Goal: Transaction & Acquisition: Purchase product/service

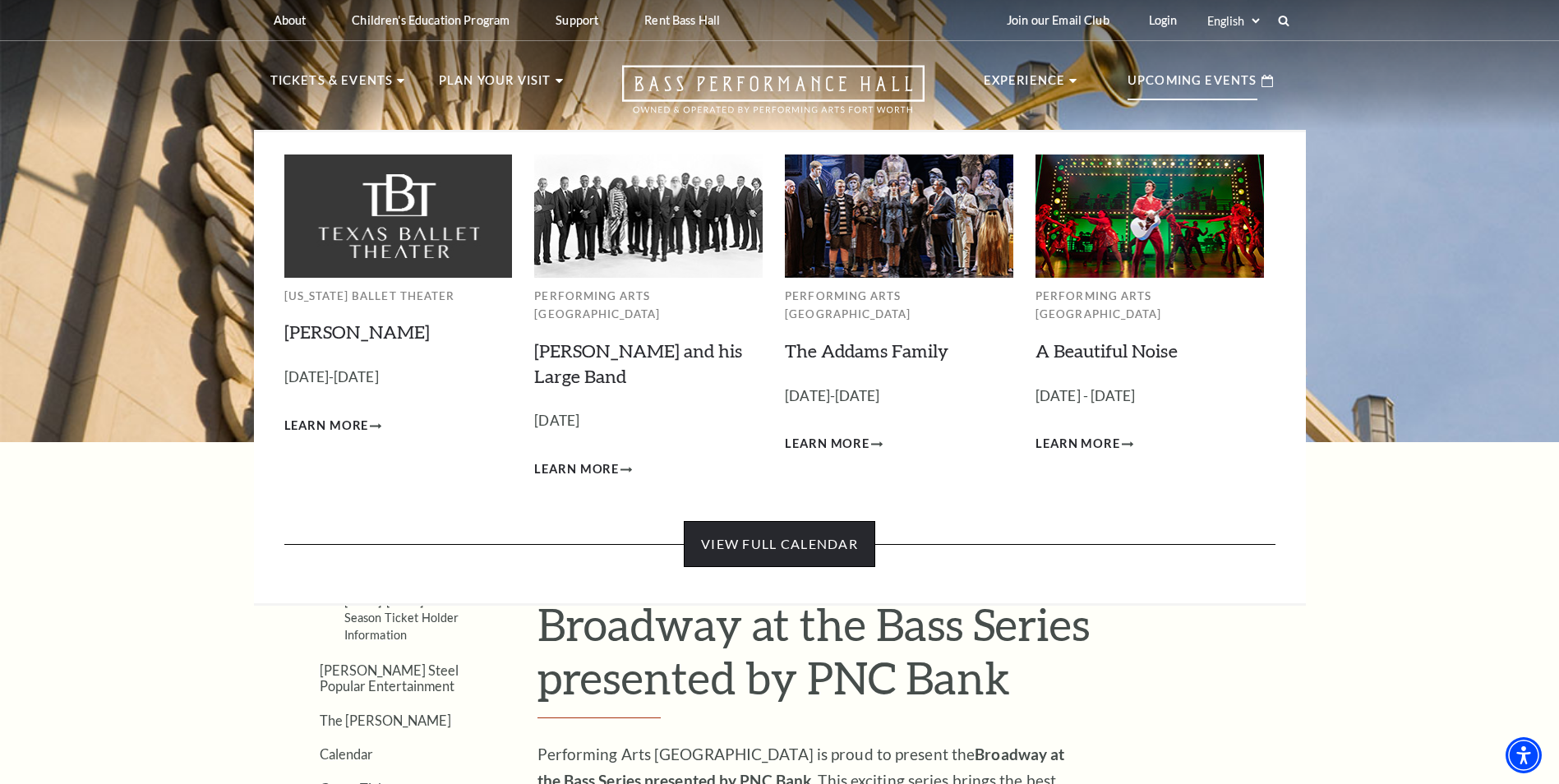
click at [826, 524] on link "View Full Calendar" at bounding box center [779, 544] width 191 height 46
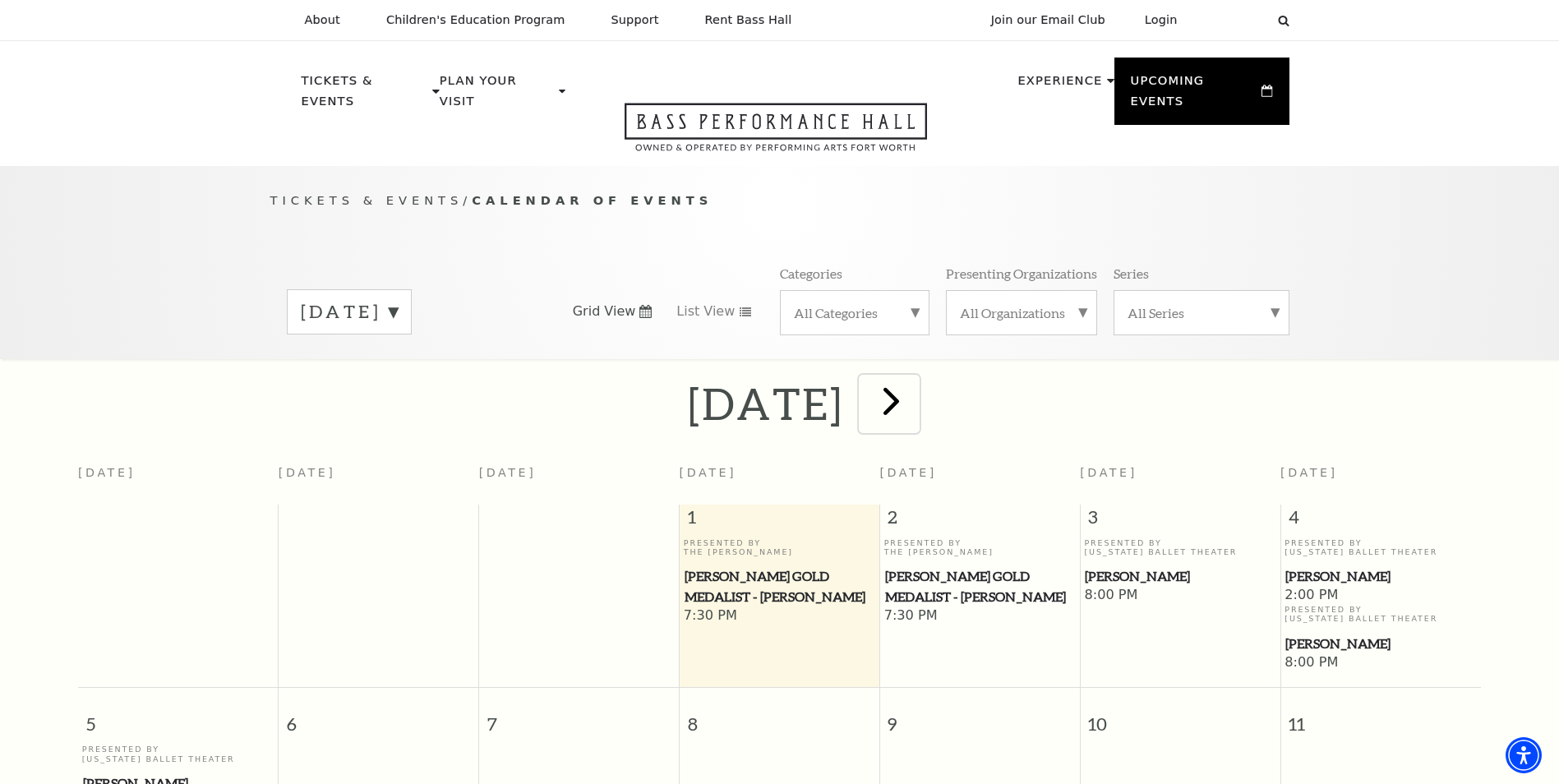
click at [915, 389] on span "next" at bounding box center [891, 400] width 47 height 47
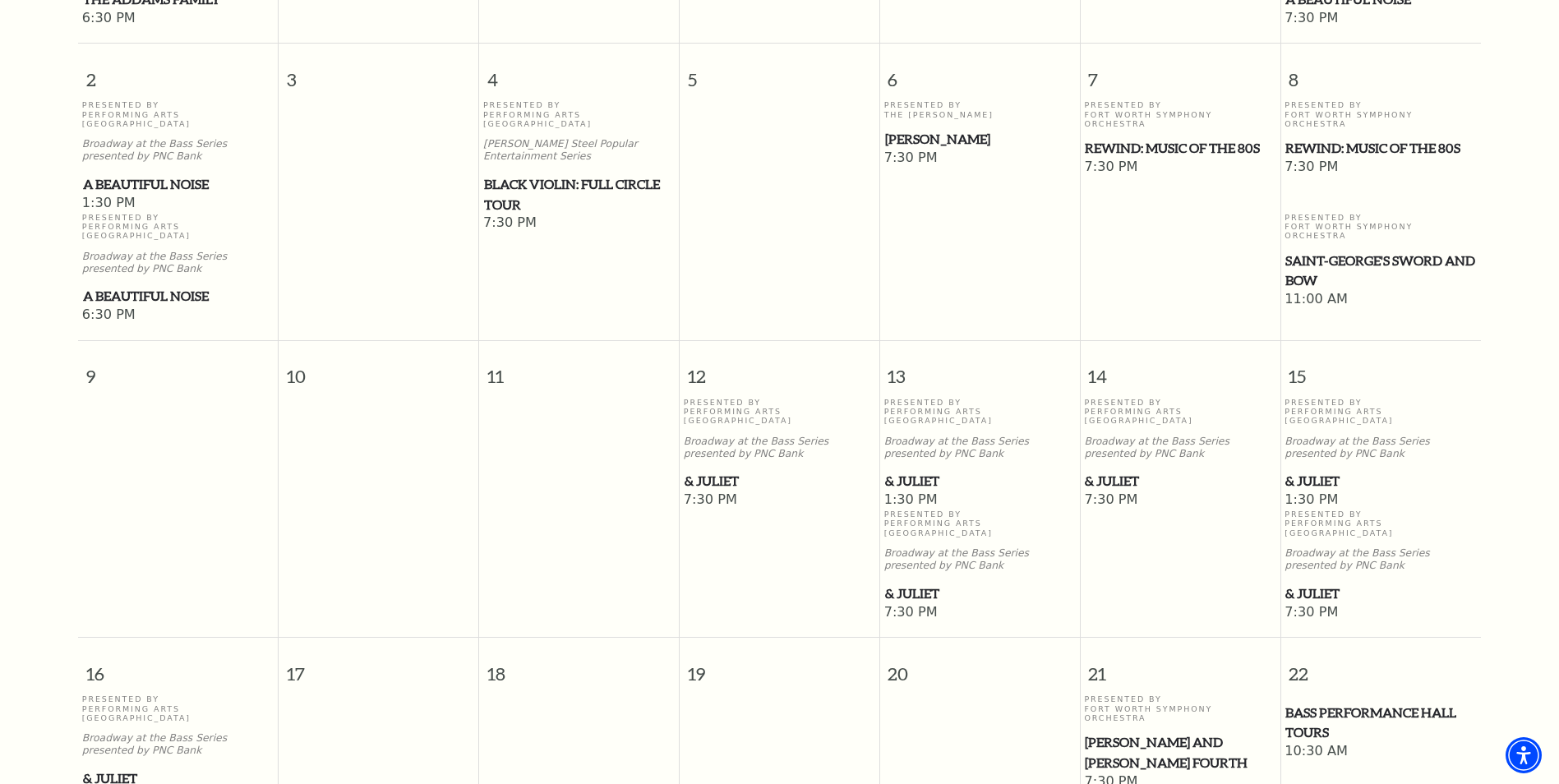
scroll to position [802, 0]
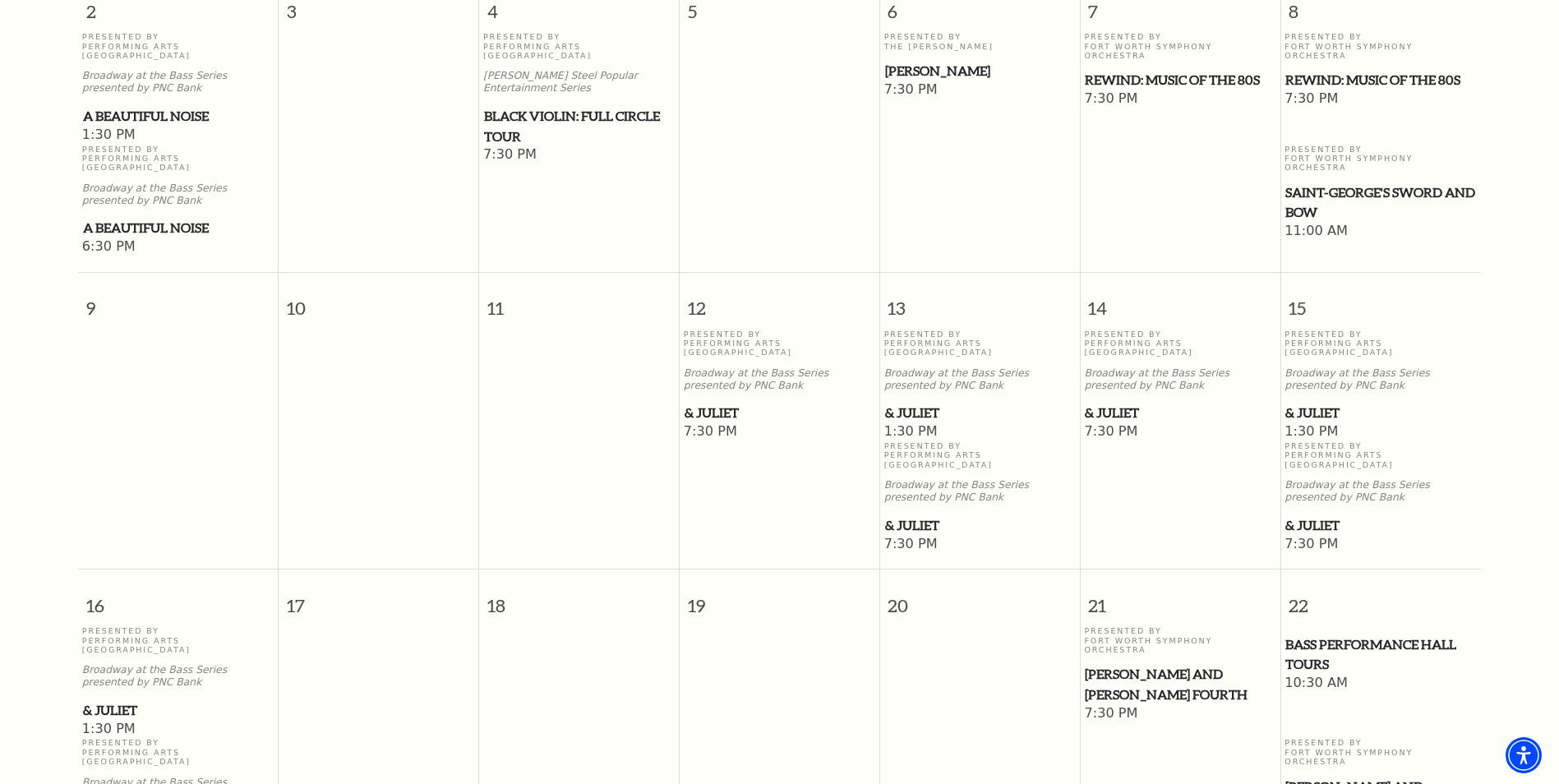
click at [923, 515] on span "& Juliet" at bounding box center [980, 525] width 190 height 20
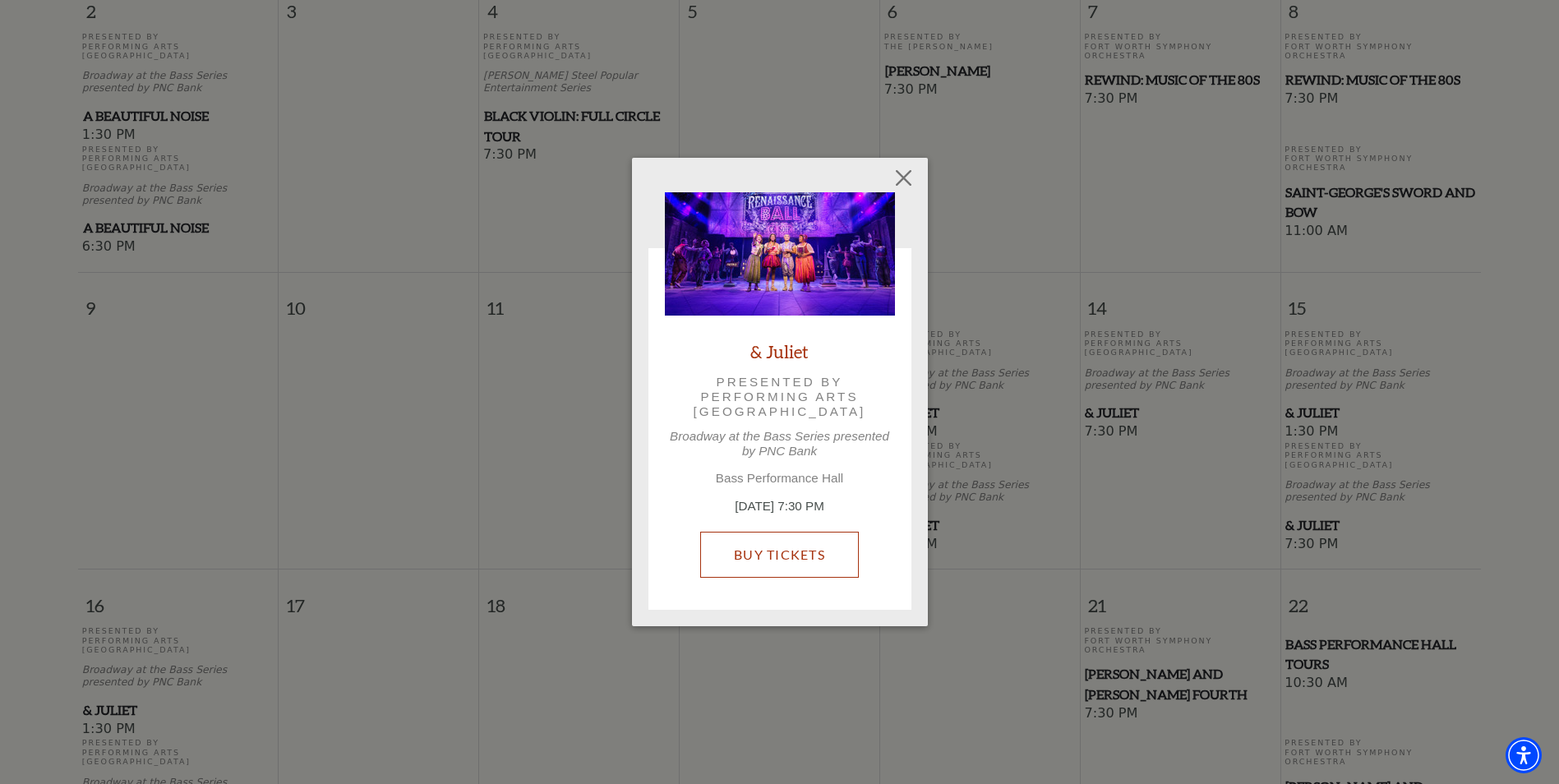
click at [810, 554] on link "Buy Tickets" at bounding box center [779, 555] width 158 height 46
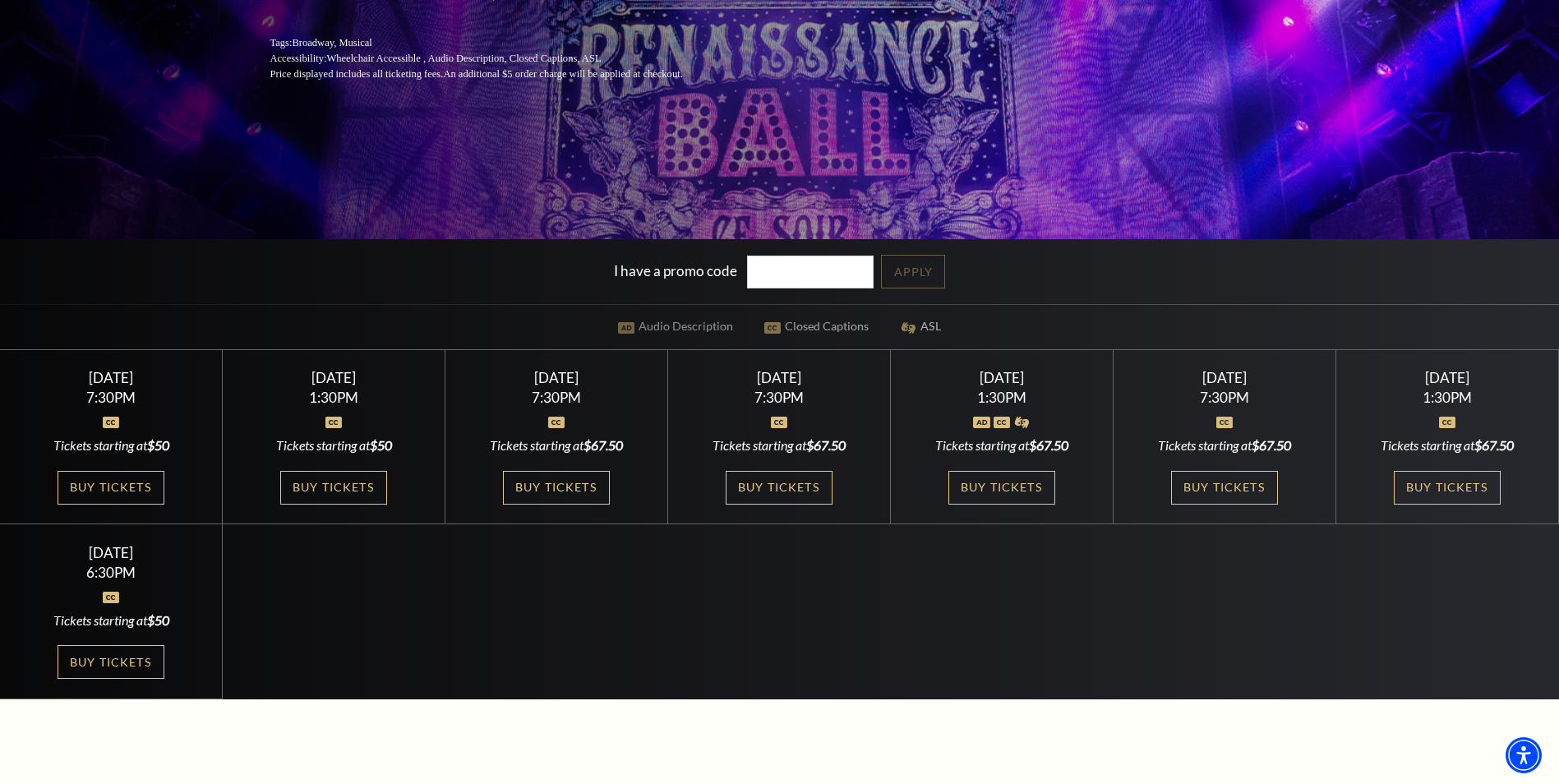
scroll to position [411, 0]
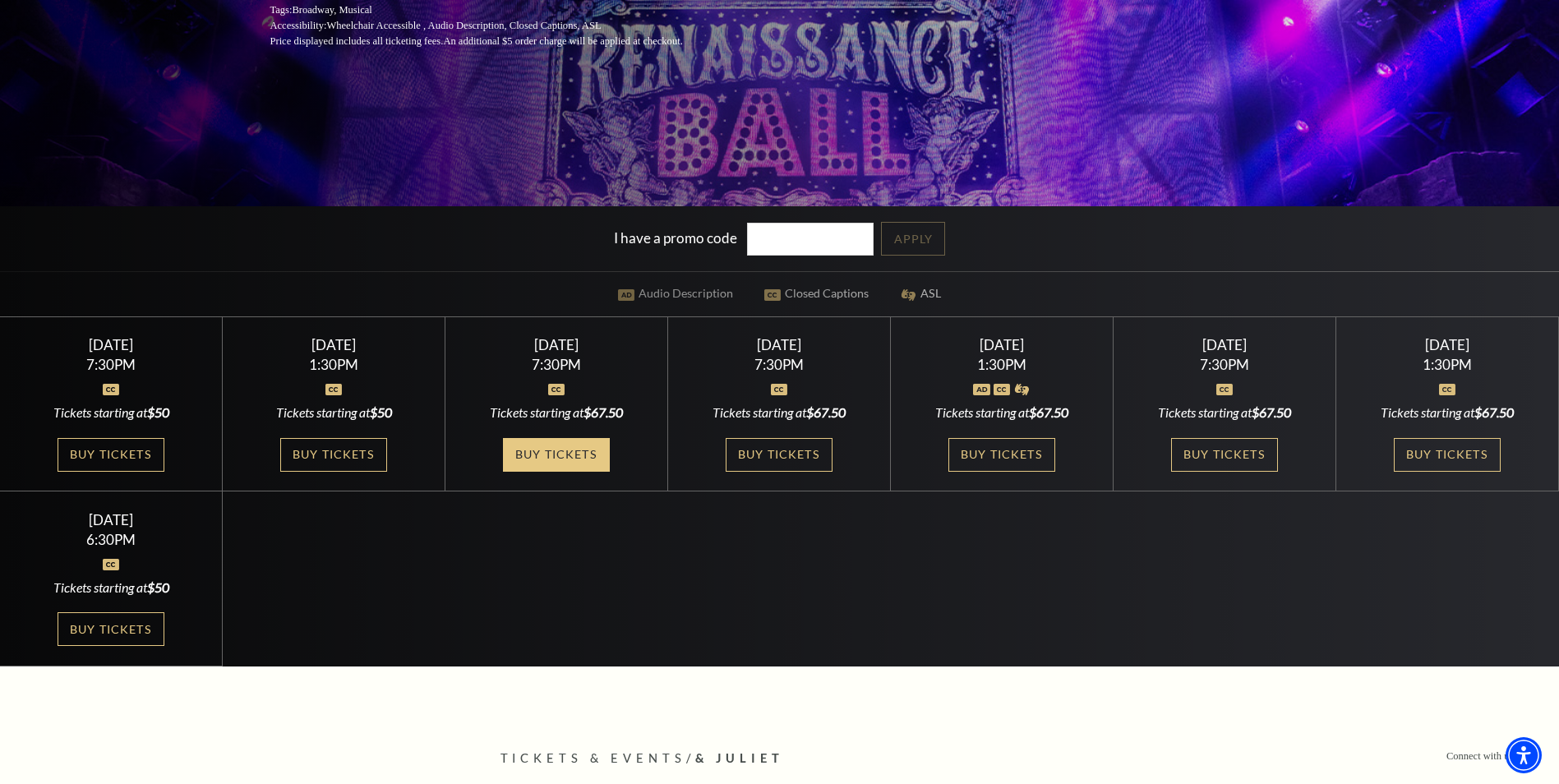
click at [540, 455] on link "Buy Tickets" at bounding box center [556, 454] width 107 height 34
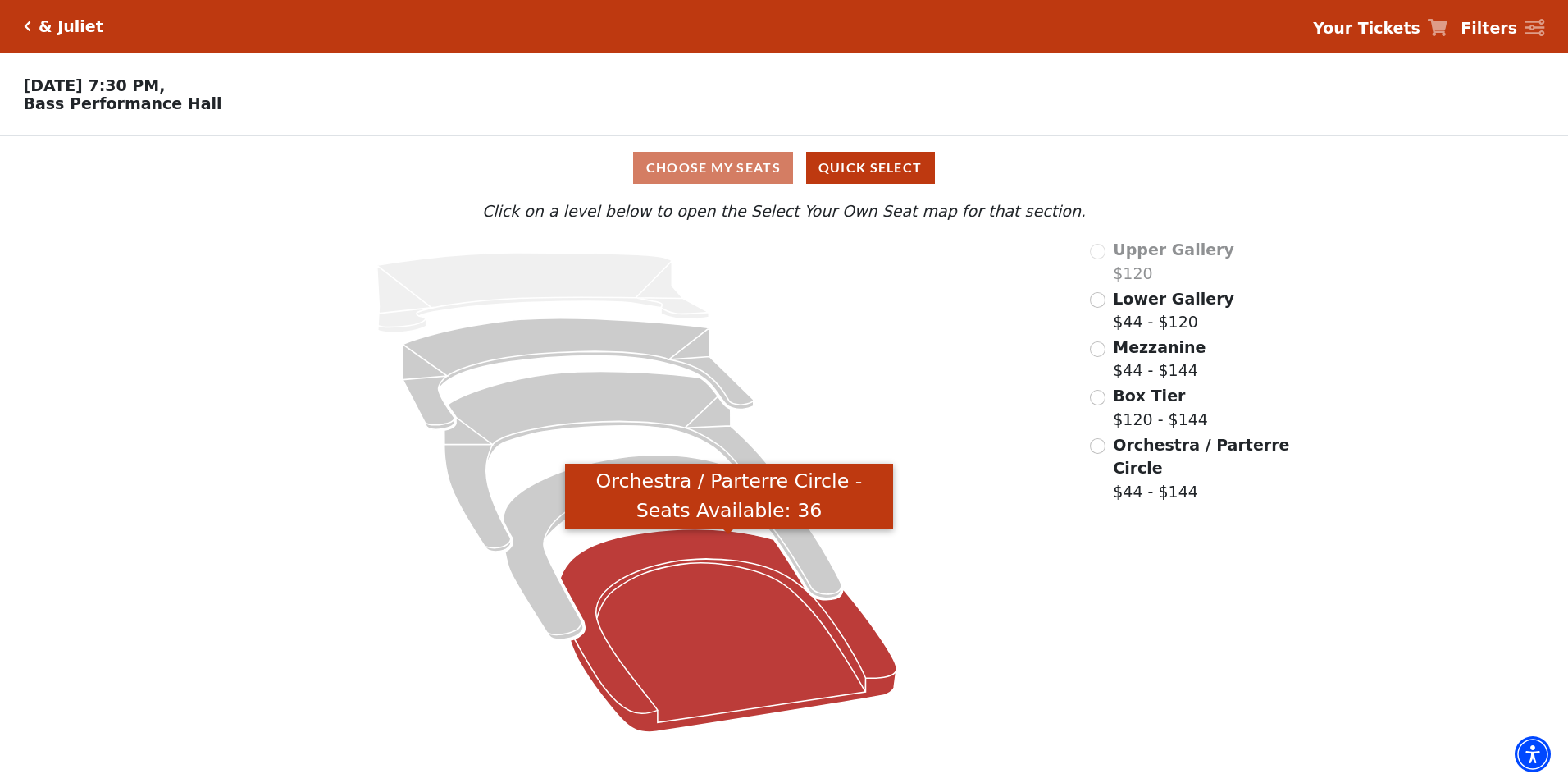
click at [684, 570] on icon "Orchestra / Parterre Circle - Seats Available: 36" at bounding box center [728, 630] width 336 height 202
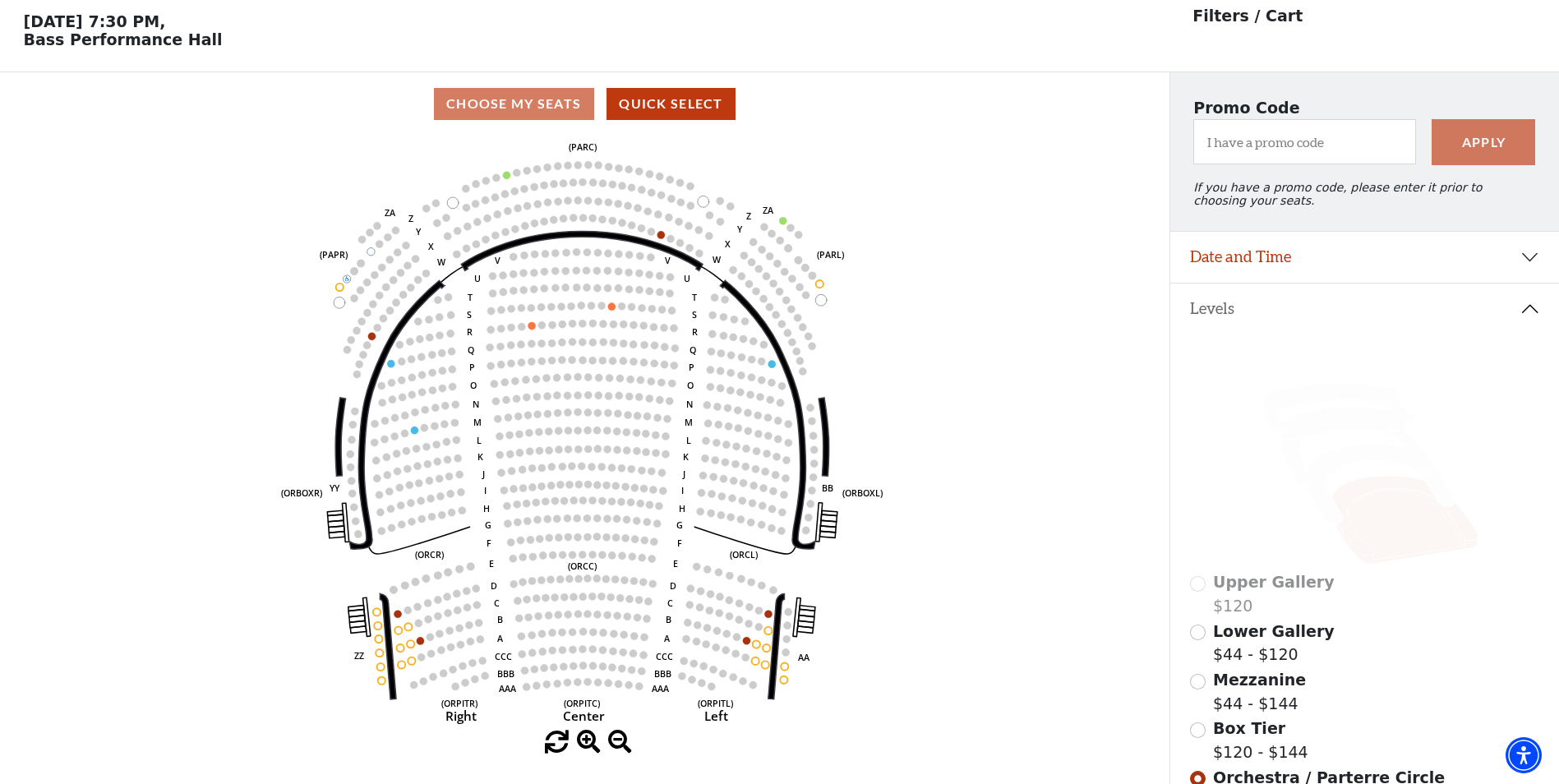
scroll to position [77, 0]
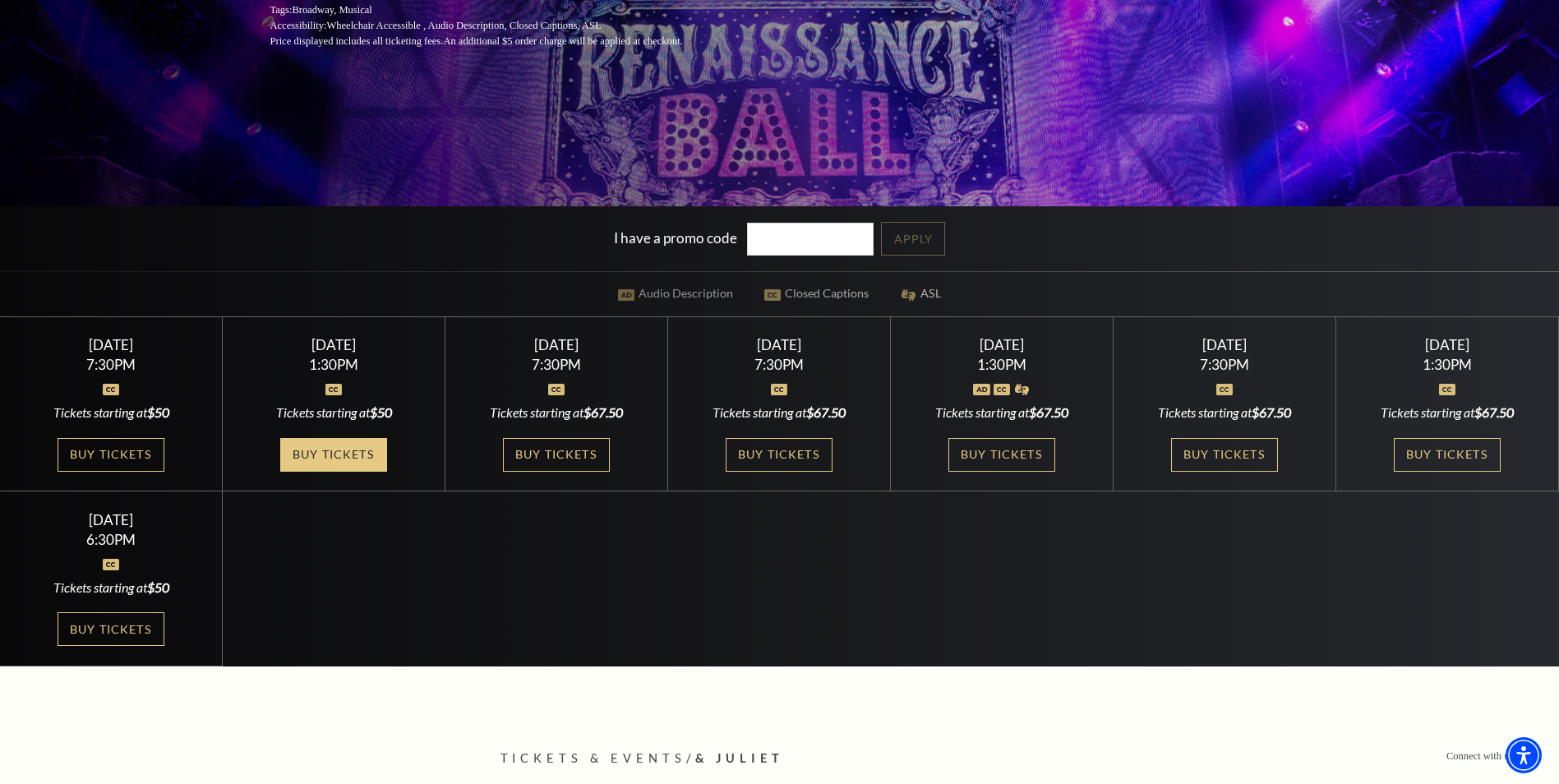
click at [348, 457] on link "Buy Tickets" at bounding box center [333, 454] width 107 height 34
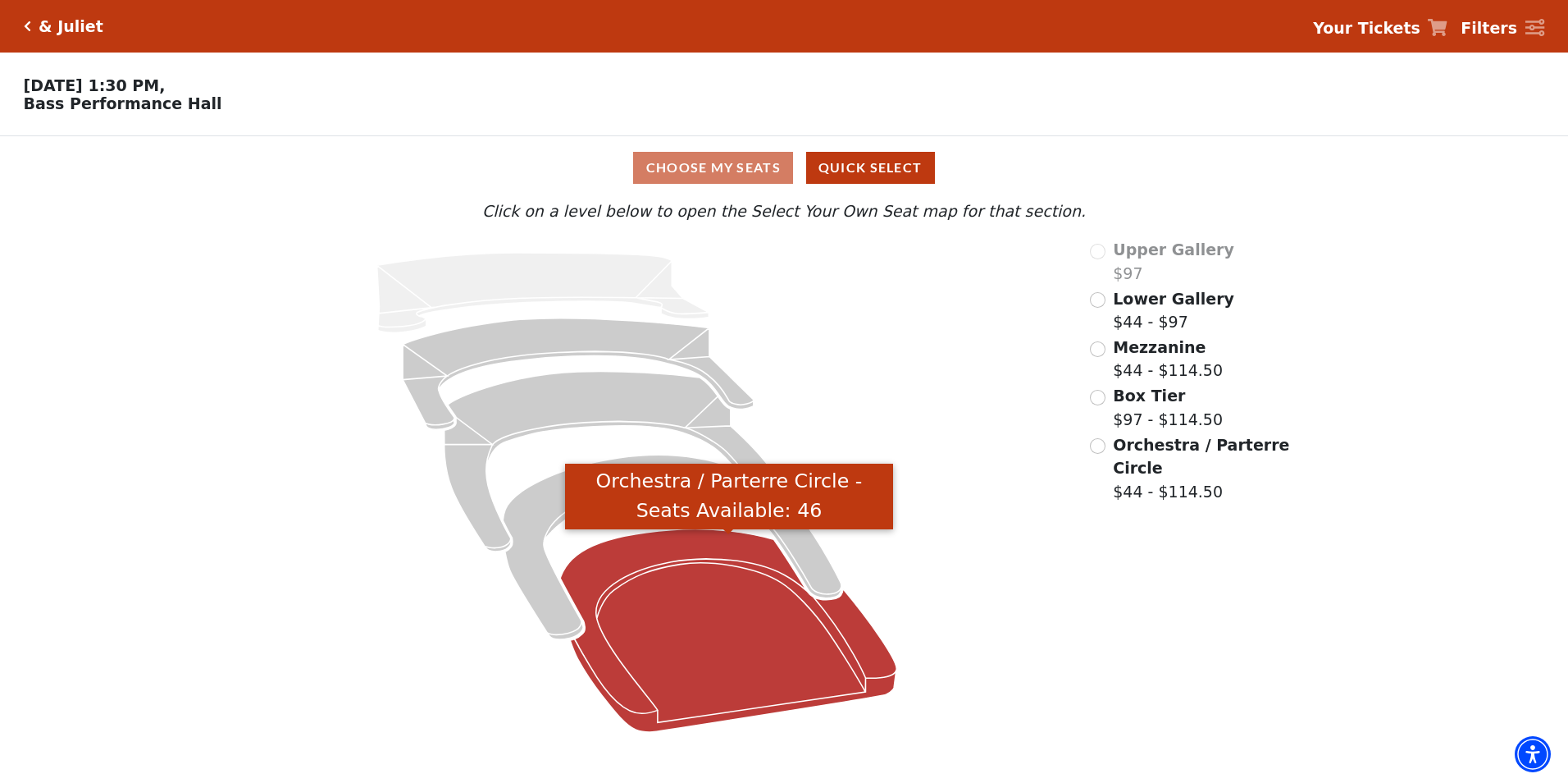
click at [680, 620] on icon "Orchestra / Parterre Circle - Seats Available: 46" at bounding box center [728, 630] width 336 height 202
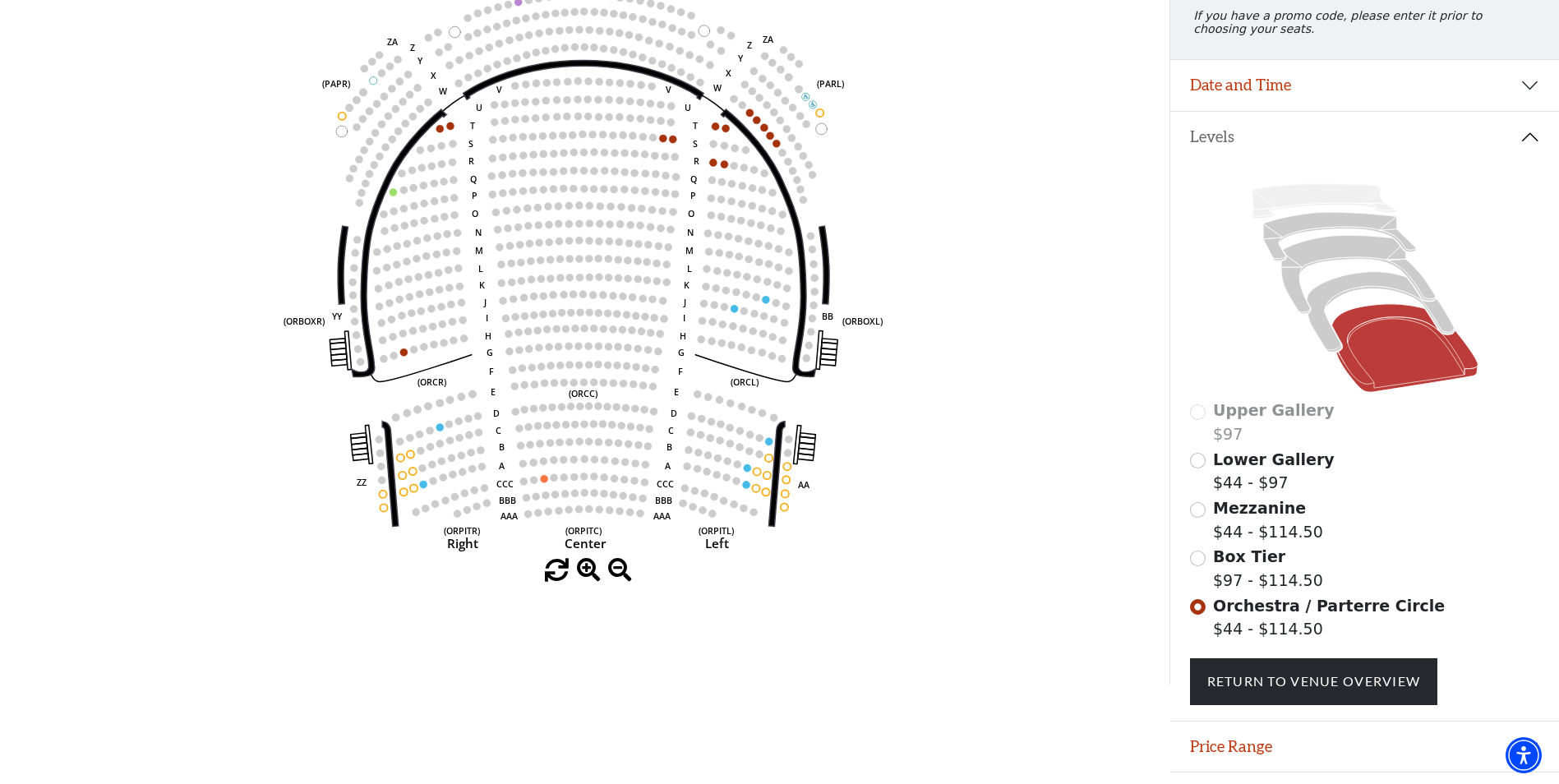
scroll to position [241, 0]
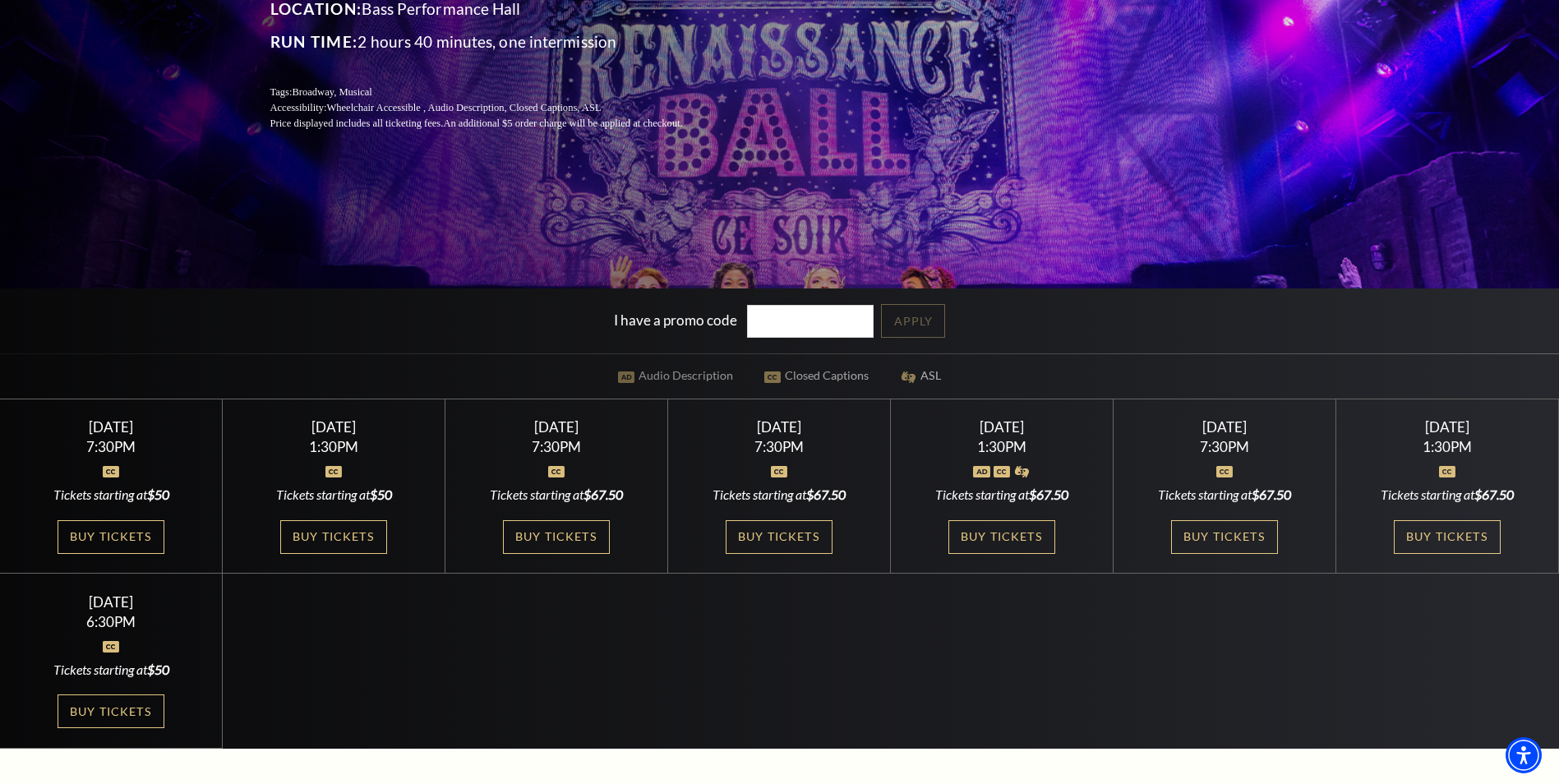
scroll to position [411, 0]
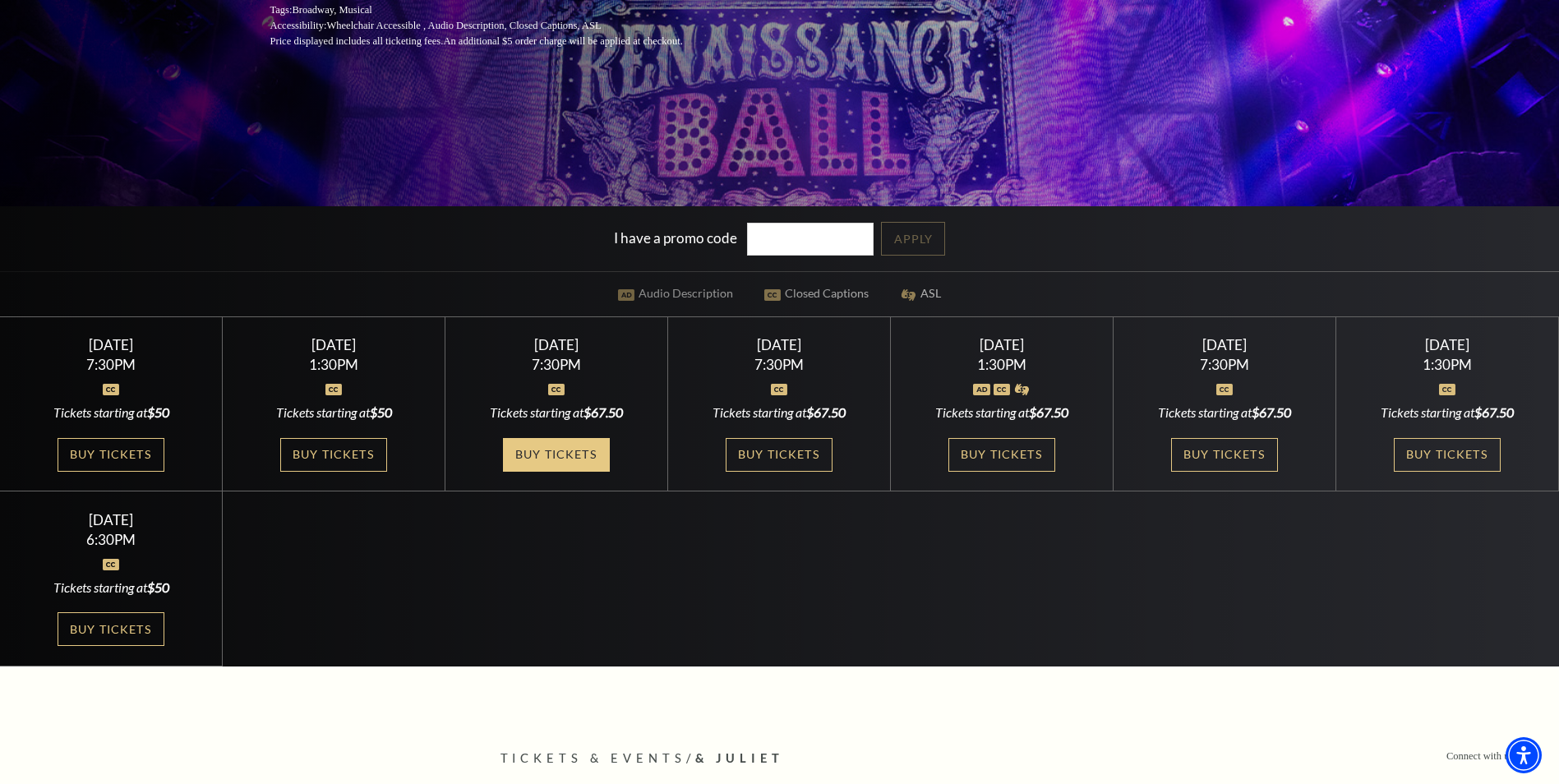
click at [551, 457] on link "Buy Tickets" at bounding box center [556, 454] width 107 height 34
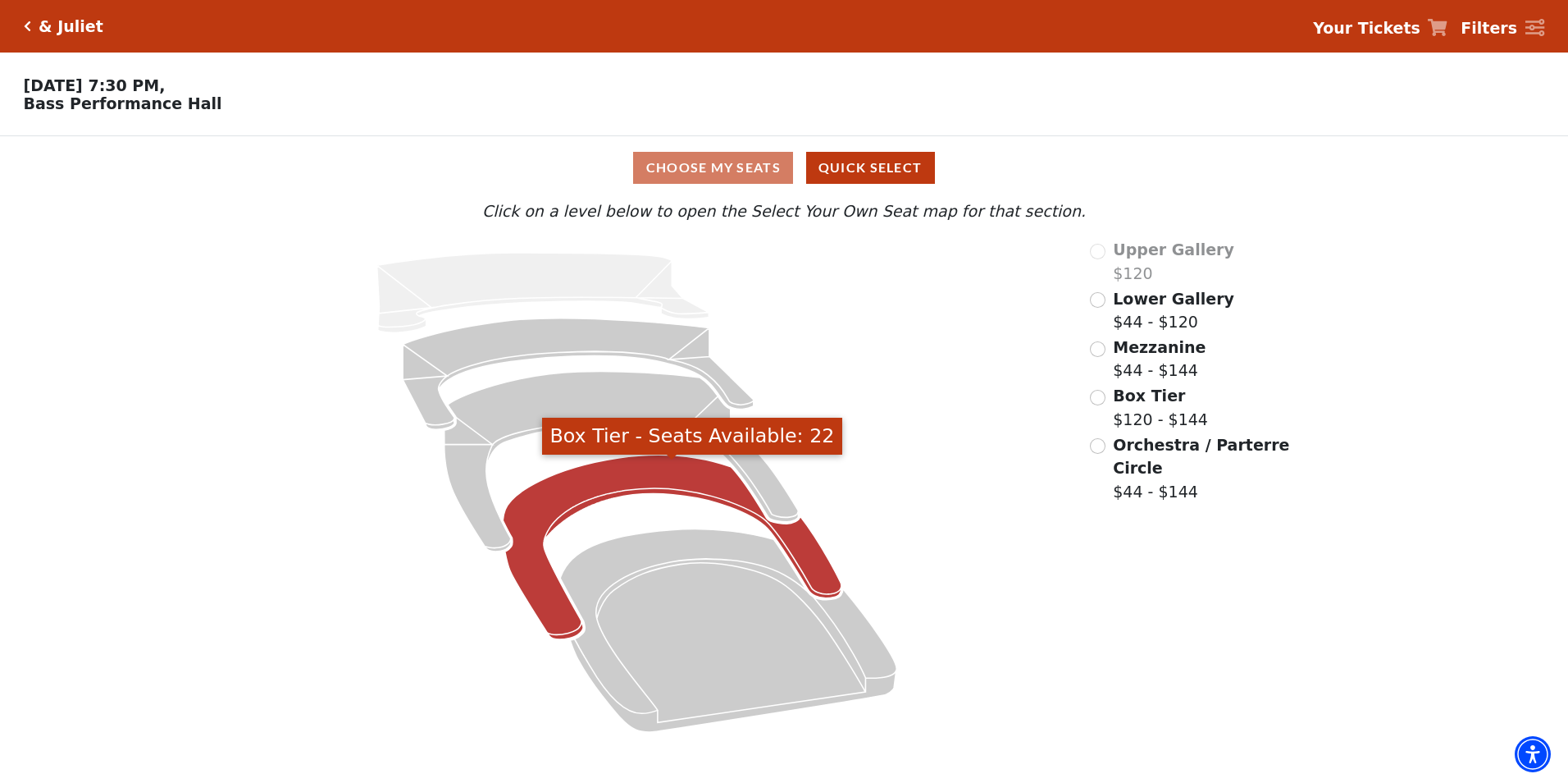
click at [604, 495] on icon "Box Tier - Seats Available: 22" at bounding box center [673, 546] width 339 height 185
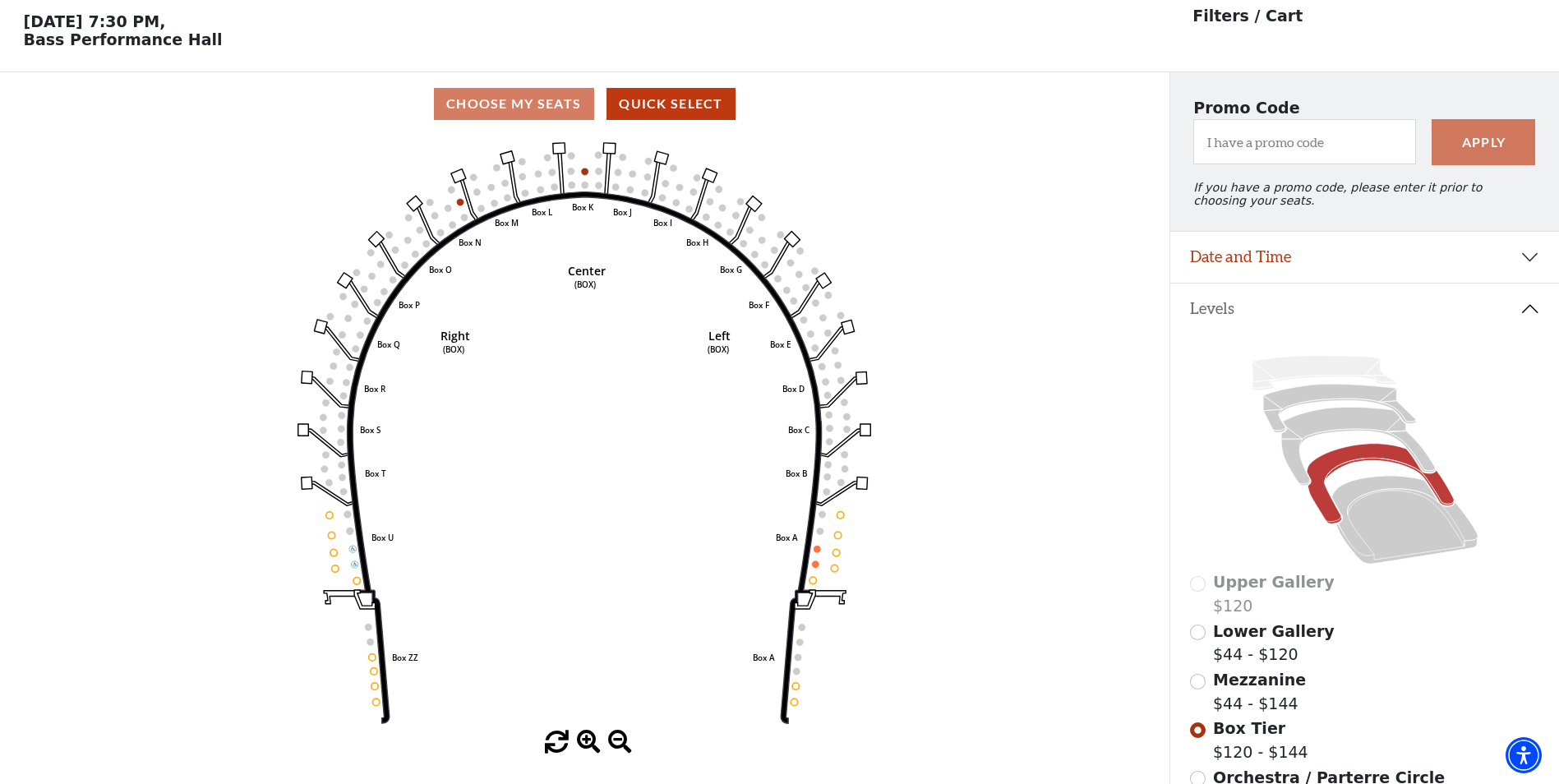
scroll to position [77, 0]
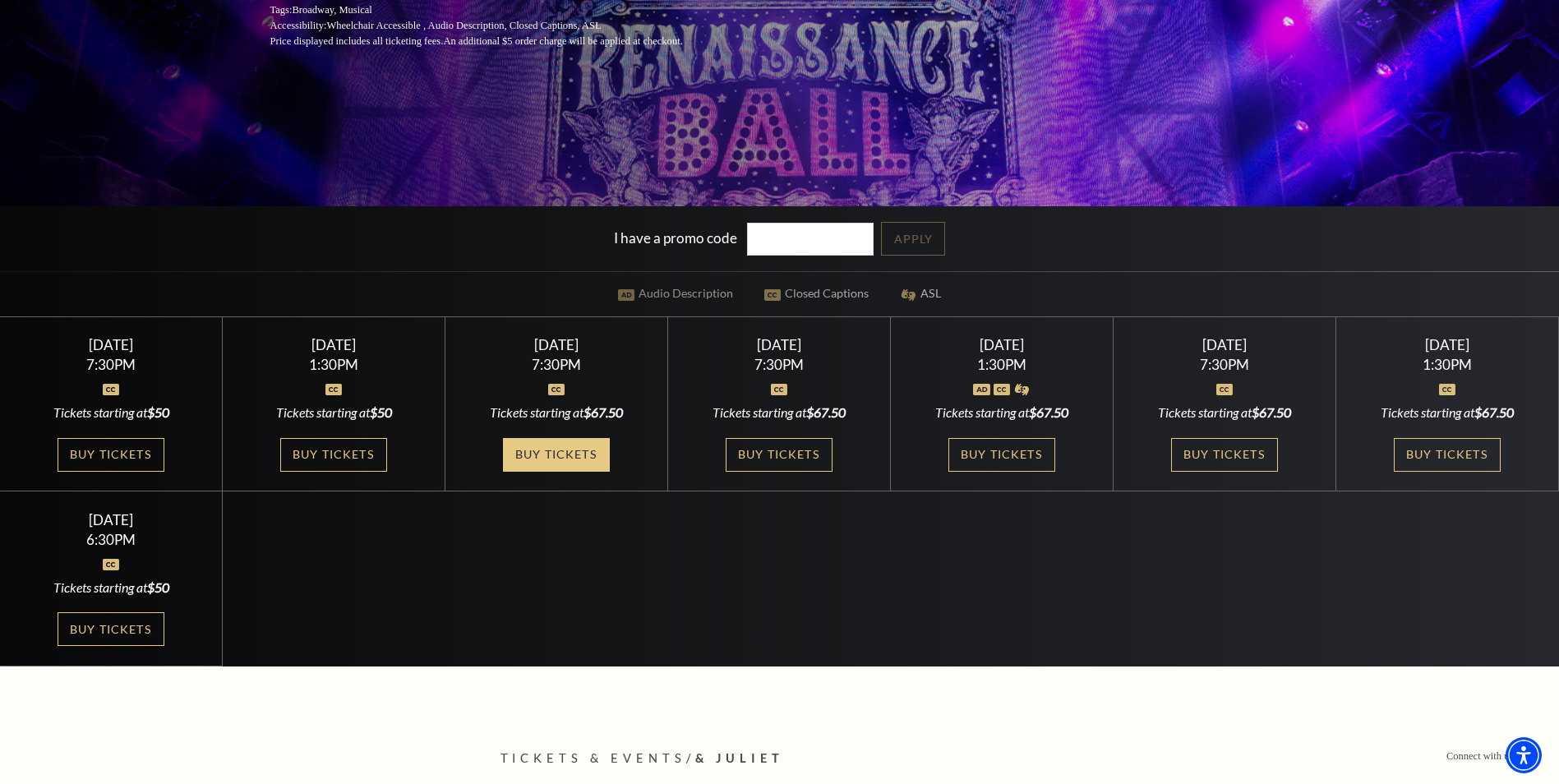
click at [580, 456] on link "Buy Tickets" at bounding box center [556, 454] width 107 height 34
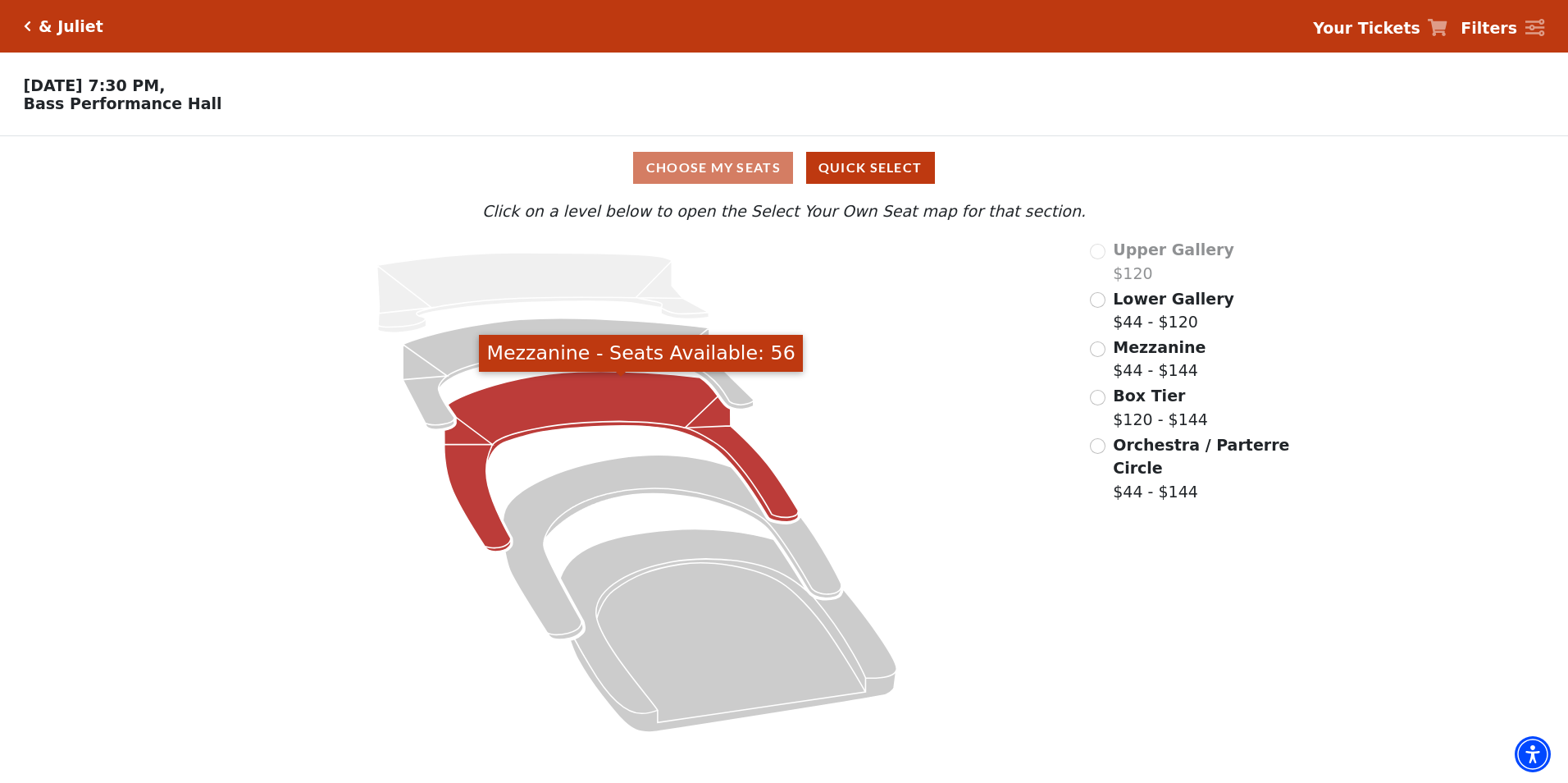
click at [579, 413] on icon "Mezzanine - Seats Available: 56" at bounding box center [622, 462] width 354 height 180
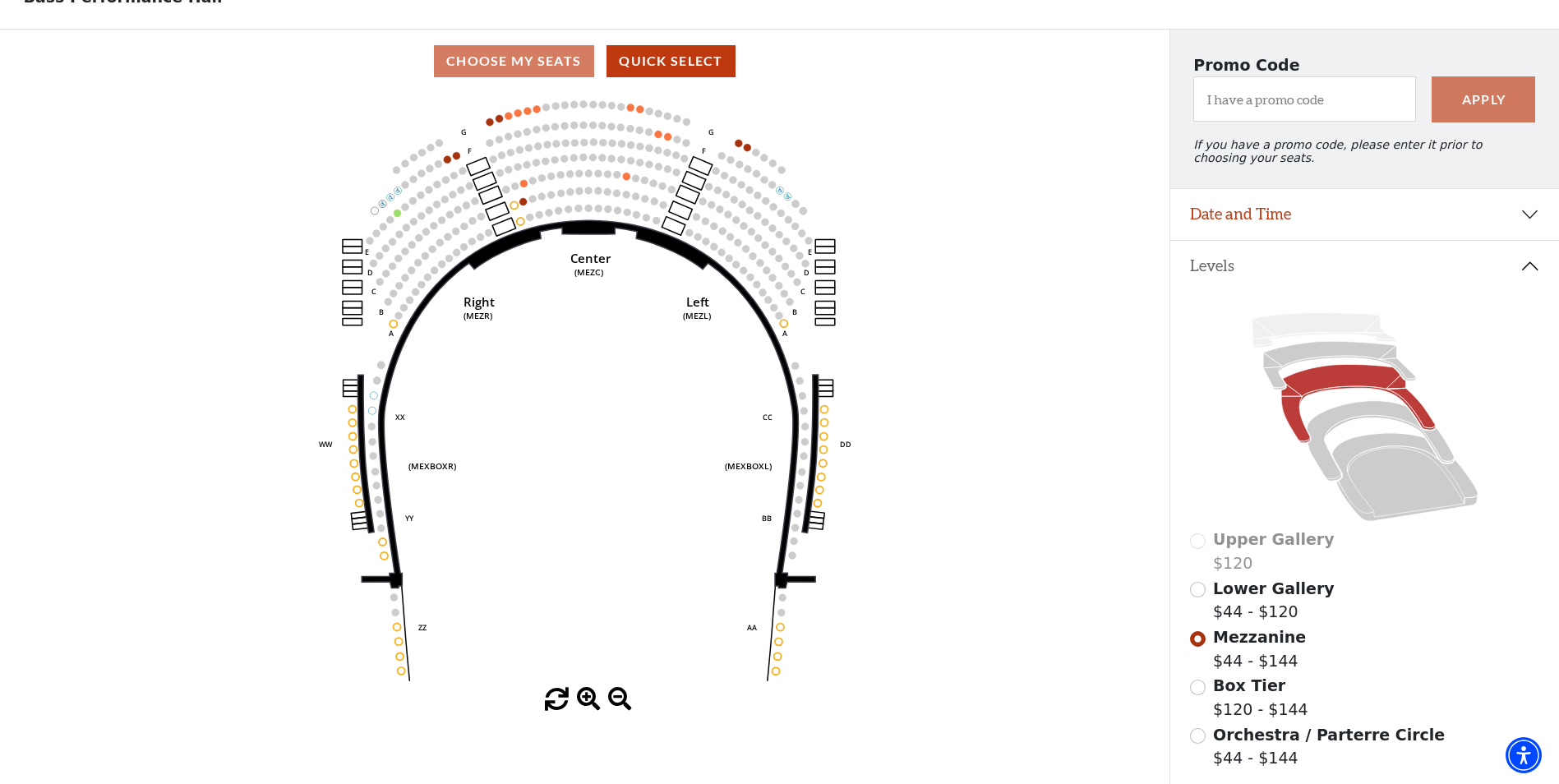
scroll to position [158, 0]
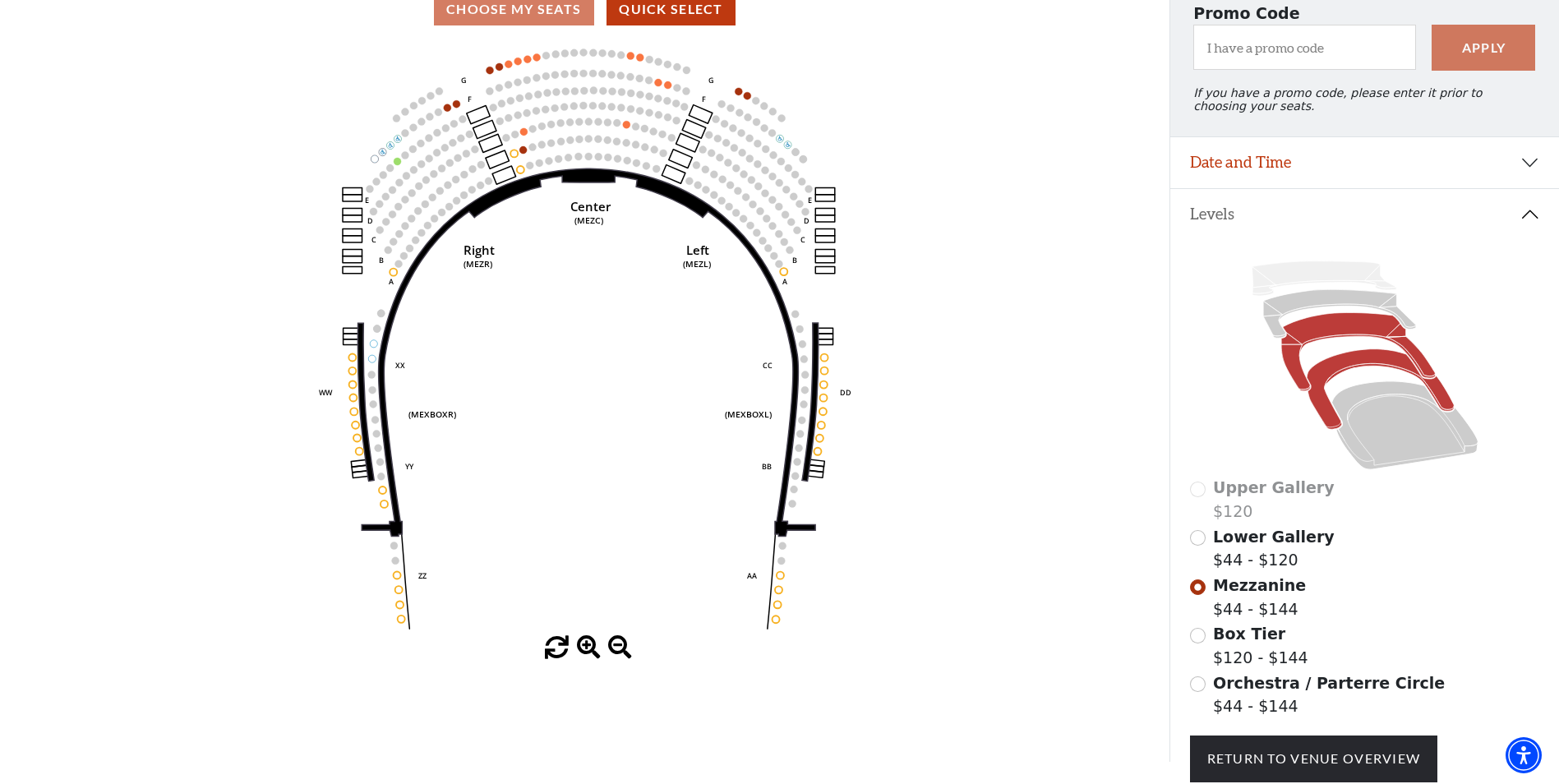
click at [1352, 374] on icon at bounding box center [1379, 390] width 147 height 81
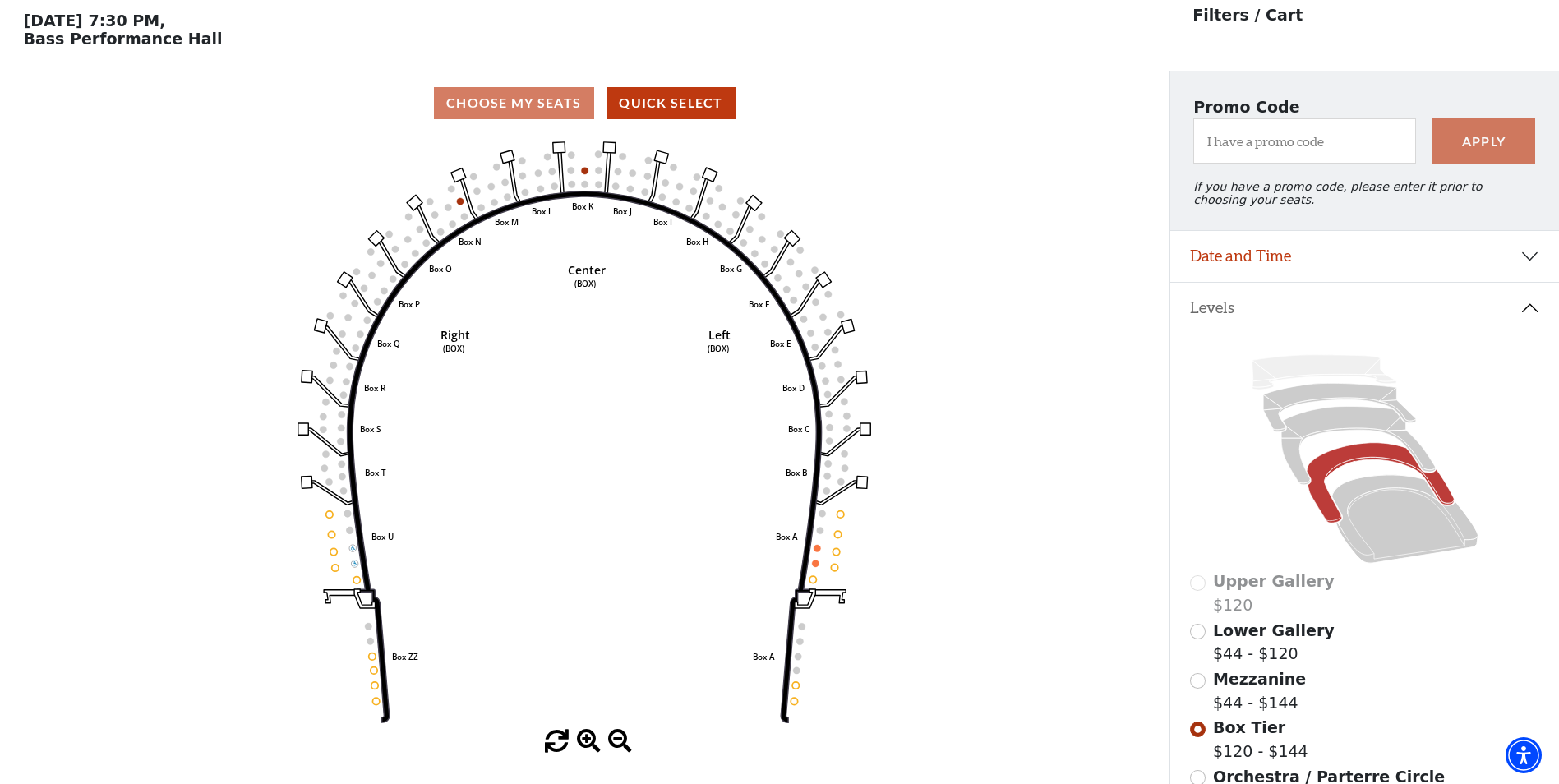
scroll to position [77, 0]
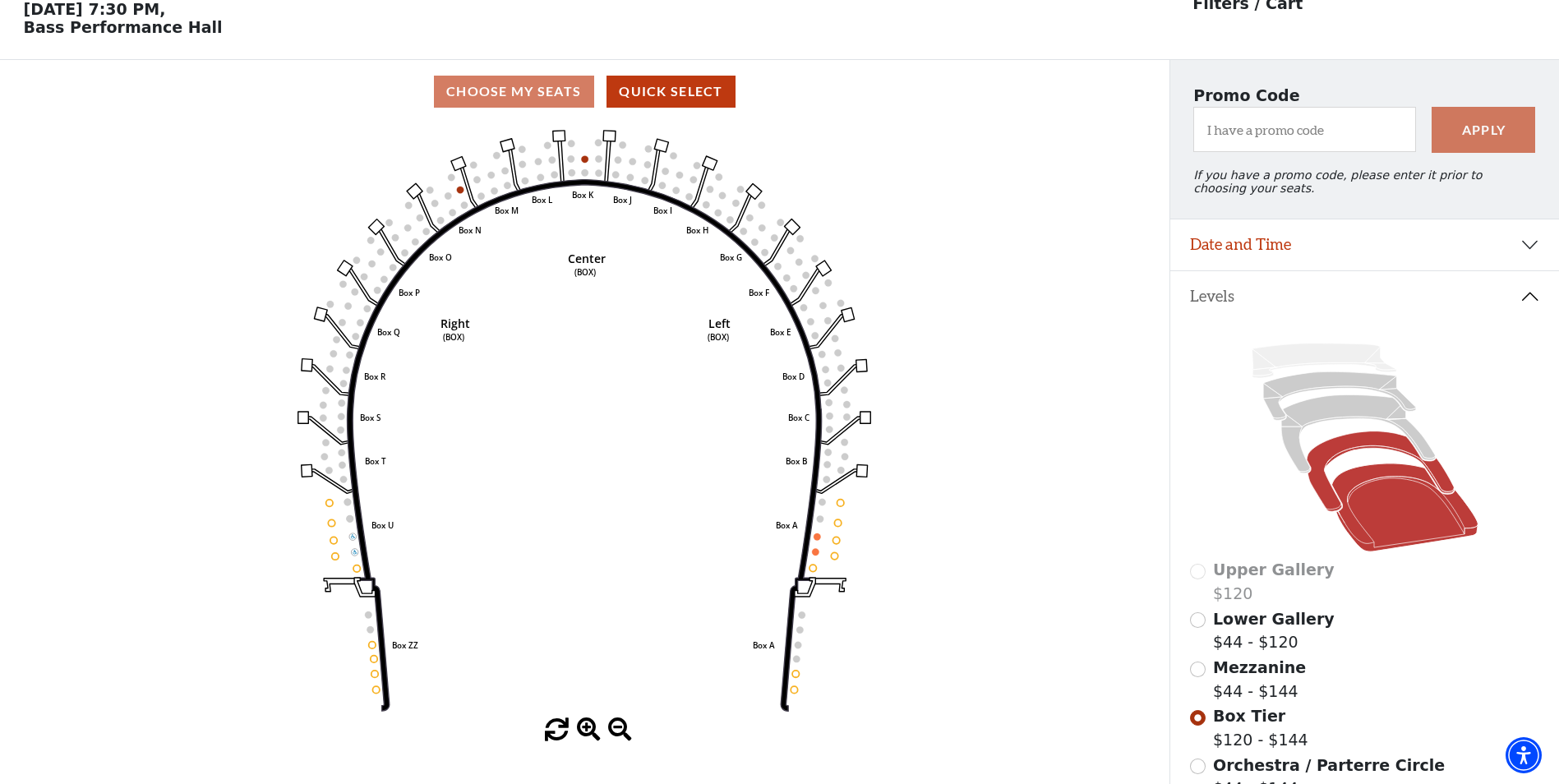
click at [1420, 494] on icon at bounding box center [1404, 508] width 146 height 88
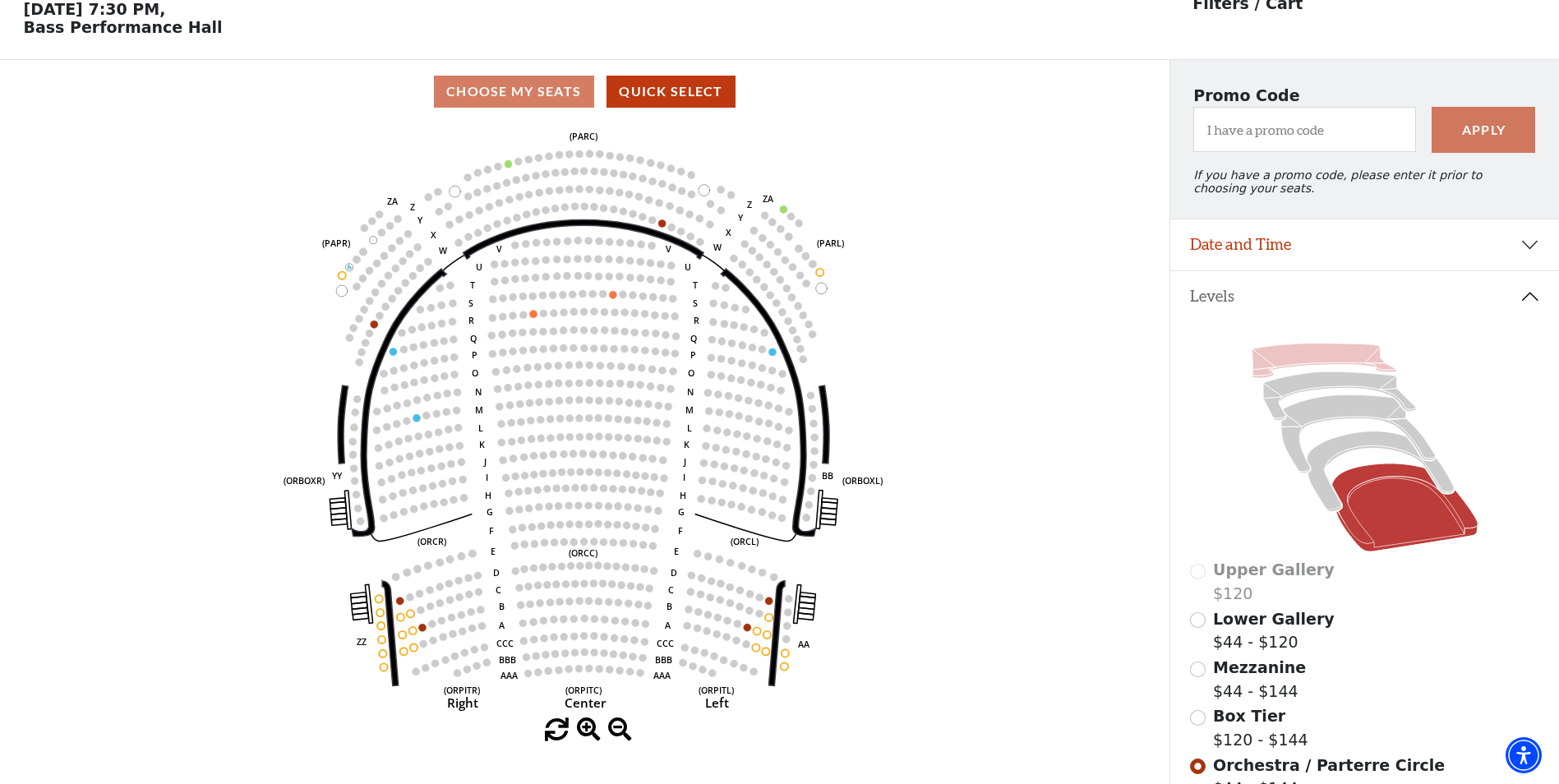
click at [1305, 362] on icon at bounding box center [1324, 361] width 145 height 35
click at [1314, 393] on icon at bounding box center [1339, 396] width 153 height 49
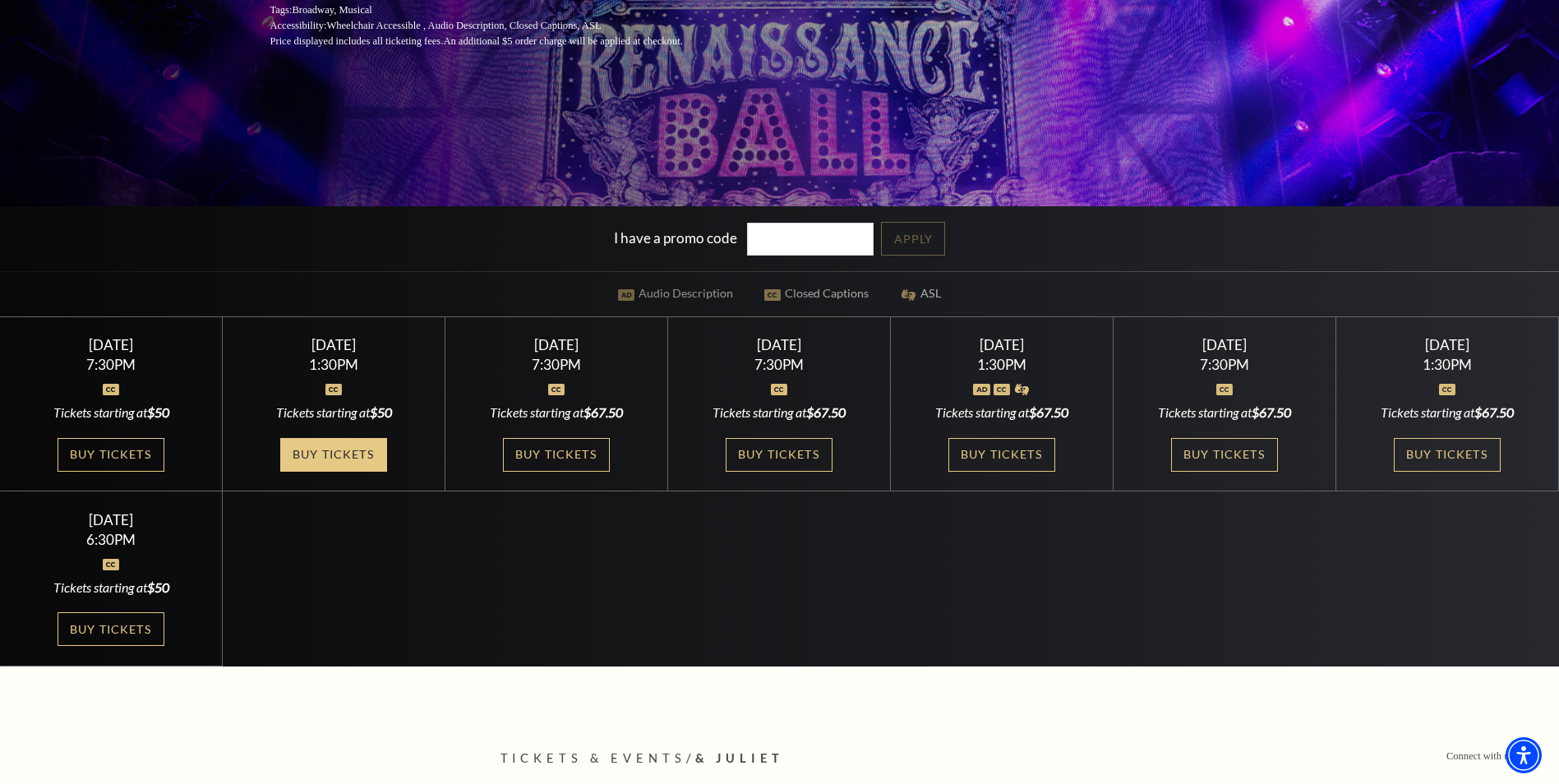
click at [361, 455] on link "Buy Tickets" at bounding box center [333, 454] width 107 height 34
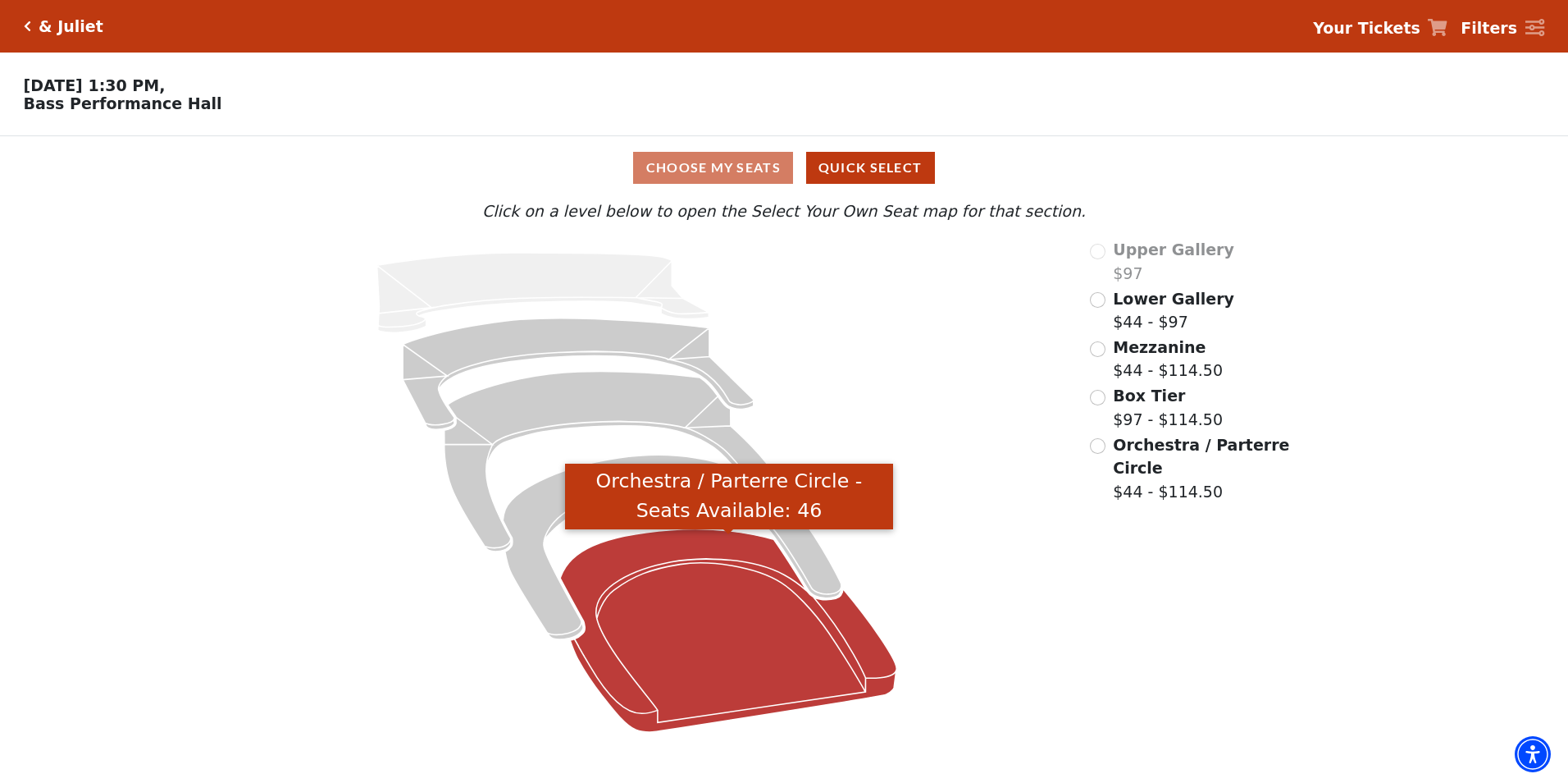
click at [697, 562] on icon "Orchestra / Parterre Circle - Seats Available: 46" at bounding box center [728, 630] width 336 height 202
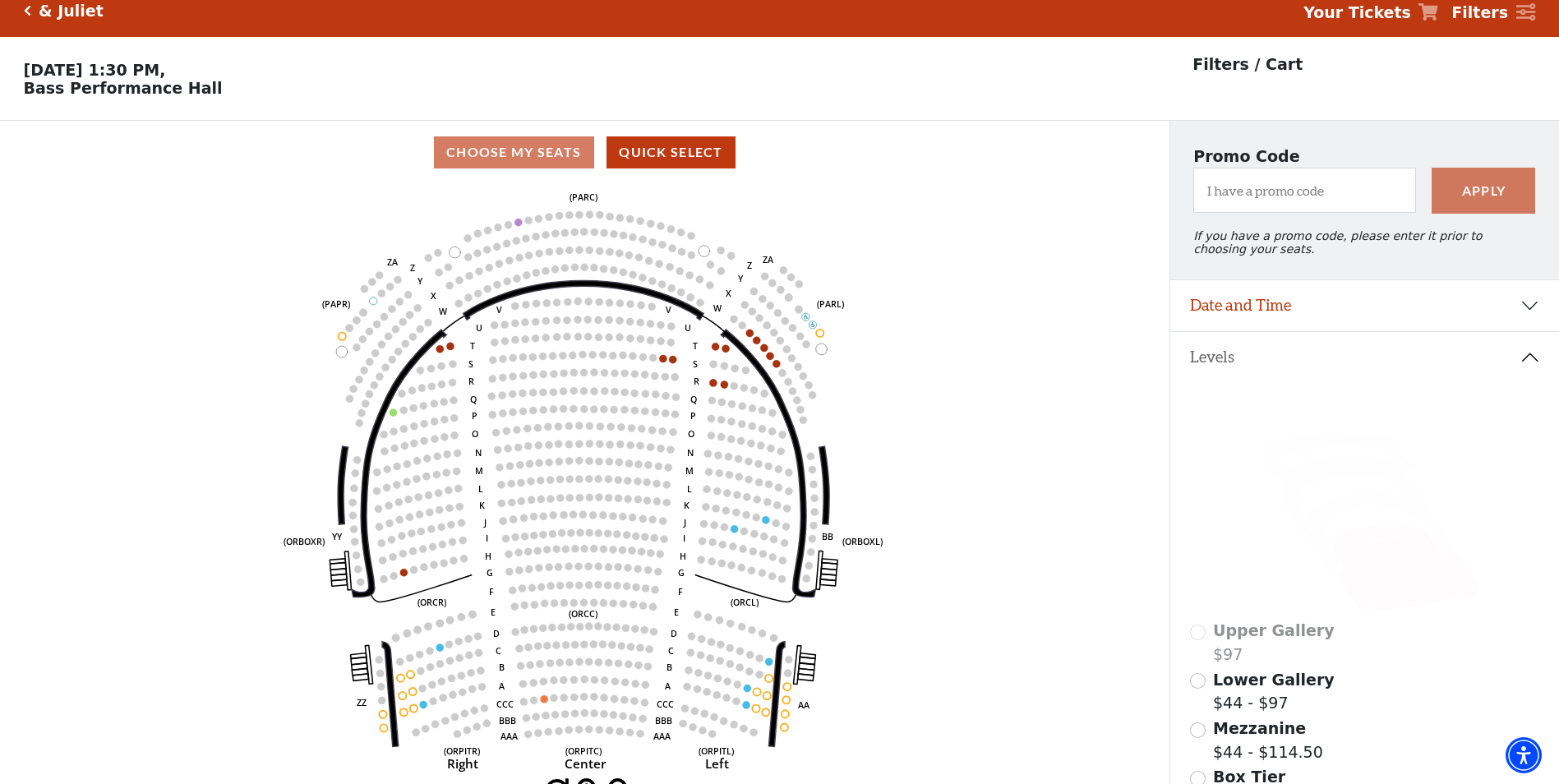
scroll to position [77, 0]
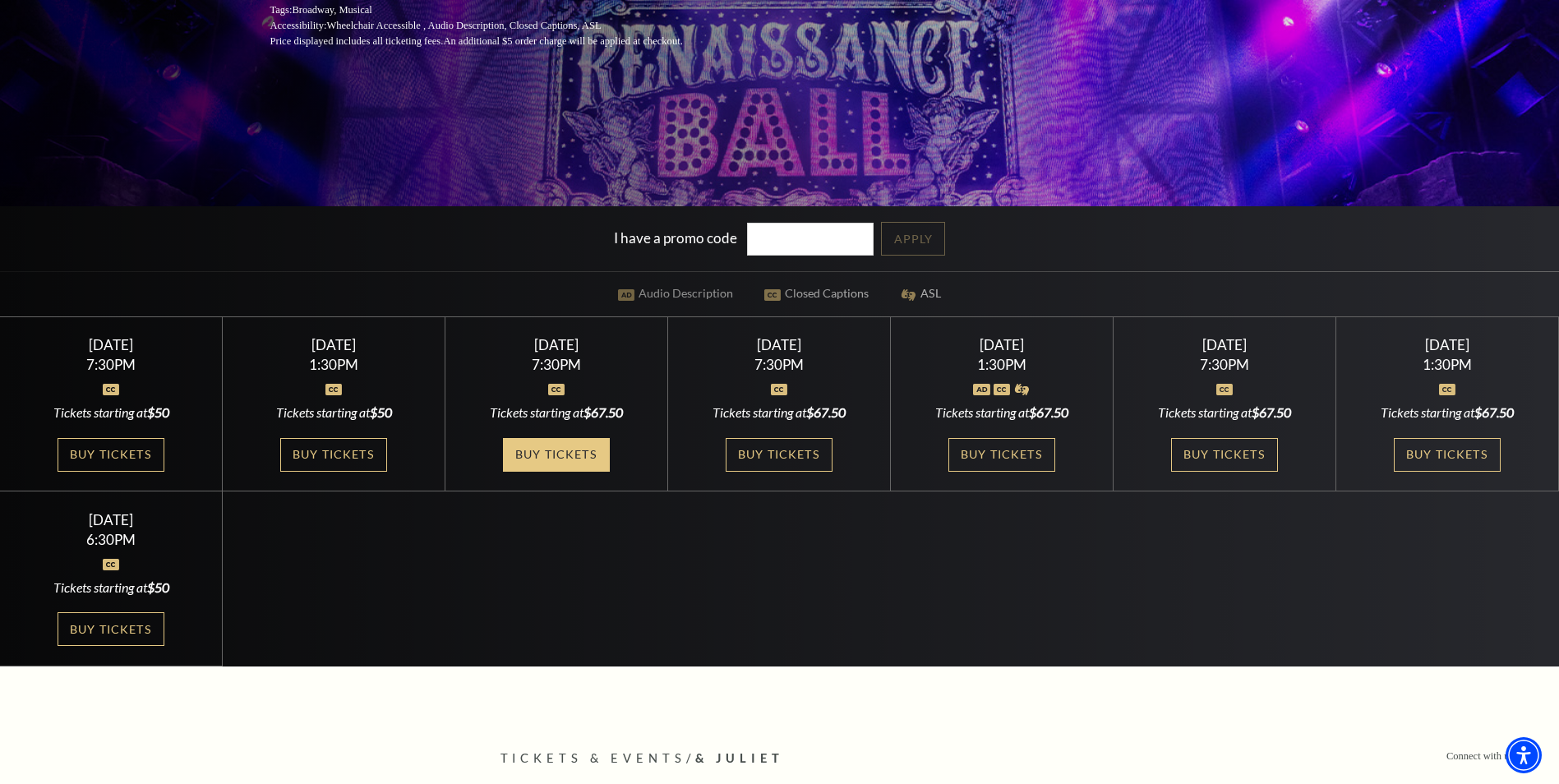
click at [561, 454] on link "Buy Tickets" at bounding box center [556, 454] width 107 height 34
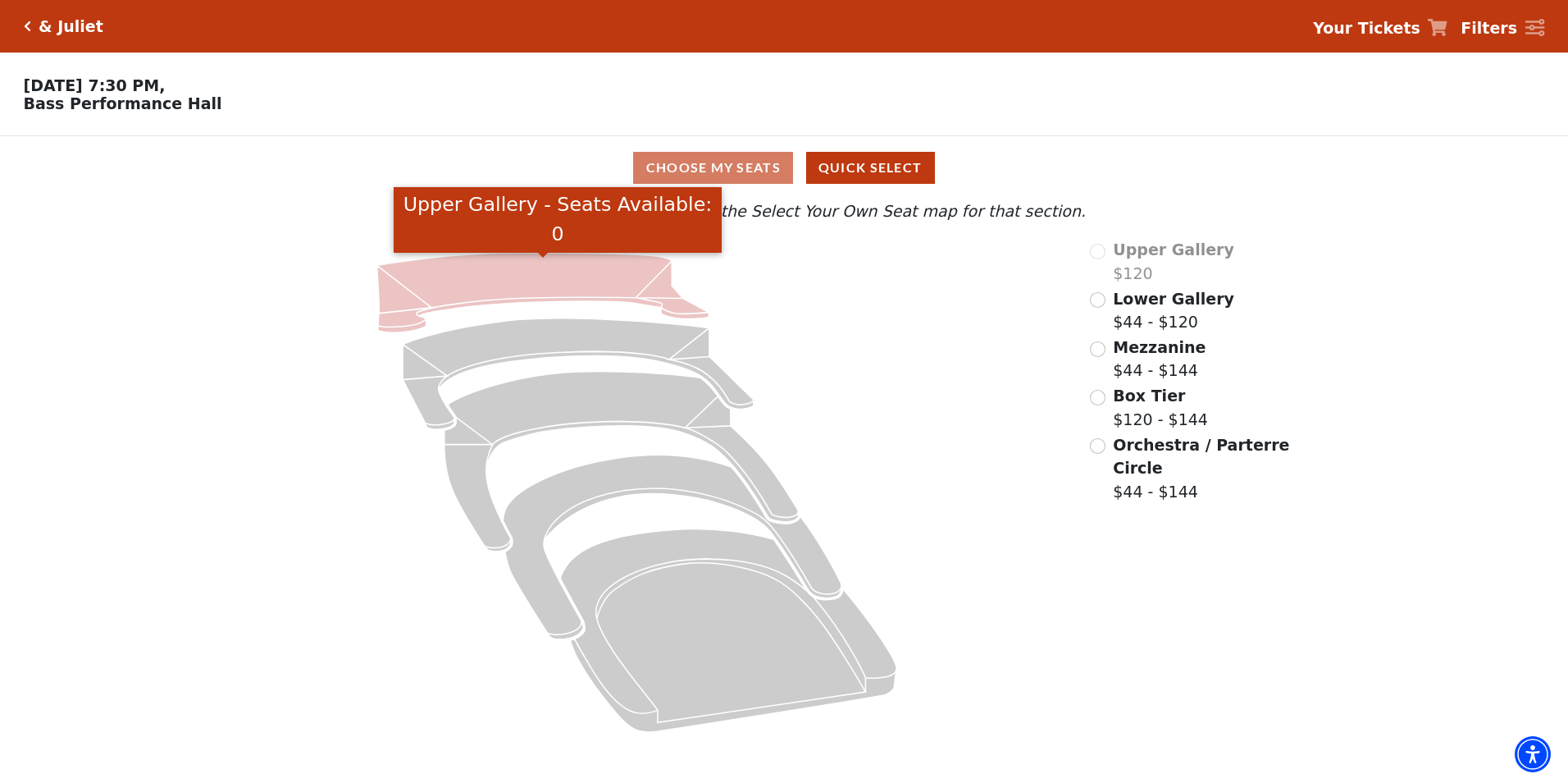
click at [559, 262] on icon "Upper Gallery - Seats Available: 0" at bounding box center [543, 292] width 332 height 80
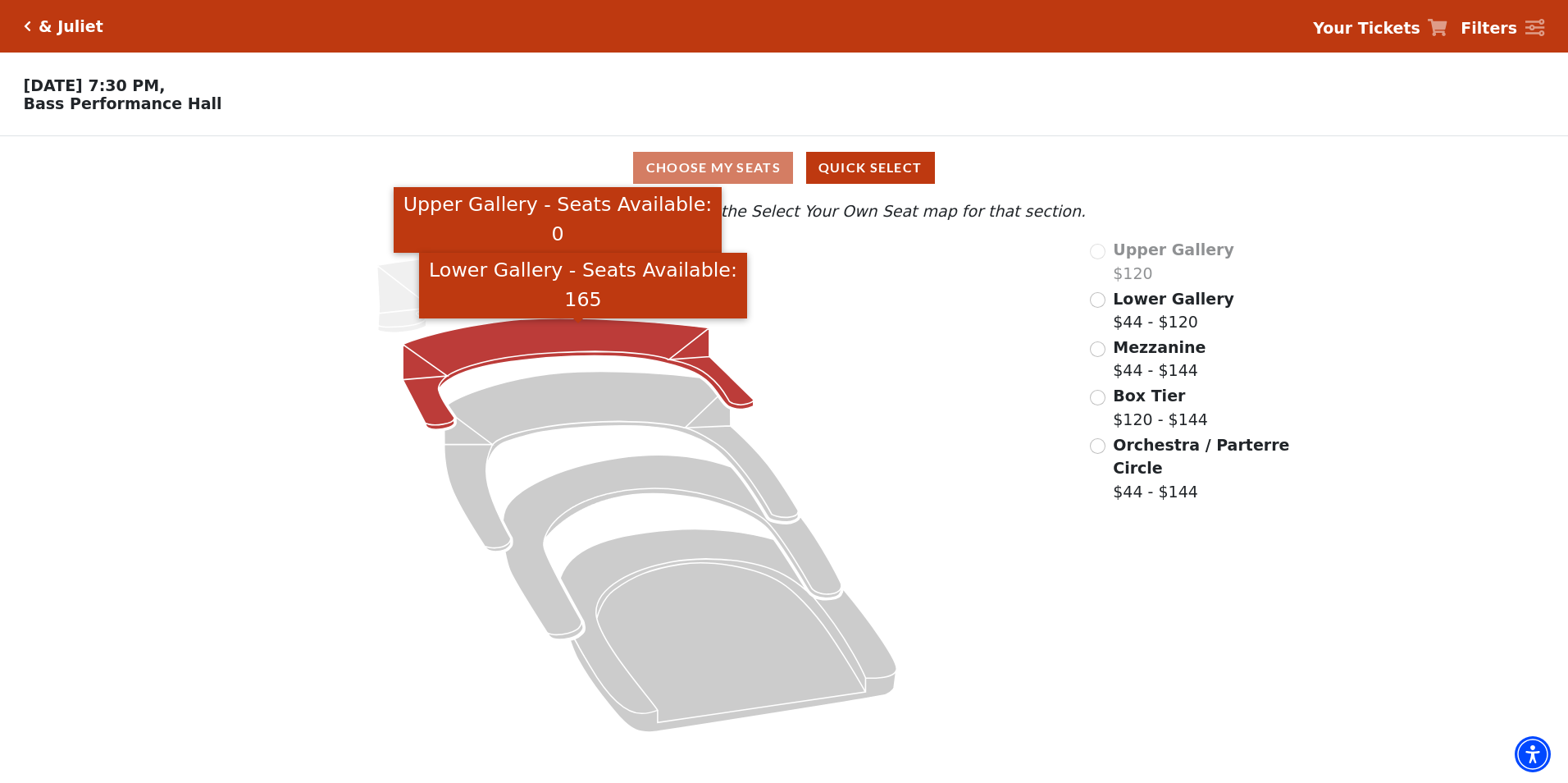
click at [553, 332] on icon "Lower Gallery - Seats Available: 165" at bounding box center [578, 374] width 351 height 111
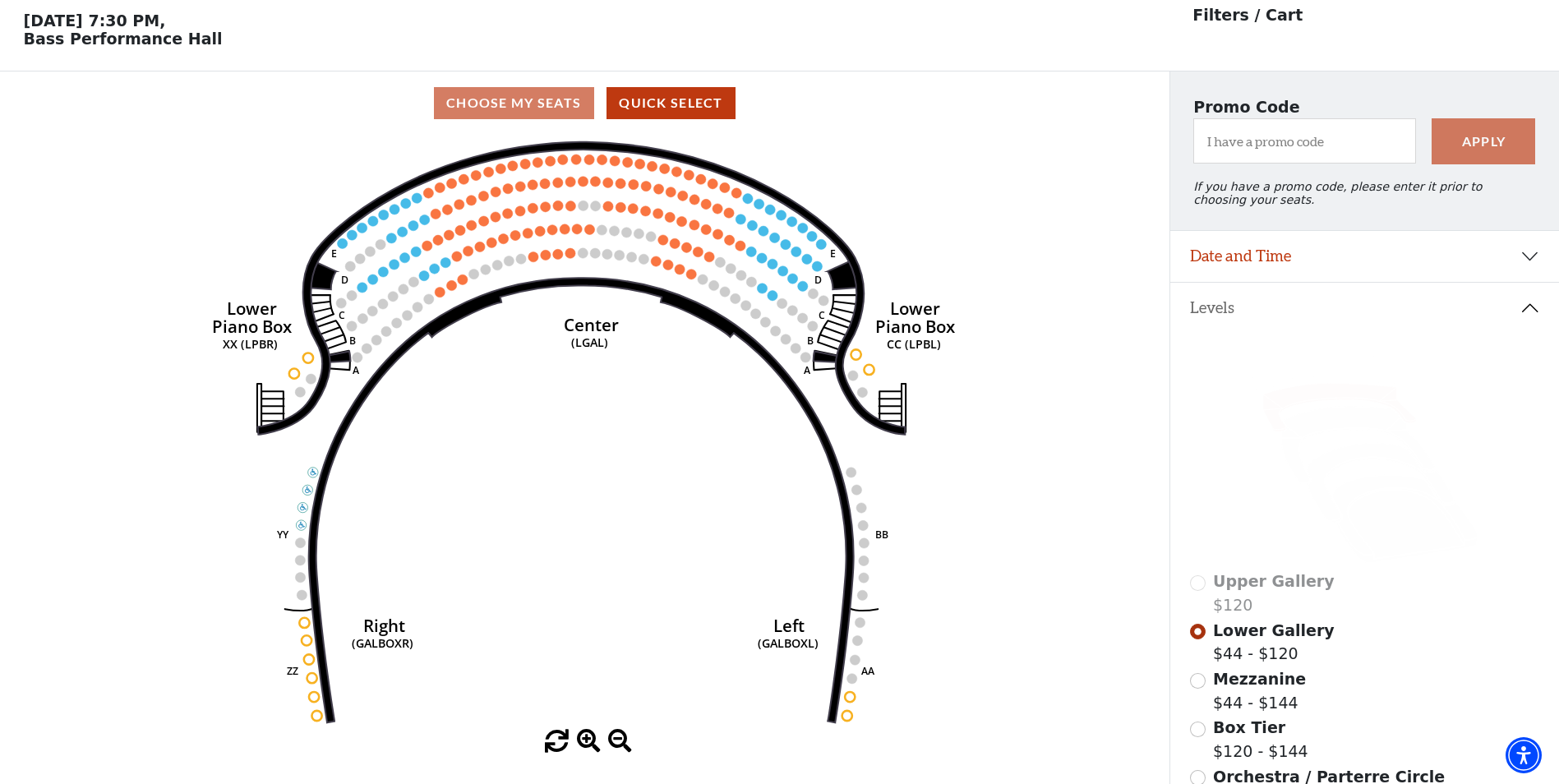
scroll to position [77, 0]
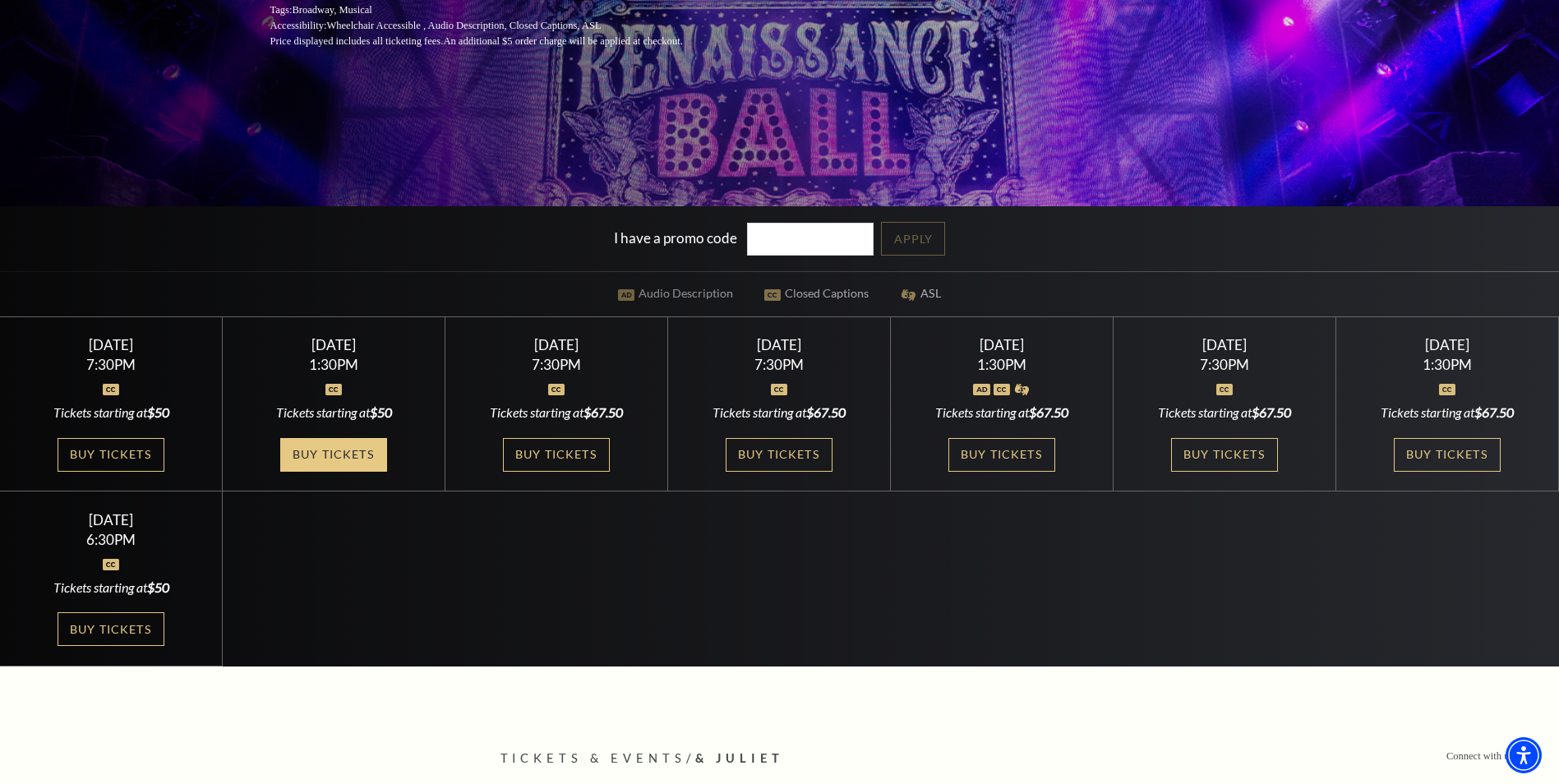
click at [342, 462] on link "Buy Tickets" at bounding box center [333, 454] width 107 height 34
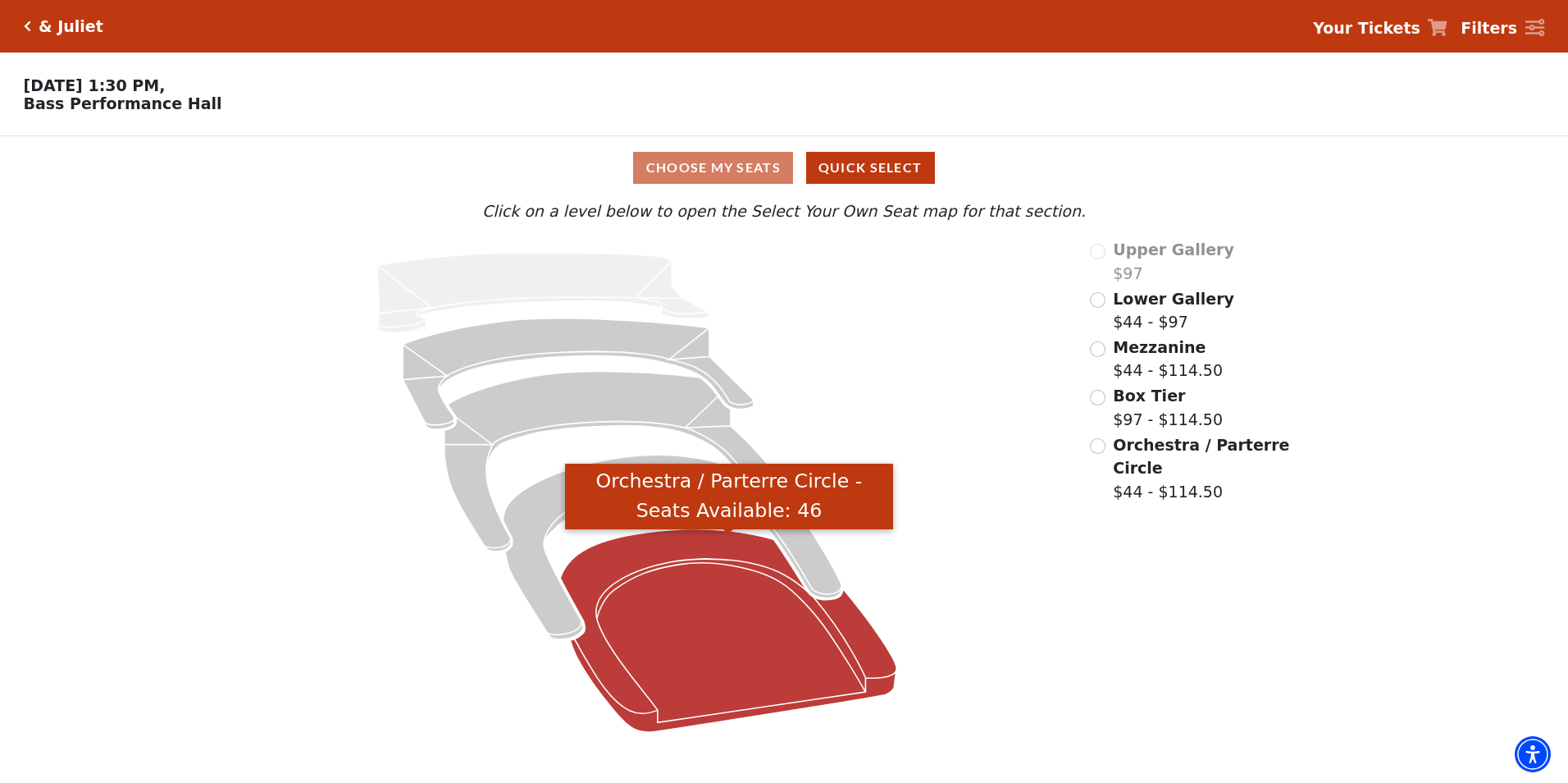
click at [703, 596] on icon "Orchestra / Parterre Circle - Seats Available: 46" at bounding box center [728, 630] width 336 height 202
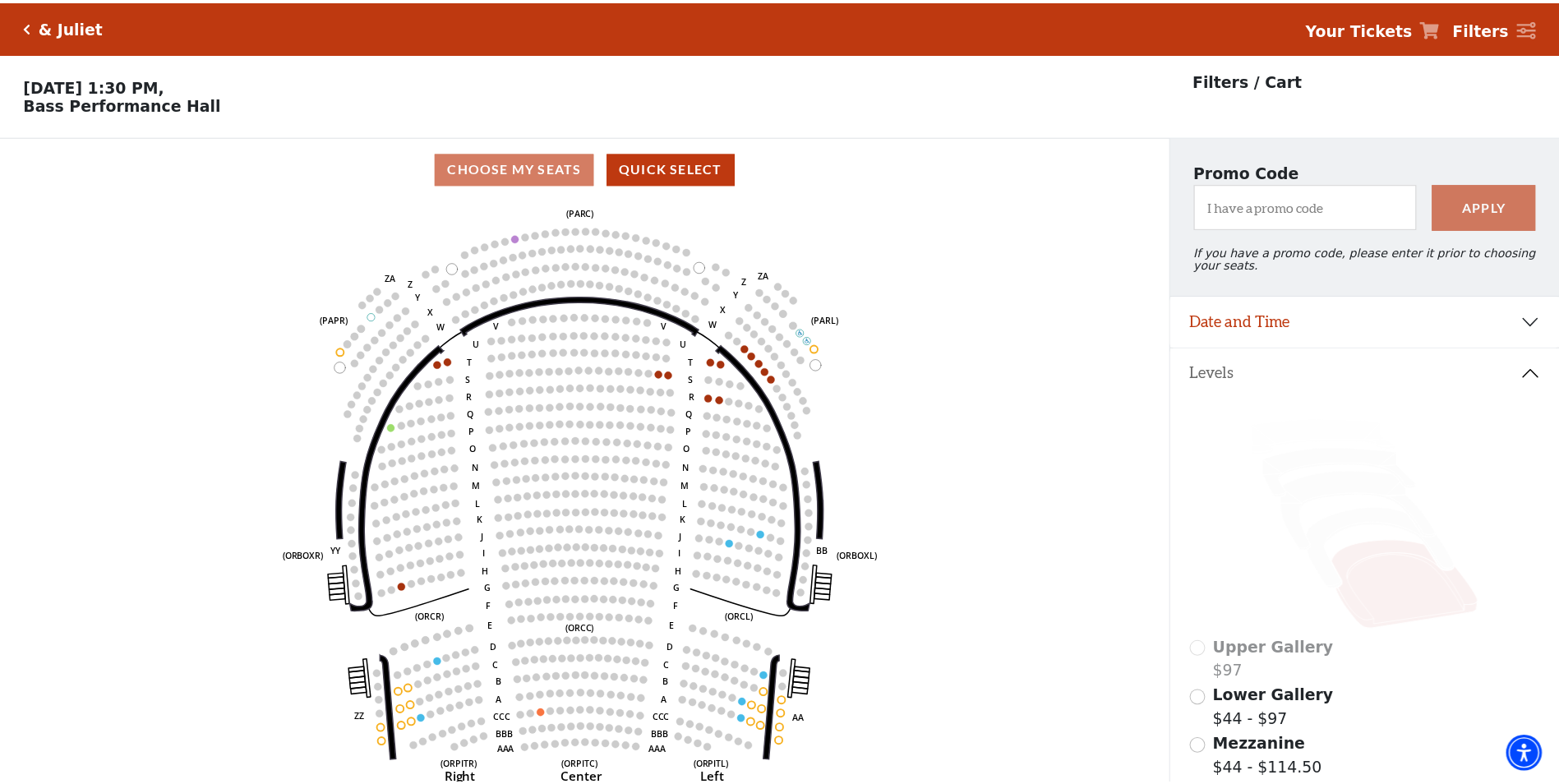
scroll to position [77, 0]
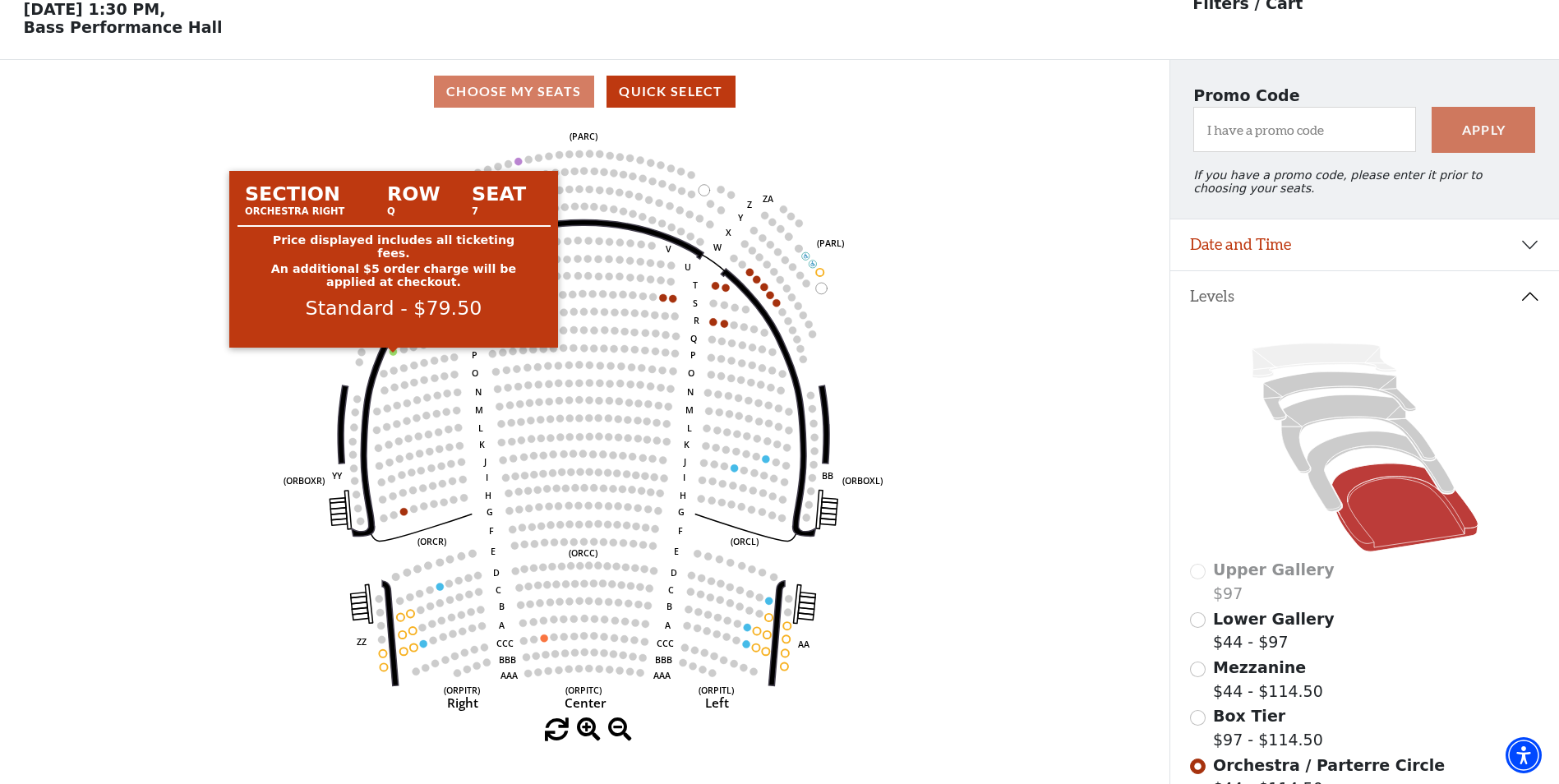
click at [392, 355] on circle at bounding box center [394, 351] width 8 height 8
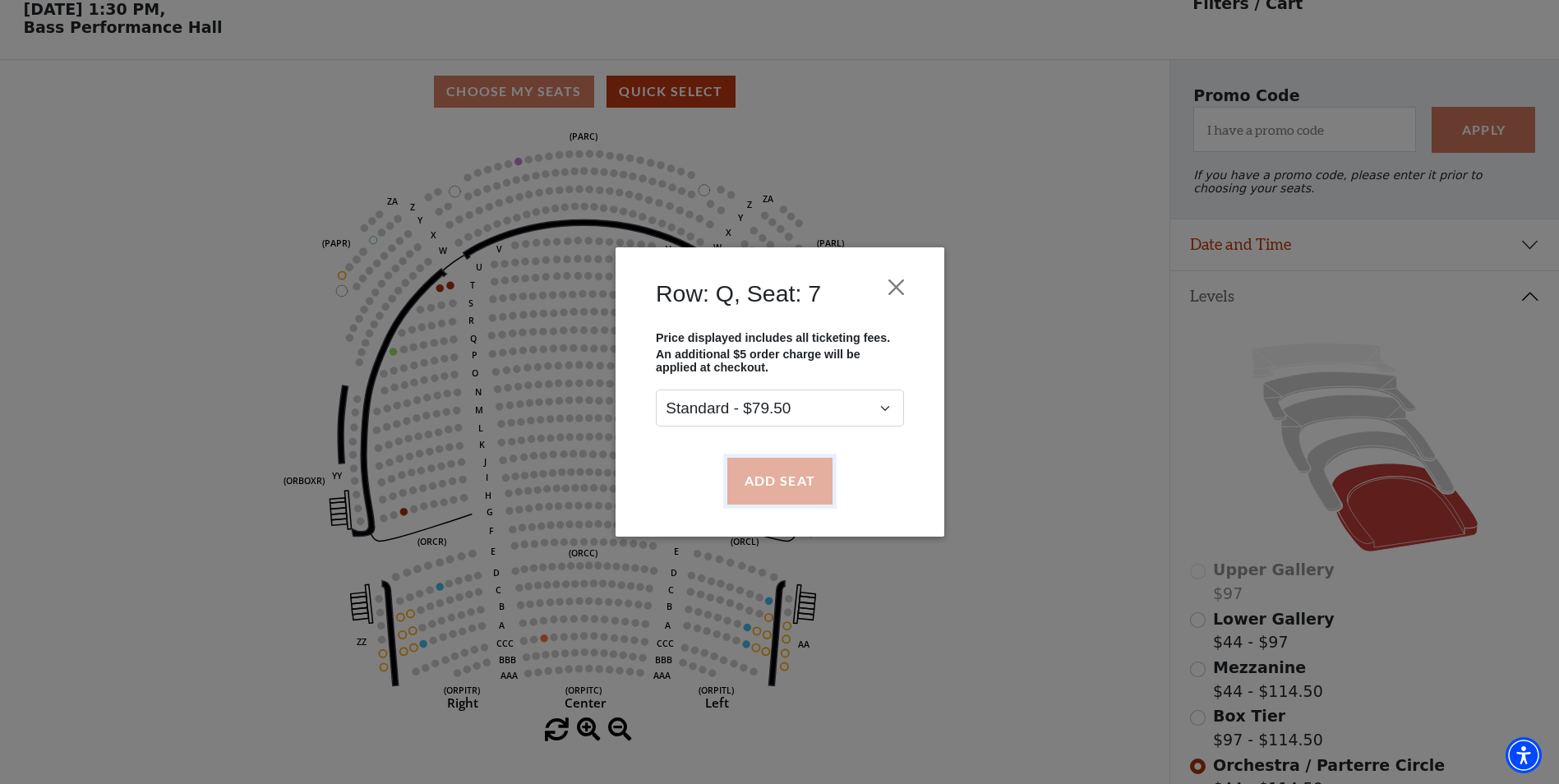
click at [793, 479] on button "Add Seat" at bounding box center [780, 481] width 106 height 46
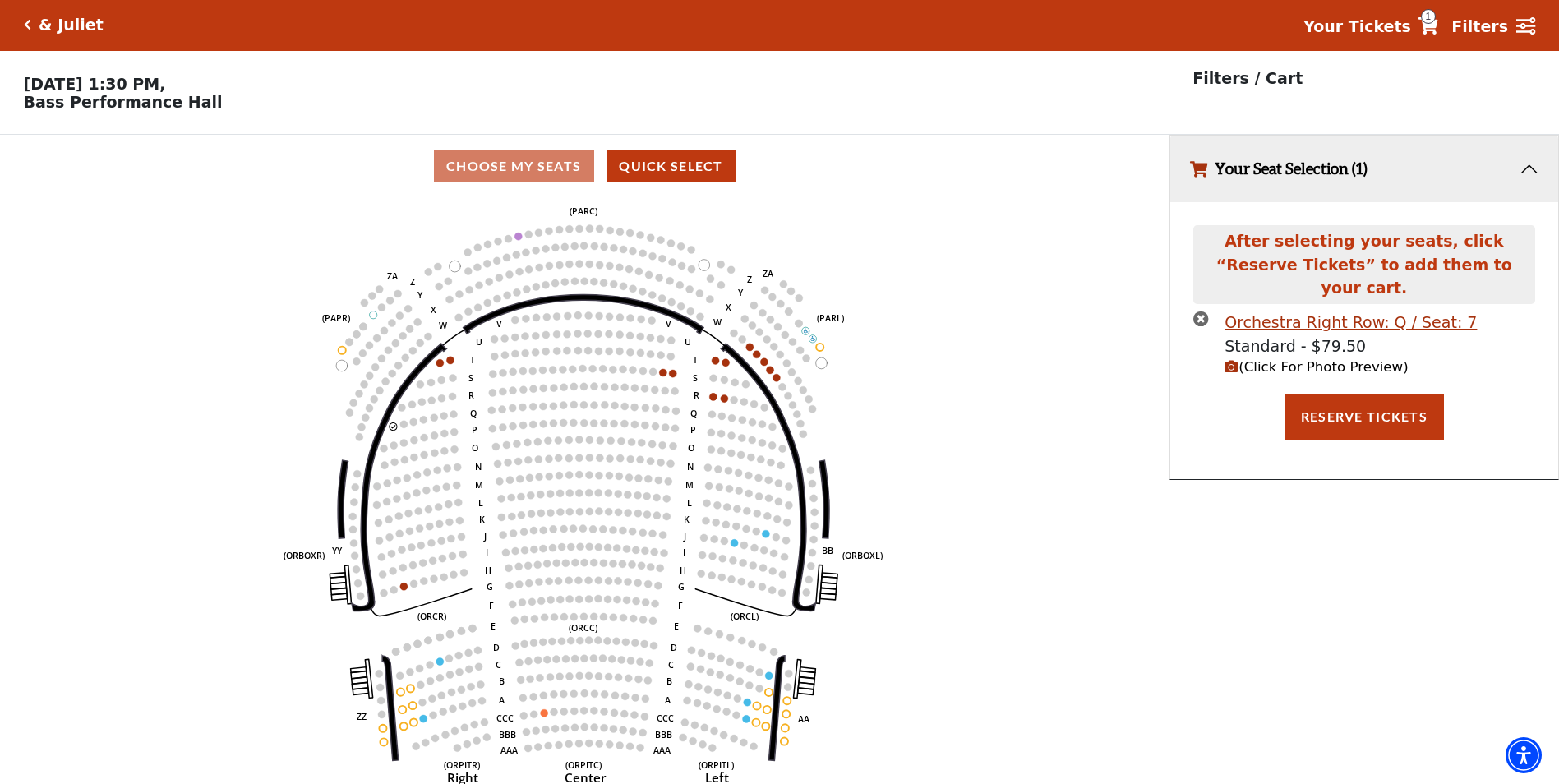
scroll to position [0, 0]
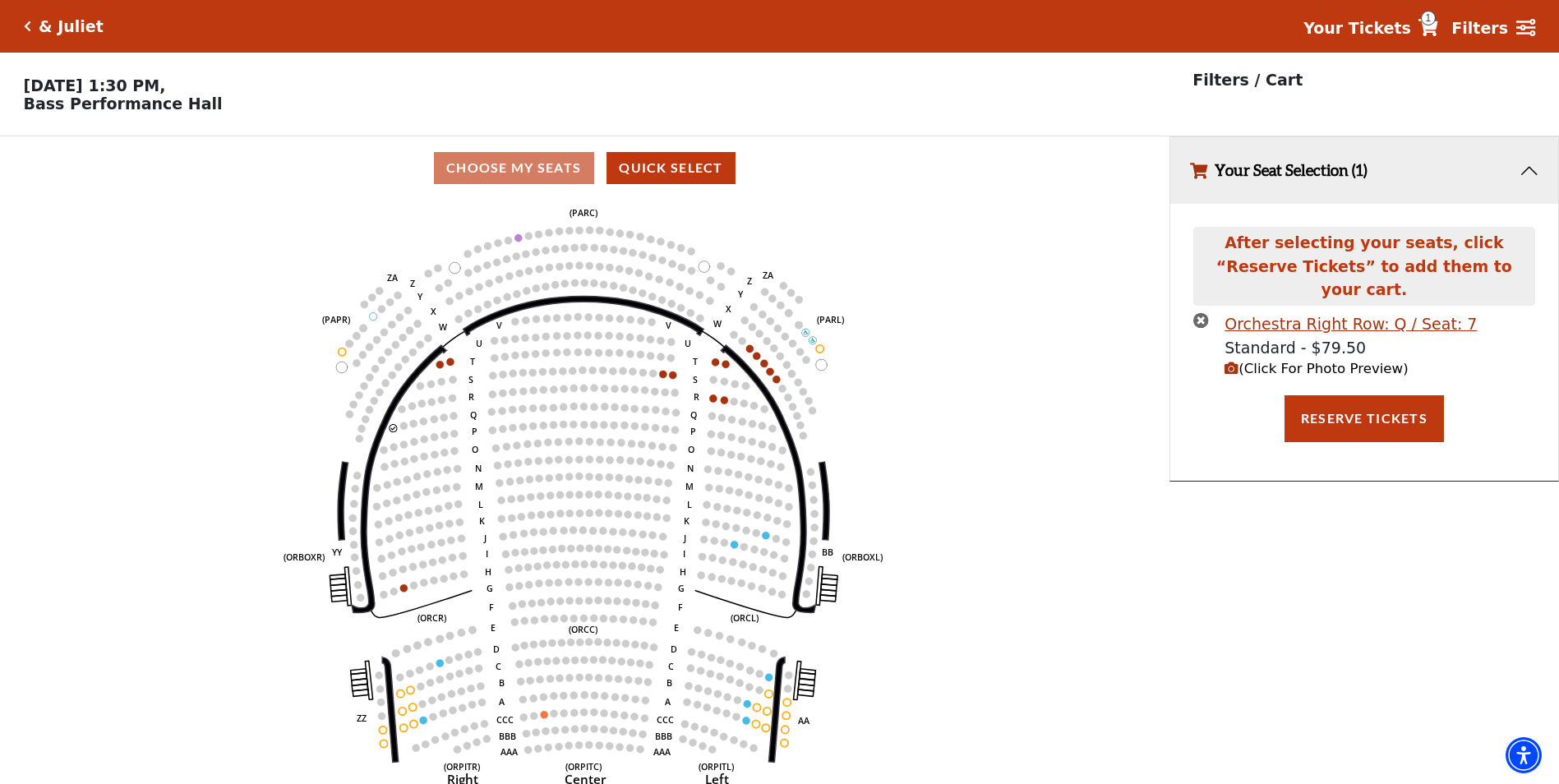
click at [1270, 361] on span "(Click For Photo Preview)" at bounding box center [1316, 368] width 183 height 15
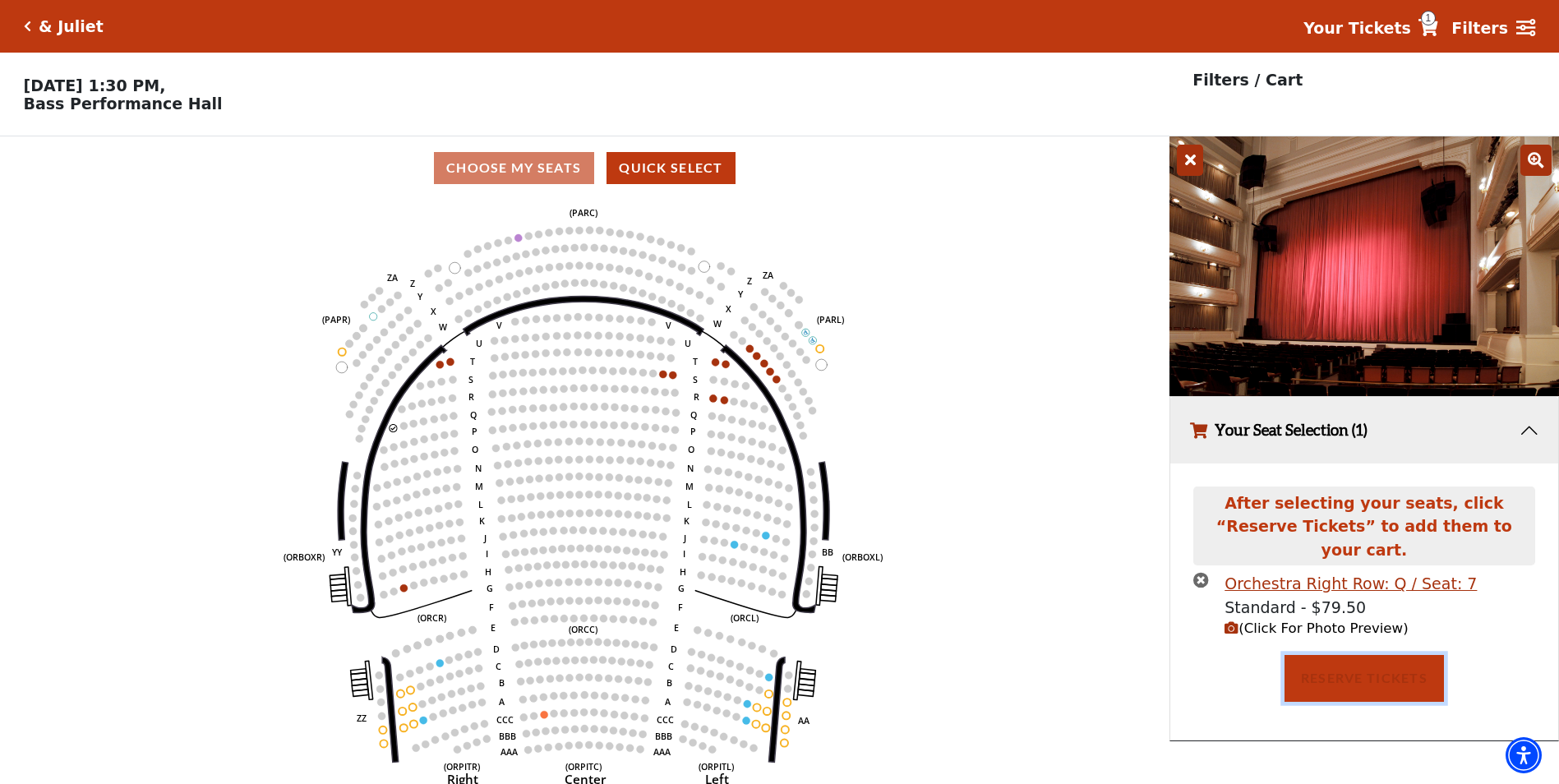
drag, startPoint x: 1365, startPoint y: 657, endPoint x: 959, endPoint y: 659, distance: 406.0
click at [959, 659] on div "Choose My Seats Quick Select Current Level Orchestra / Parterre Circle Click on…" at bounding box center [780, 477] width 1559 height 681
click at [1208, 572] on icon "times-circle" at bounding box center [1201, 580] width 15 height 15
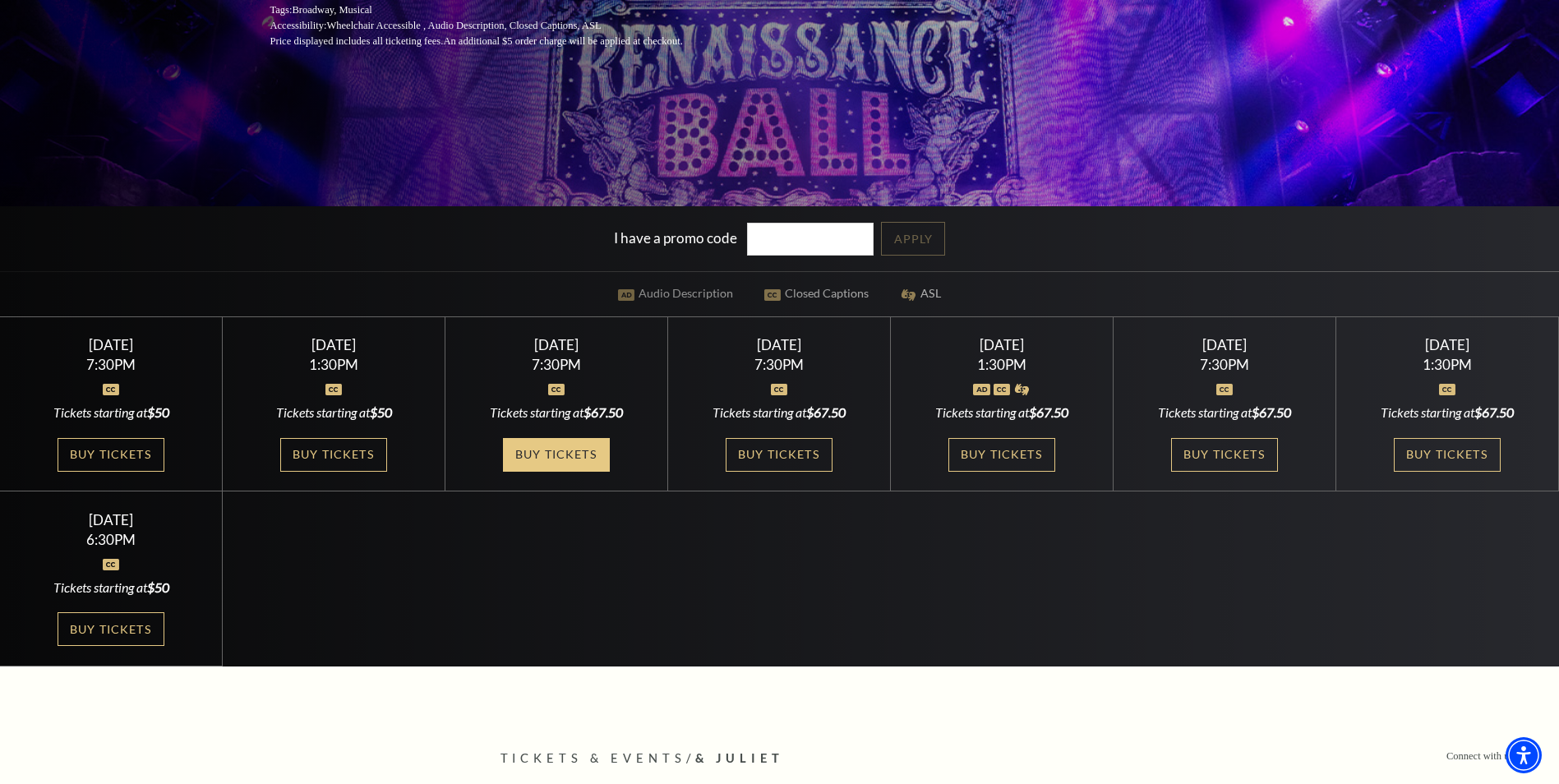
click at [564, 451] on link "Buy Tickets" at bounding box center [556, 454] width 107 height 34
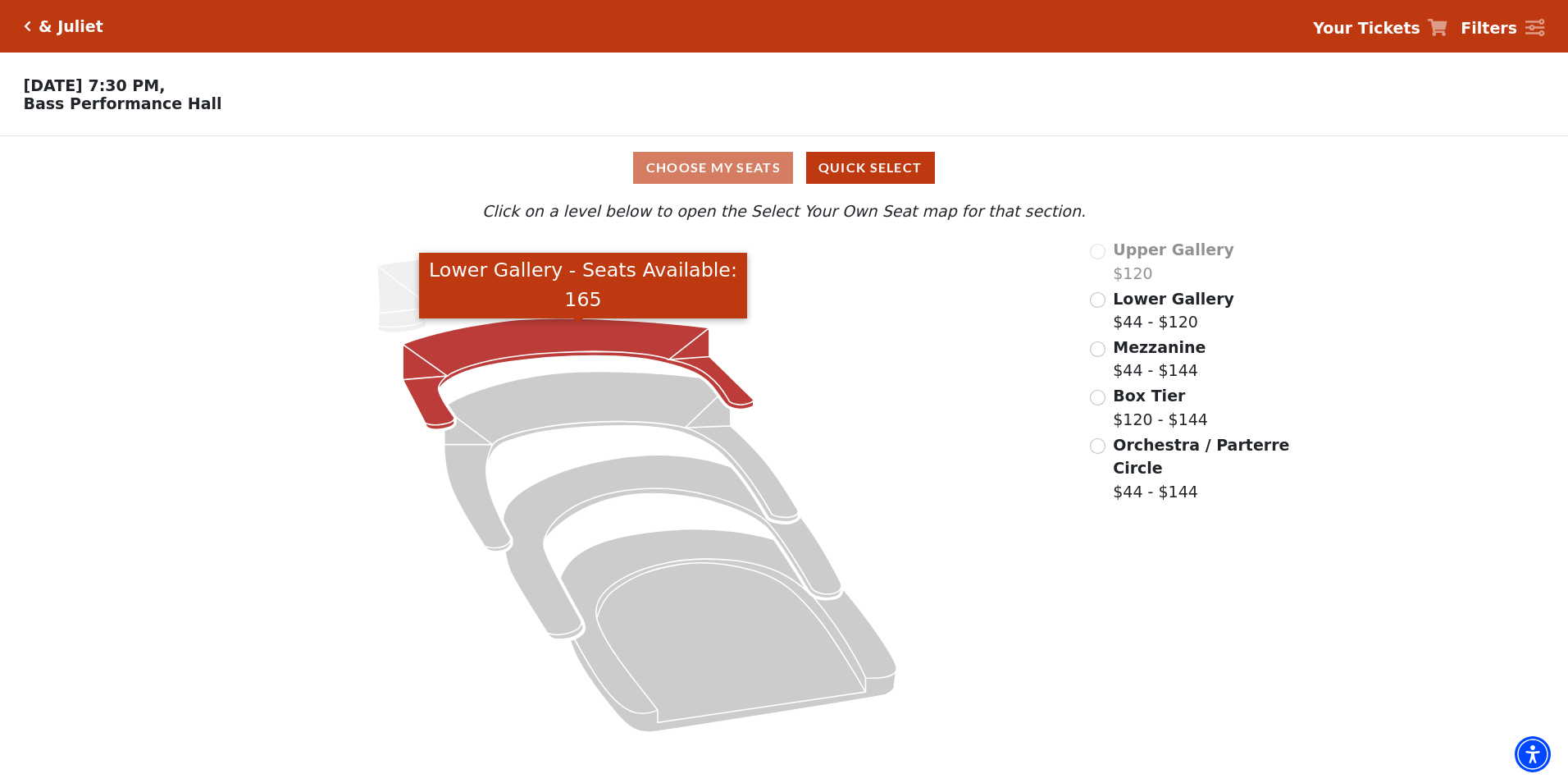
click at [562, 343] on icon "Lower Gallery - Seats Available: 165" at bounding box center [578, 374] width 351 height 111
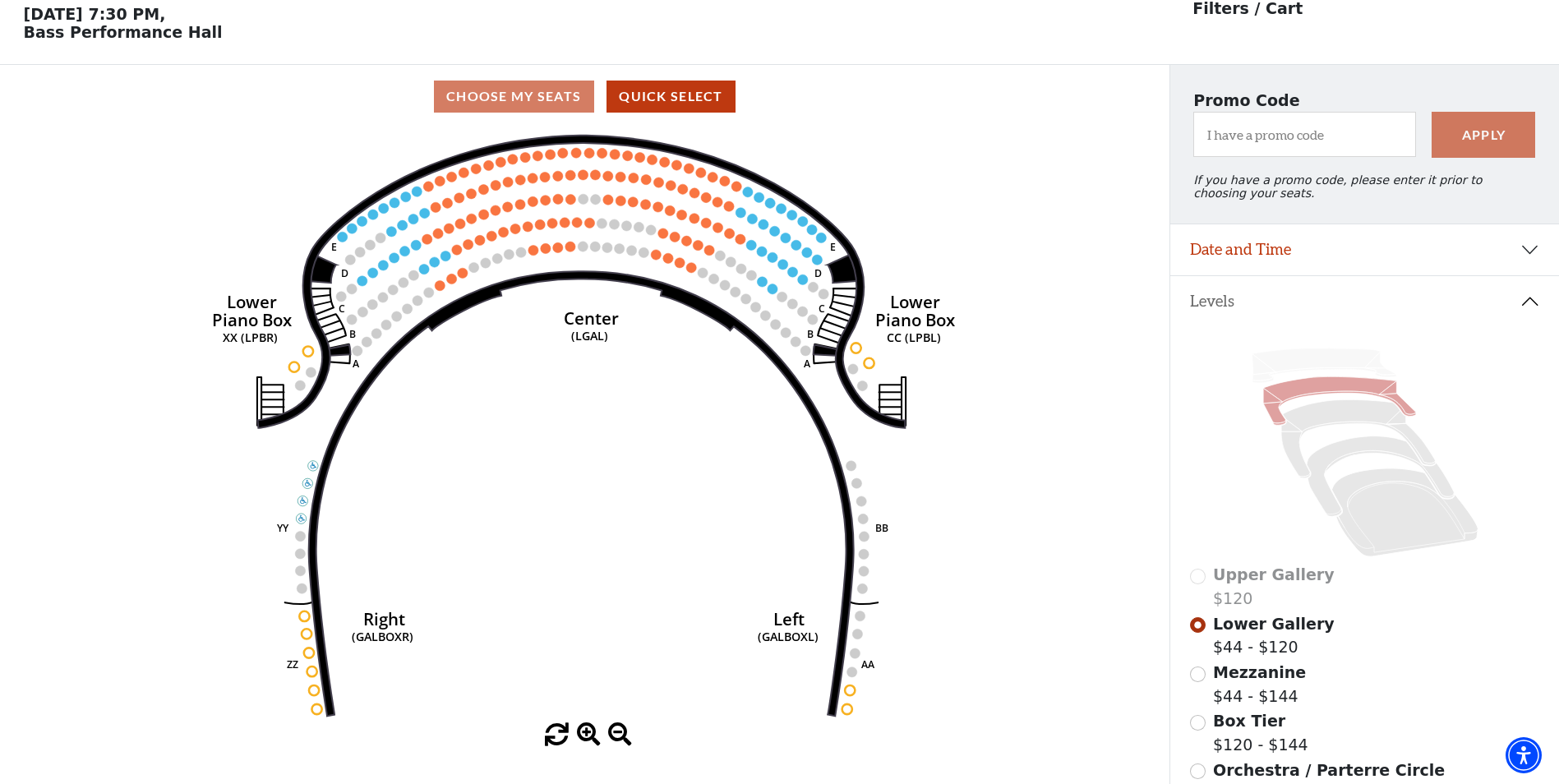
scroll to position [77, 0]
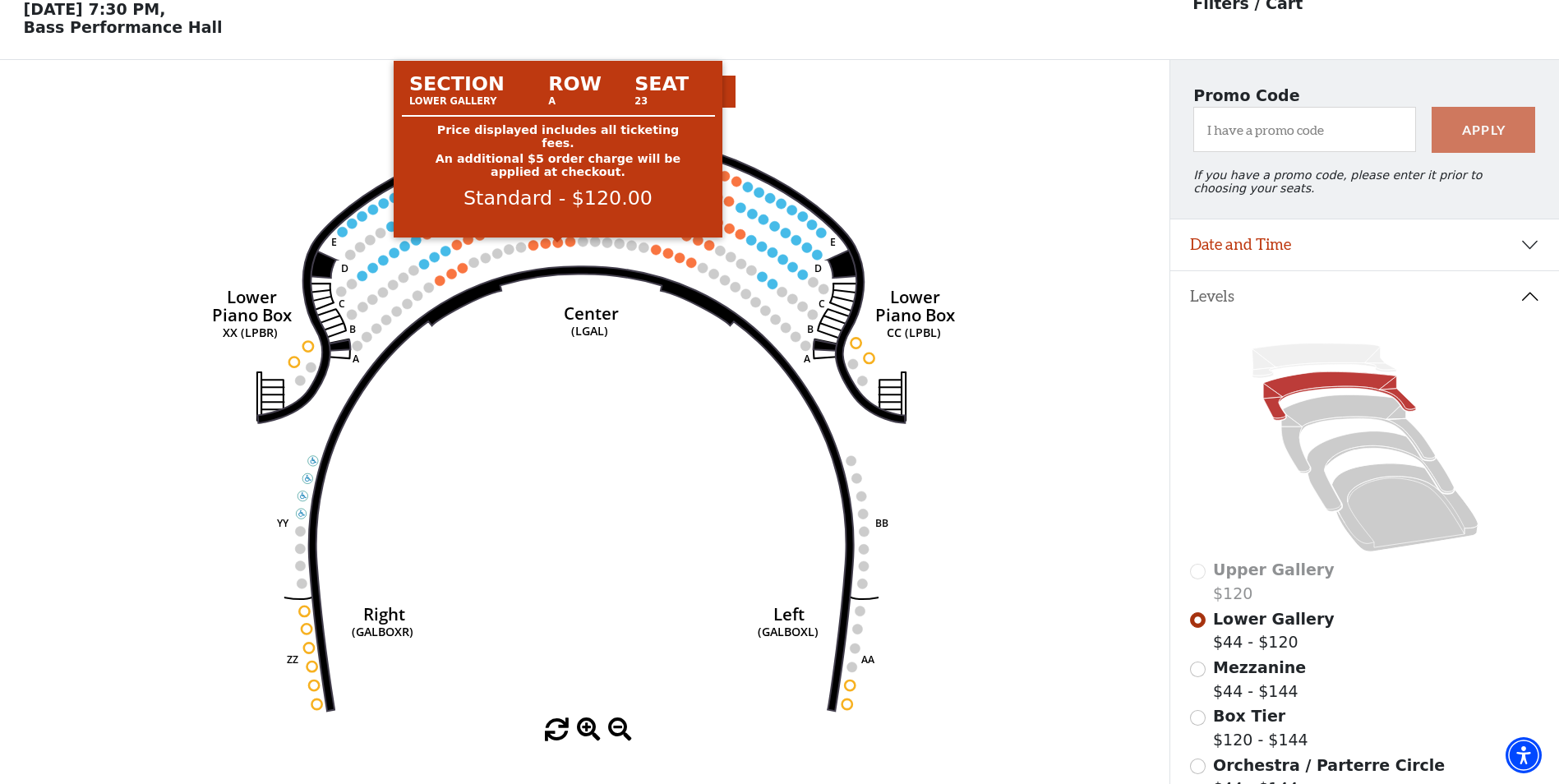
click at [559, 248] on circle at bounding box center [558, 242] width 10 height 10
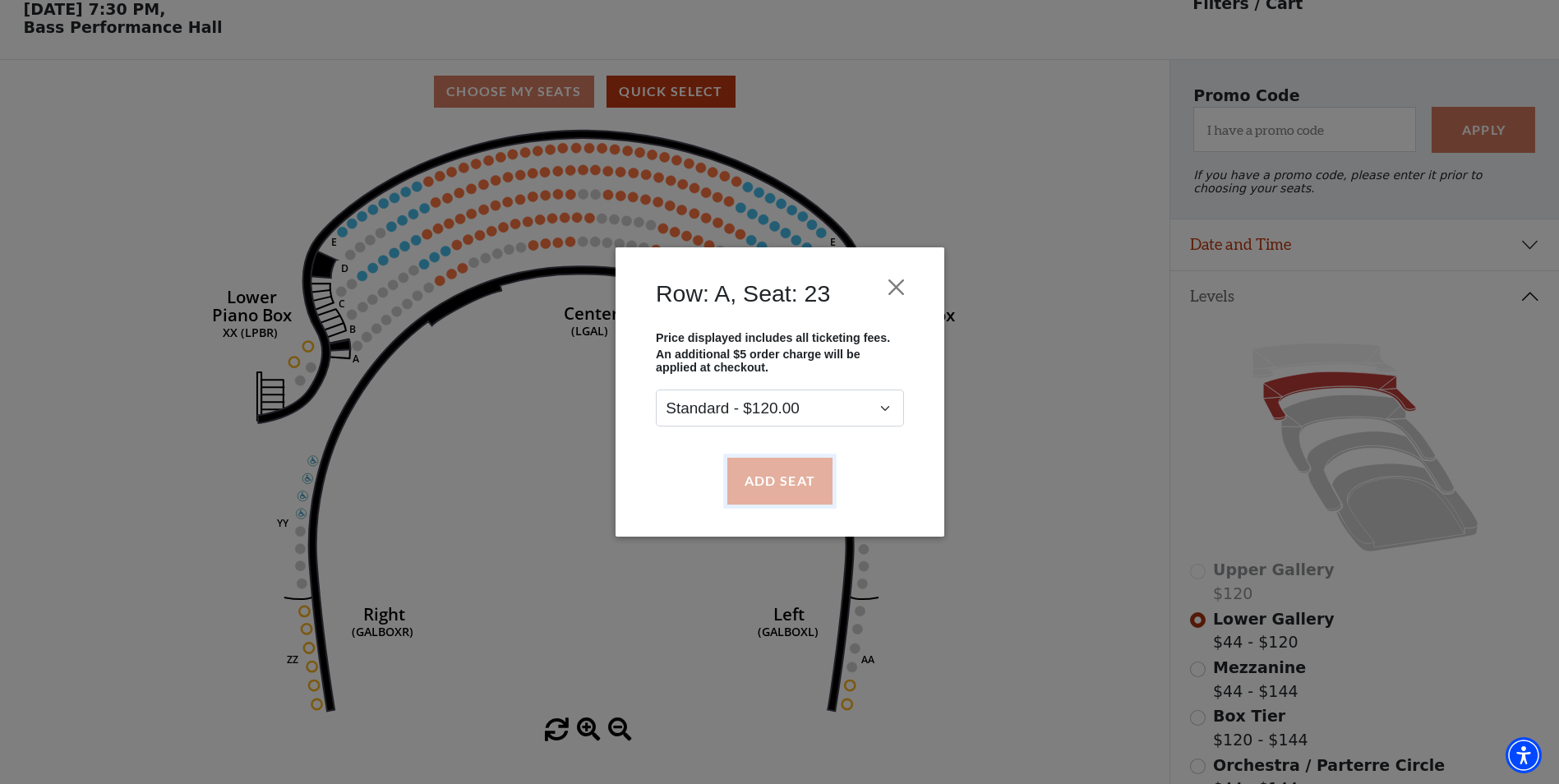
click at [768, 485] on button "Add Seat" at bounding box center [780, 481] width 106 height 46
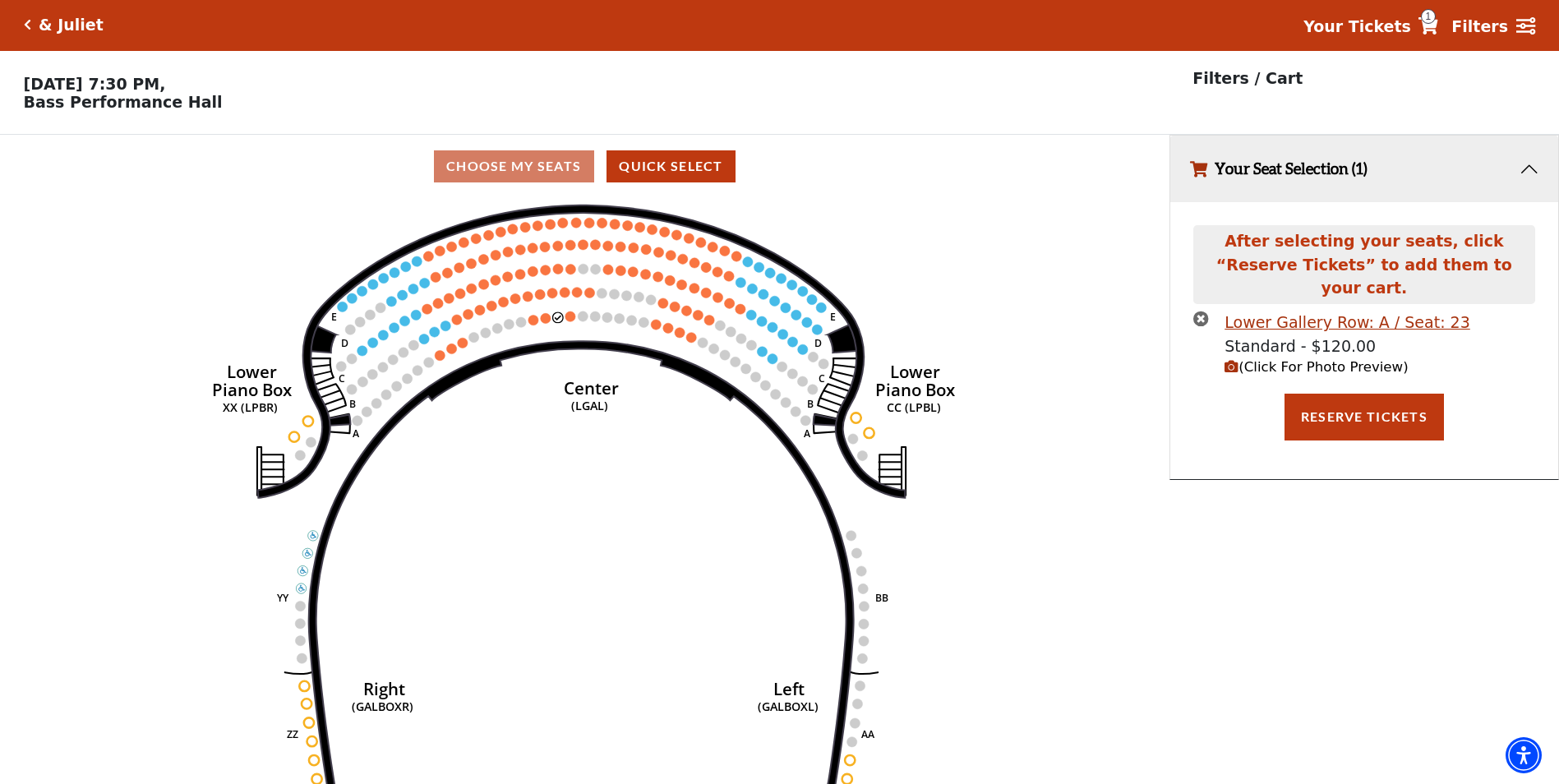
scroll to position [0, 0]
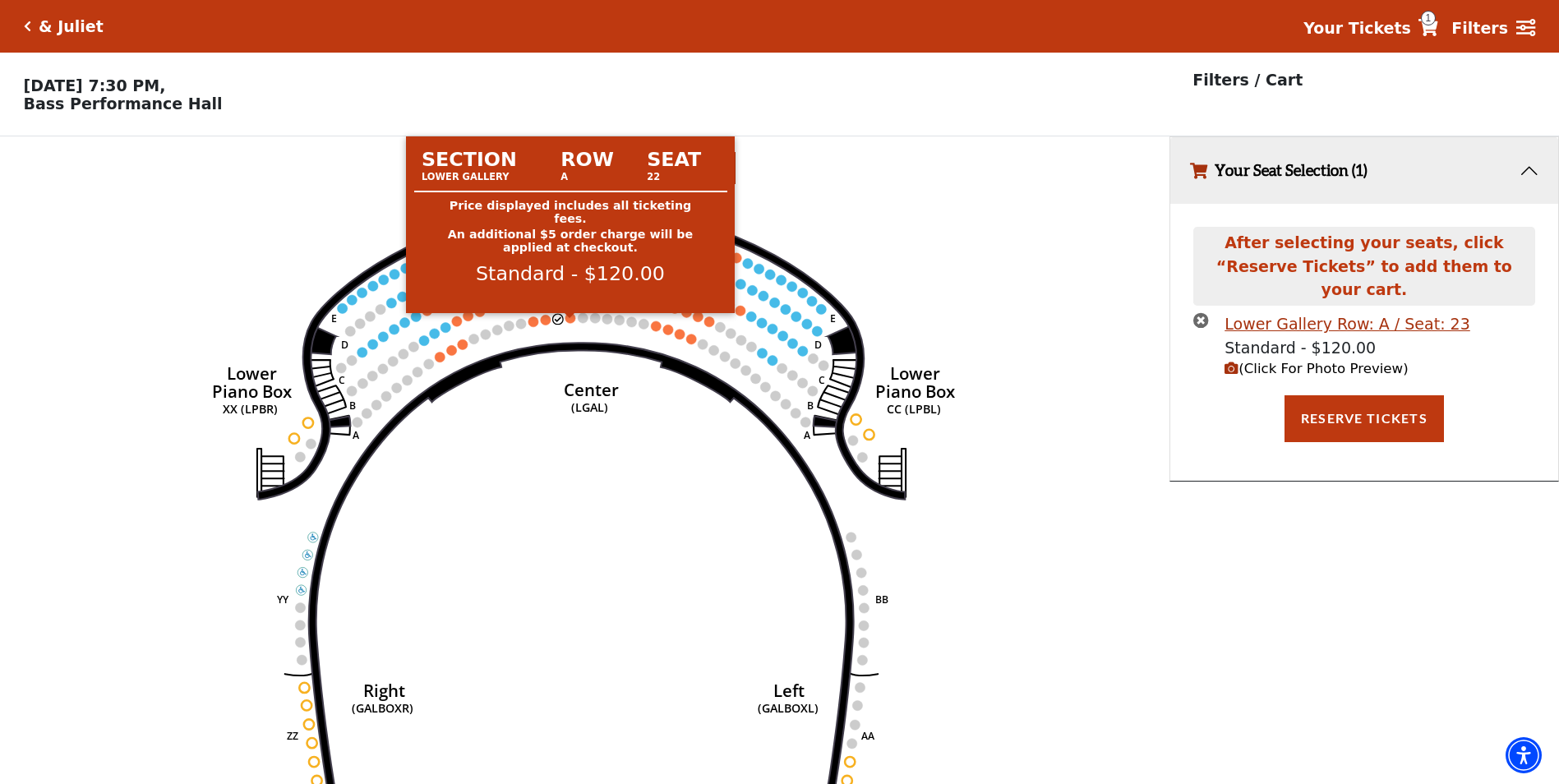
click at [571, 322] on circle at bounding box center [570, 318] width 10 height 10
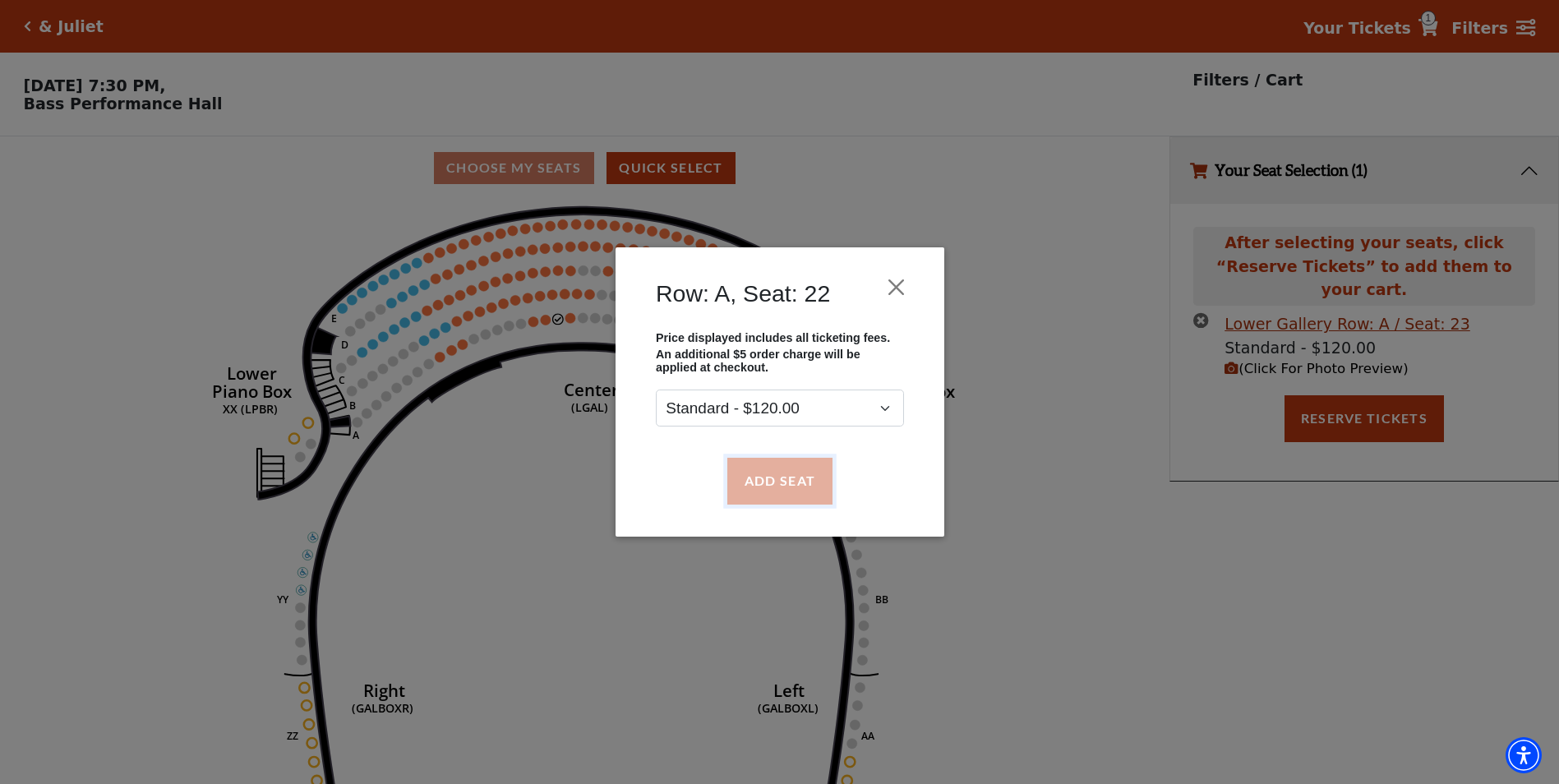
click at [789, 478] on button "Add Seat" at bounding box center [780, 481] width 106 height 46
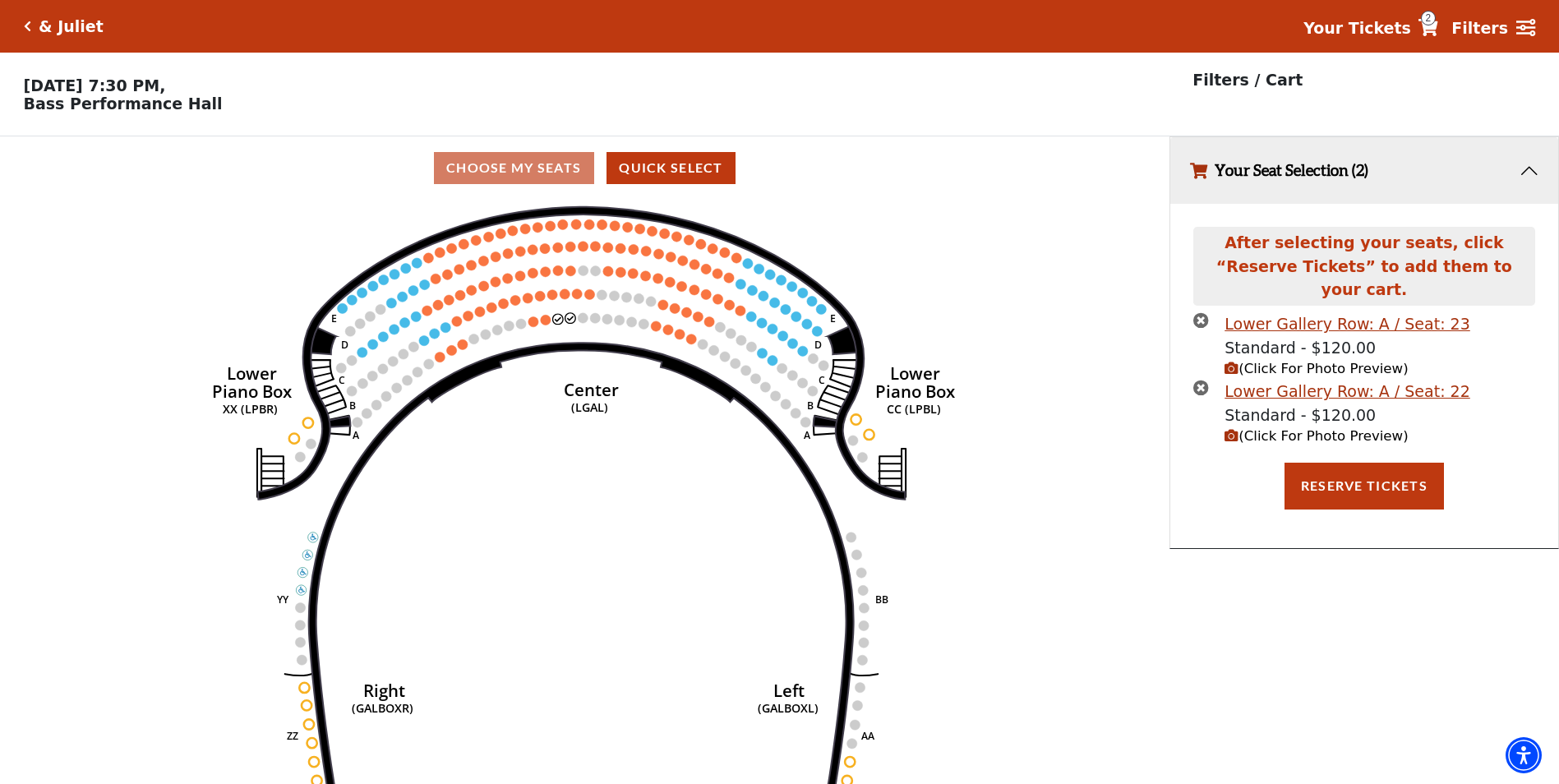
click at [1235, 362] on icon "(Click For Photo Preview)" at bounding box center [1232, 368] width 14 height 14
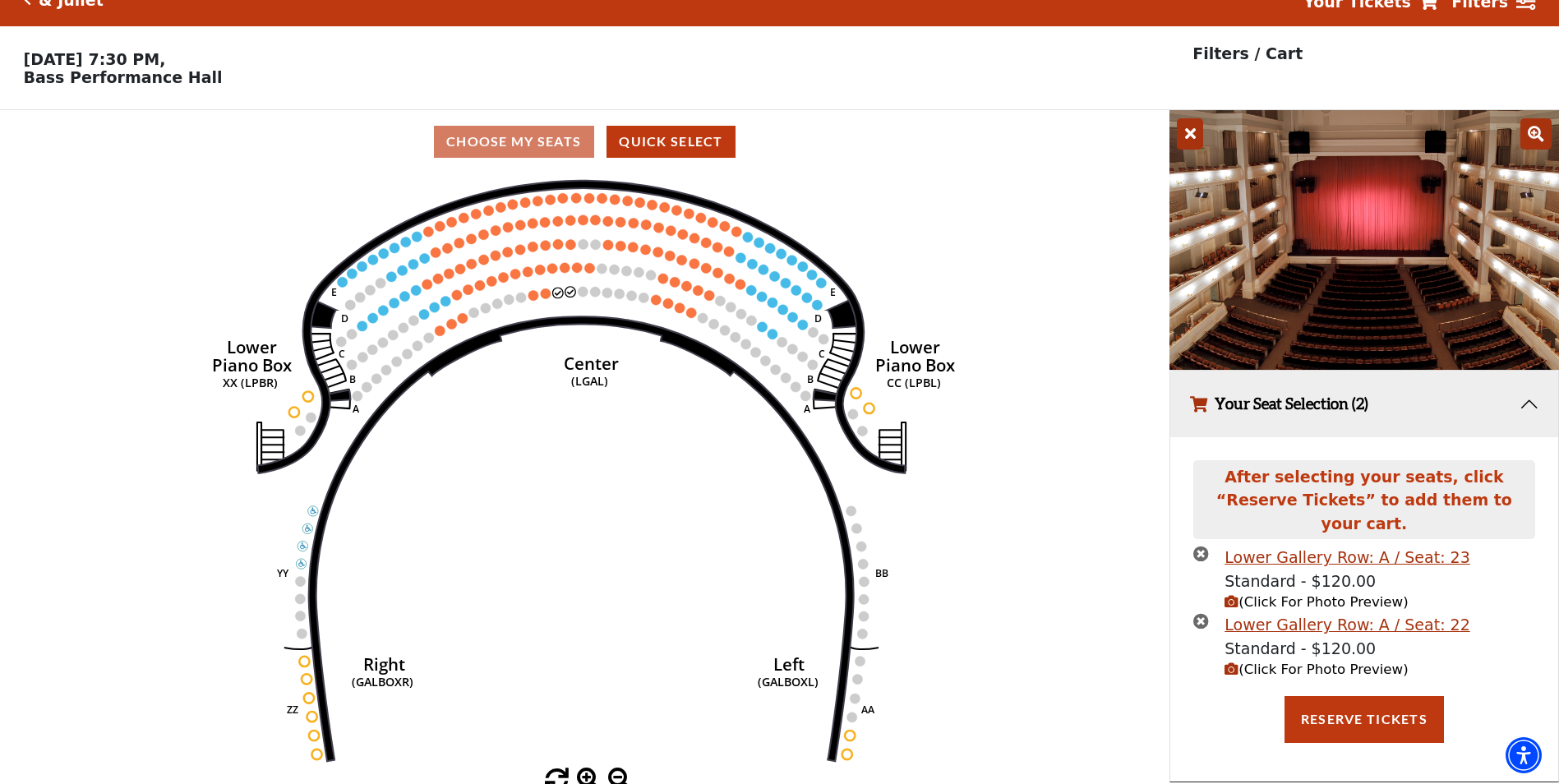
scroll to position [40, 0]
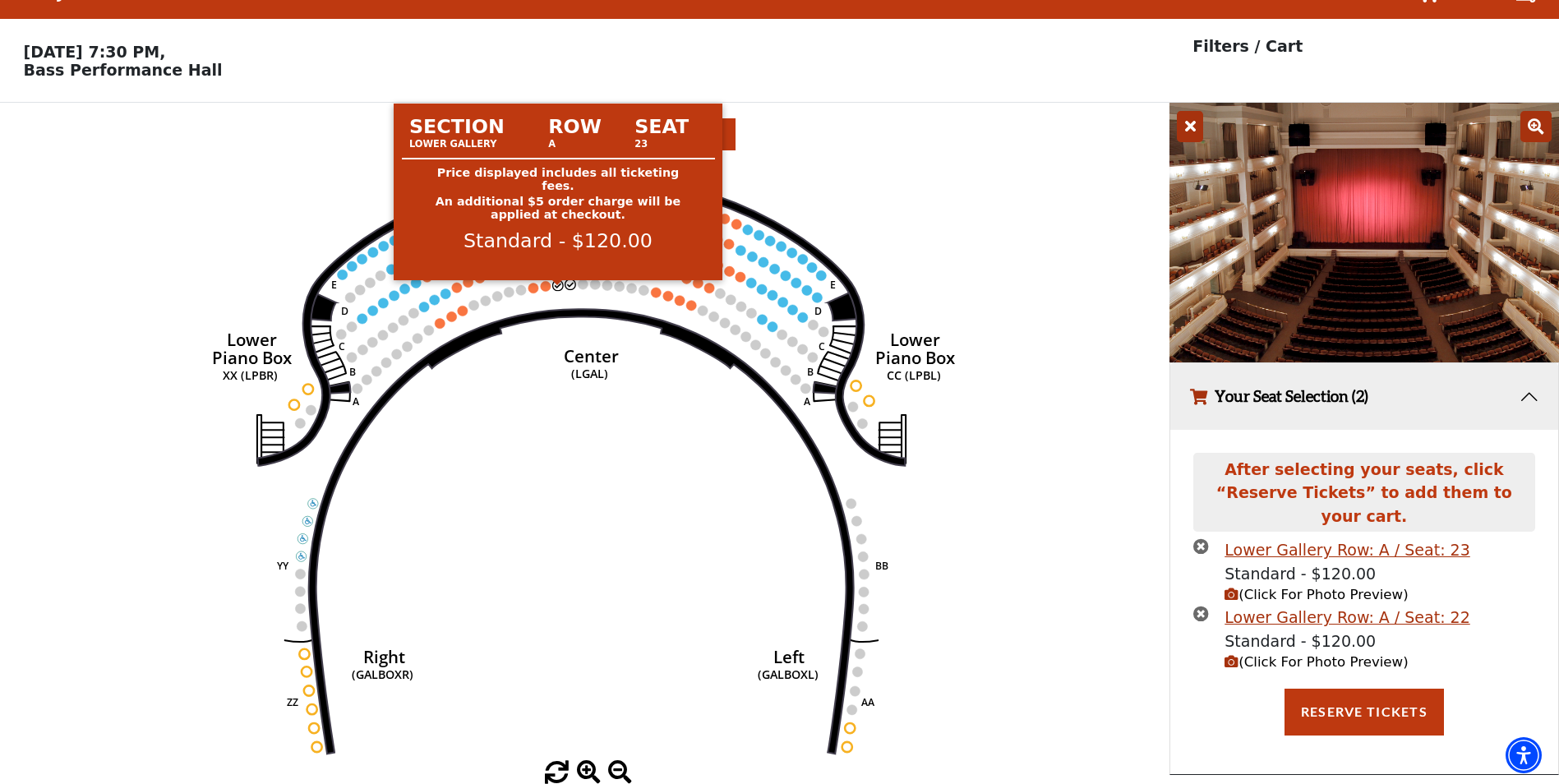
click at [558, 285] on circle at bounding box center [558, 285] width 10 height 10
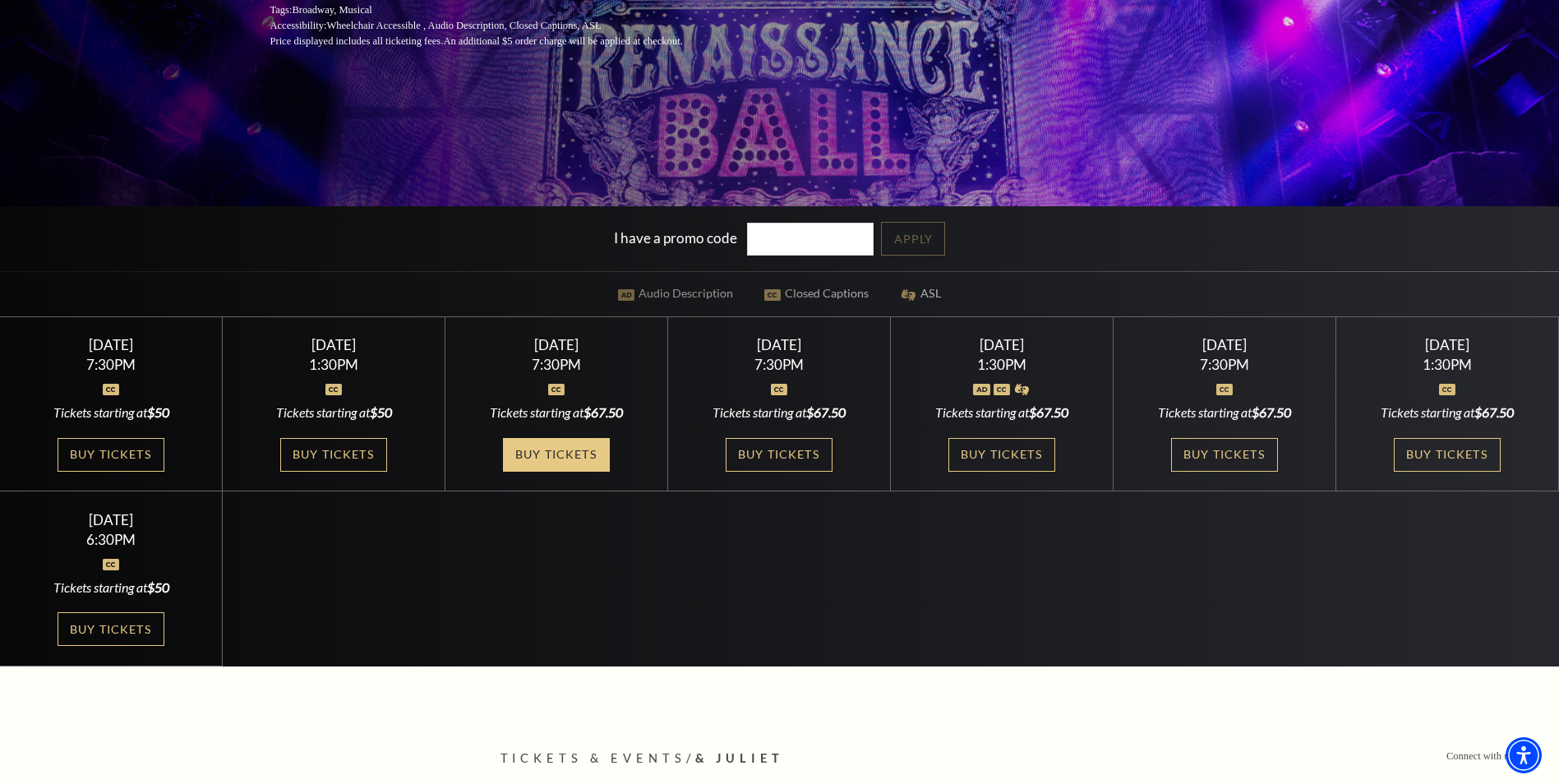
click at [574, 448] on link "Buy Tickets" at bounding box center [556, 454] width 107 height 34
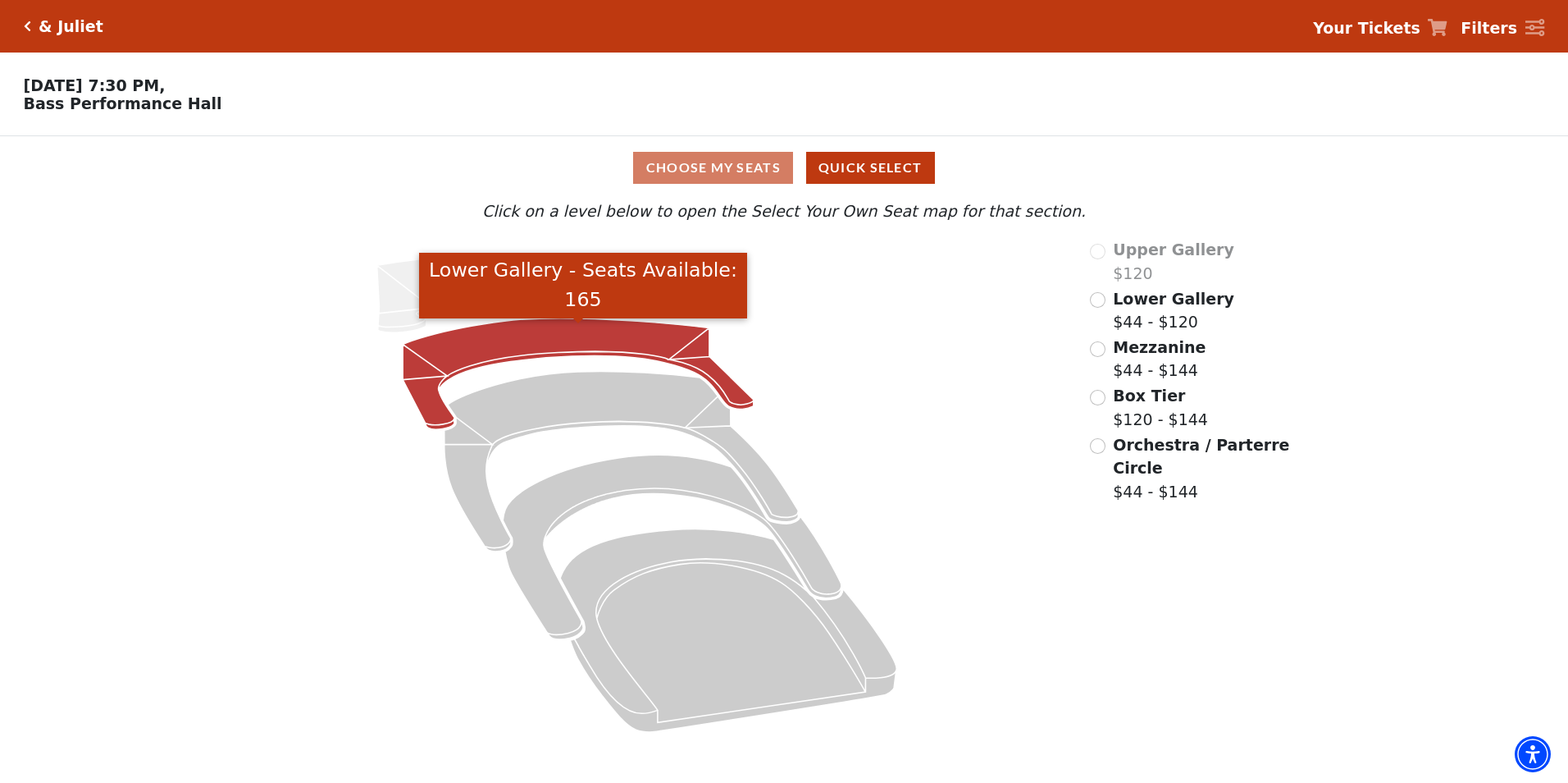
click at [567, 347] on icon "Lower Gallery - Seats Available: 165" at bounding box center [578, 374] width 351 height 111
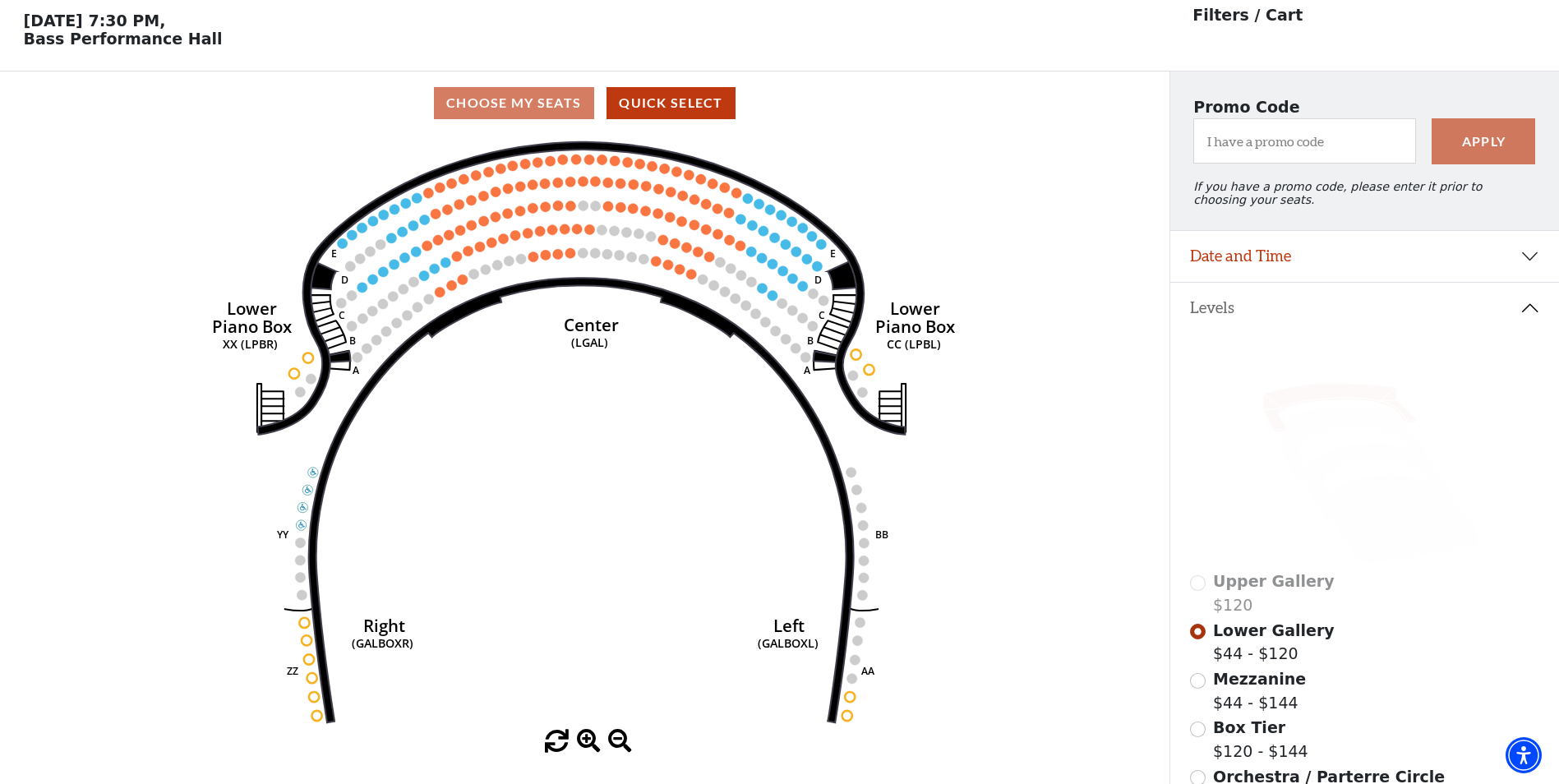
scroll to position [77, 0]
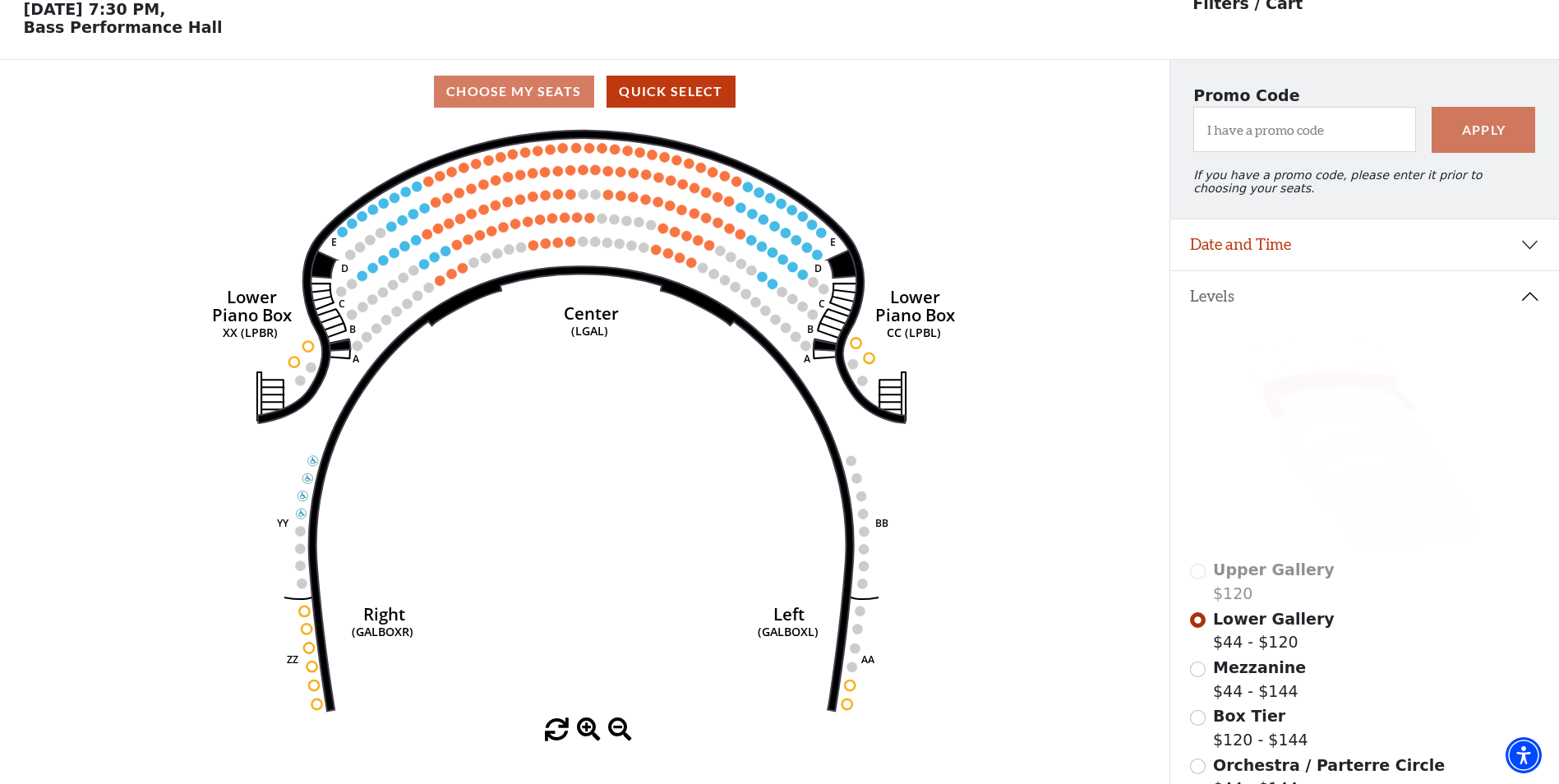
click at [584, 247] on circle at bounding box center [583, 242] width 10 height 10
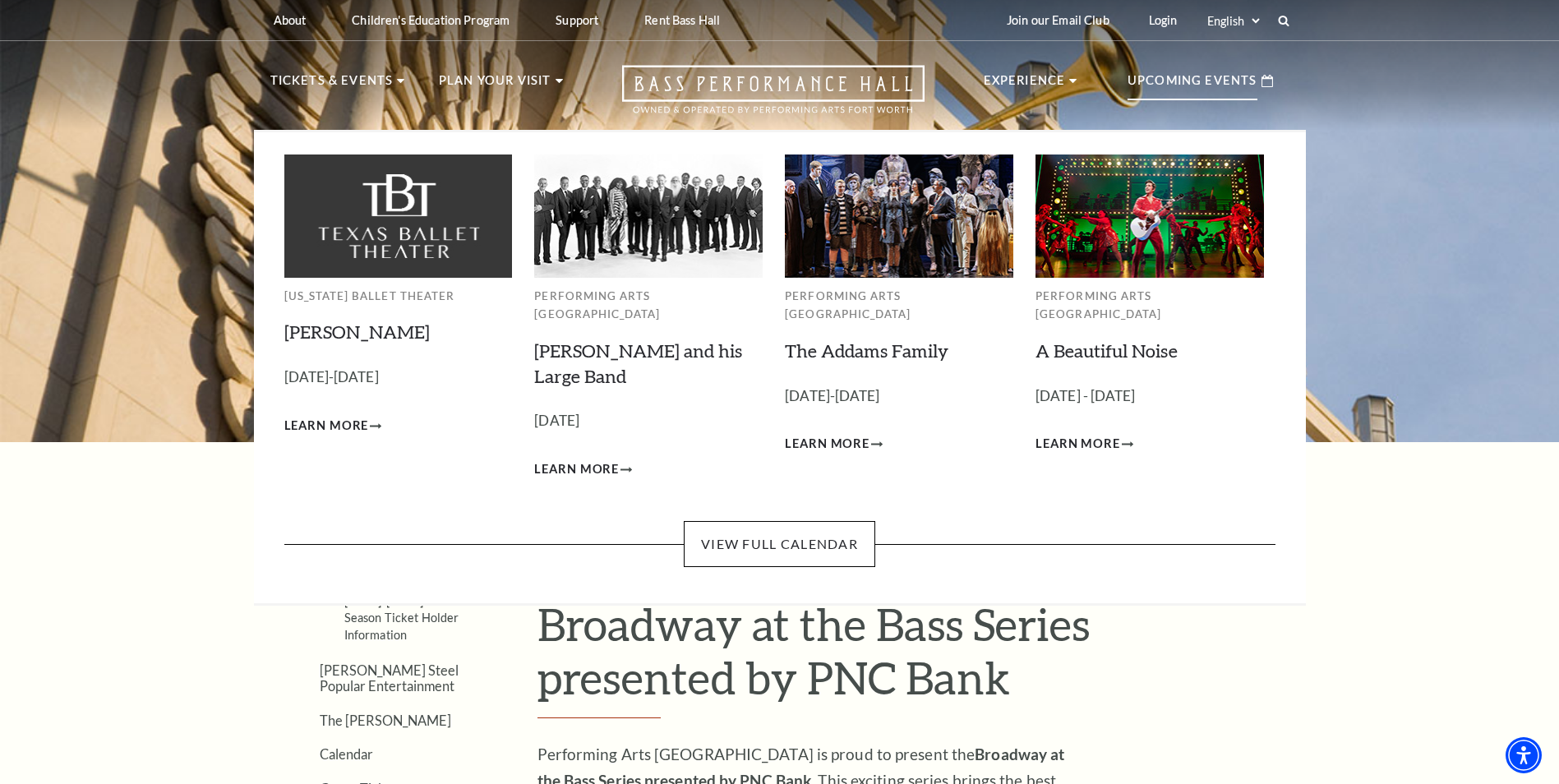
click at [1184, 76] on p "Upcoming Events" at bounding box center [1192, 85] width 130 height 30
click at [774, 527] on link "View Full Calendar" at bounding box center [779, 544] width 191 height 46
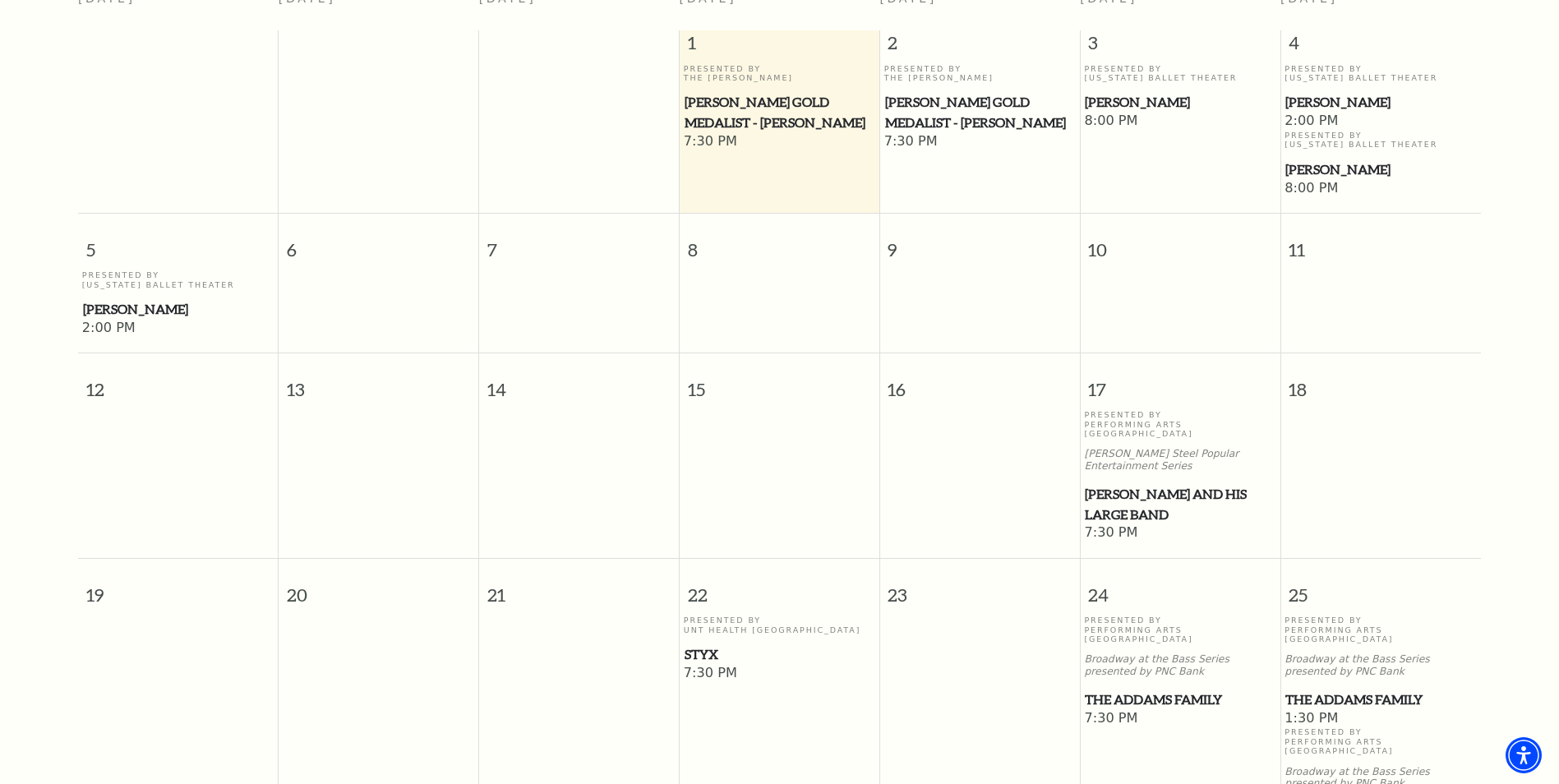
scroll to position [557, 0]
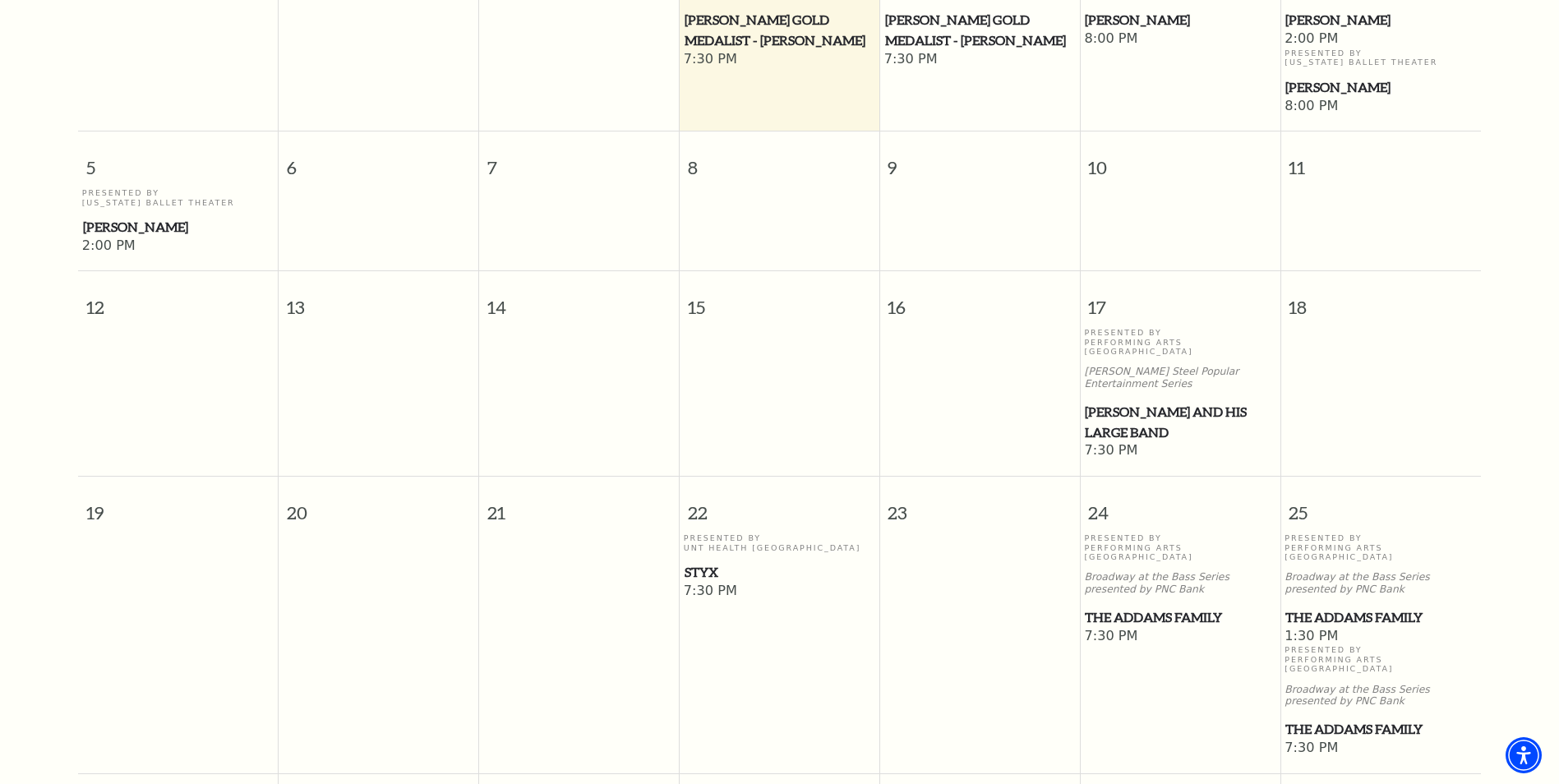
click at [1187, 402] on span "[PERSON_NAME] and his Large Band" at bounding box center [1180, 422] width 190 height 40
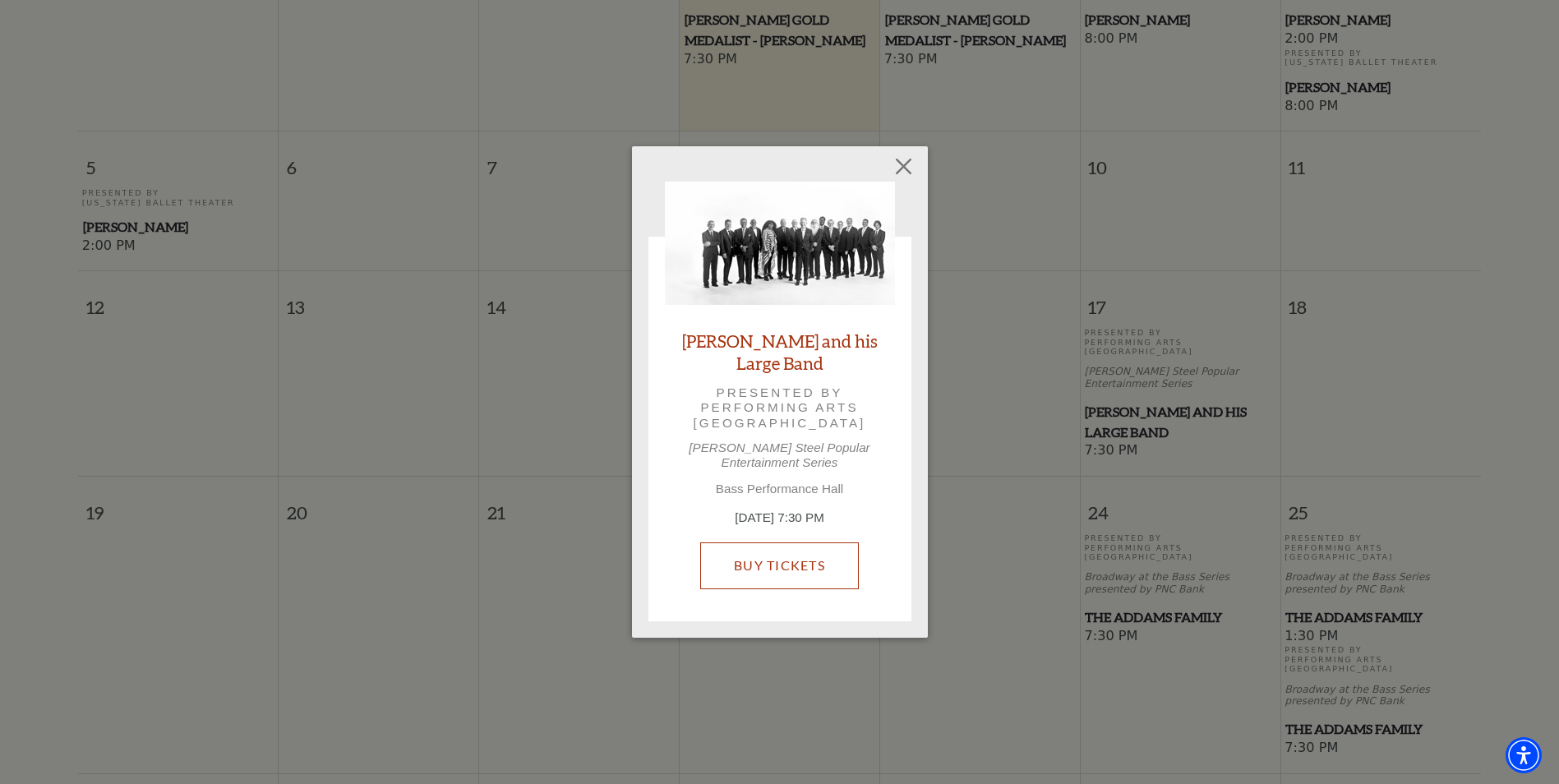
click at [785, 559] on link "Buy Tickets" at bounding box center [779, 565] width 158 height 46
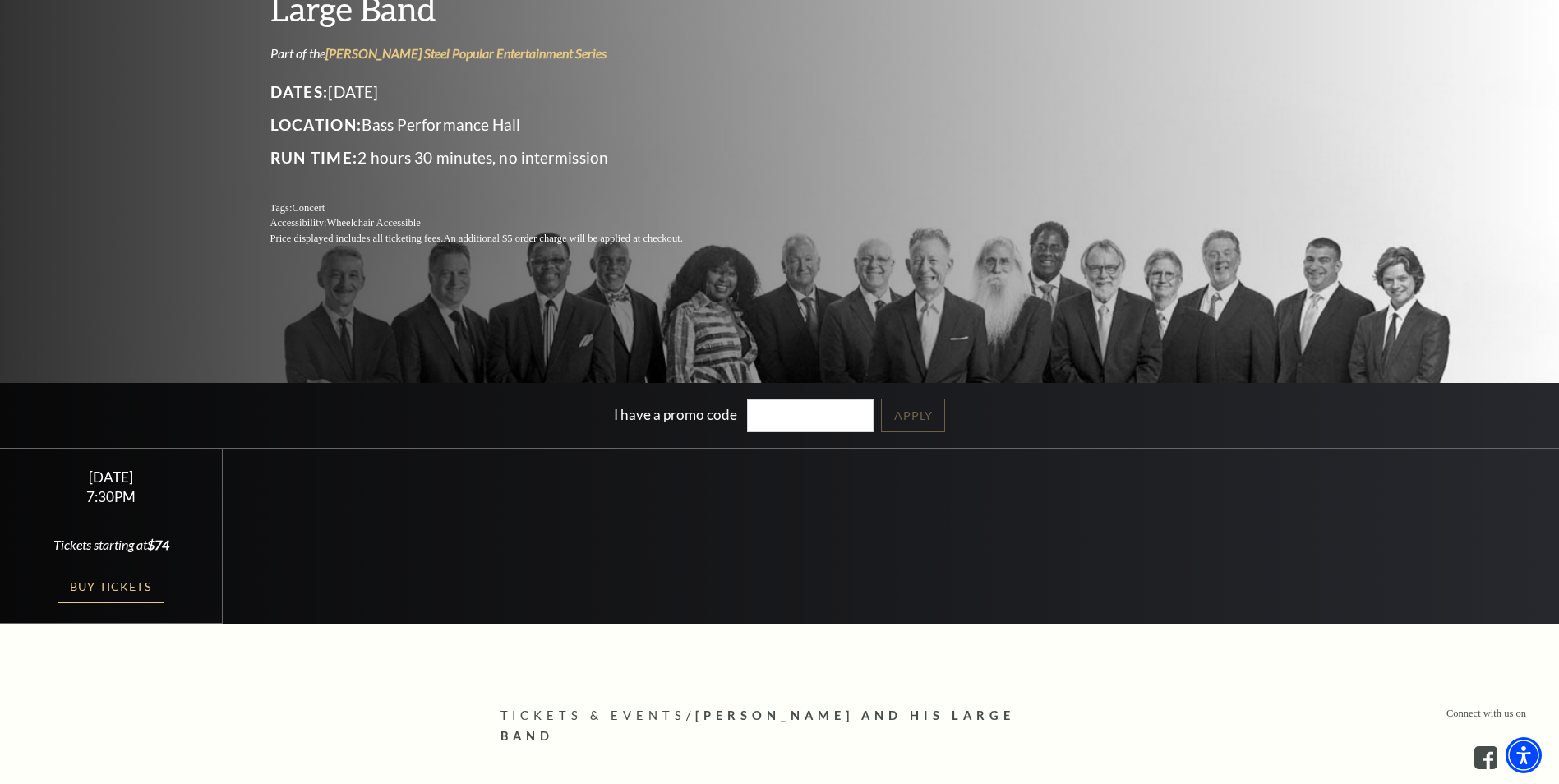
scroll to position [247, 0]
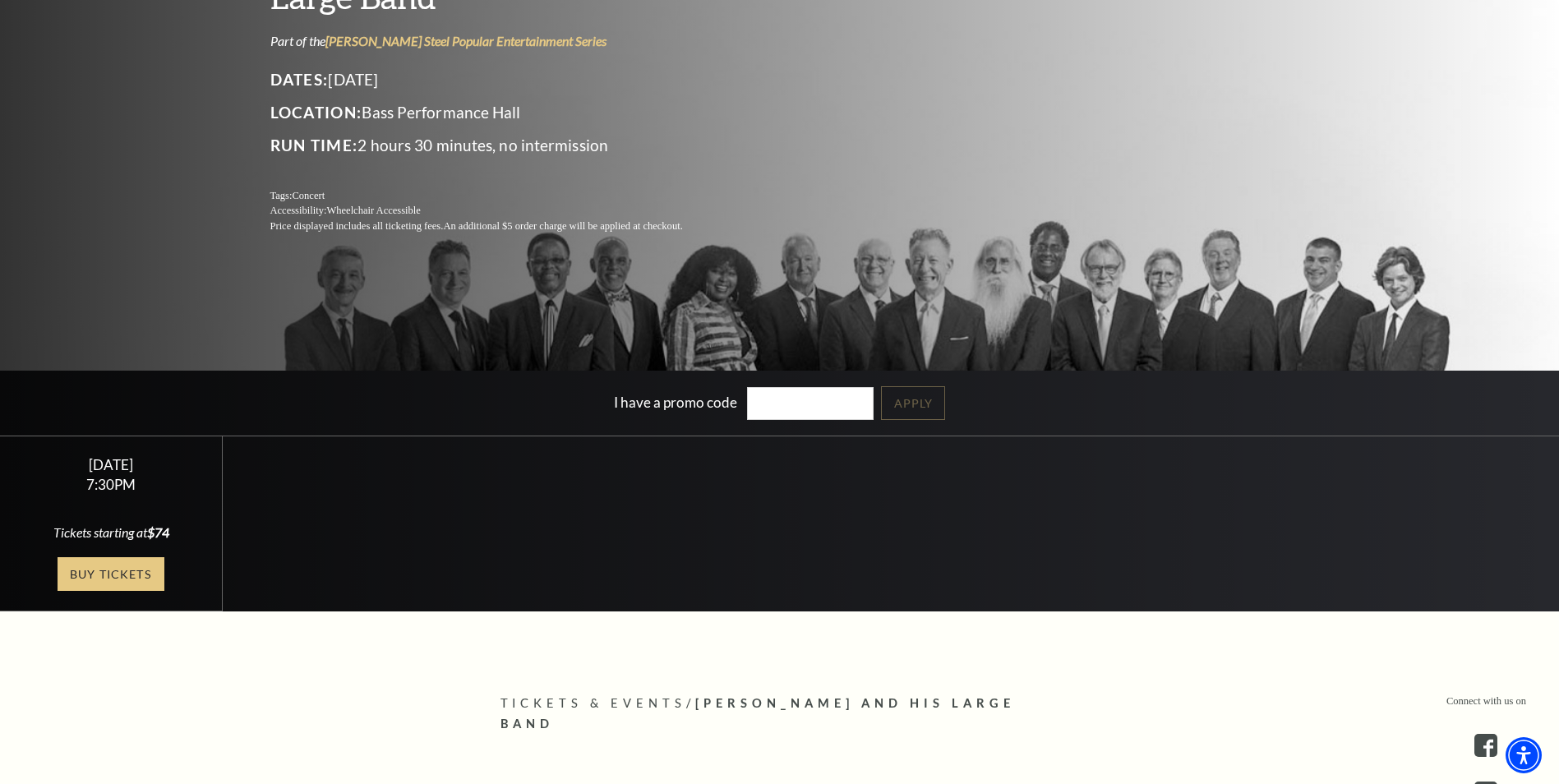
click at [106, 579] on link "Buy Tickets" at bounding box center [110, 573] width 107 height 34
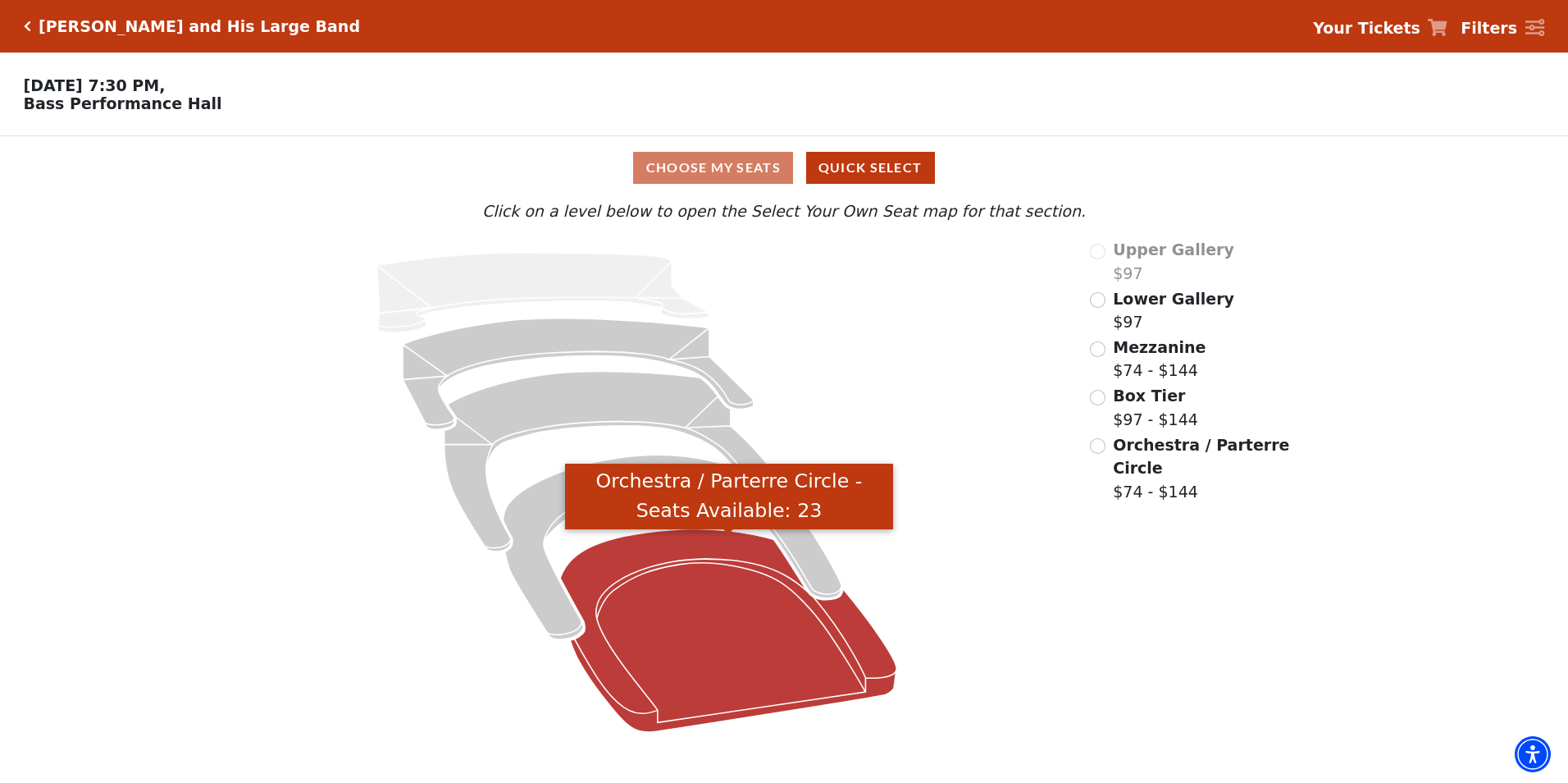
click at [670, 645] on icon "Orchestra / Parterre Circle - Seats Available: 23" at bounding box center [728, 630] width 336 height 202
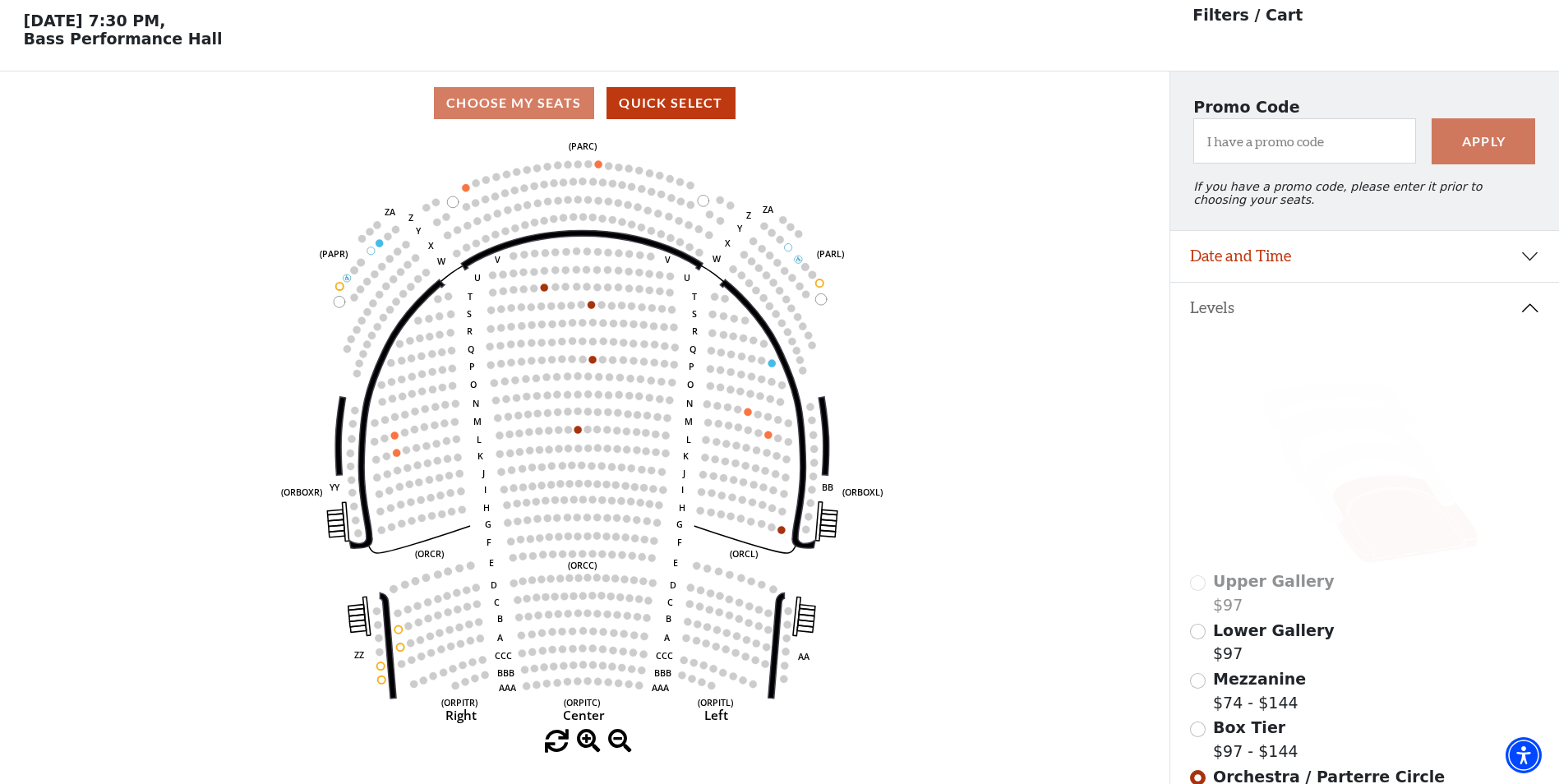
scroll to position [77, 0]
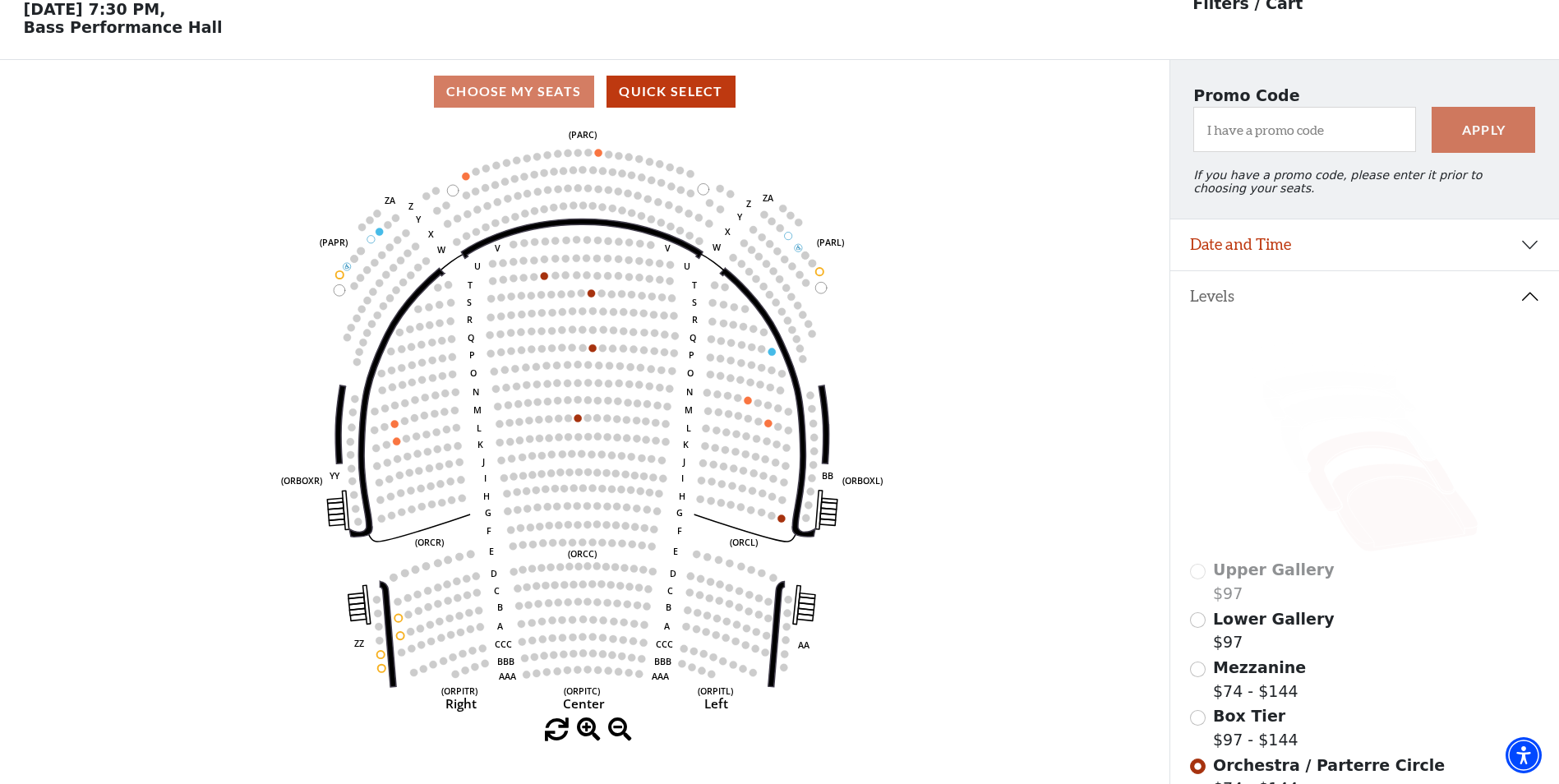
click at [1339, 462] on icon at bounding box center [1379, 471] width 147 height 81
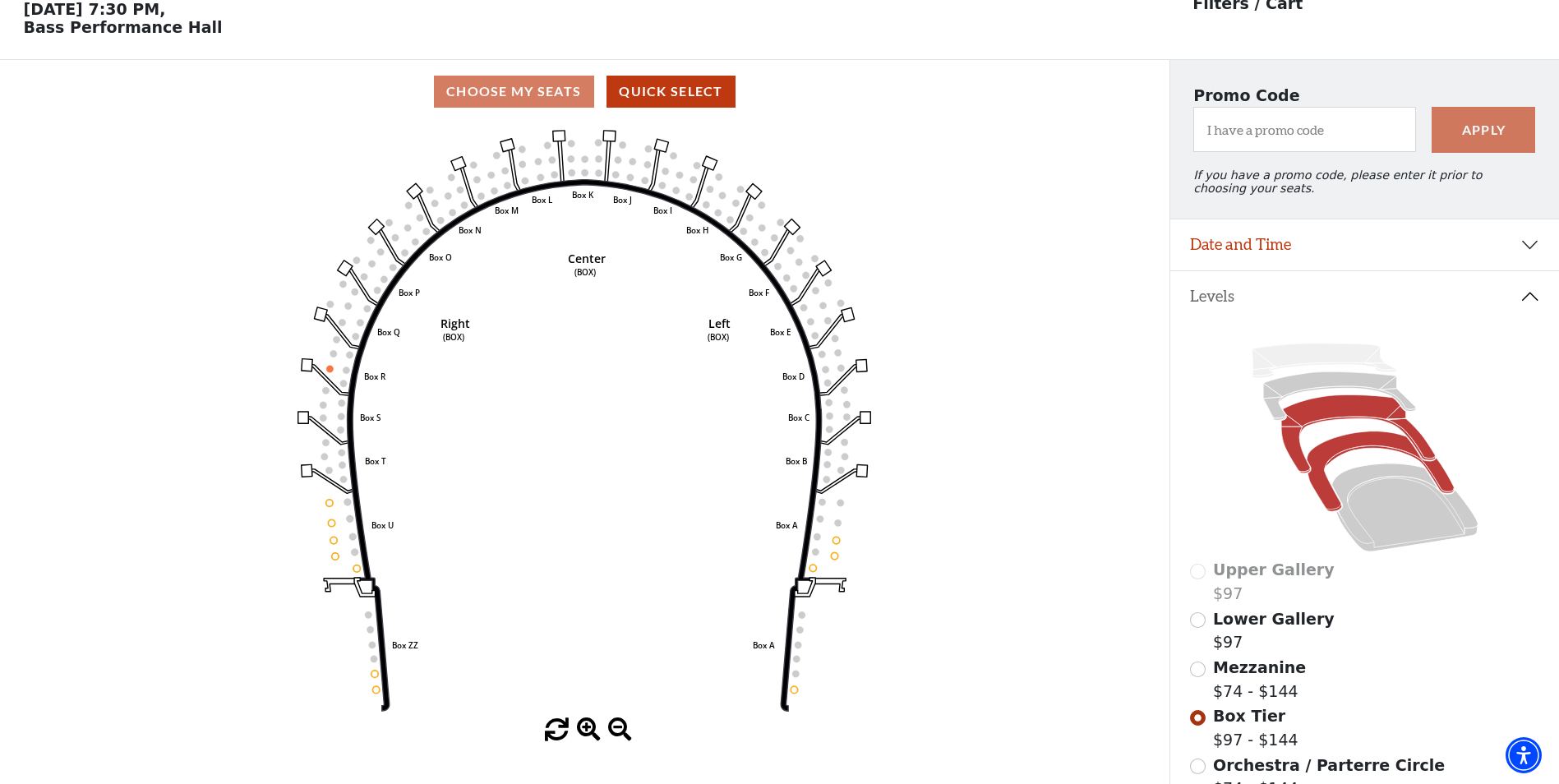
click at [1344, 414] on icon at bounding box center [1358, 434] width 154 height 78
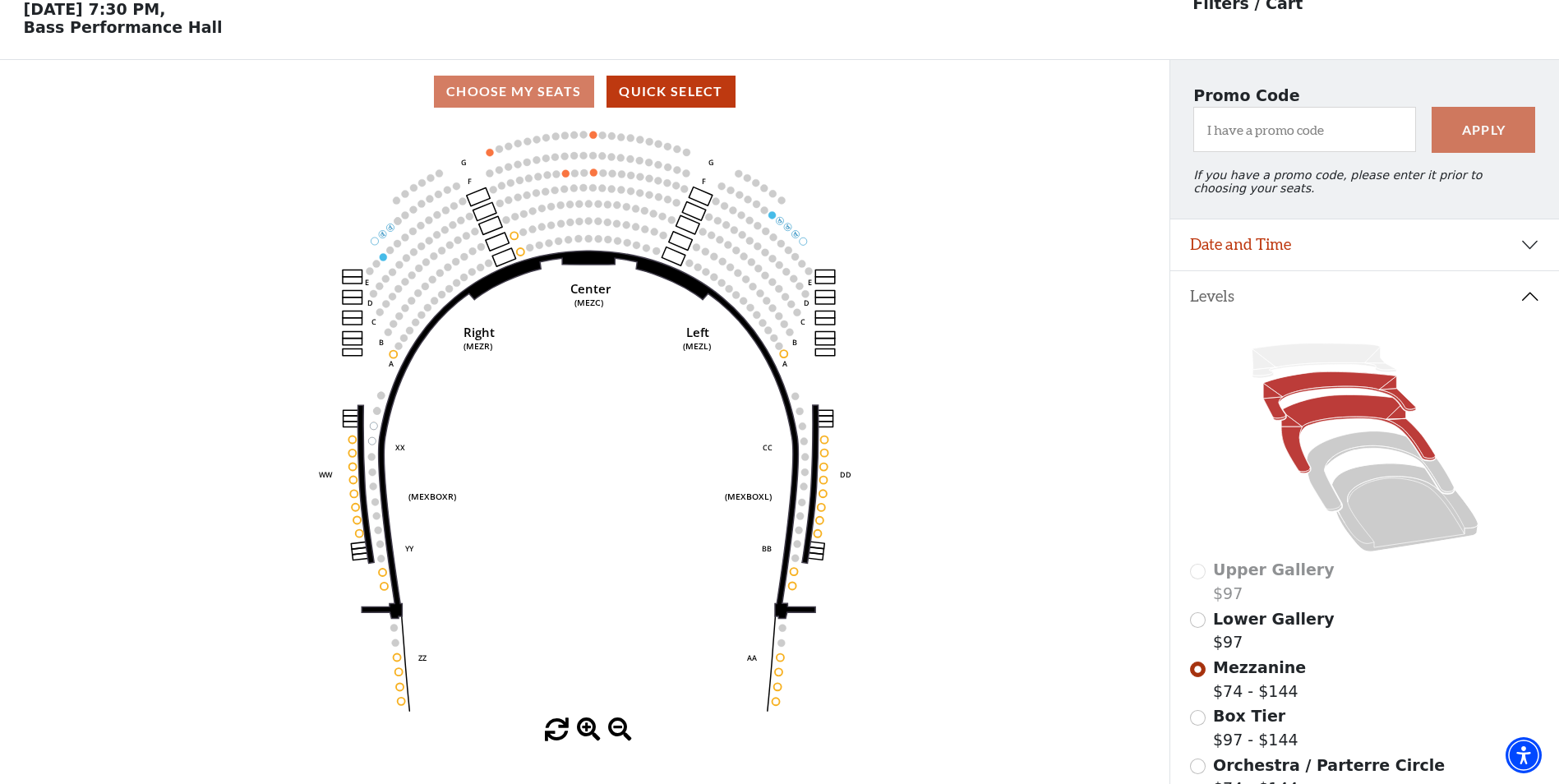
click at [1318, 394] on icon at bounding box center [1339, 396] width 153 height 49
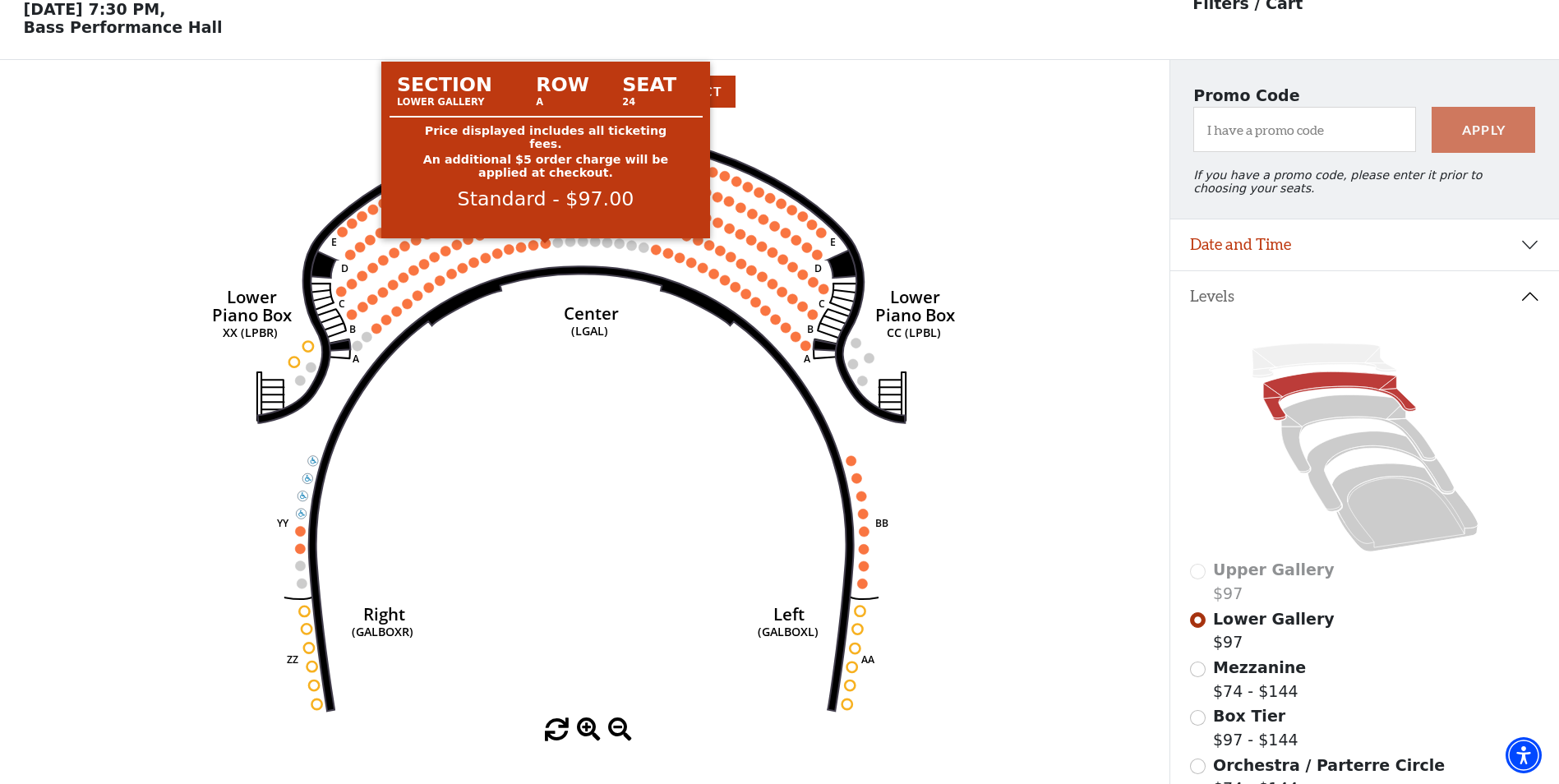
click at [547, 249] on circle at bounding box center [545, 243] width 10 height 10
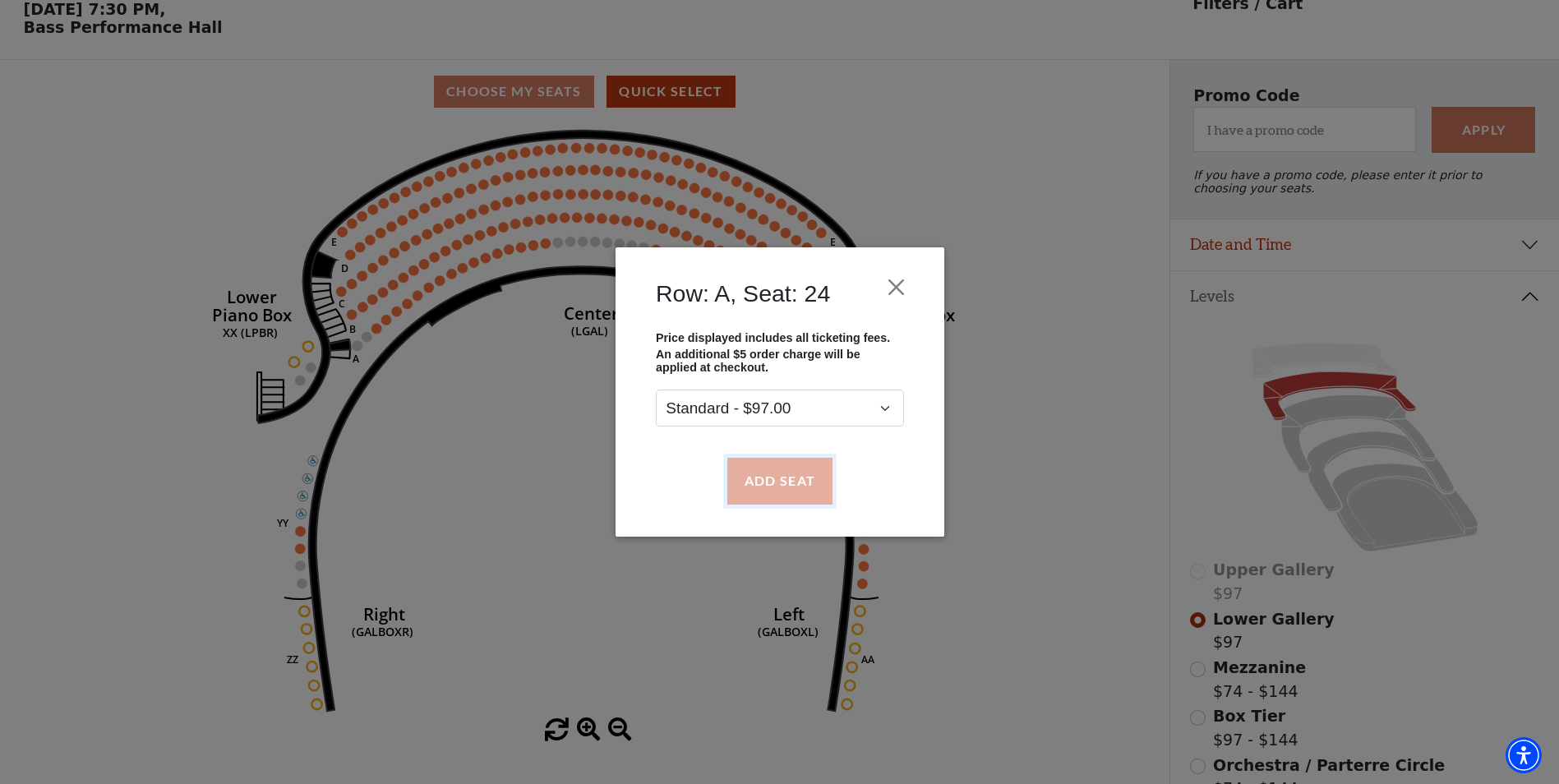
click at [797, 477] on button "Add Seat" at bounding box center [780, 481] width 106 height 46
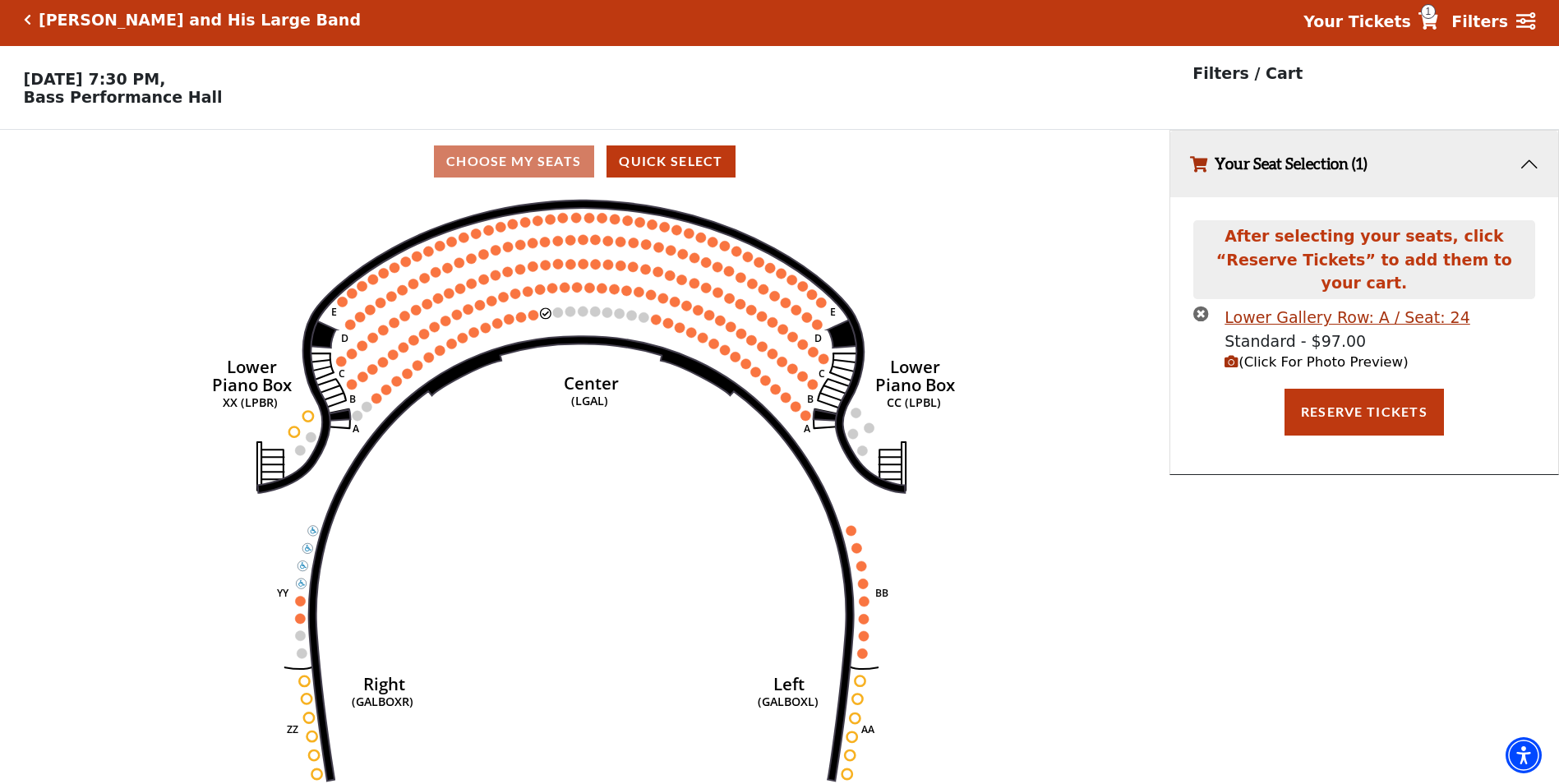
scroll to position [0, 0]
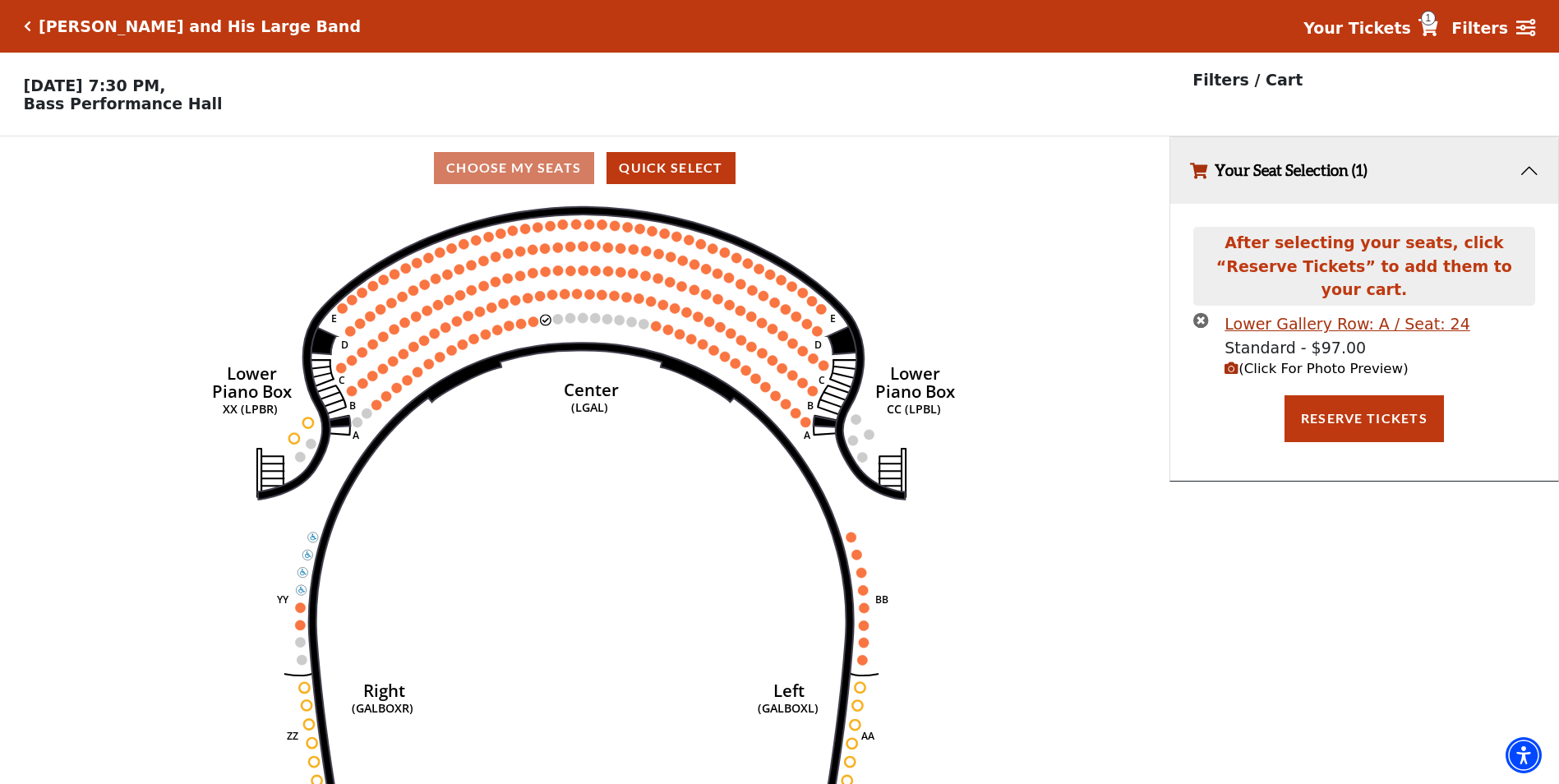
click at [1232, 362] on icon "(Click For Photo Preview)" at bounding box center [1232, 368] width 14 height 14
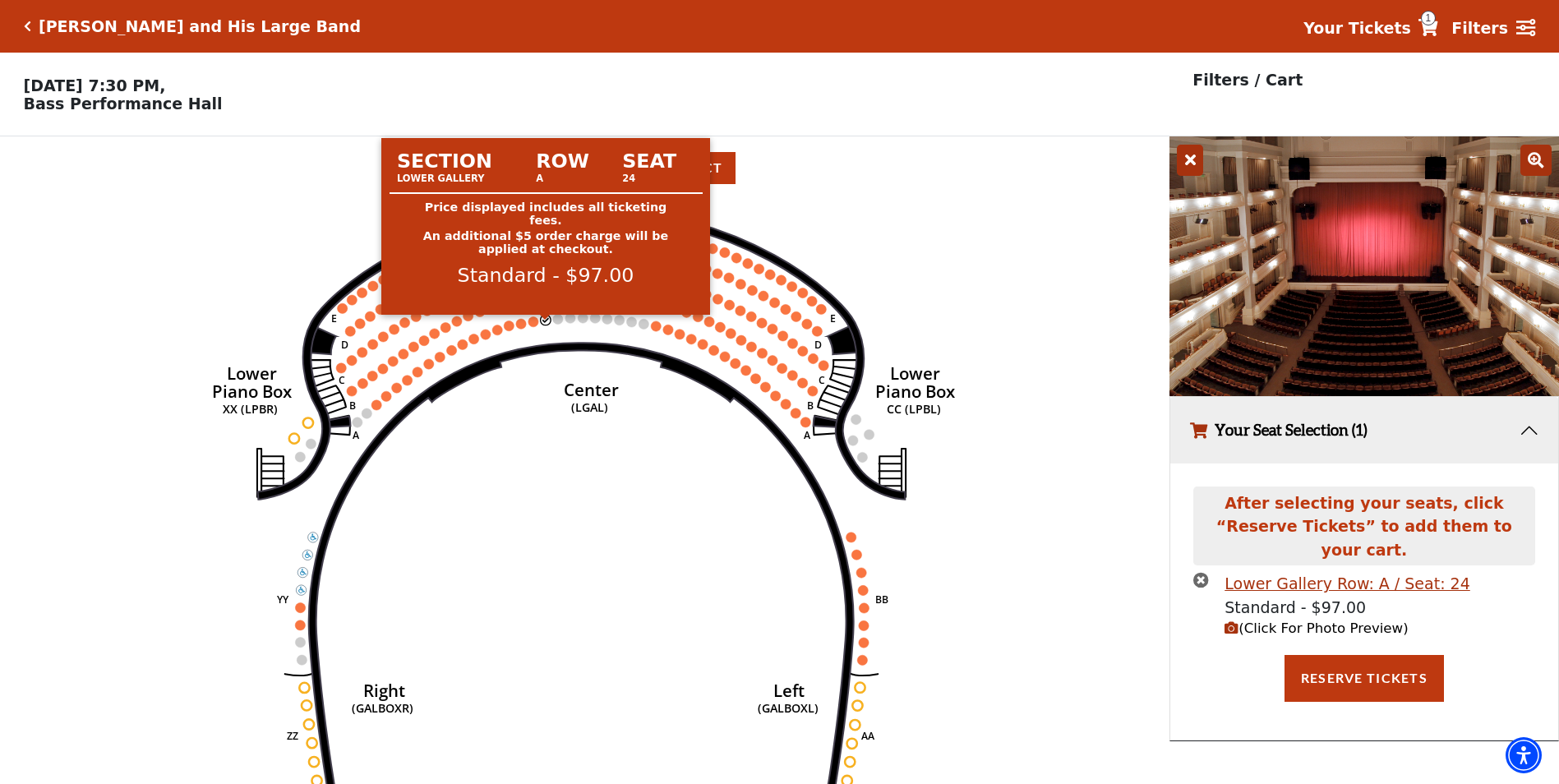
click at [545, 324] on circle at bounding box center [545, 320] width 10 height 10
click at [527, 331] on icon "Right (GALBOXR) E D C B A E D C B A YY ZZ Left (GALBOXL) BB AA Center Lower Pia…" at bounding box center [585, 497] width 1052 height 595
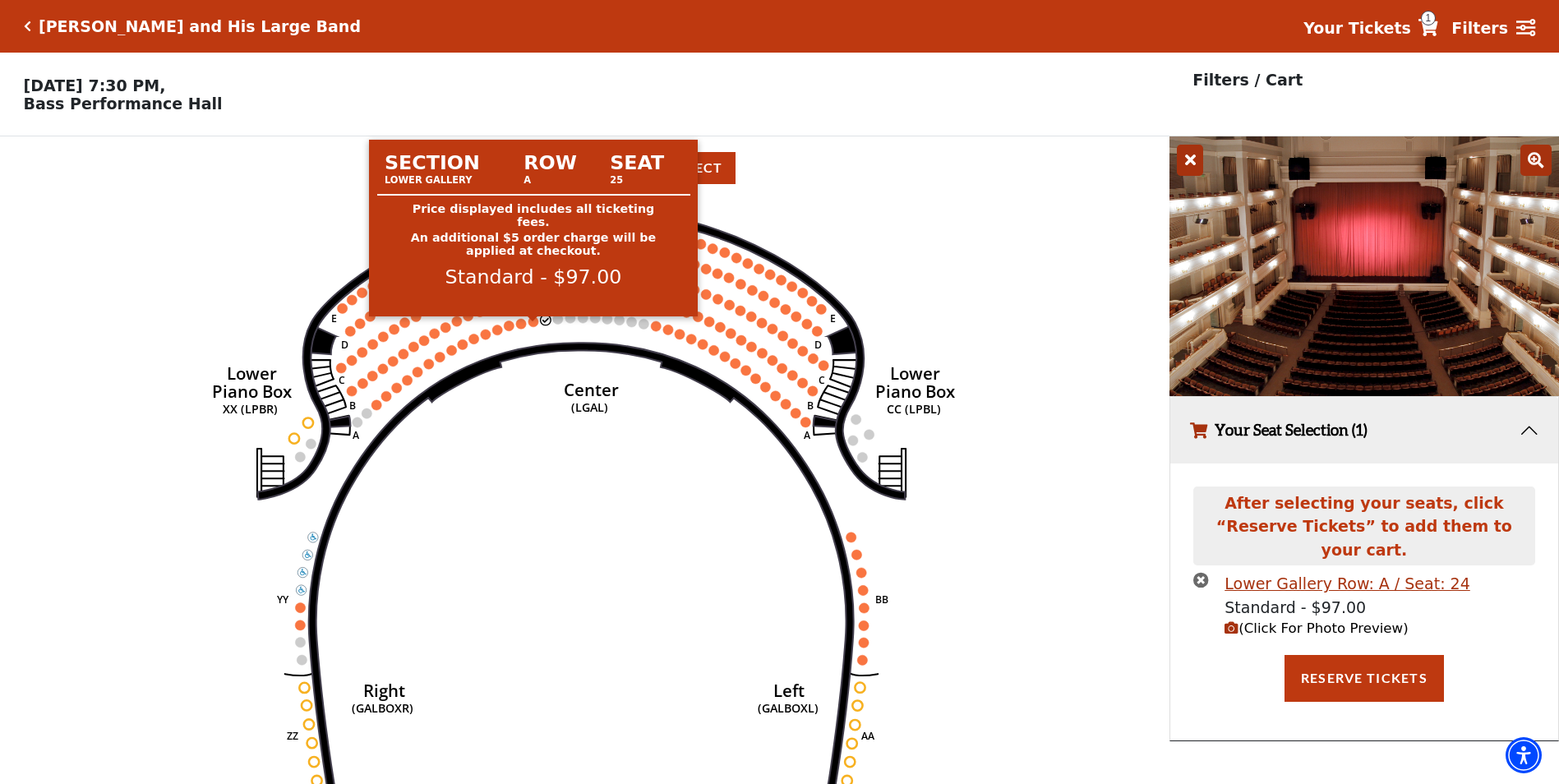
click at [537, 326] on circle at bounding box center [534, 321] width 10 height 10
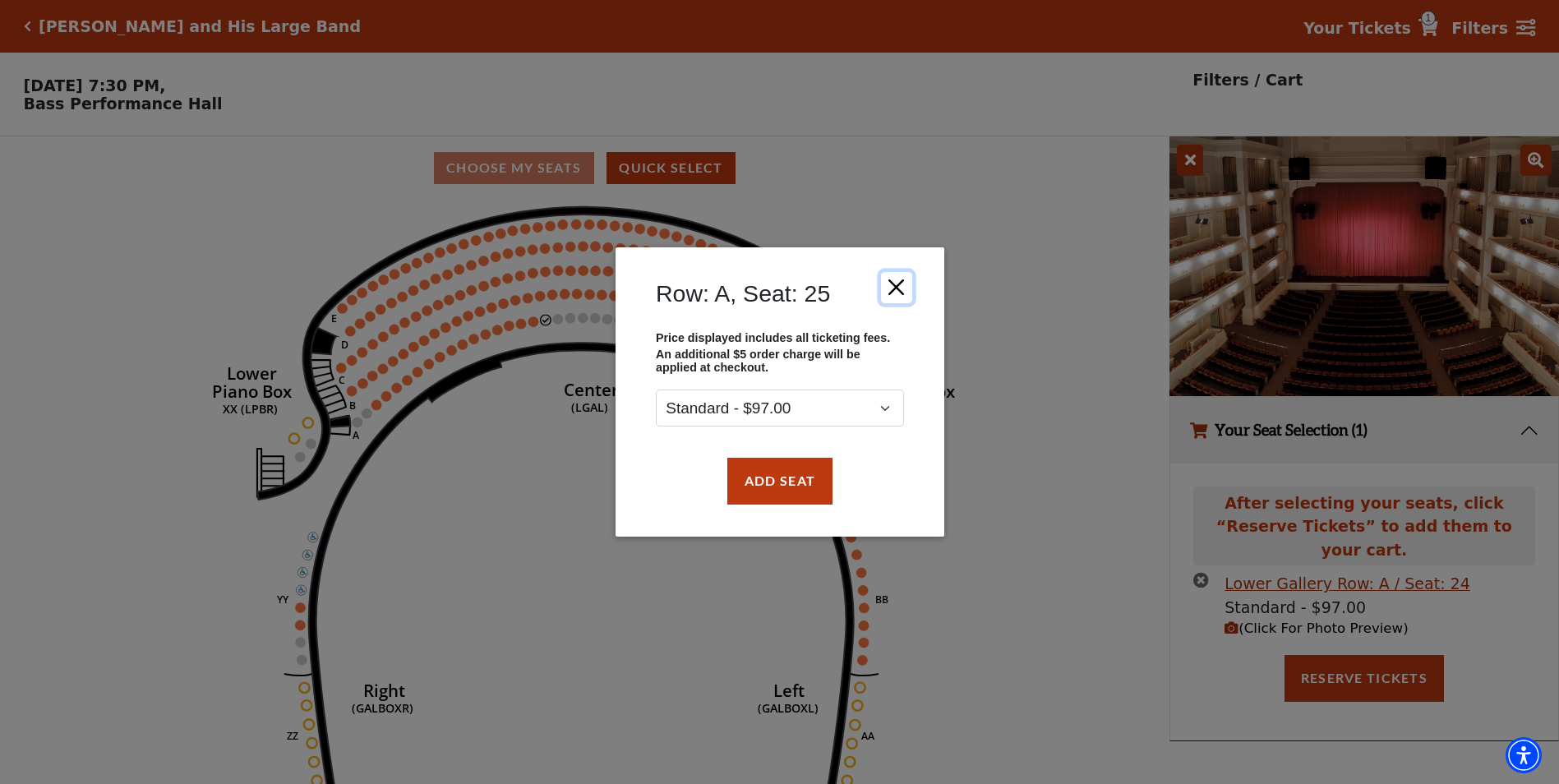
click at [889, 299] on button "Close" at bounding box center [896, 287] width 32 height 32
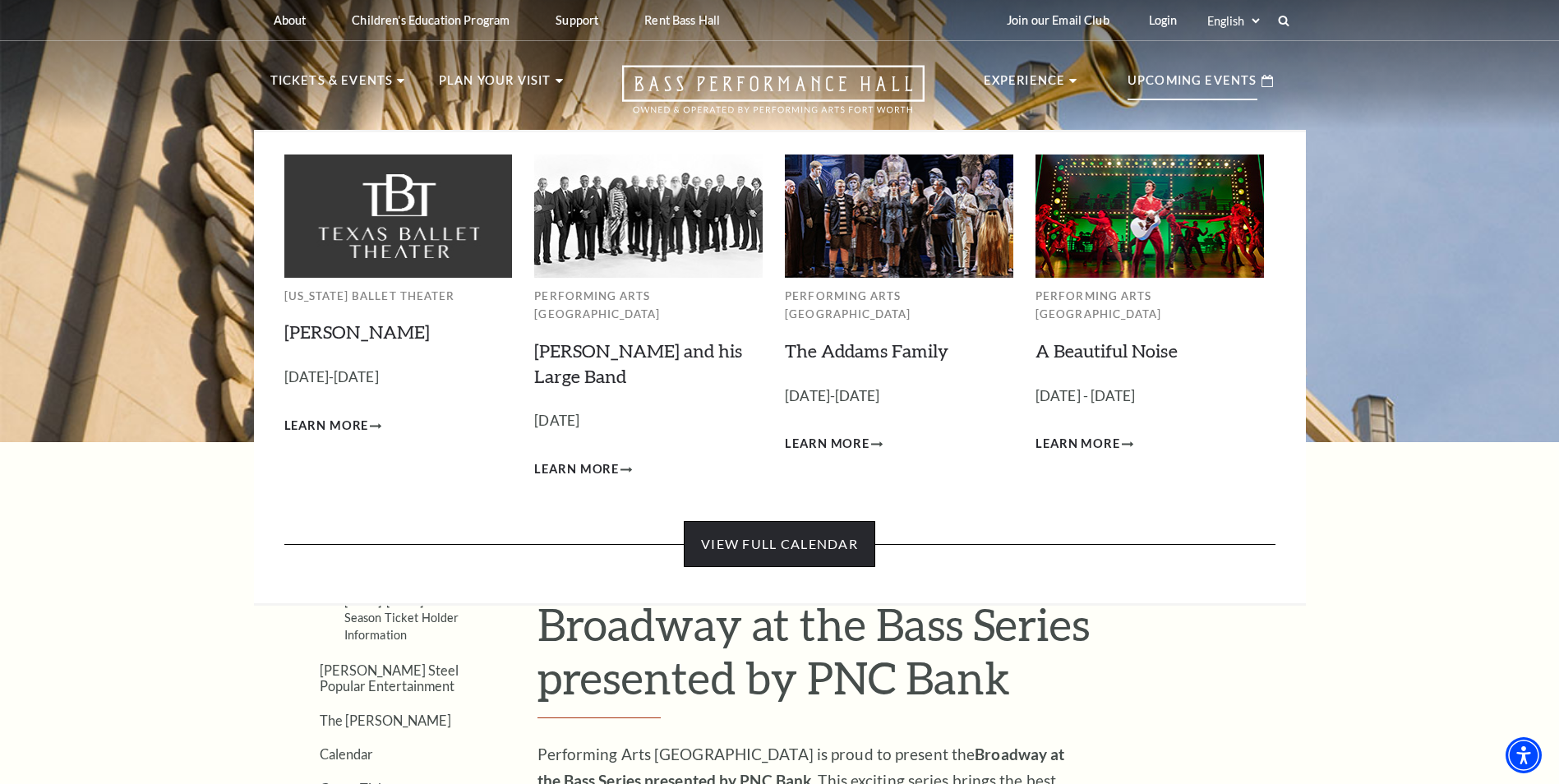
click at [808, 521] on link "View Full Calendar" at bounding box center [779, 544] width 191 height 46
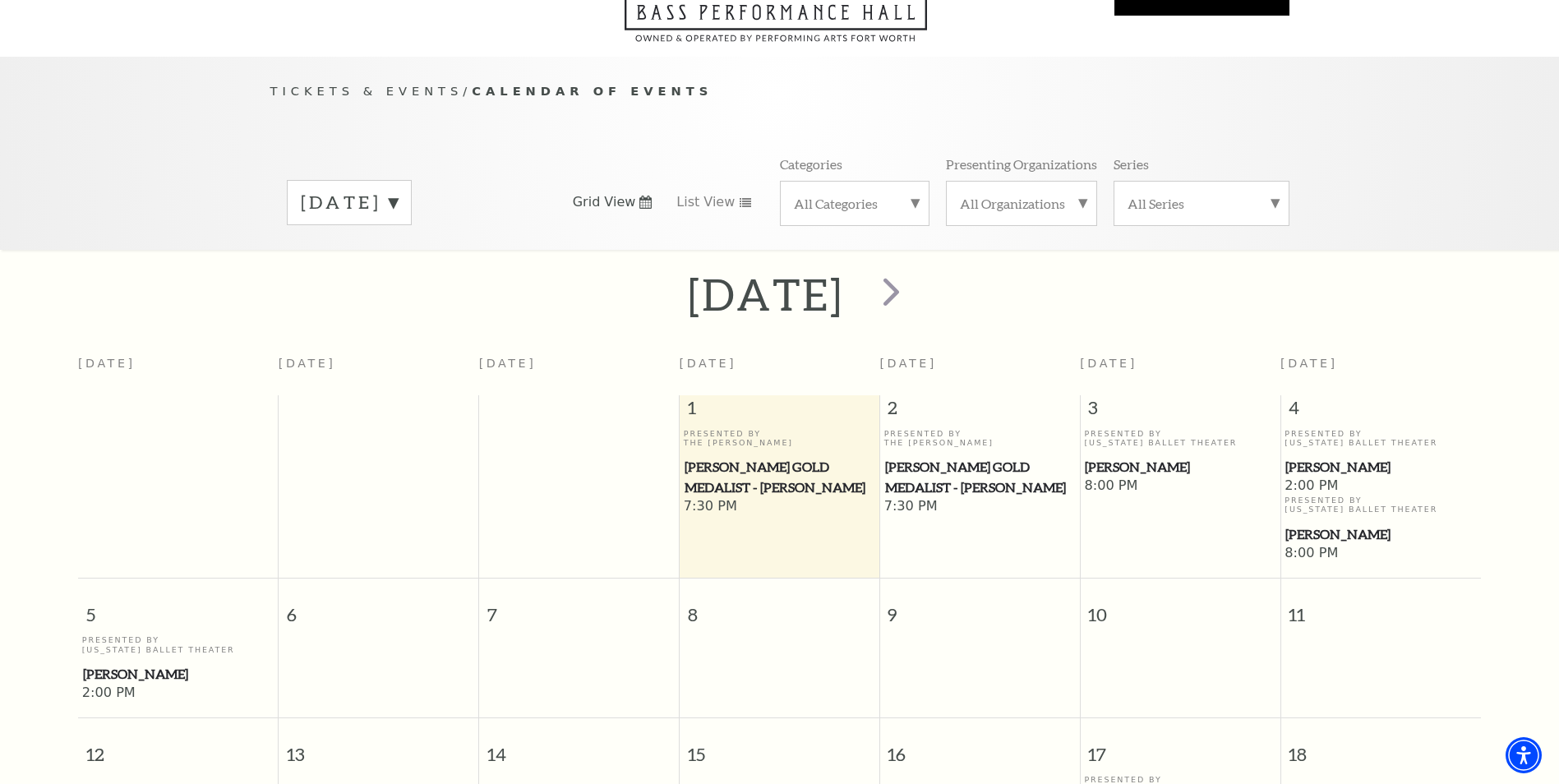
scroll to position [63, 0]
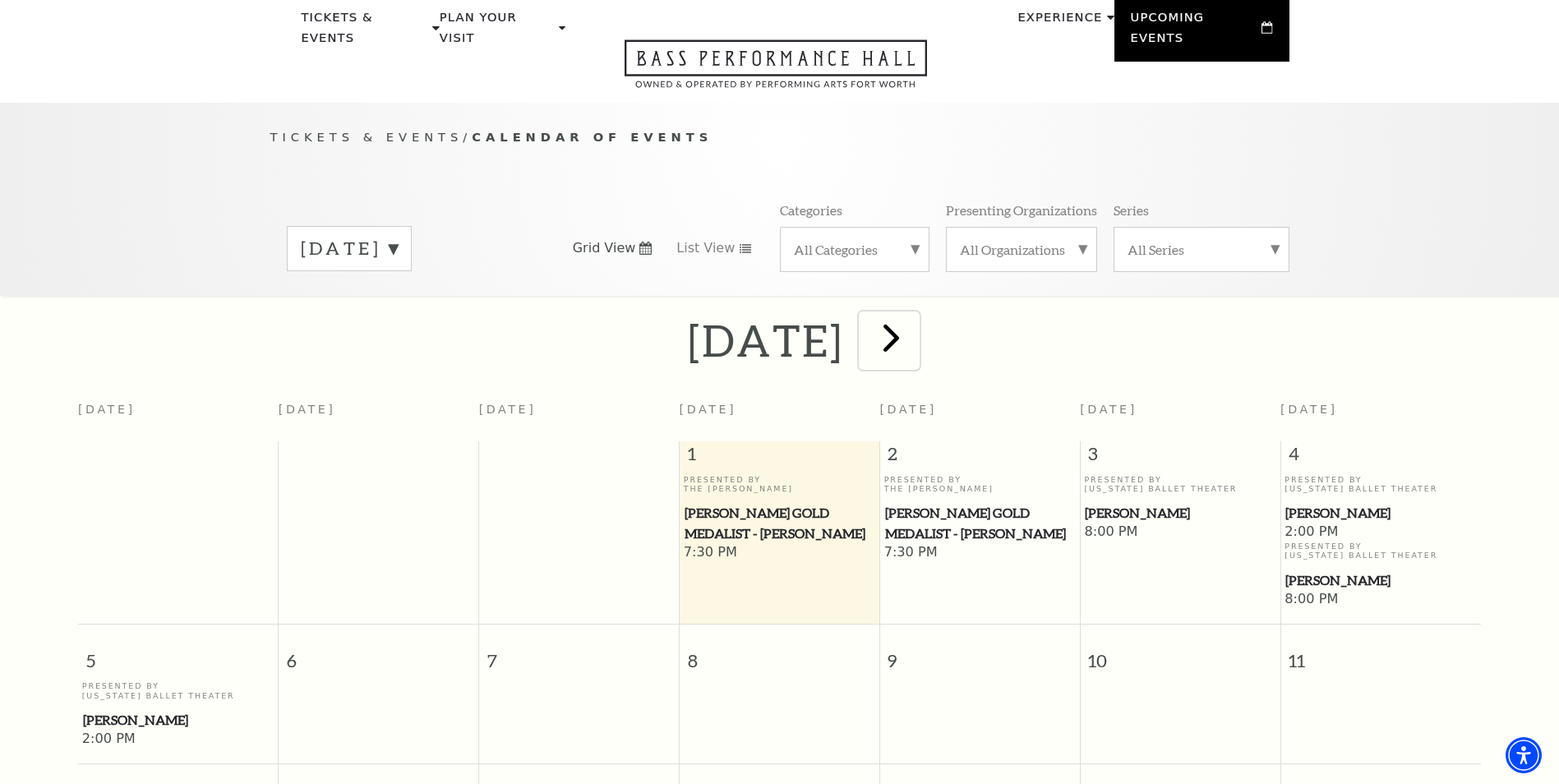
click at [915, 315] on span "next" at bounding box center [891, 337] width 47 height 47
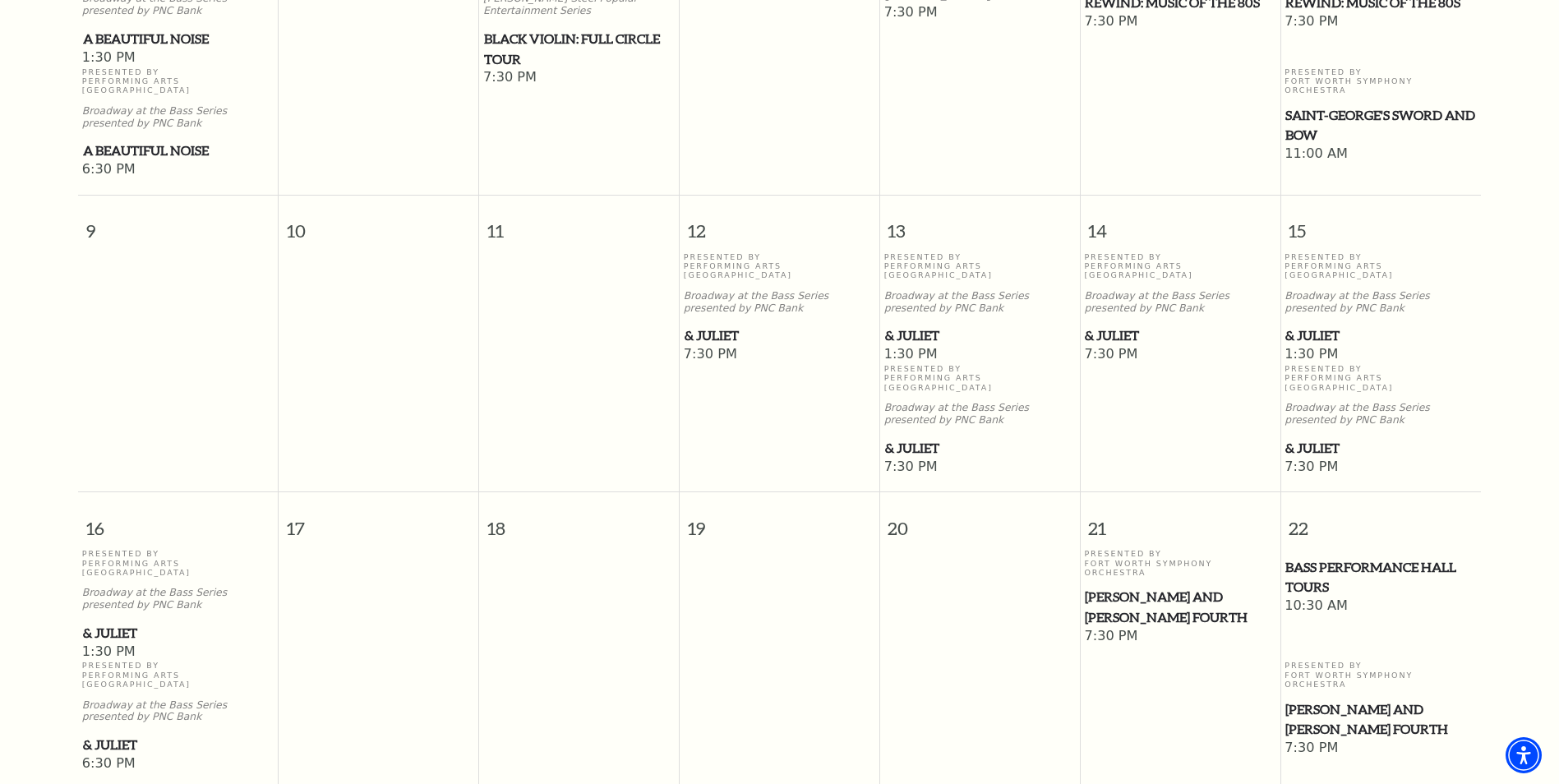
scroll to position [885, 0]
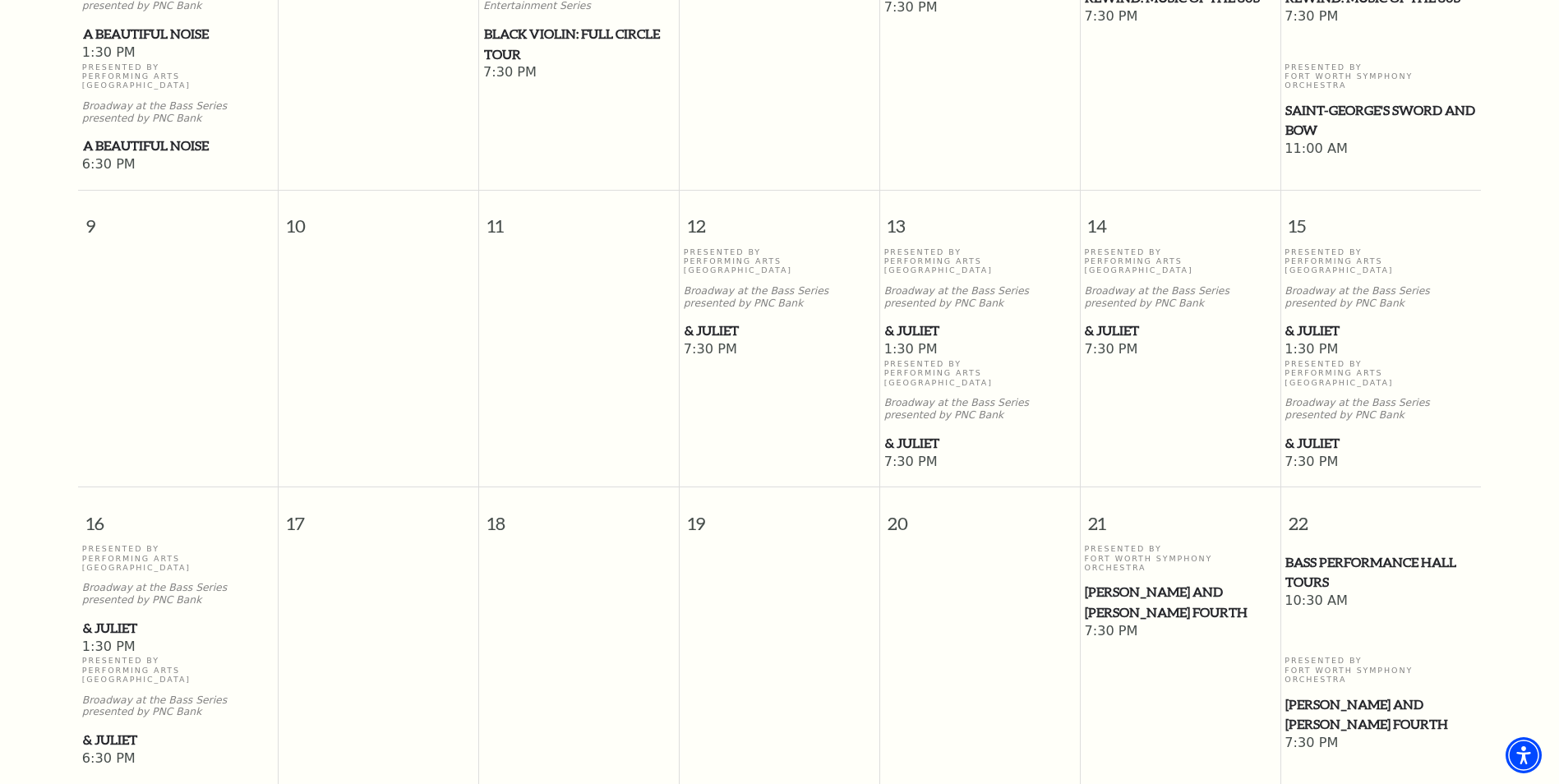
click at [921, 433] on span "& Juliet" at bounding box center [980, 442] width 190 height 20
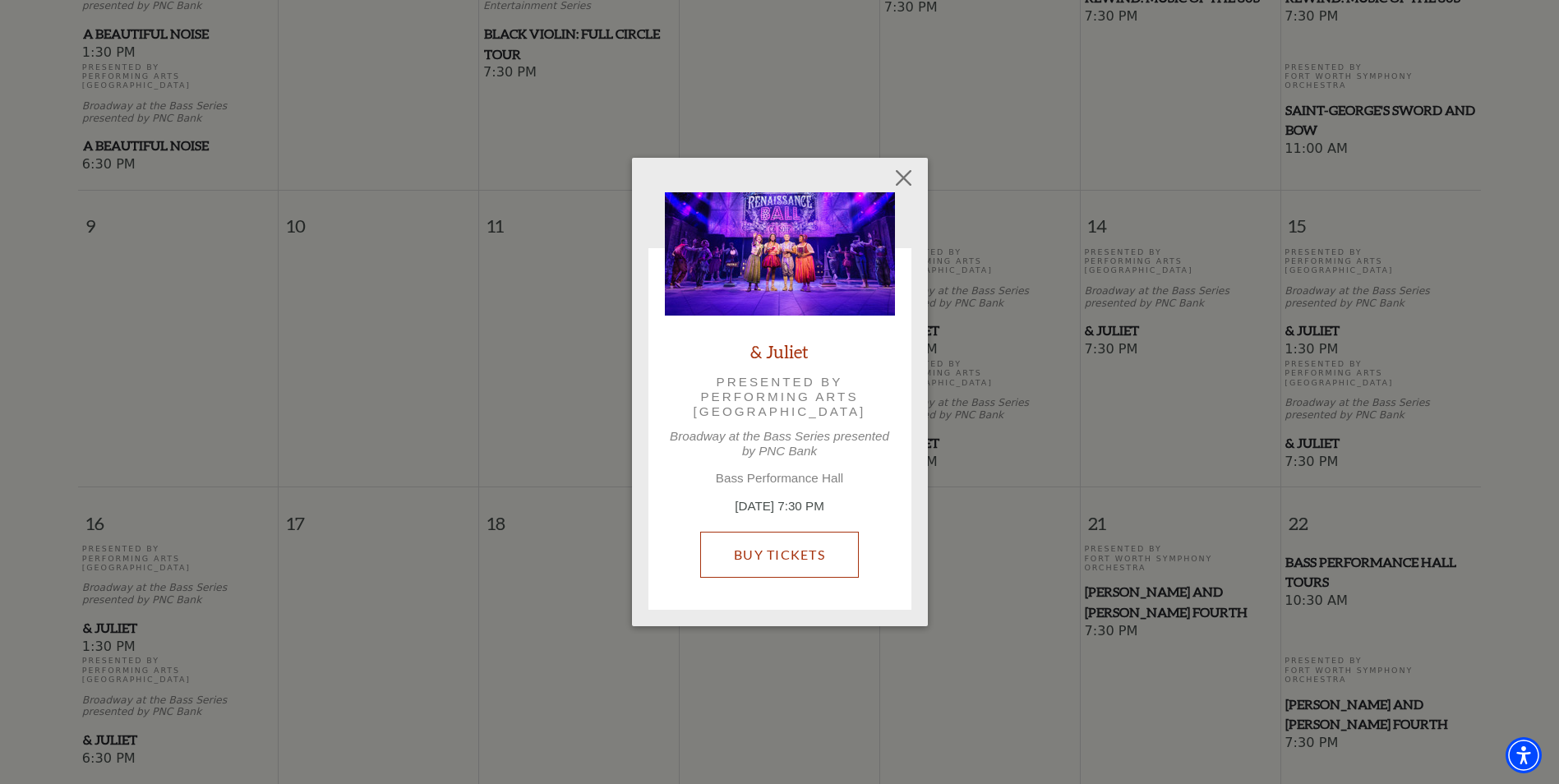
click at [795, 551] on link "Buy Tickets" at bounding box center [779, 555] width 158 height 46
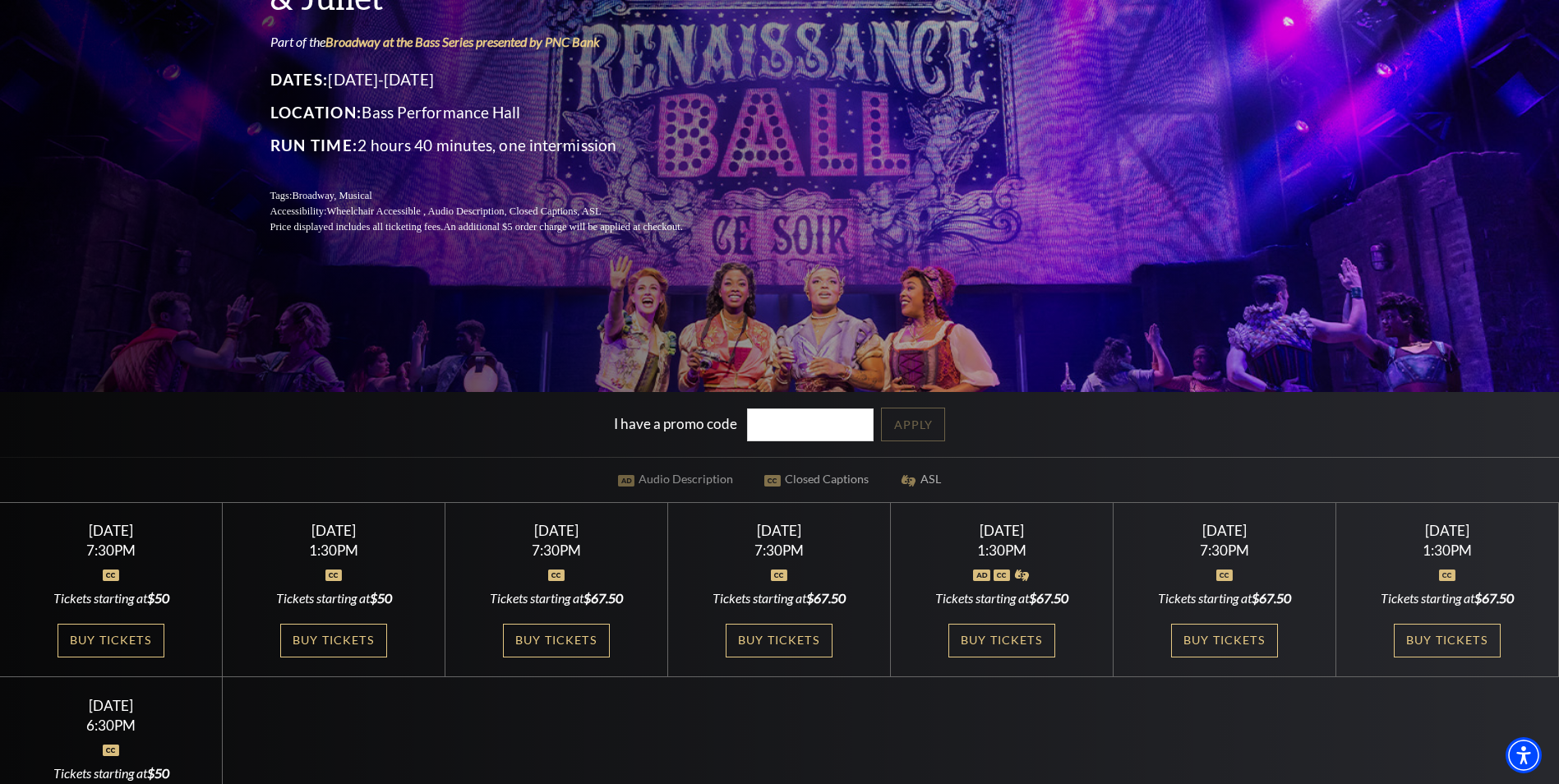
scroll to position [247, 0]
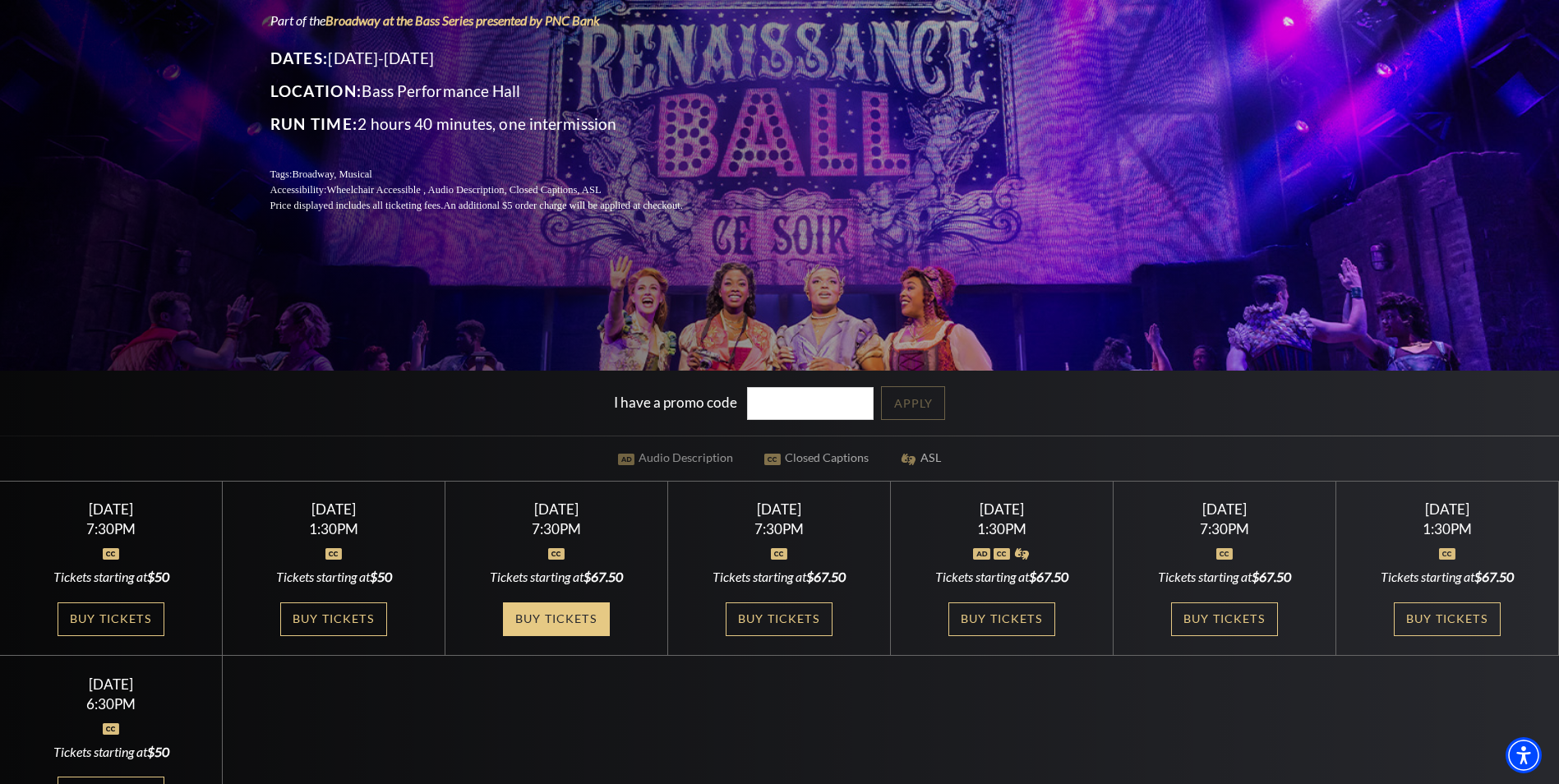
click at [576, 623] on link "Buy Tickets" at bounding box center [556, 619] width 107 height 34
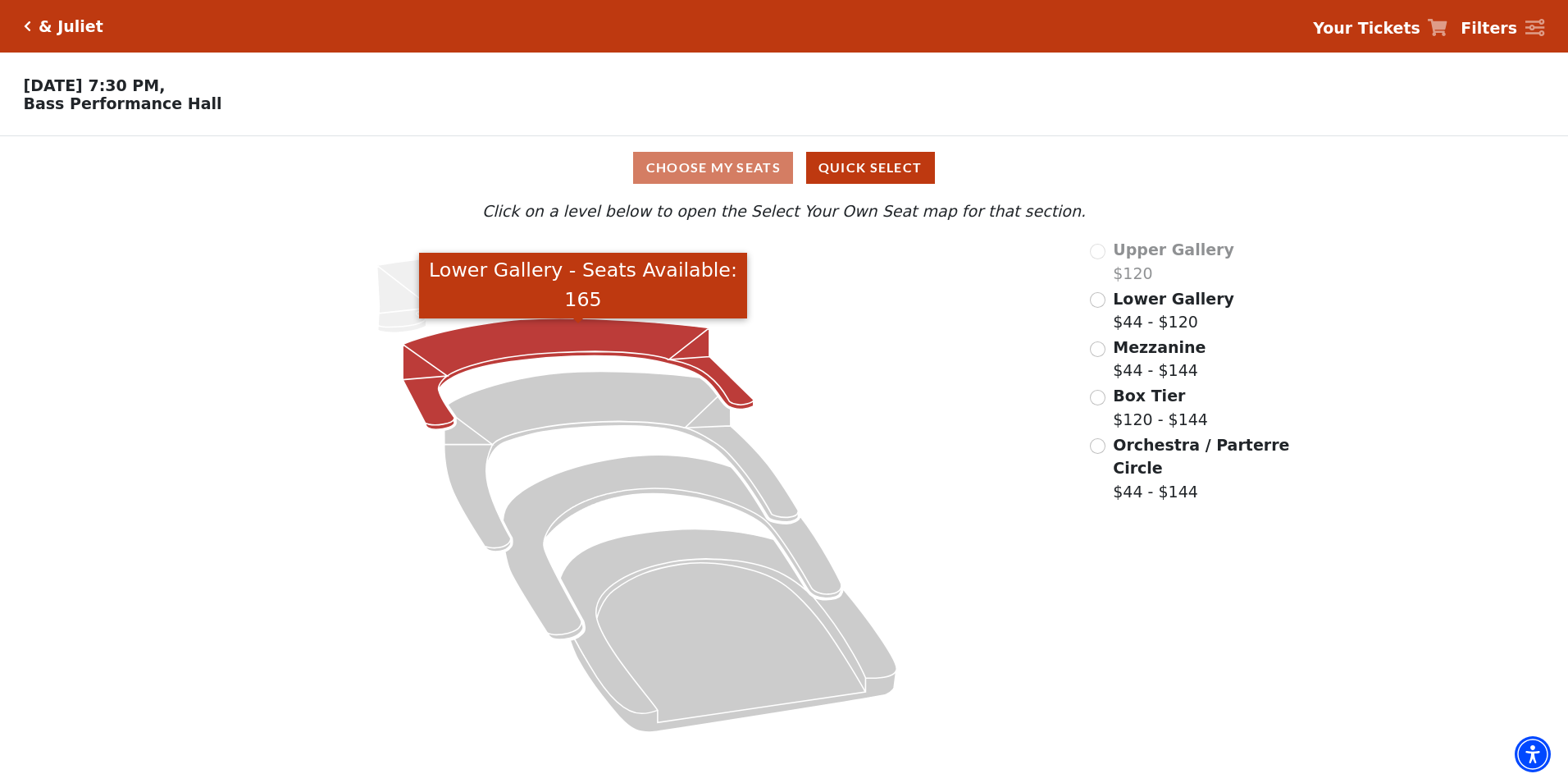
click at [550, 339] on icon "Lower Gallery - Seats Available: 165" at bounding box center [578, 374] width 351 height 111
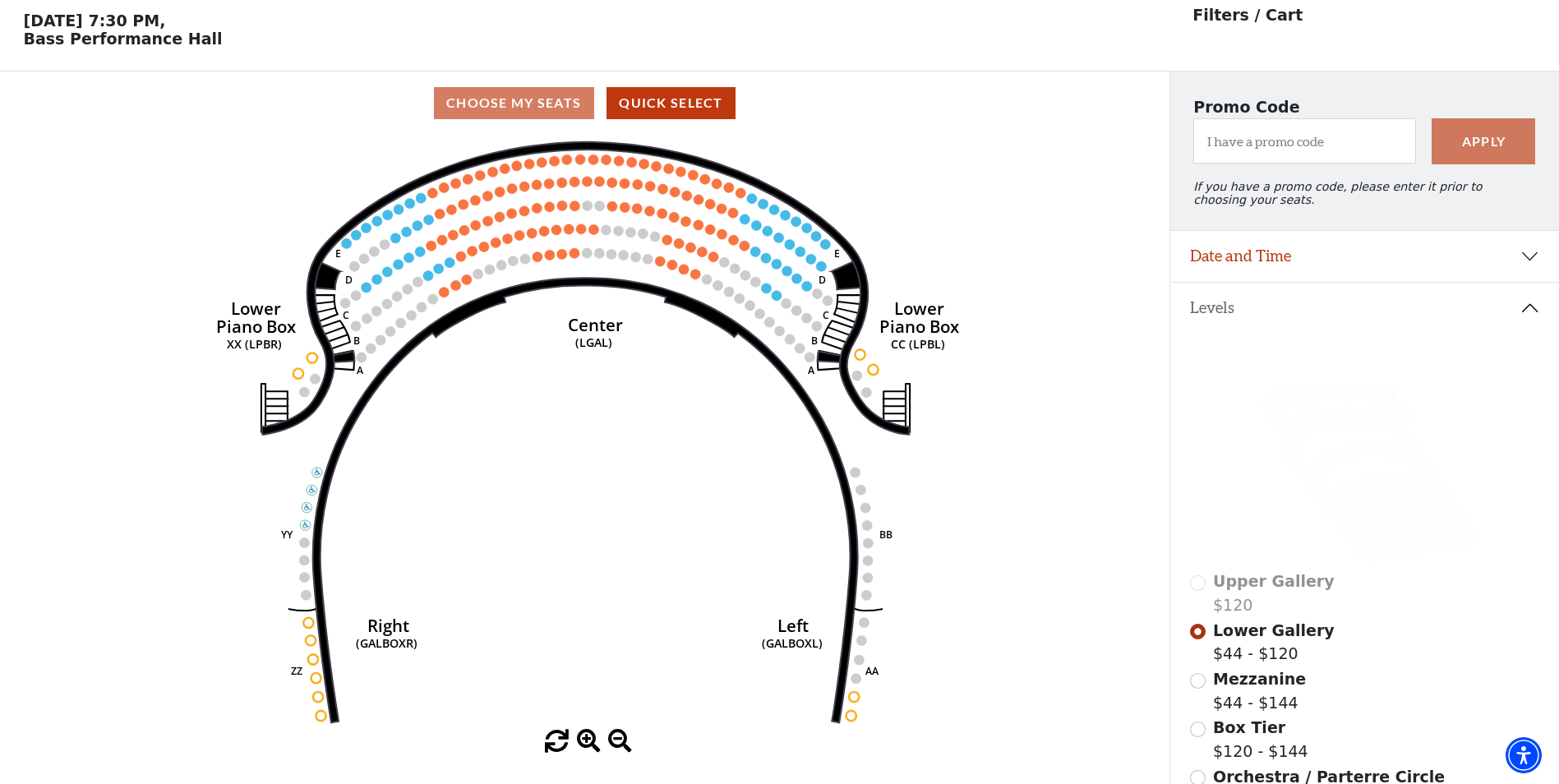
scroll to position [77, 0]
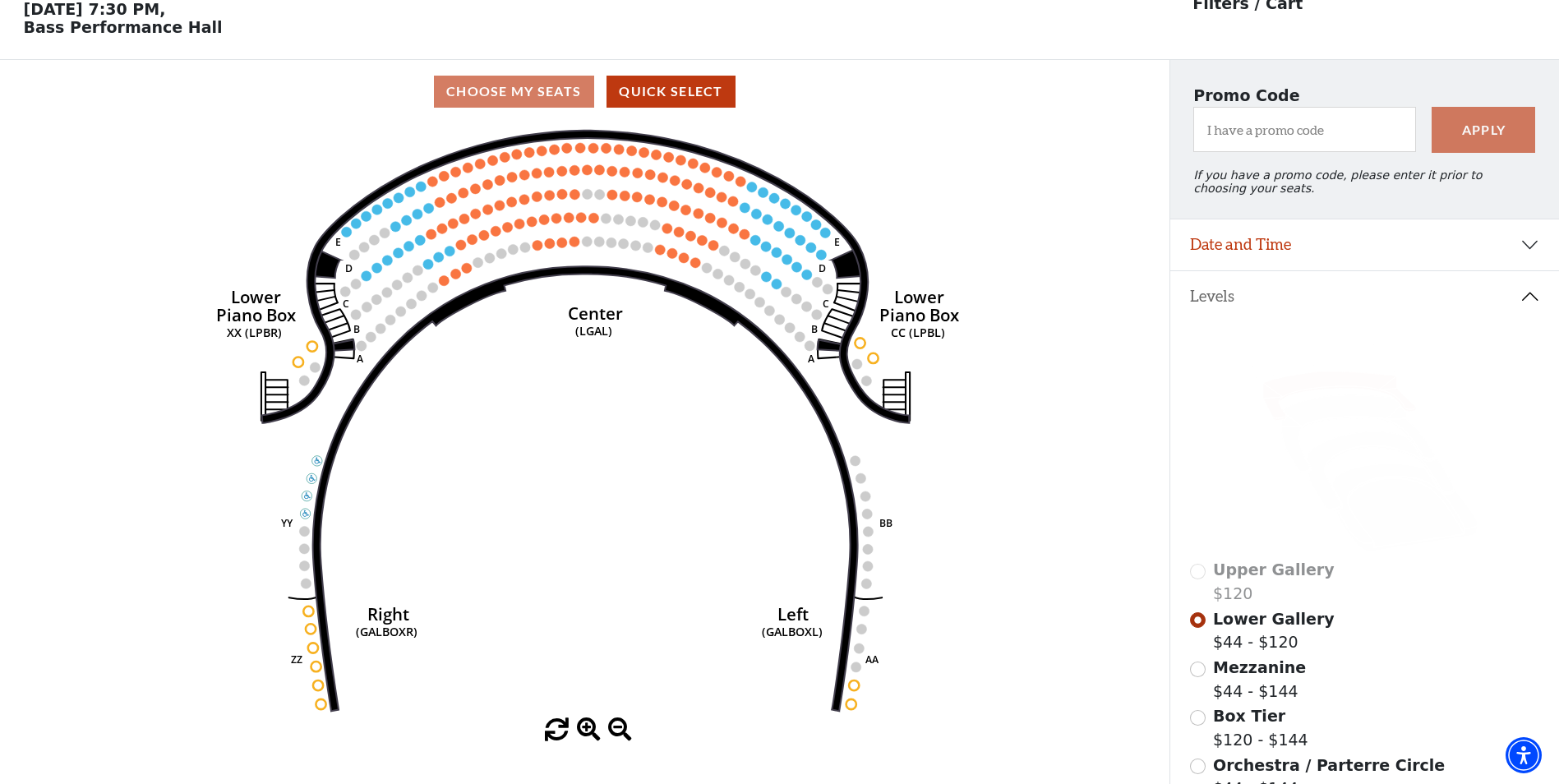
click at [591, 247] on circle at bounding box center [587, 242] width 10 height 10
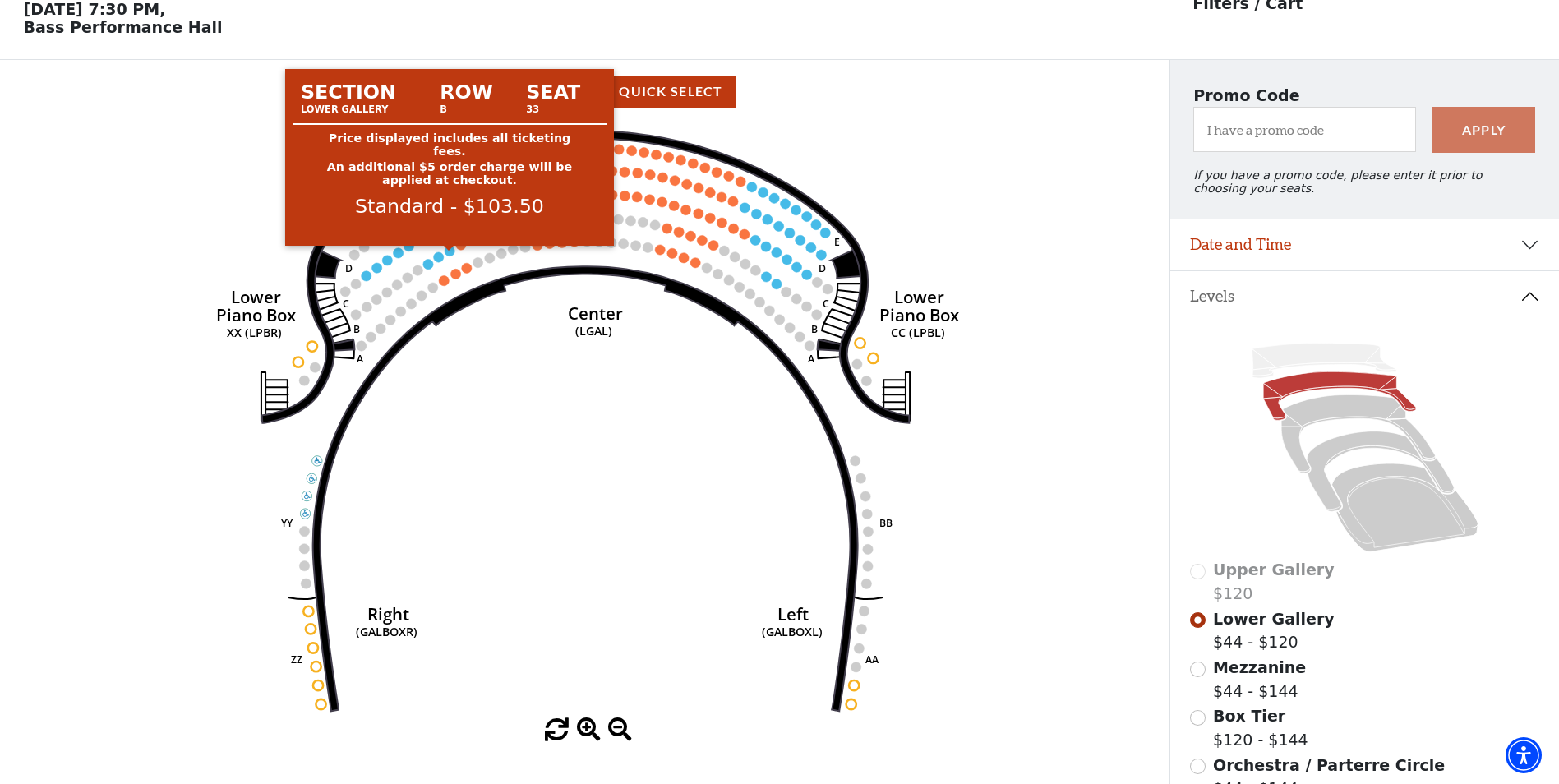
click at [453, 255] on circle at bounding box center [449, 250] width 10 height 10
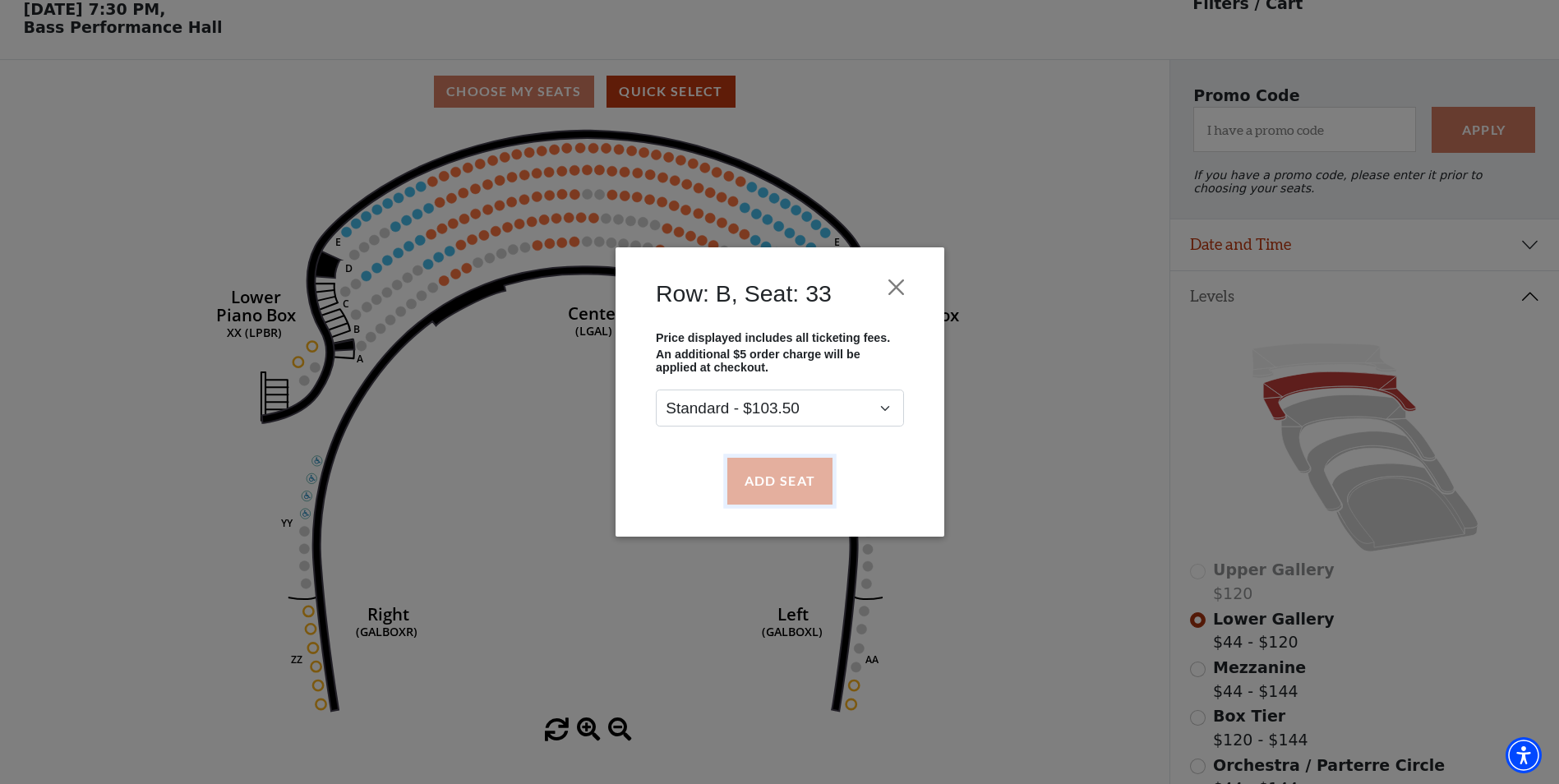
click at [802, 478] on button "Add Seat" at bounding box center [780, 481] width 106 height 46
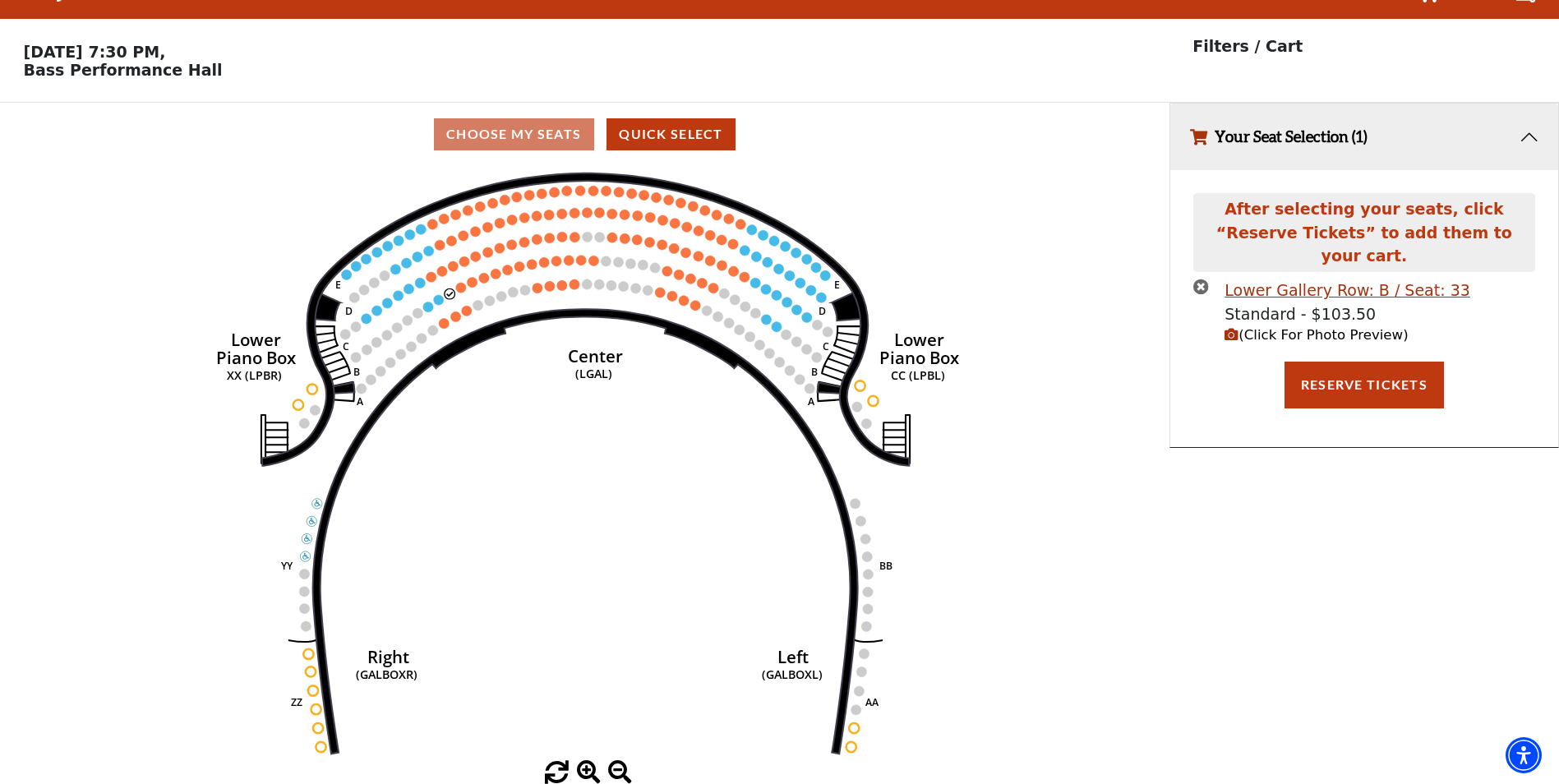
scroll to position [0, 0]
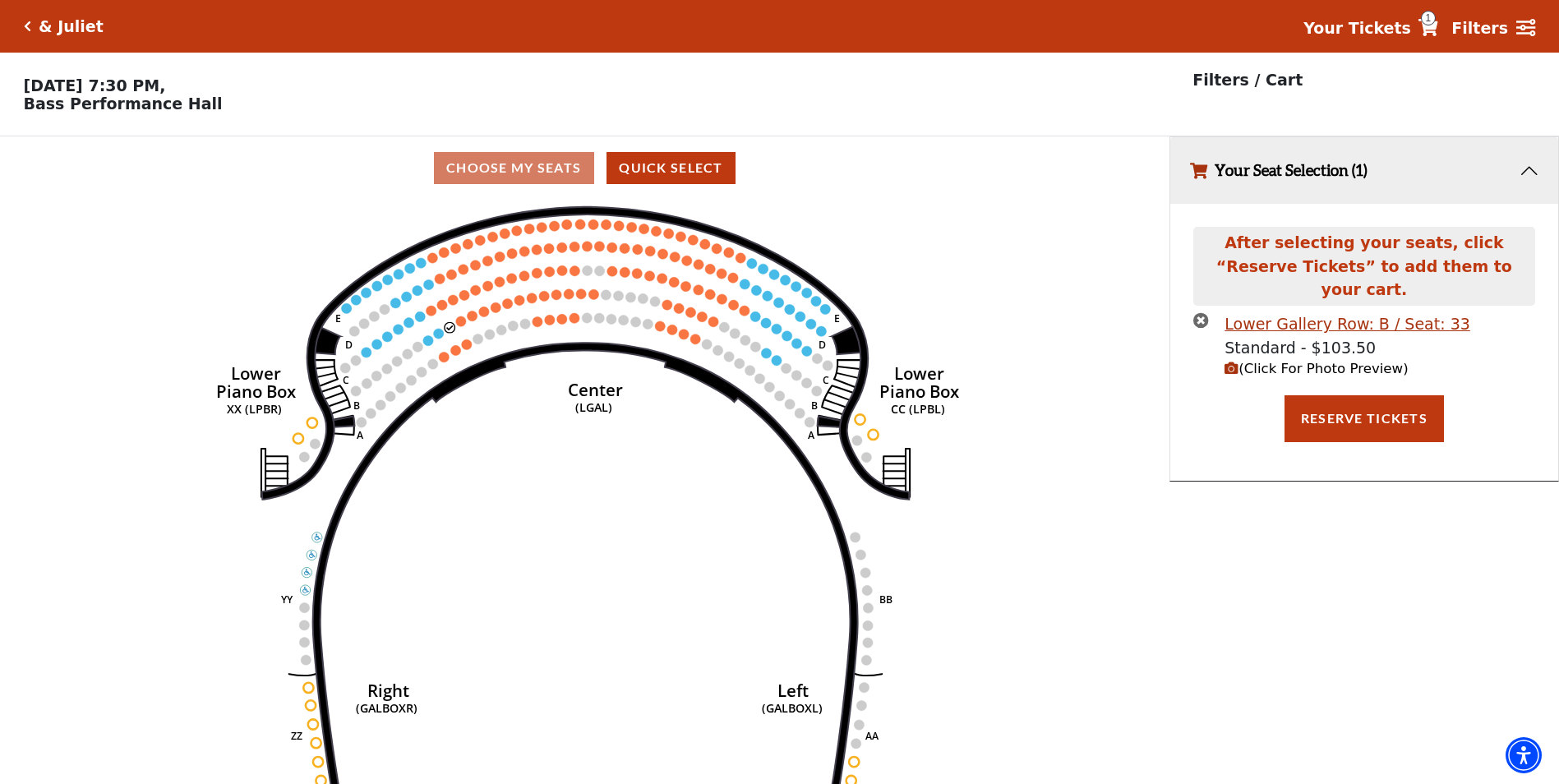
click at [1231, 362] on icon "(Click For Photo Preview)" at bounding box center [1232, 368] width 14 height 14
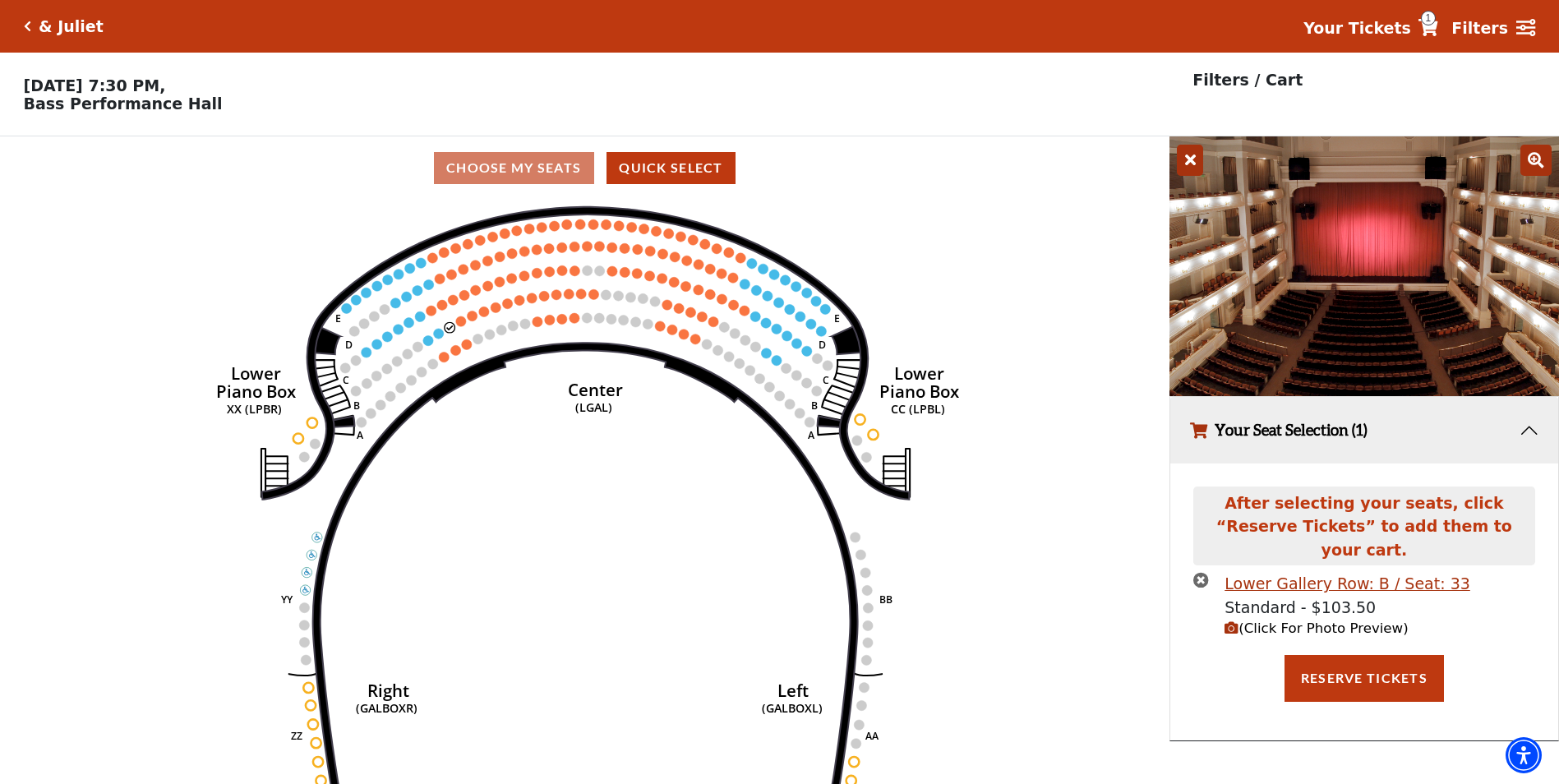
click at [1191, 160] on icon at bounding box center [1189, 160] width 26 height 32
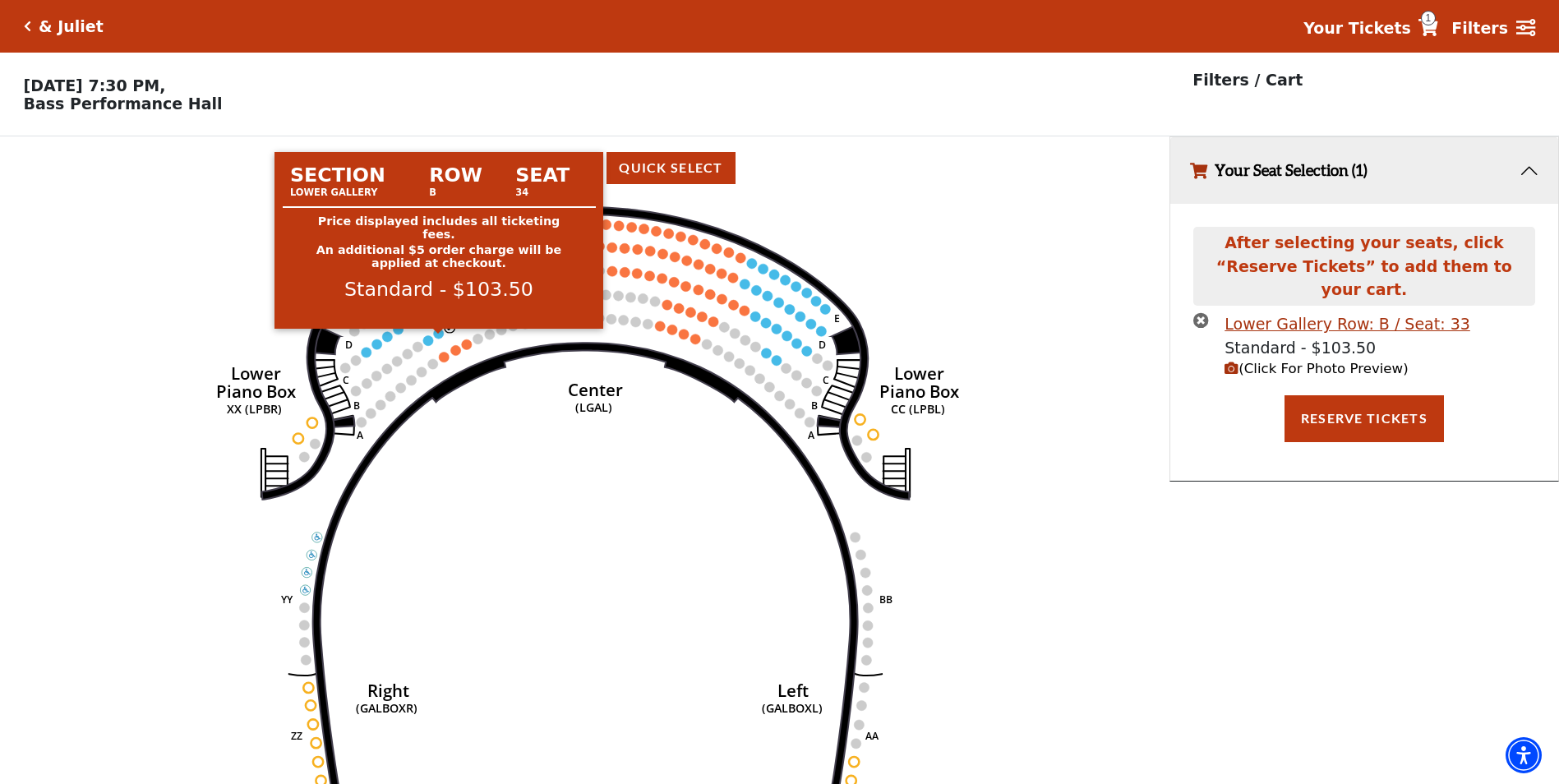
click at [440, 339] on circle at bounding box center [439, 333] width 10 height 10
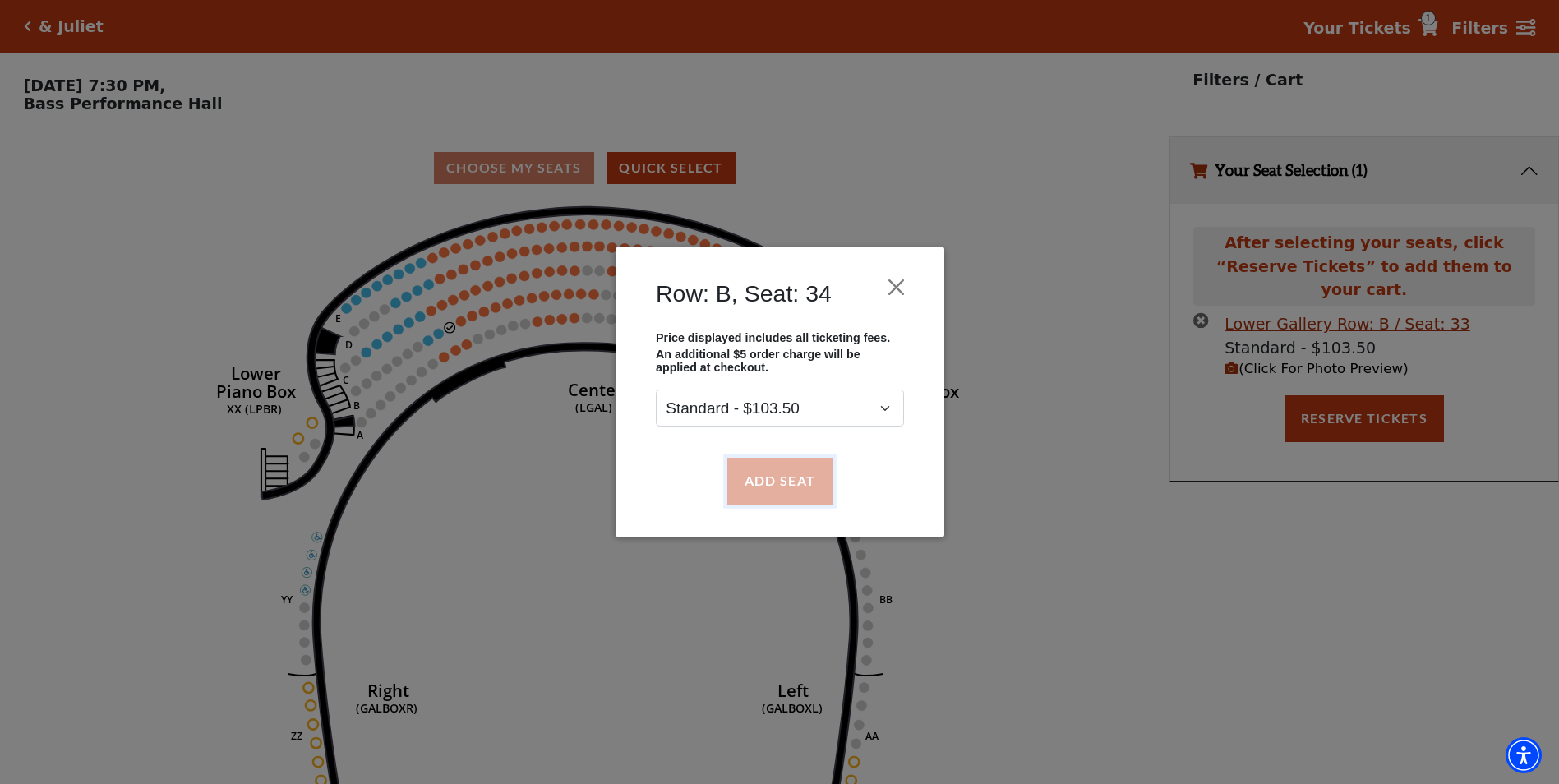
click at [801, 483] on button "Add Seat" at bounding box center [780, 481] width 106 height 46
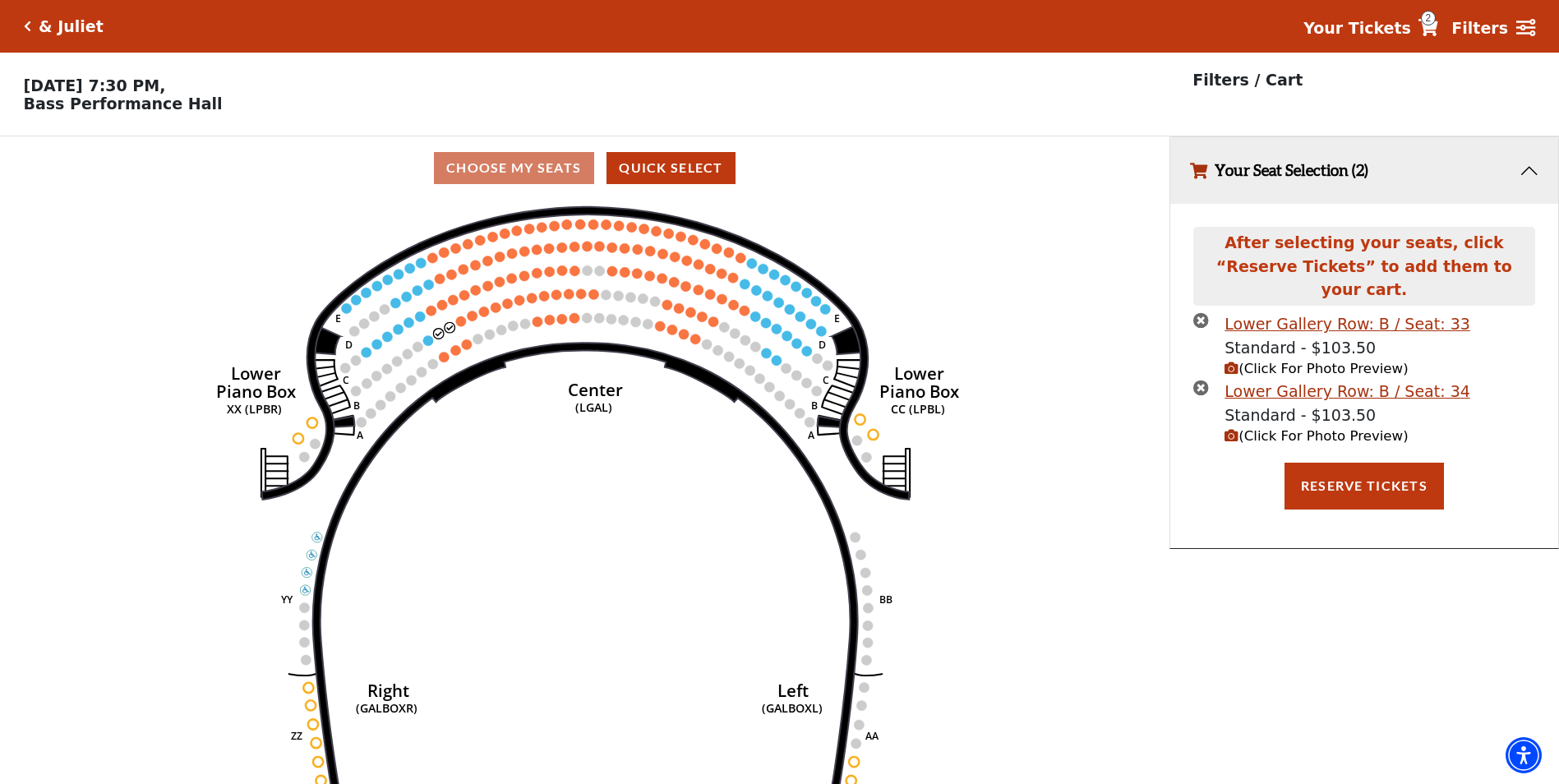
click at [1237, 429] on icon "(Click For Photo Preview)" at bounding box center [1232, 436] width 14 height 14
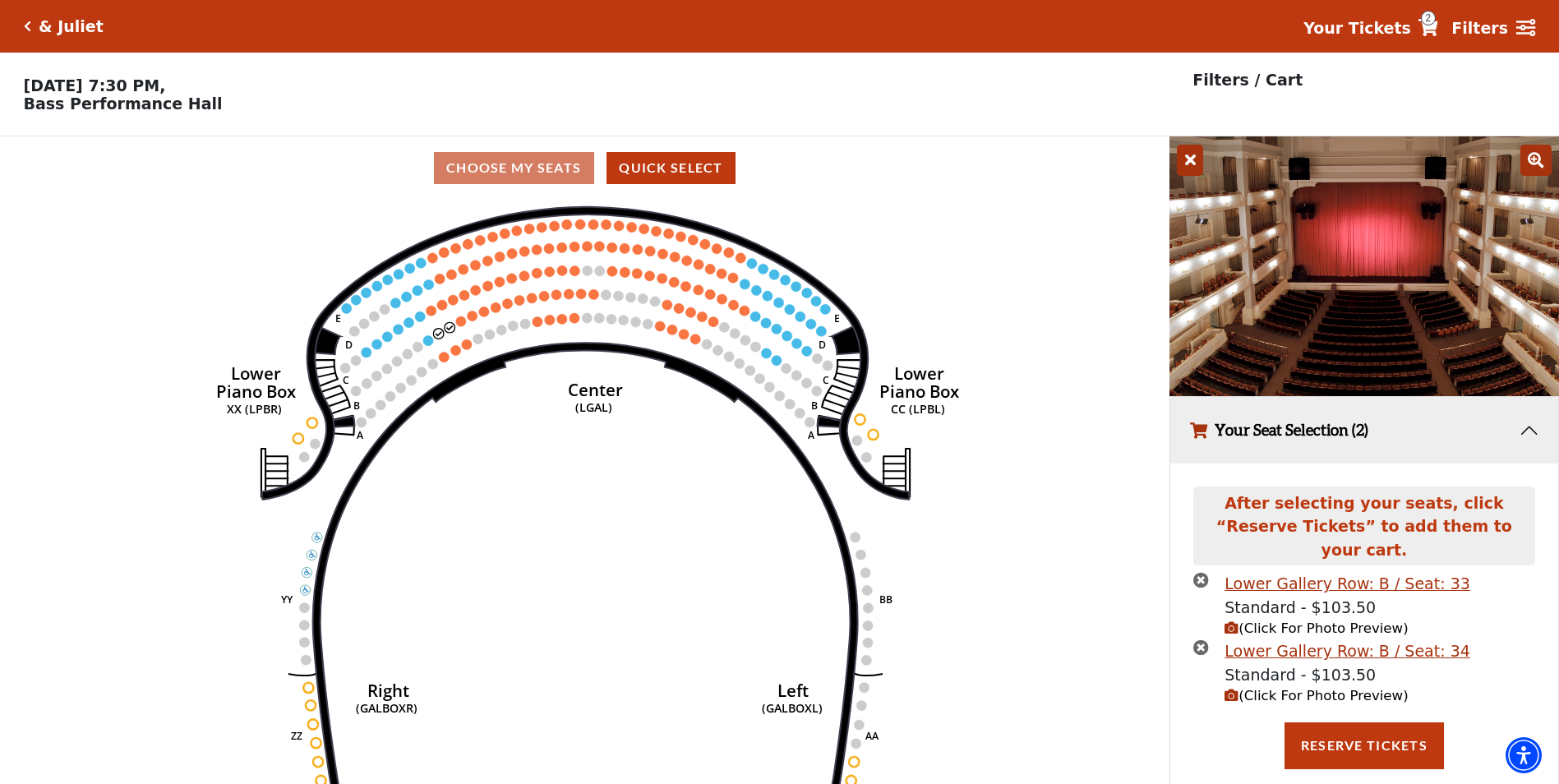
click at [1191, 157] on icon at bounding box center [1189, 160] width 26 height 32
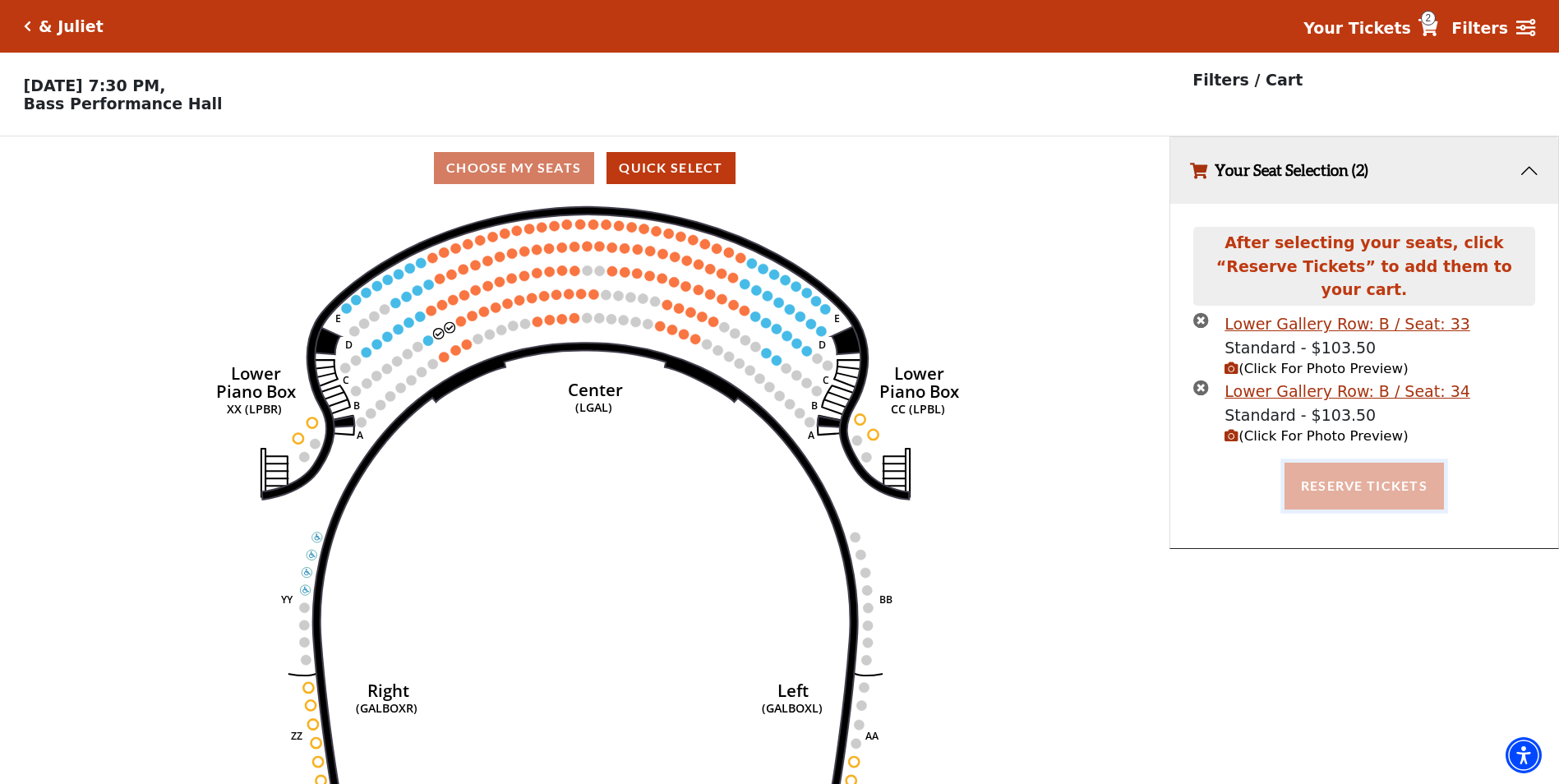
click at [1358, 469] on button "Reserve Tickets" at bounding box center [1364, 486] width 159 height 46
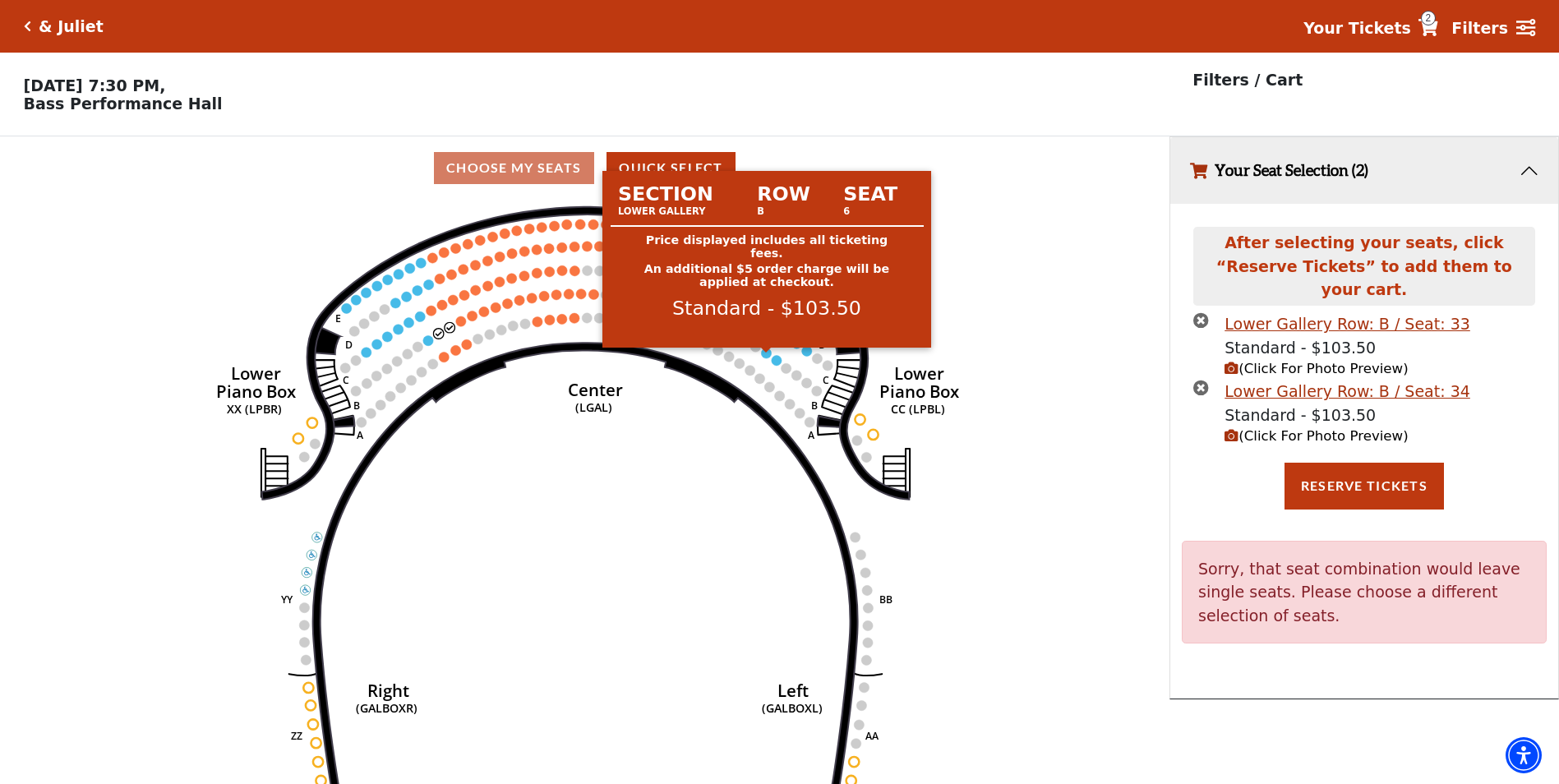
click at [764, 357] on circle at bounding box center [766, 352] width 10 height 10
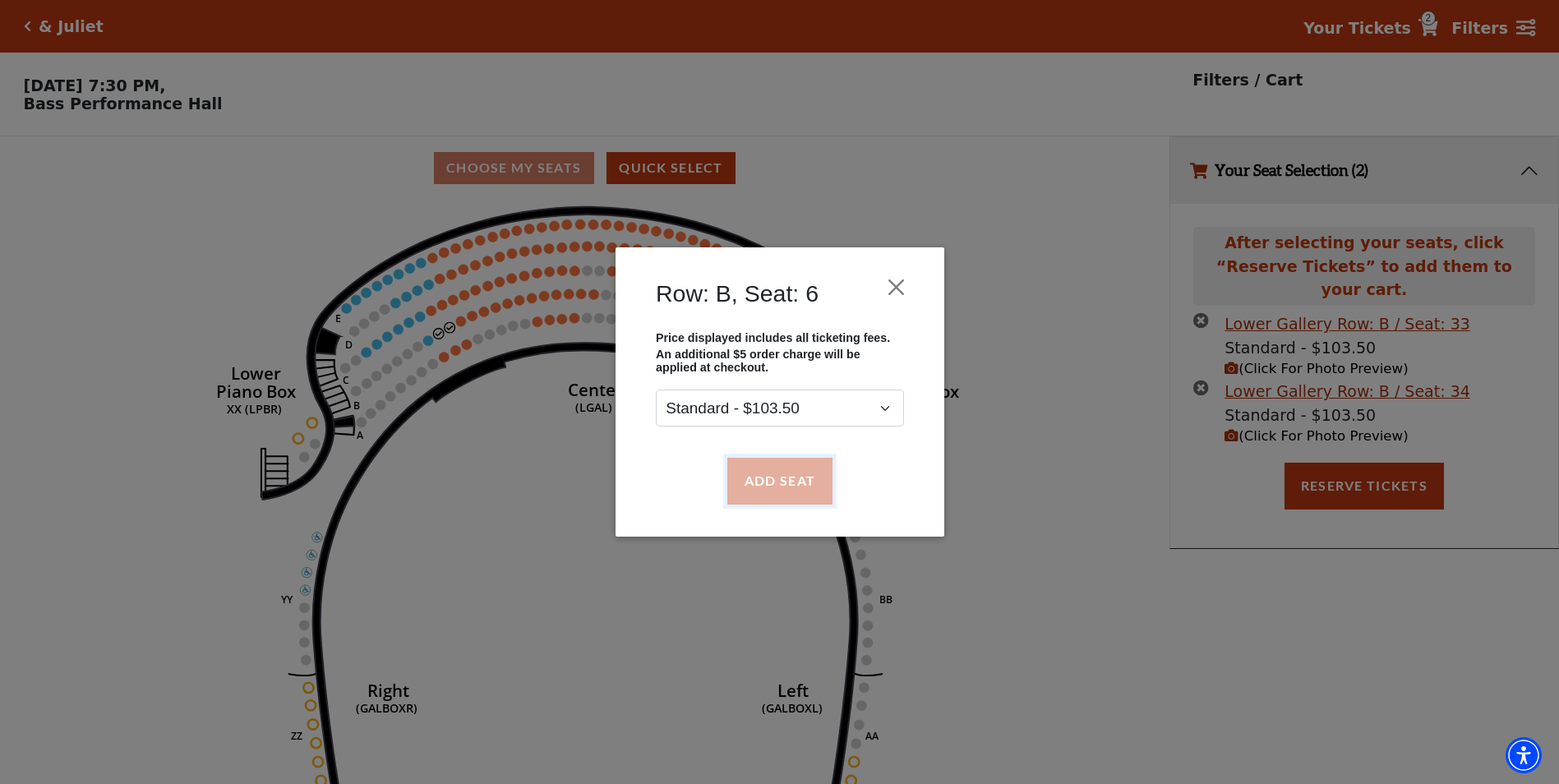
click at [781, 475] on button "Add Seat" at bounding box center [780, 481] width 106 height 46
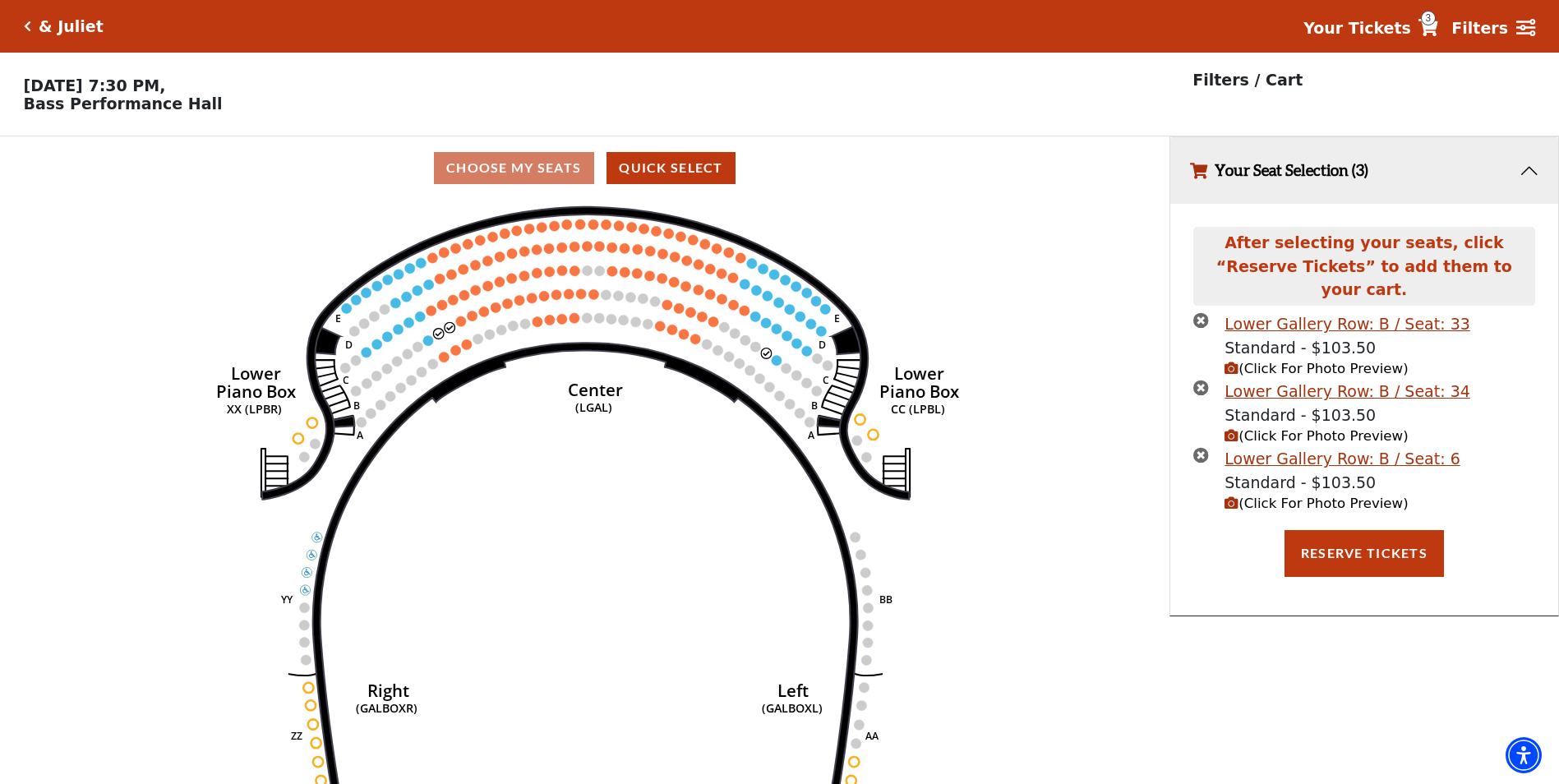
click at [778, 365] on circle at bounding box center [777, 360] width 10 height 10
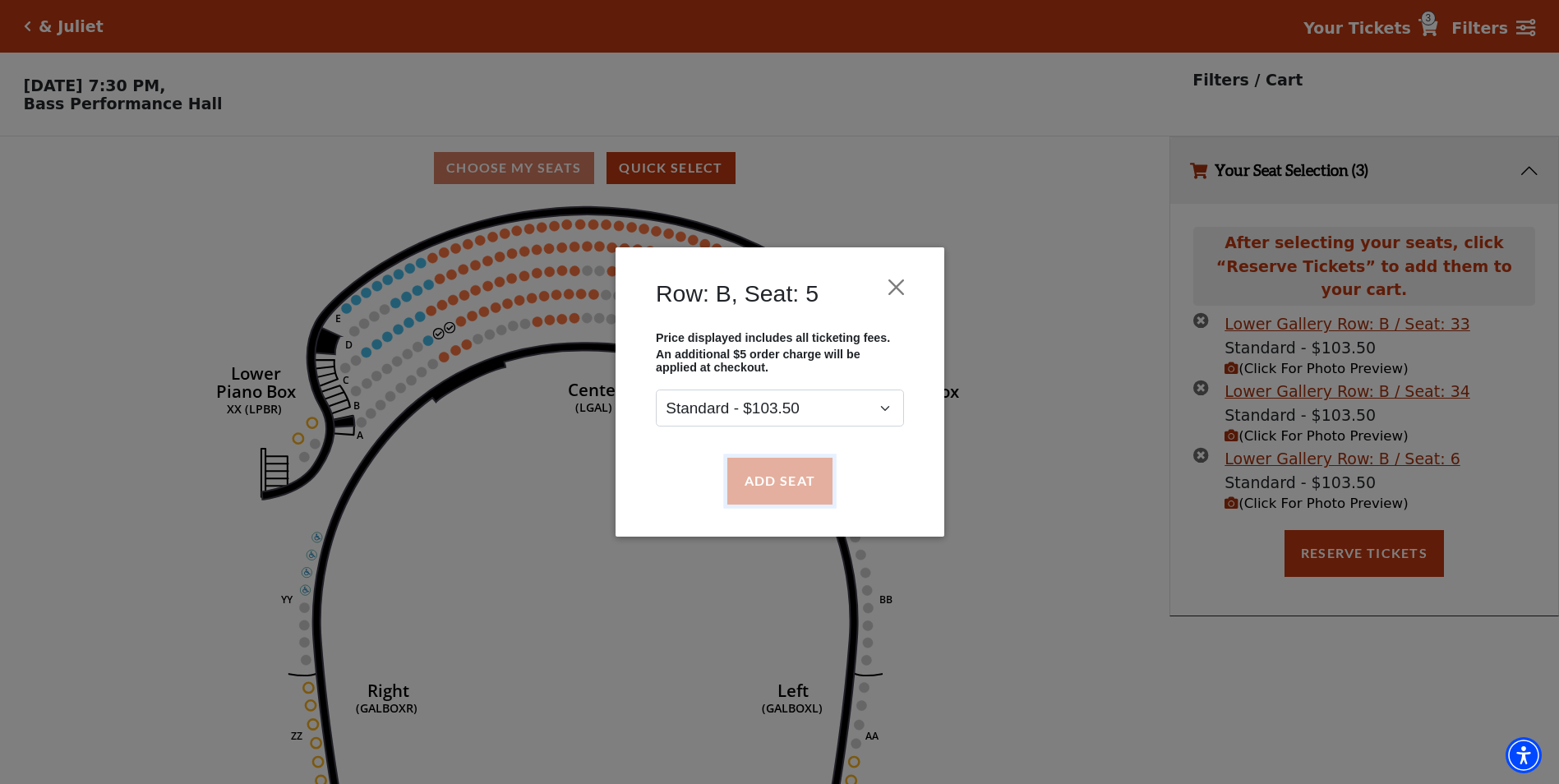
click at [793, 485] on button "Add Seat" at bounding box center [780, 481] width 106 height 46
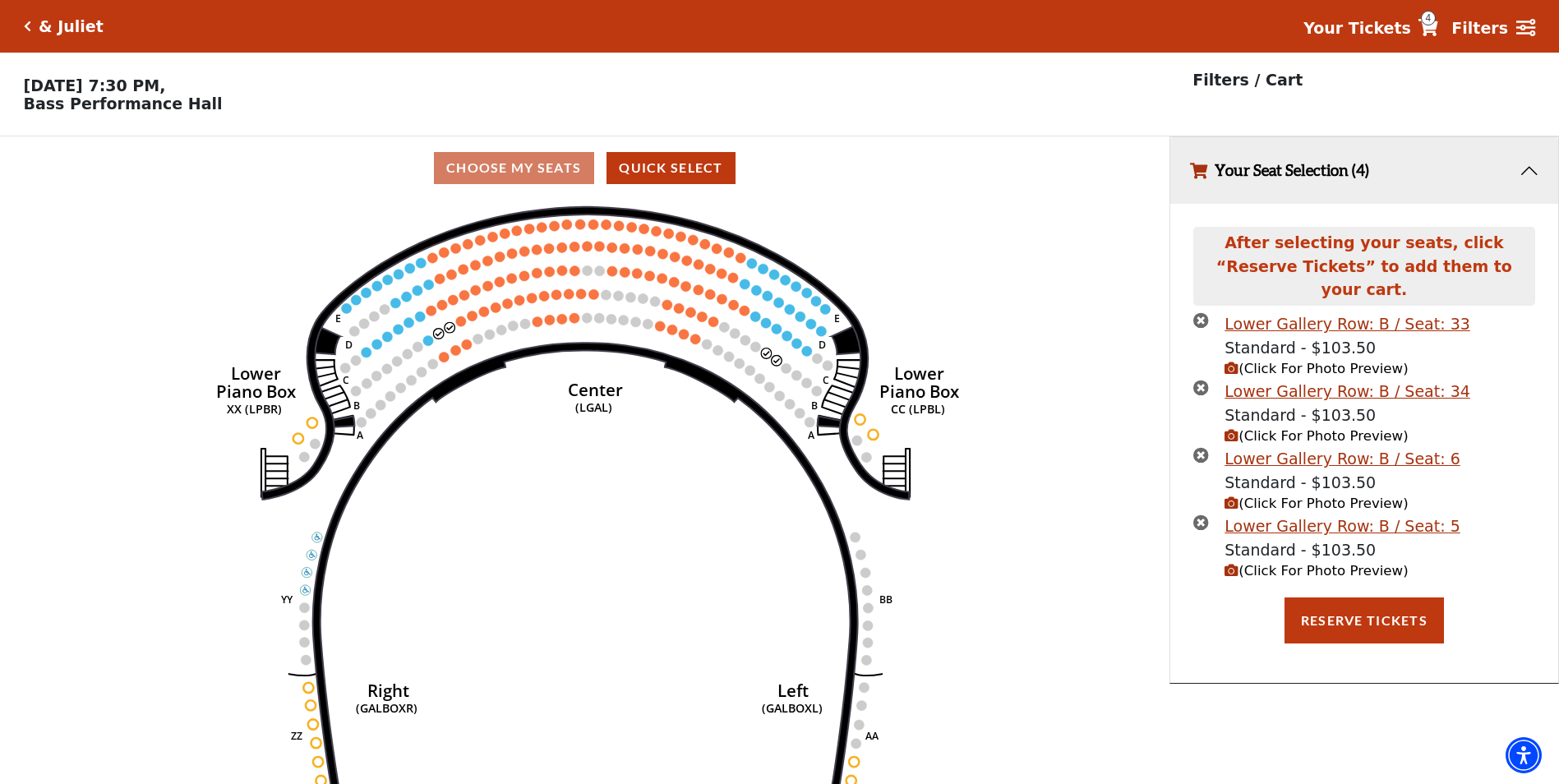
click at [1201, 380] on icon "times-circle" at bounding box center [1201, 388] width 15 height 15
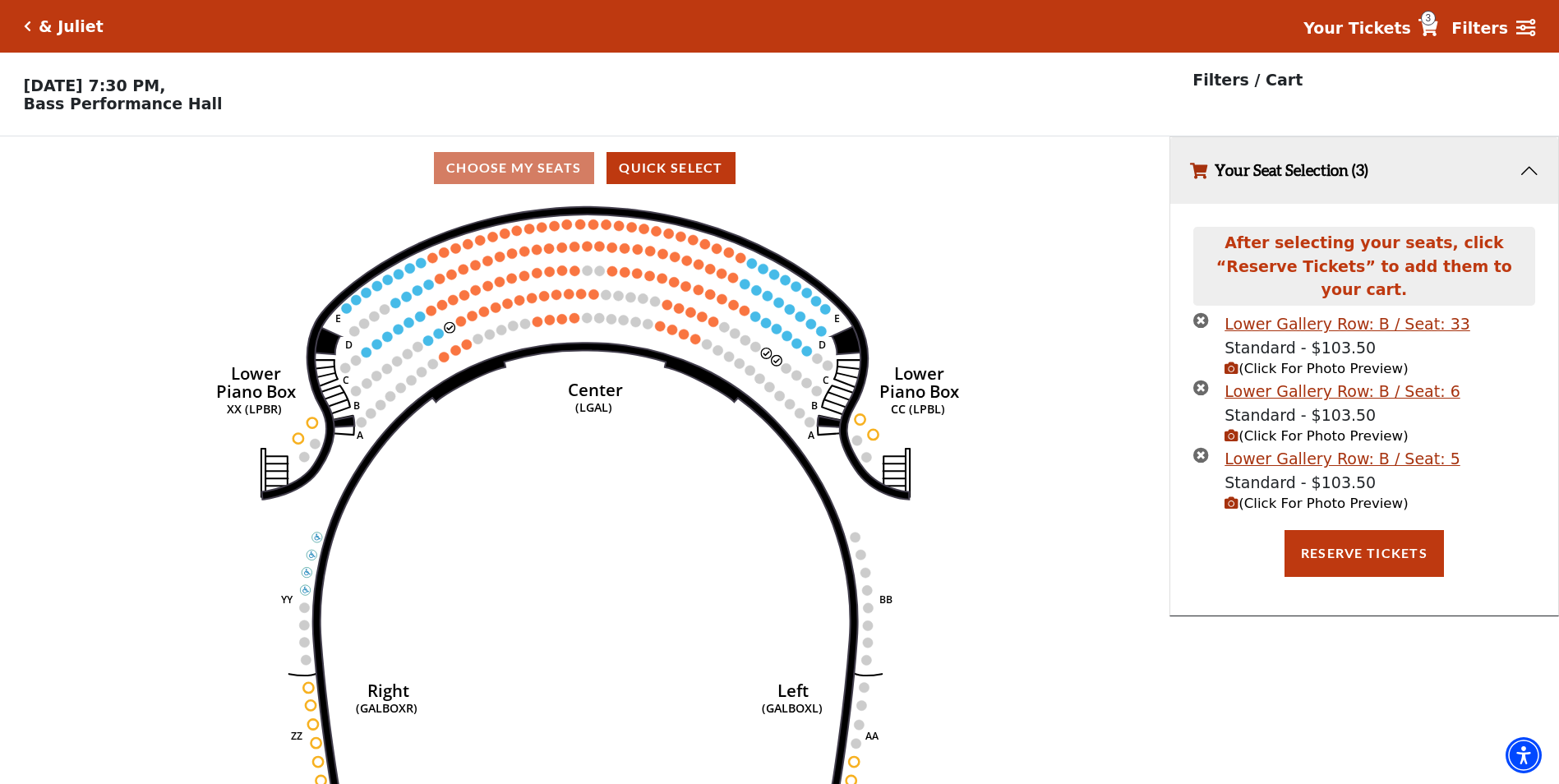
click at [1200, 312] on icon "times-circle" at bounding box center [1201, 320] width 15 height 15
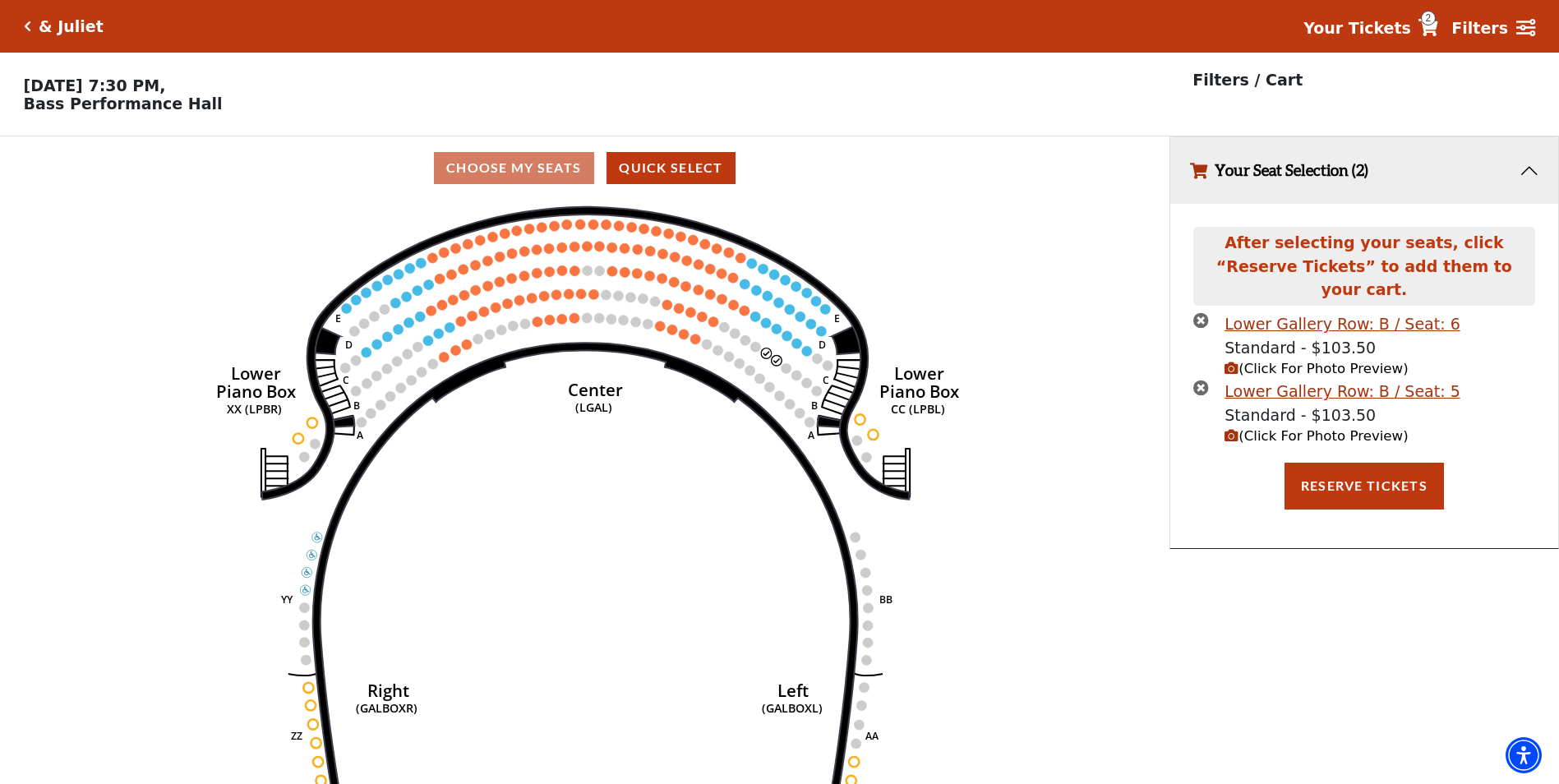
click at [1234, 429] on icon "(Click For Photo Preview)" at bounding box center [1232, 436] width 14 height 14
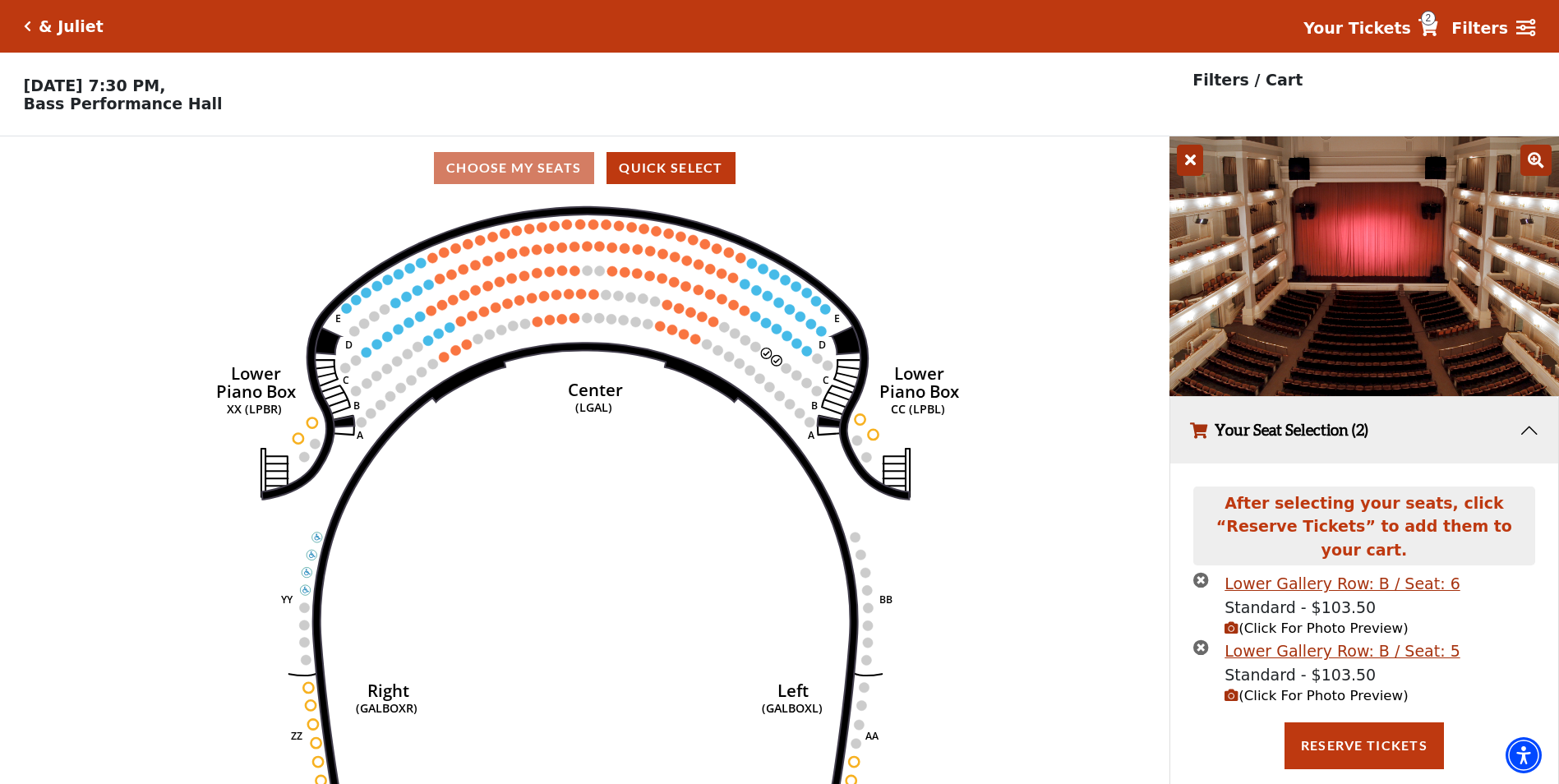
click at [1190, 168] on icon at bounding box center [1189, 160] width 26 height 32
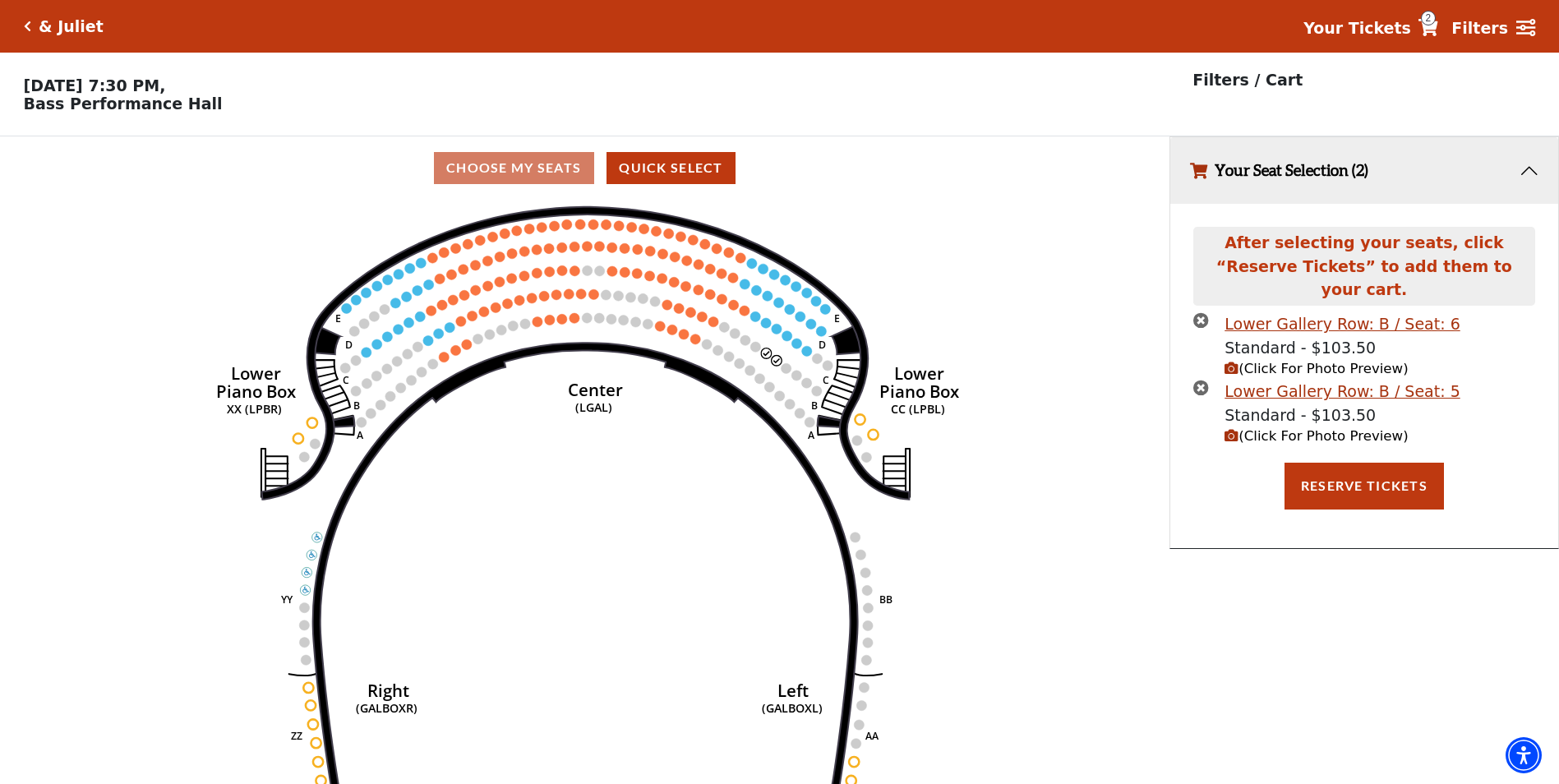
click at [1200, 312] on icon "times-circle" at bounding box center [1201, 320] width 15 height 15
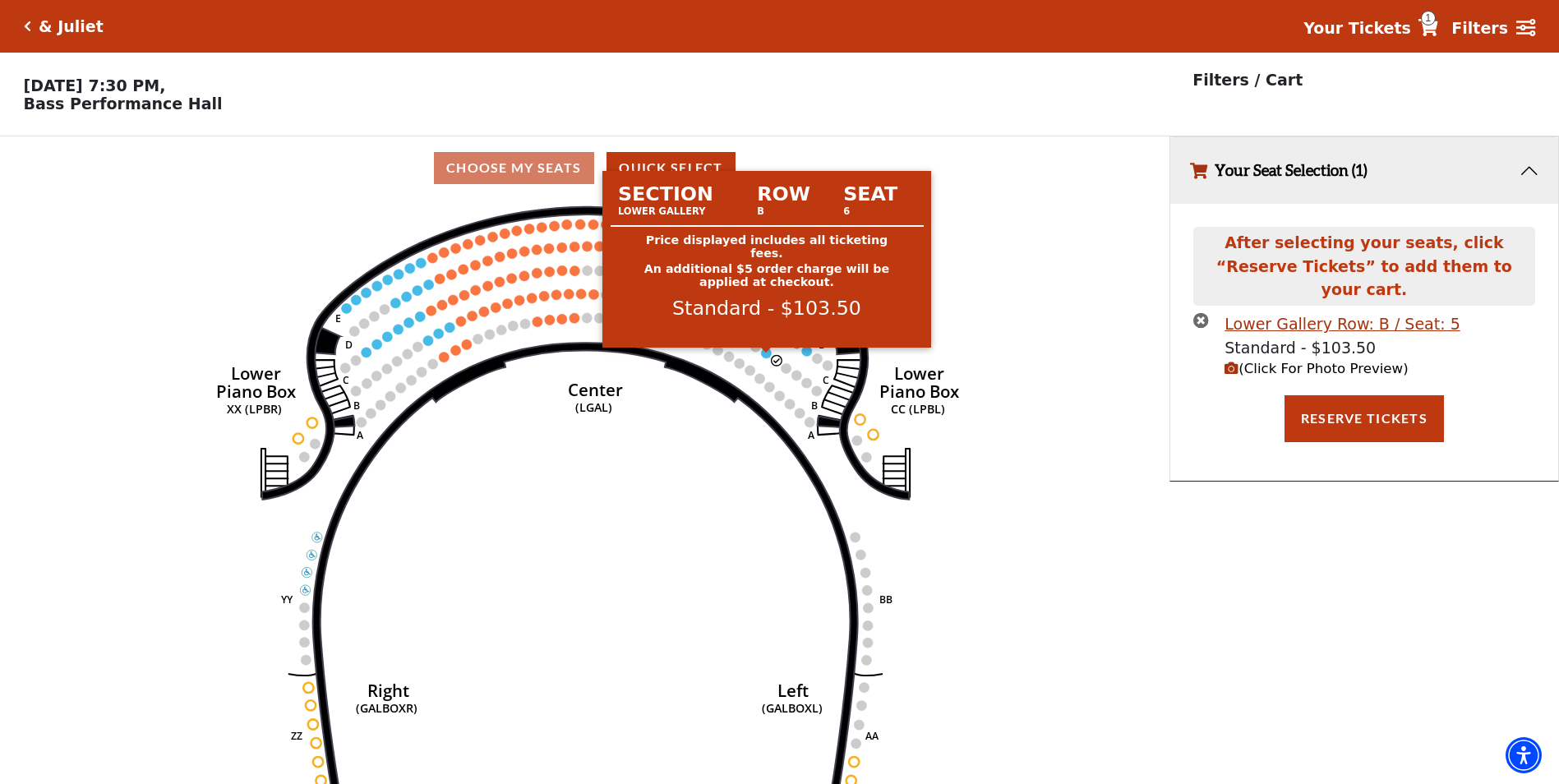
click at [767, 357] on circle at bounding box center [766, 352] width 10 height 10
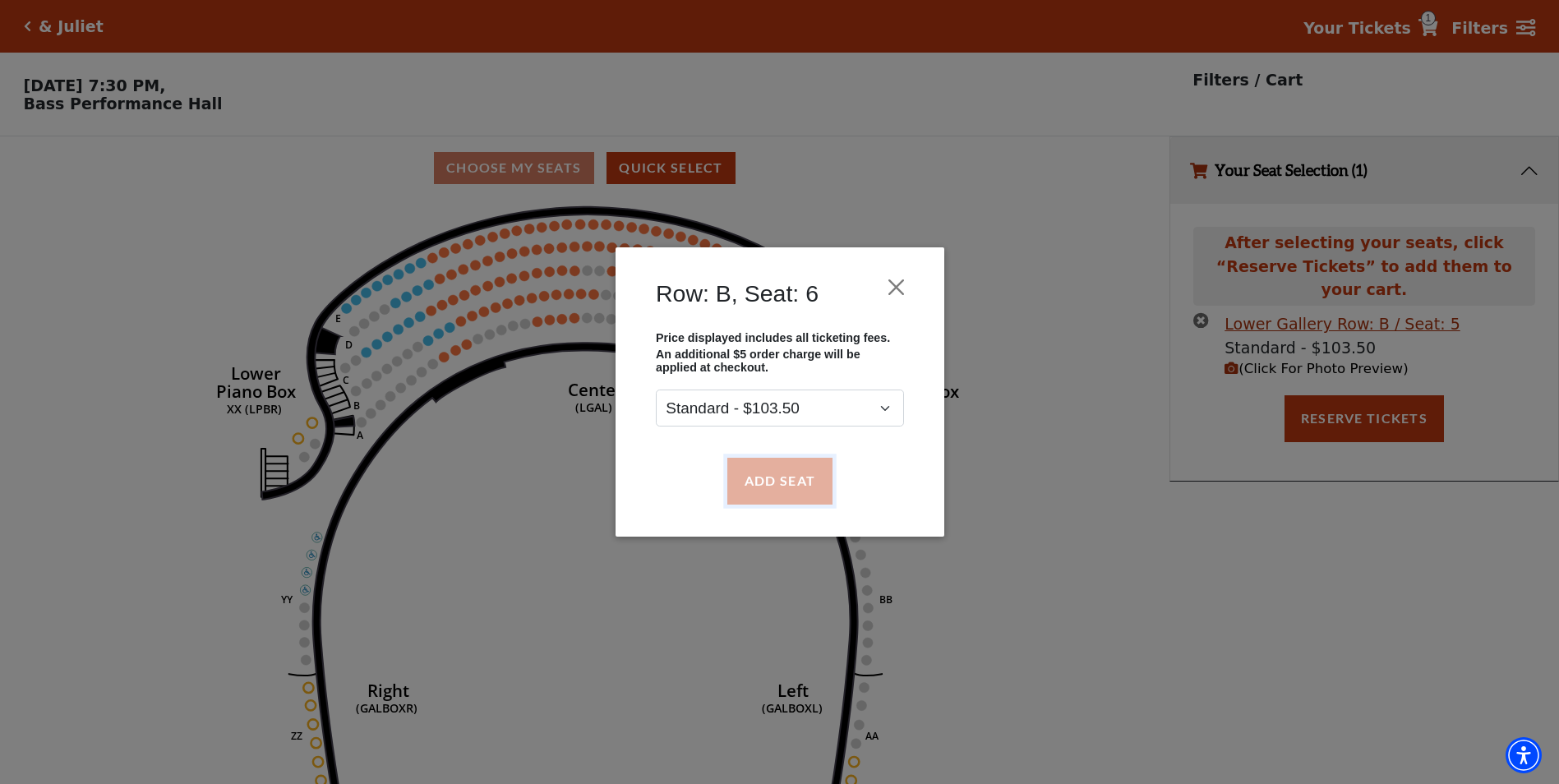
click at [785, 484] on button "Add Seat" at bounding box center [780, 481] width 106 height 46
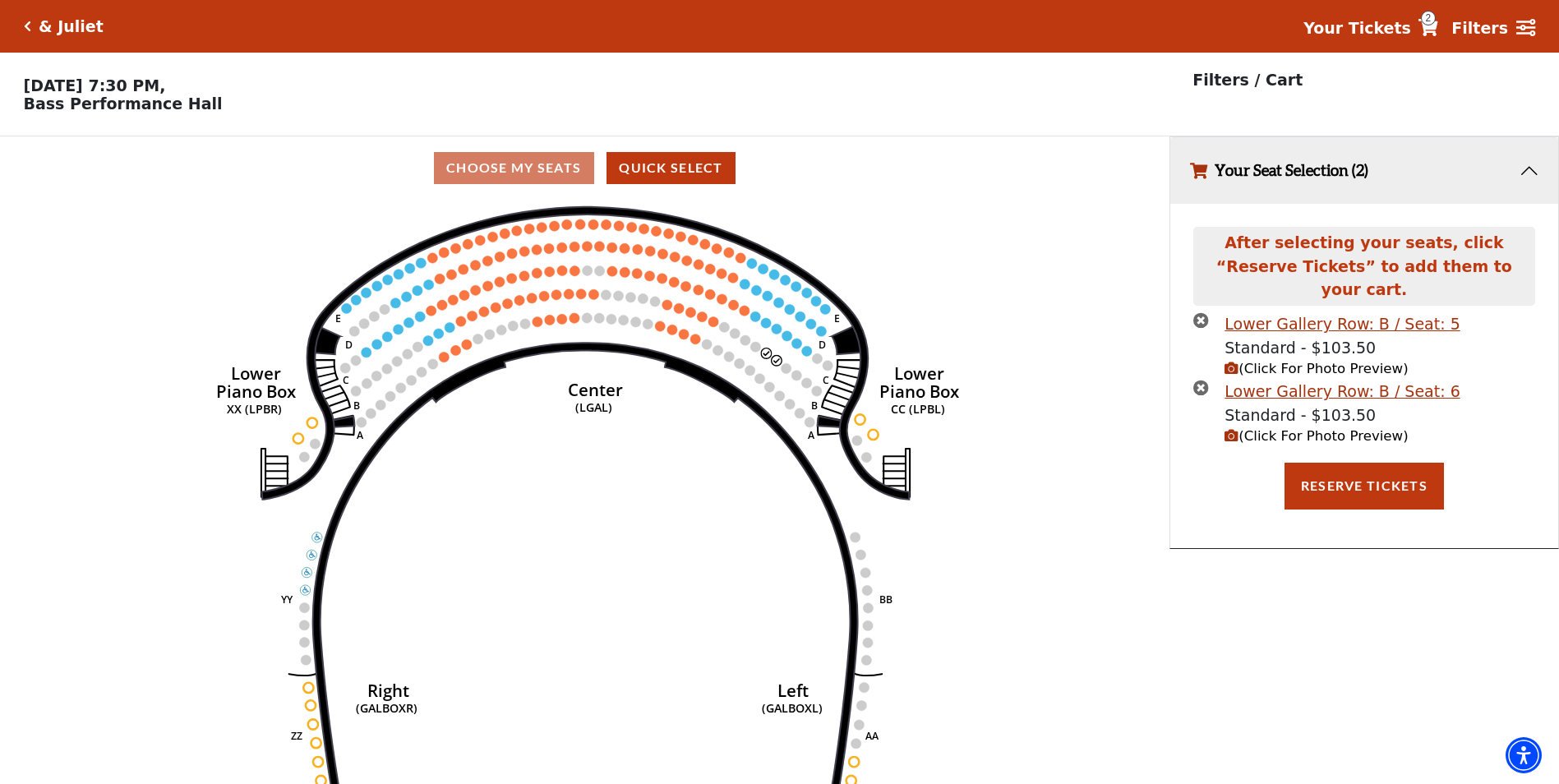
click at [1234, 362] on icon "(Click For Photo Preview)" at bounding box center [1232, 368] width 14 height 14
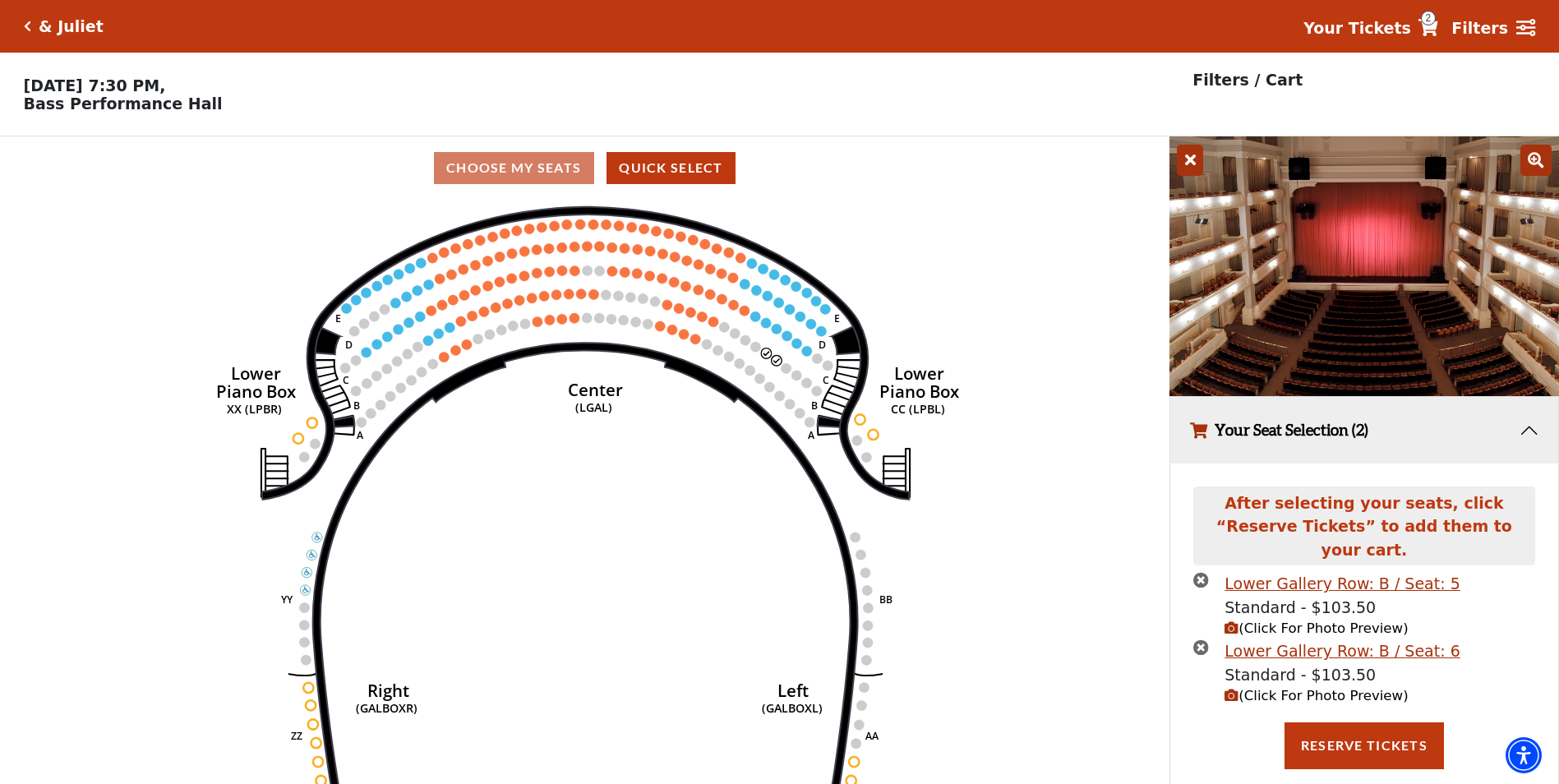
click at [1191, 169] on icon at bounding box center [1189, 160] width 26 height 32
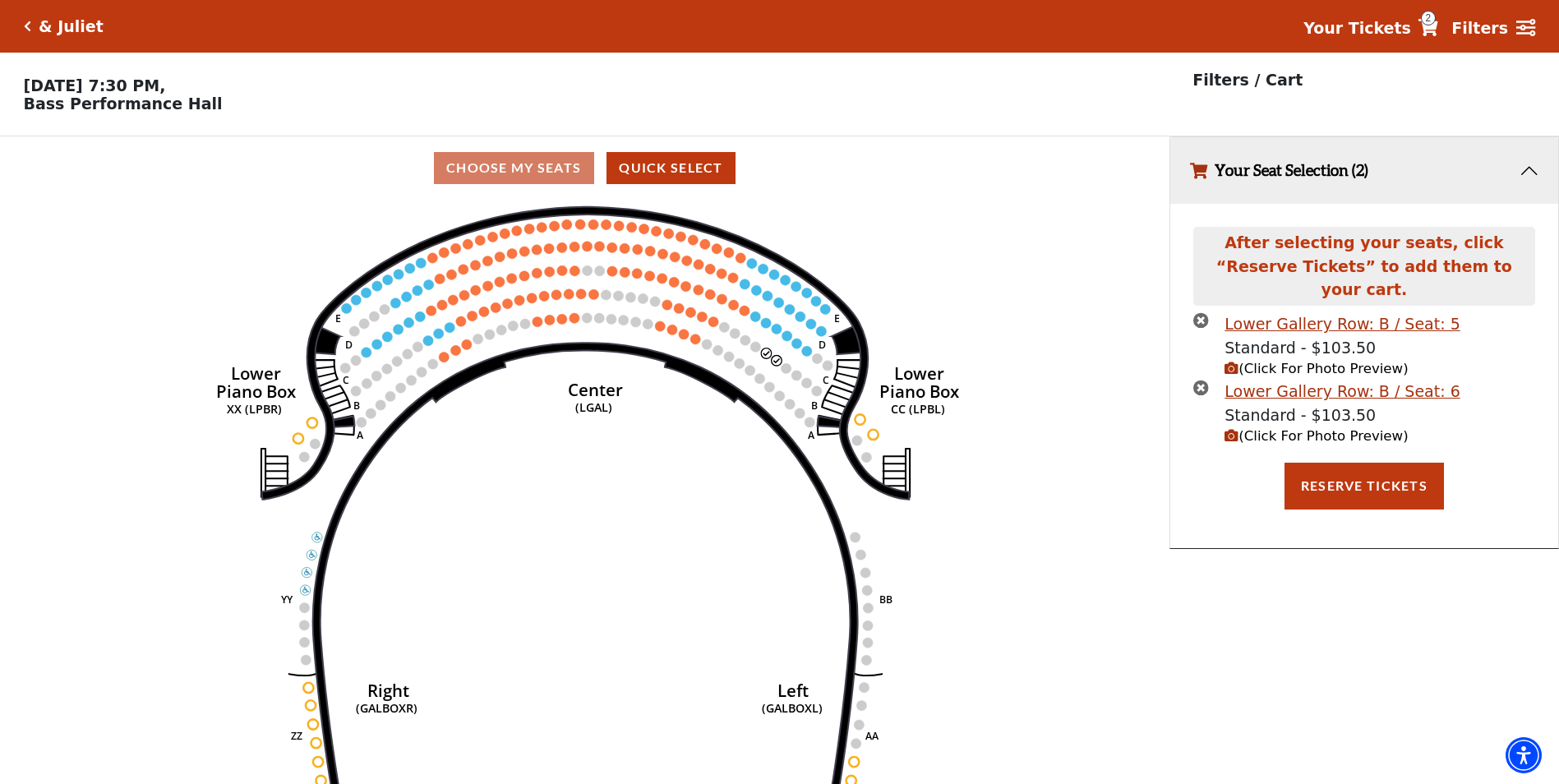
click at [1226, 429] on icon "(Click For Photo Preview)" at bounding box center [1232, 436] width 14 height 14
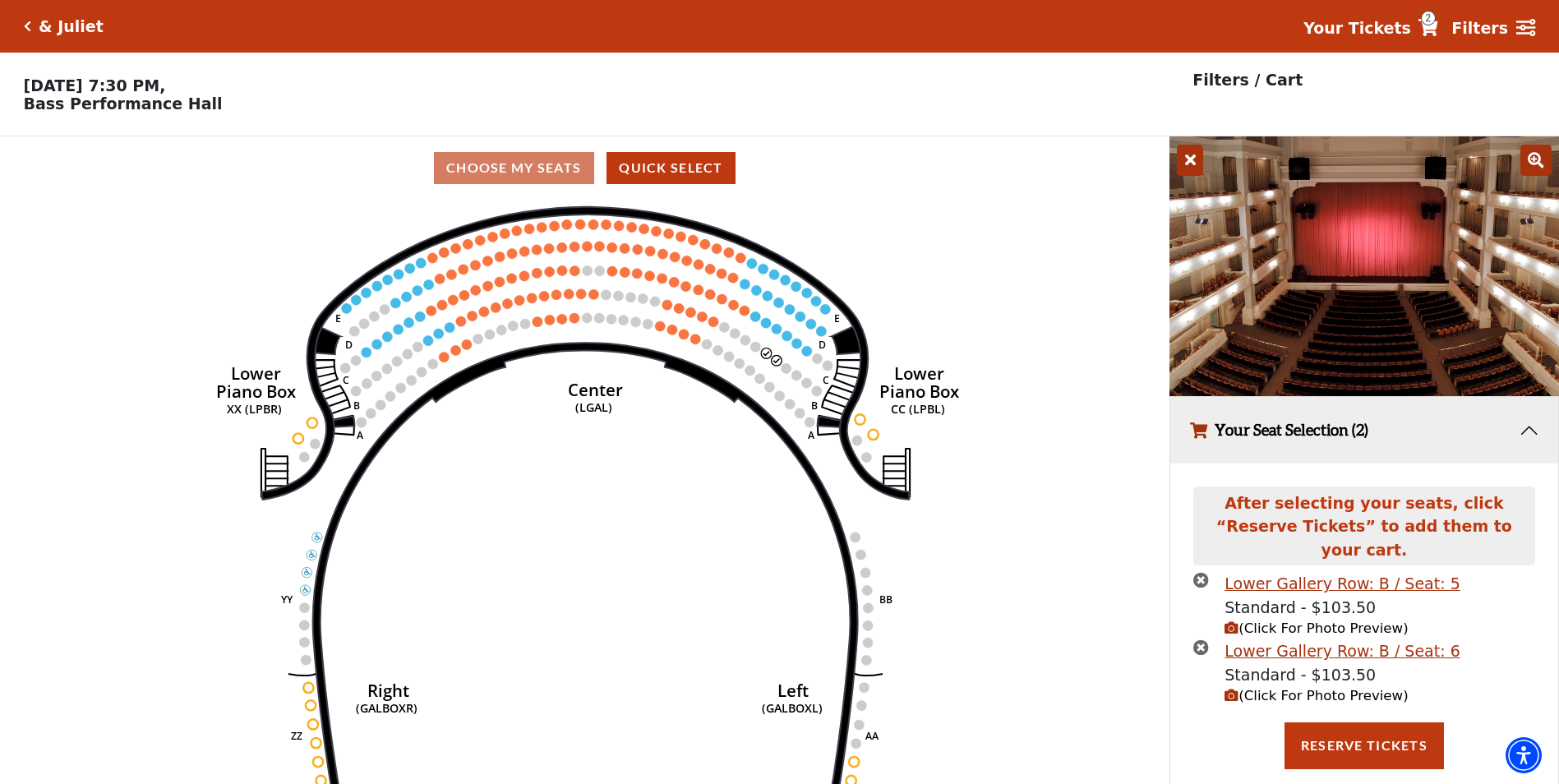
click at [1194, 171] on icon at bounding box center [1189, 160] width 26 height 32
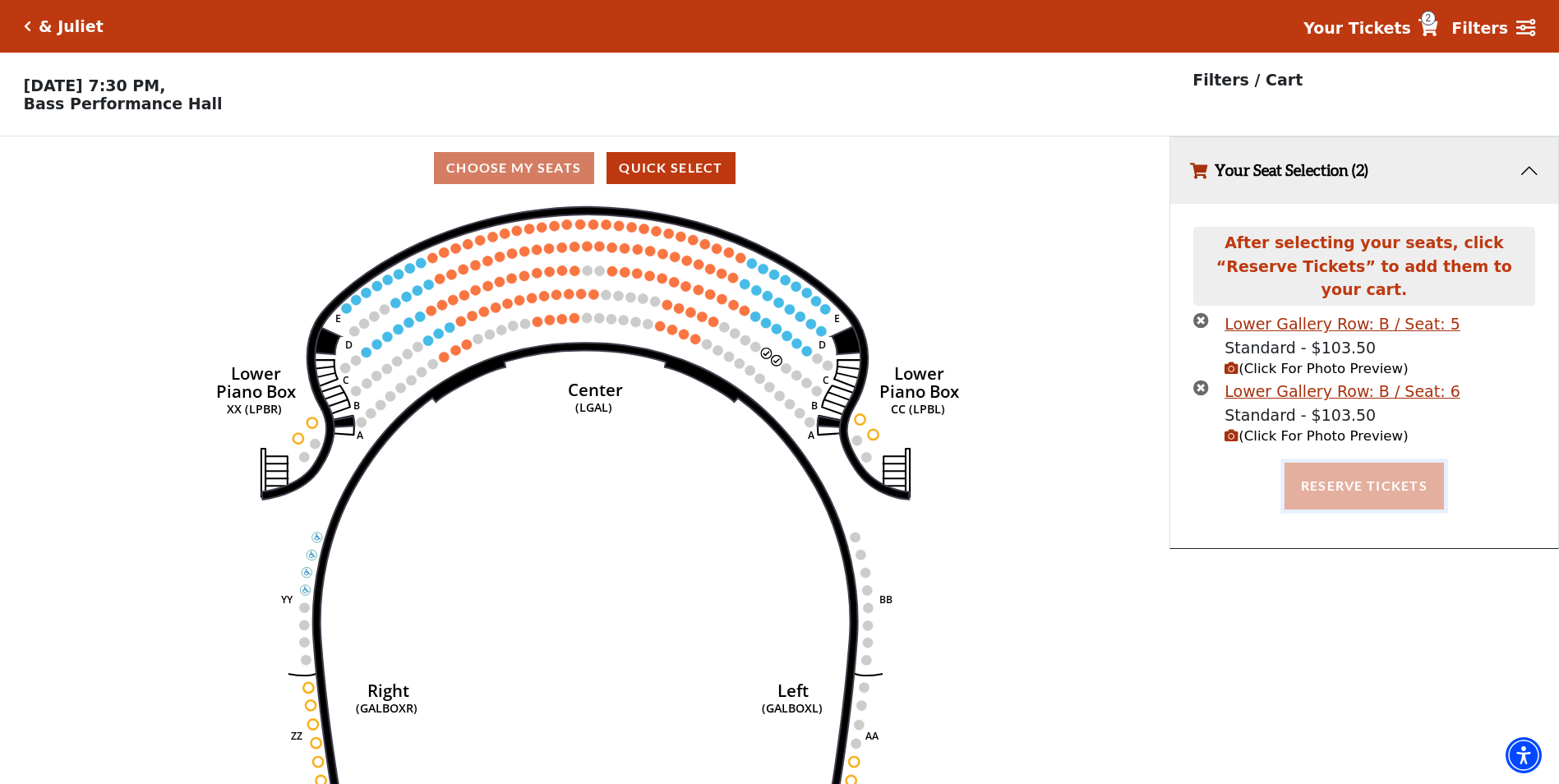
click at [1327, 470] on button "Reserve Tickets" at bounding box center [1364, 486] width 159 height 46
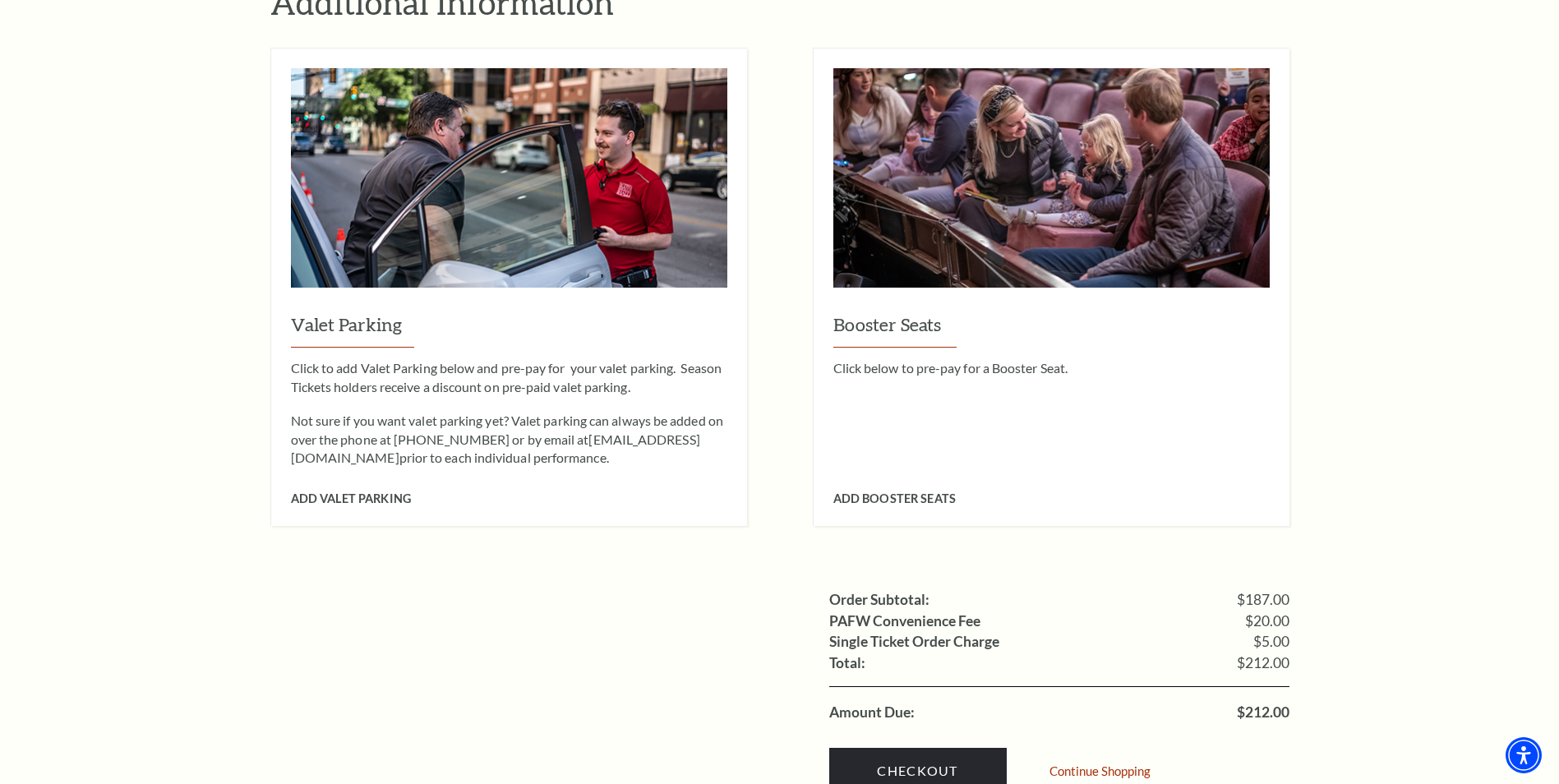
scroll to position [1232, 0]
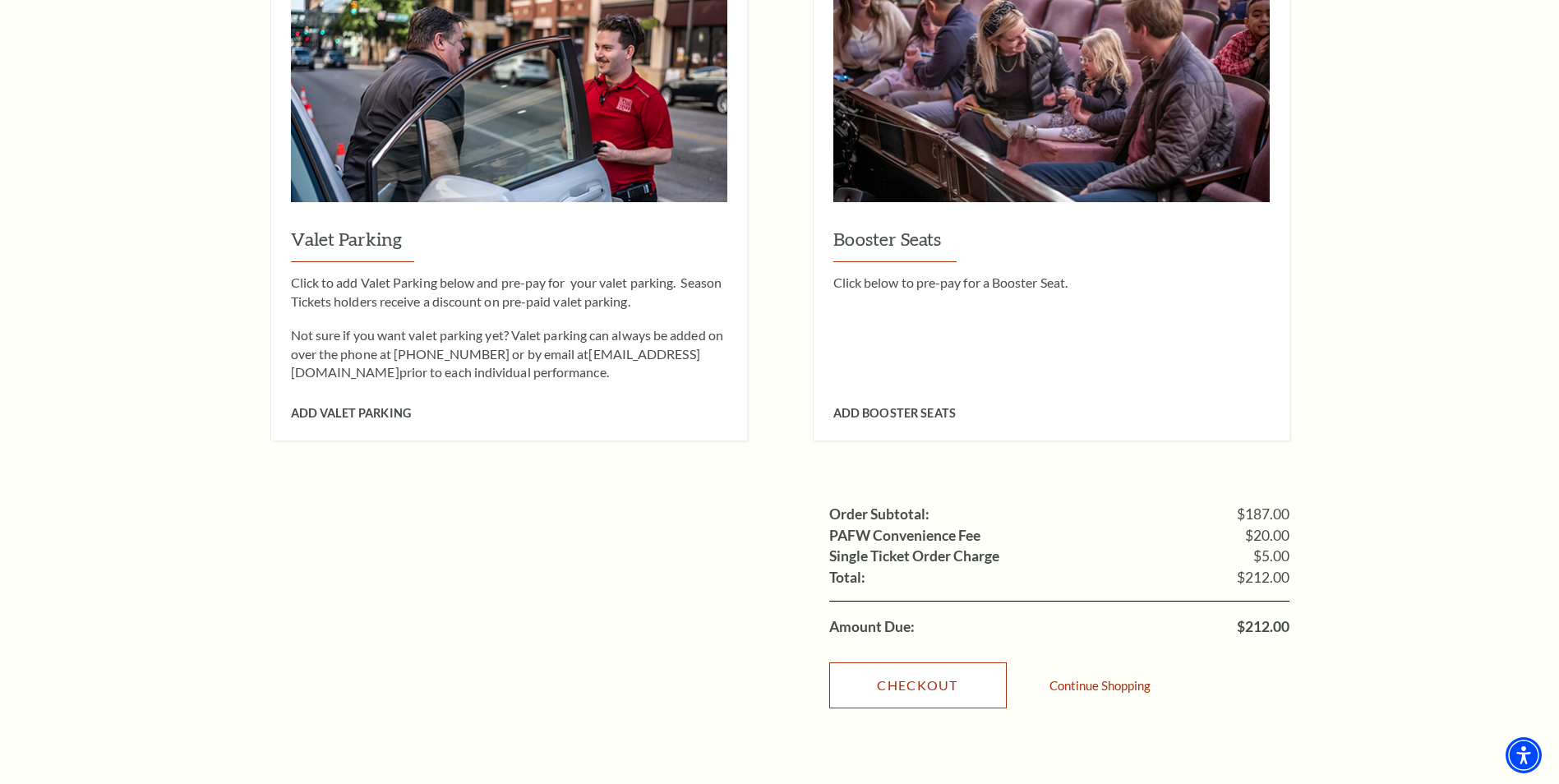
click at [913, 669] on link "Checkout" at bounding box center [918, 685] width 178 height 46
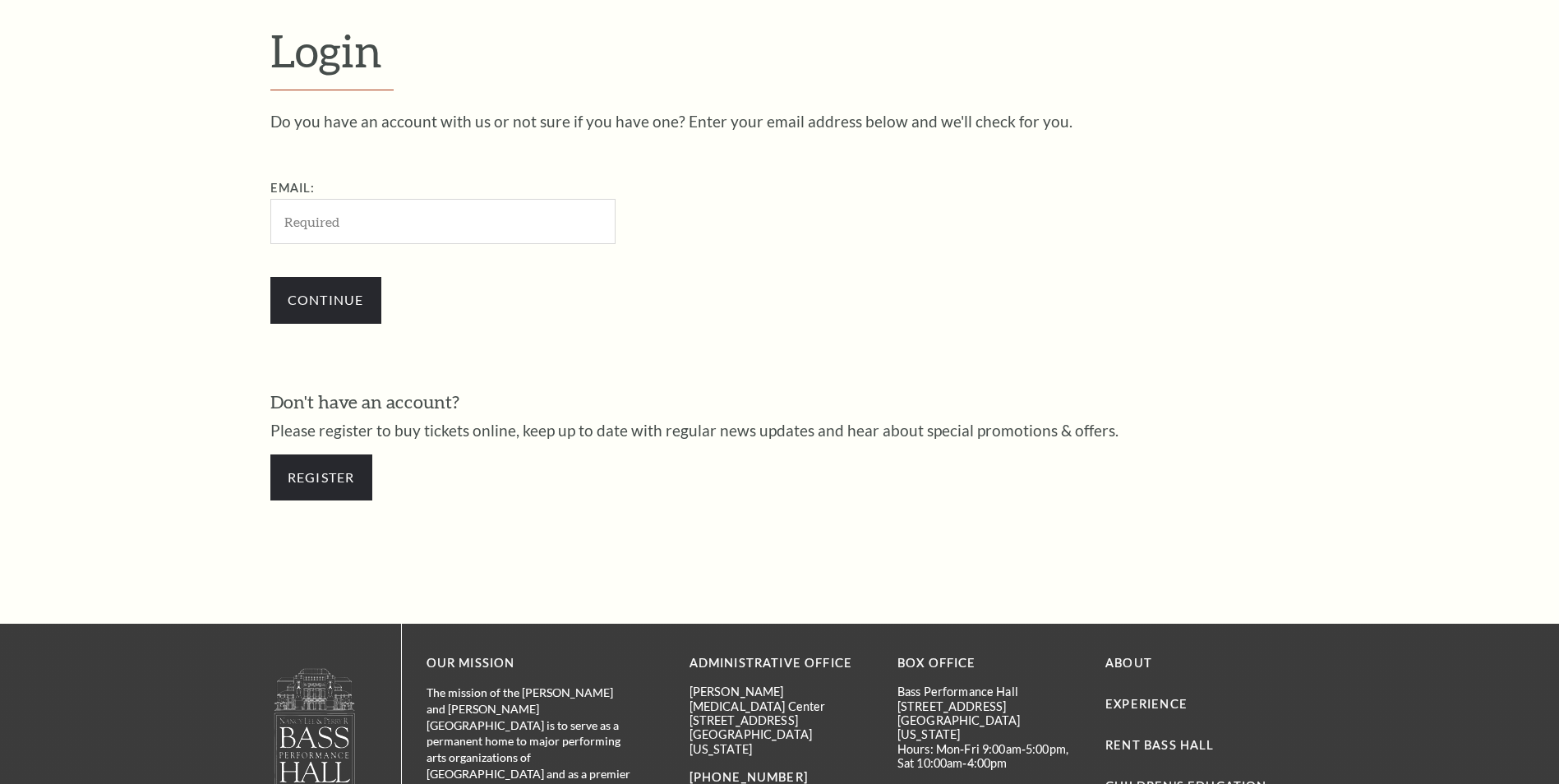
scroll to position [549, 0]
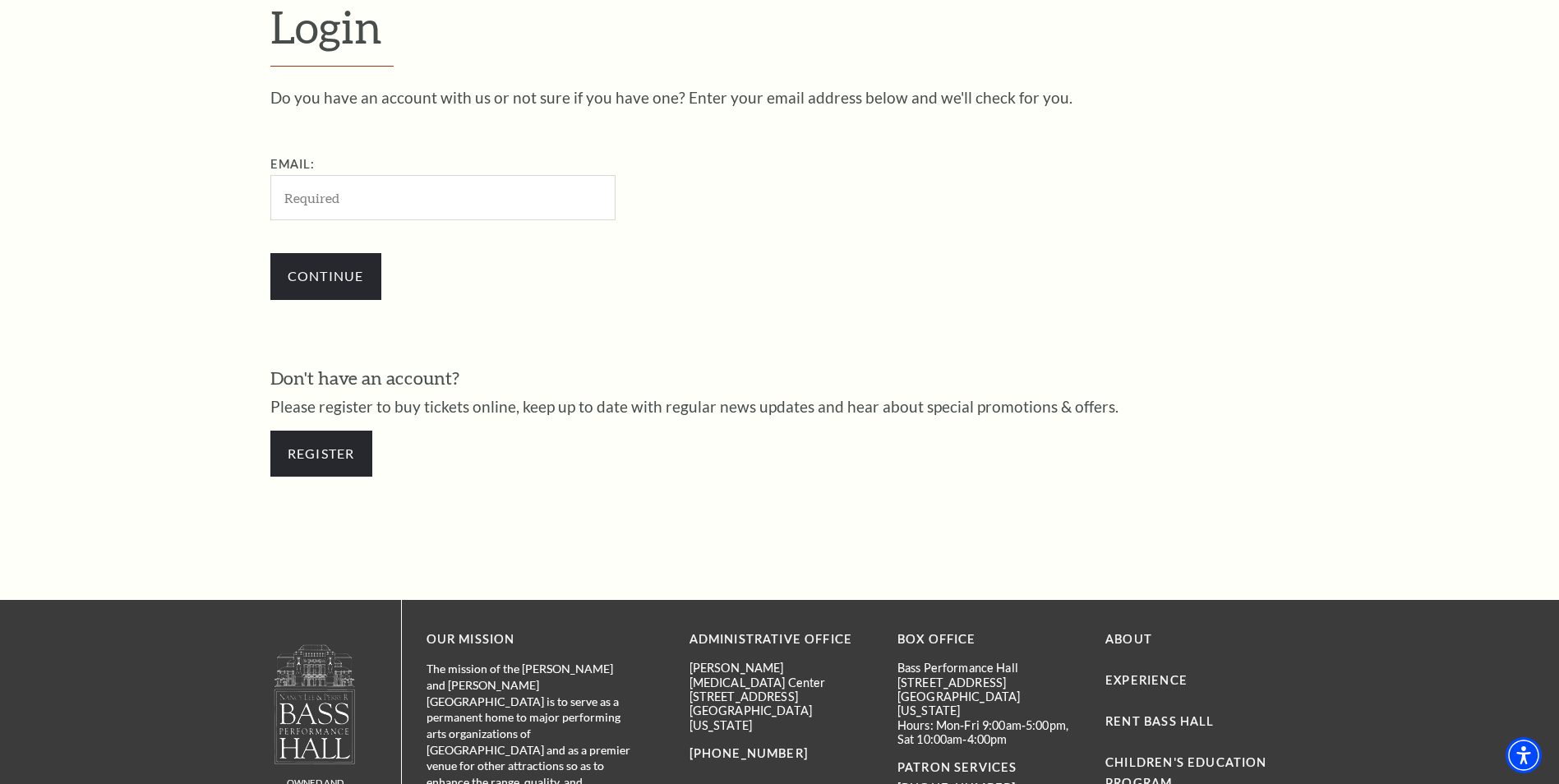
click at [531, 192] on input "Email:" at bounding box center [444, 197] width 346 height 45
type input "[EMAIL_ADDRESS][DOMAIN_NAME]"
click at [352, 283] on input "Continue" at bounding box center [326, 276] width 111 height 46
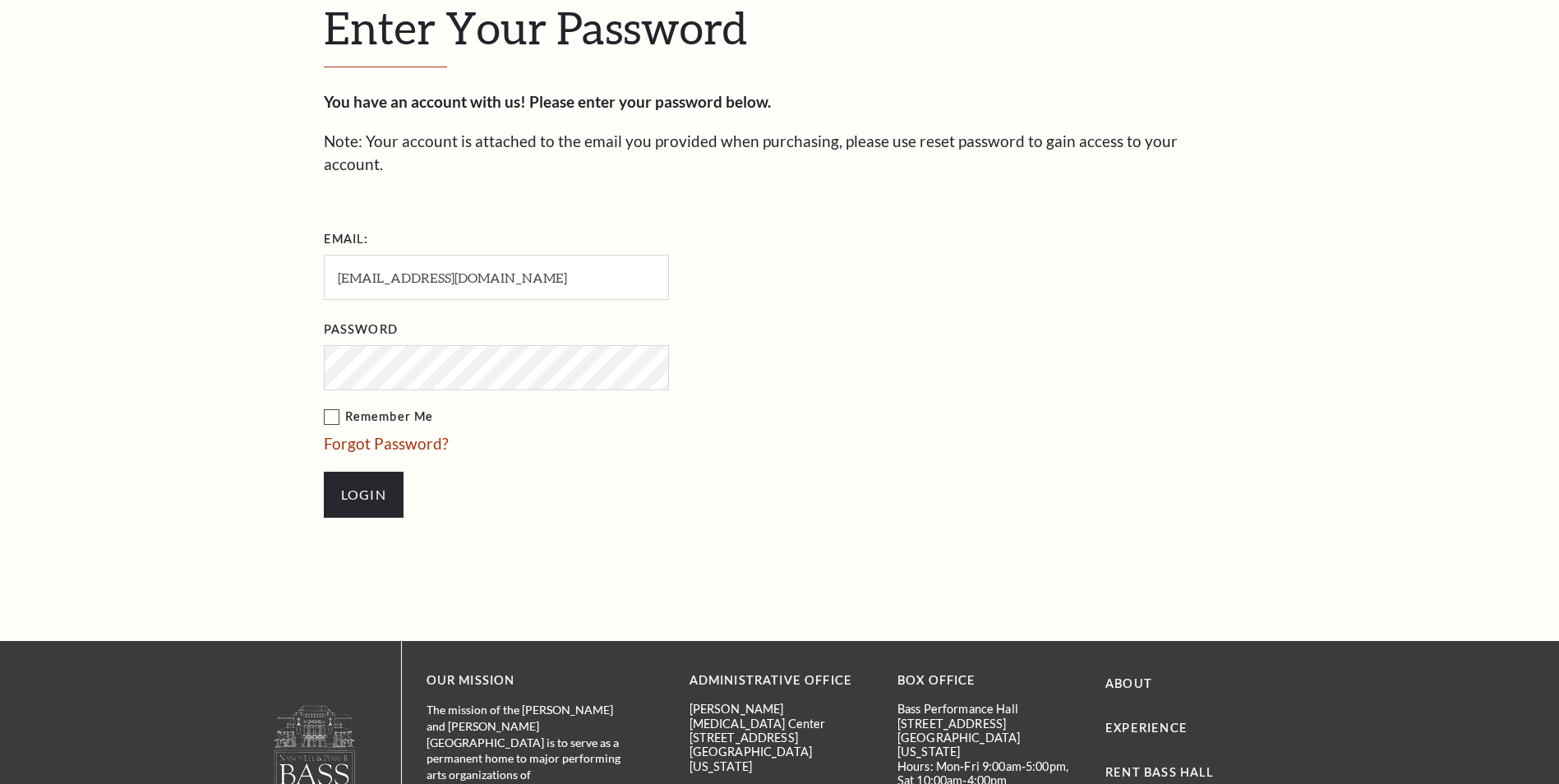
scroll to position [564, 0]
click at [354, 471] on input "Login" at bounding box center [363, 494] width 80 height 46
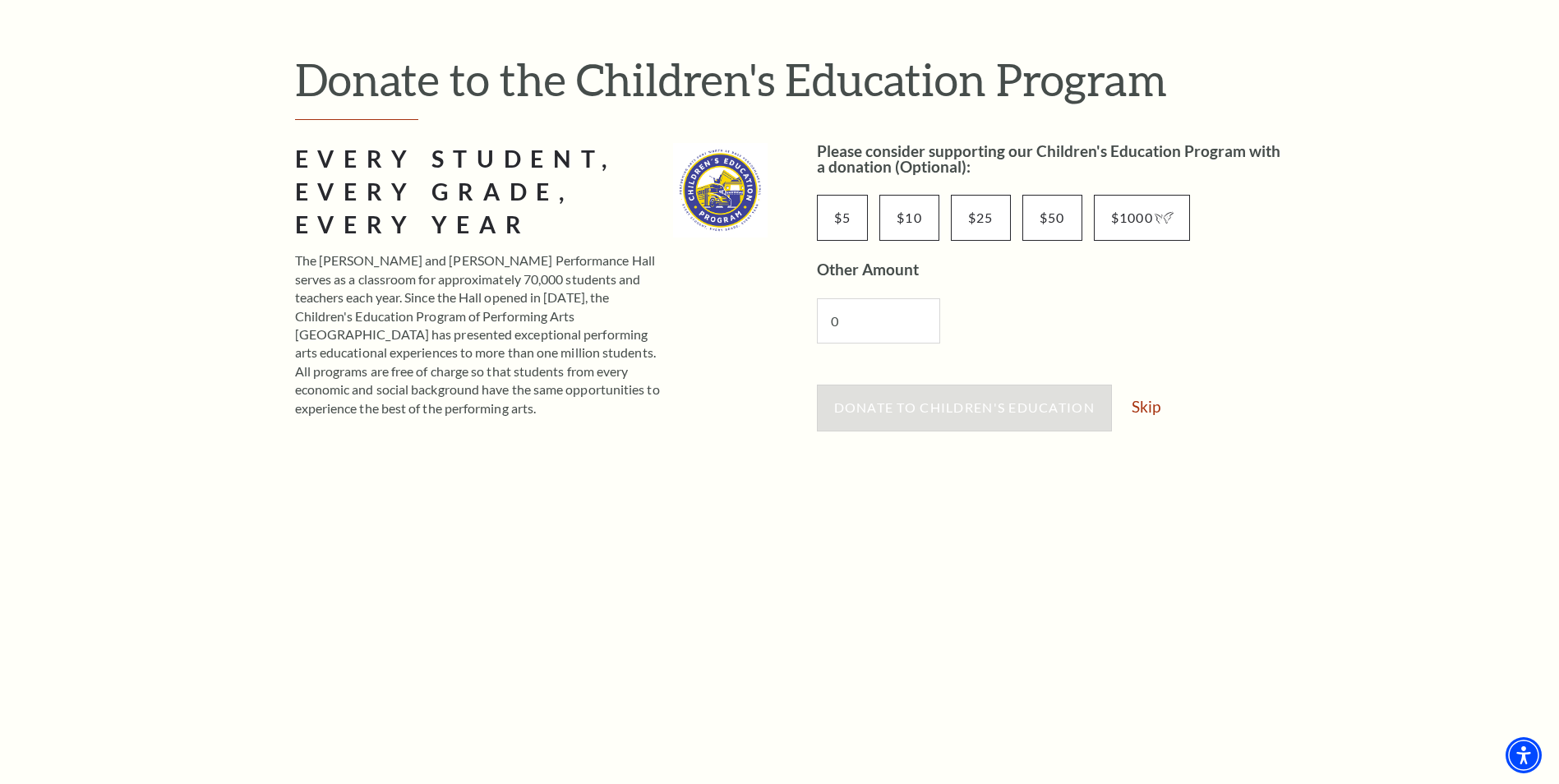
scroll to position [164, 0]
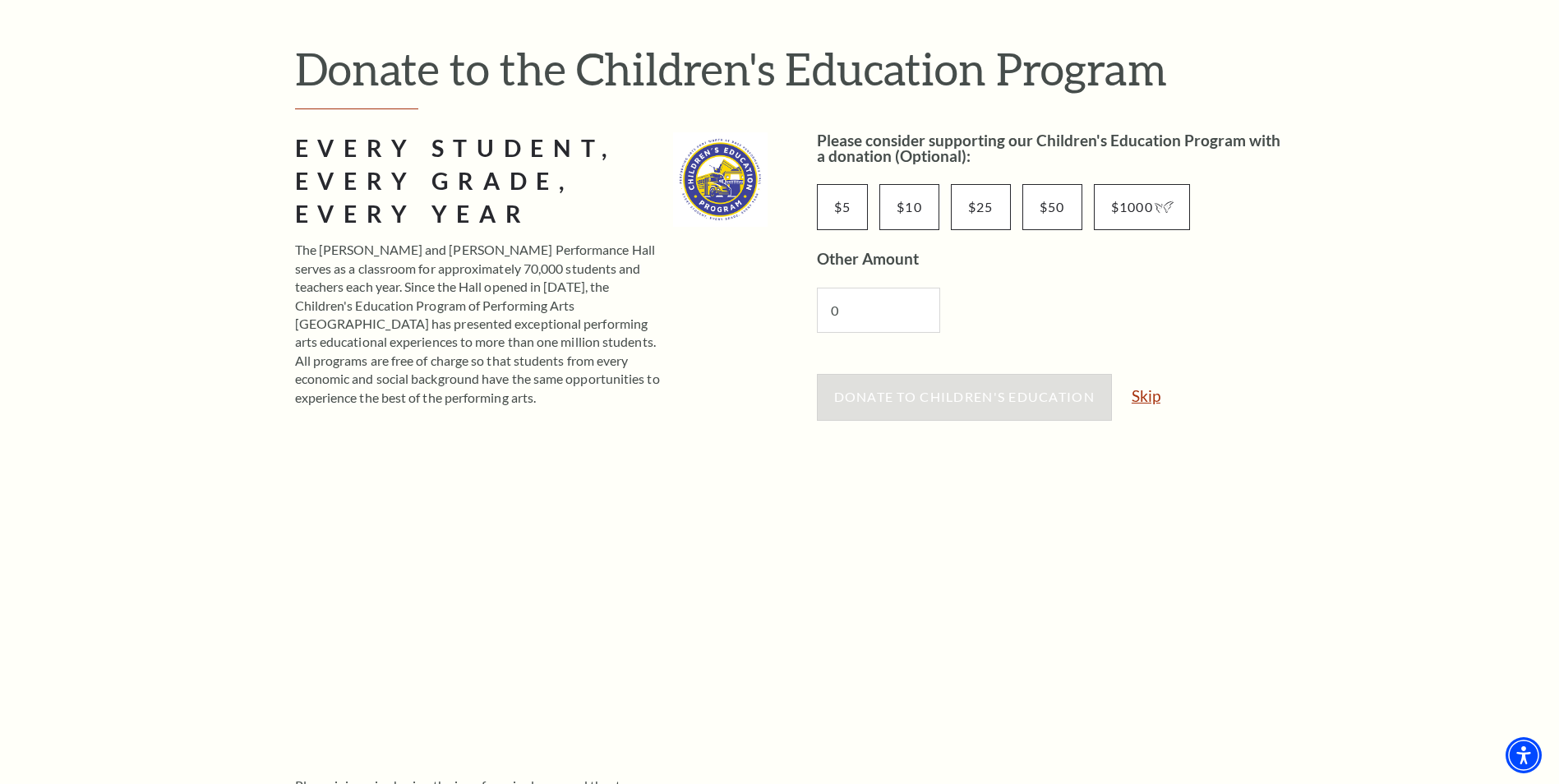
click at [1145, 394] on link "Skip" at bounding box center [1146, 395] width 29 height 15
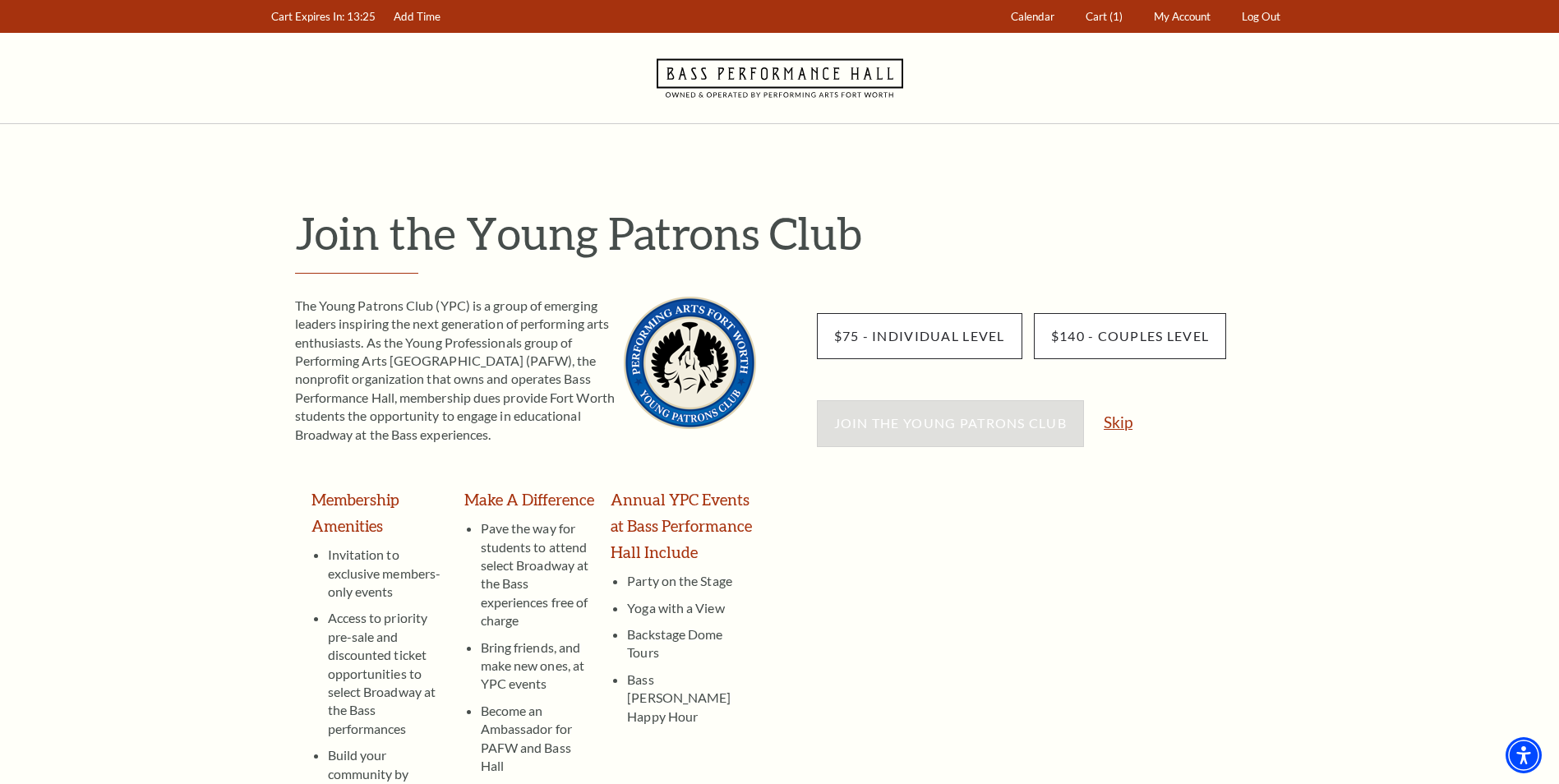
click at [1123, 424] on link "Skip" at bounding box center [1118, 421] width 29 height 15
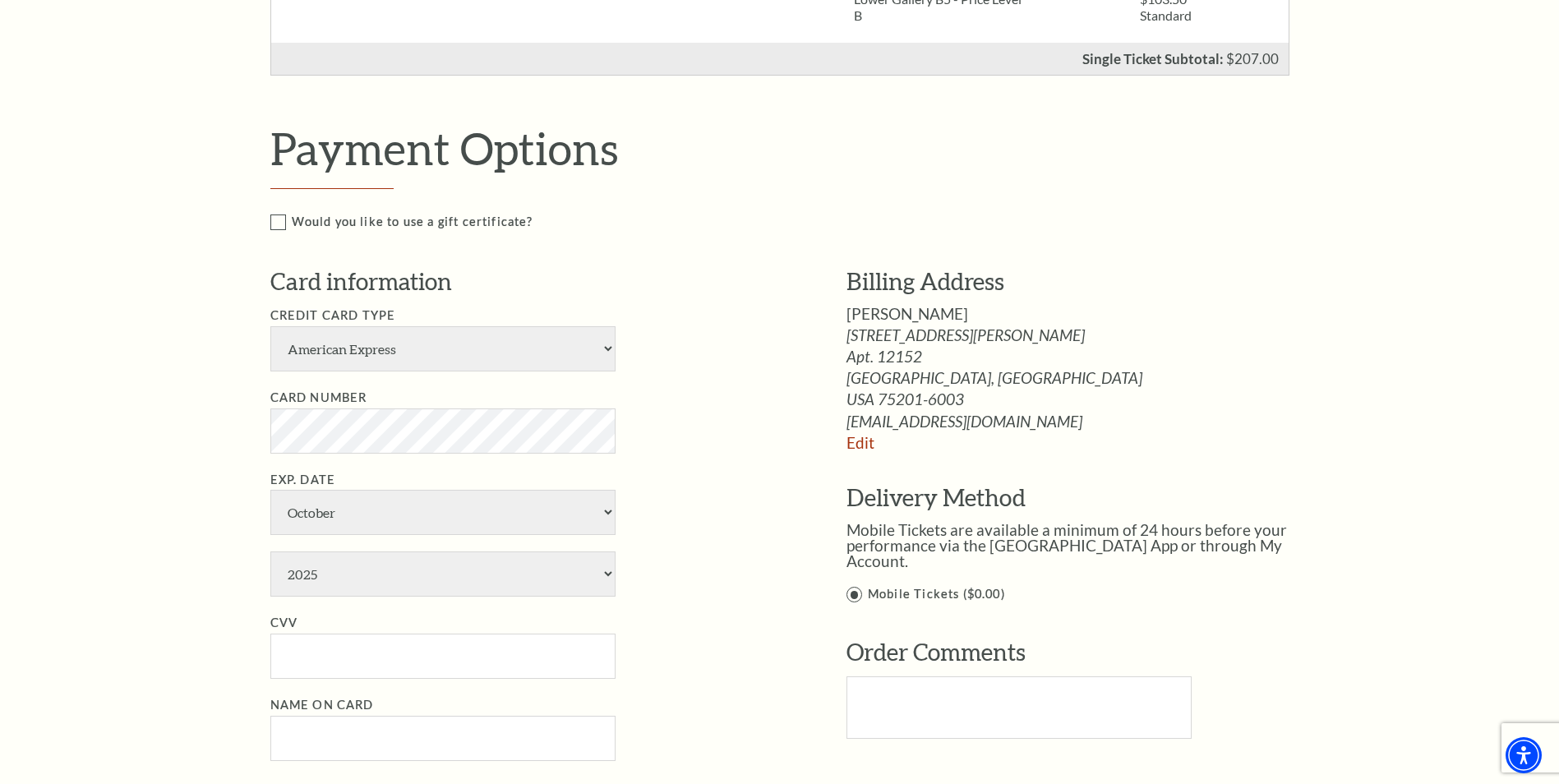
scroll to position [657, 0]
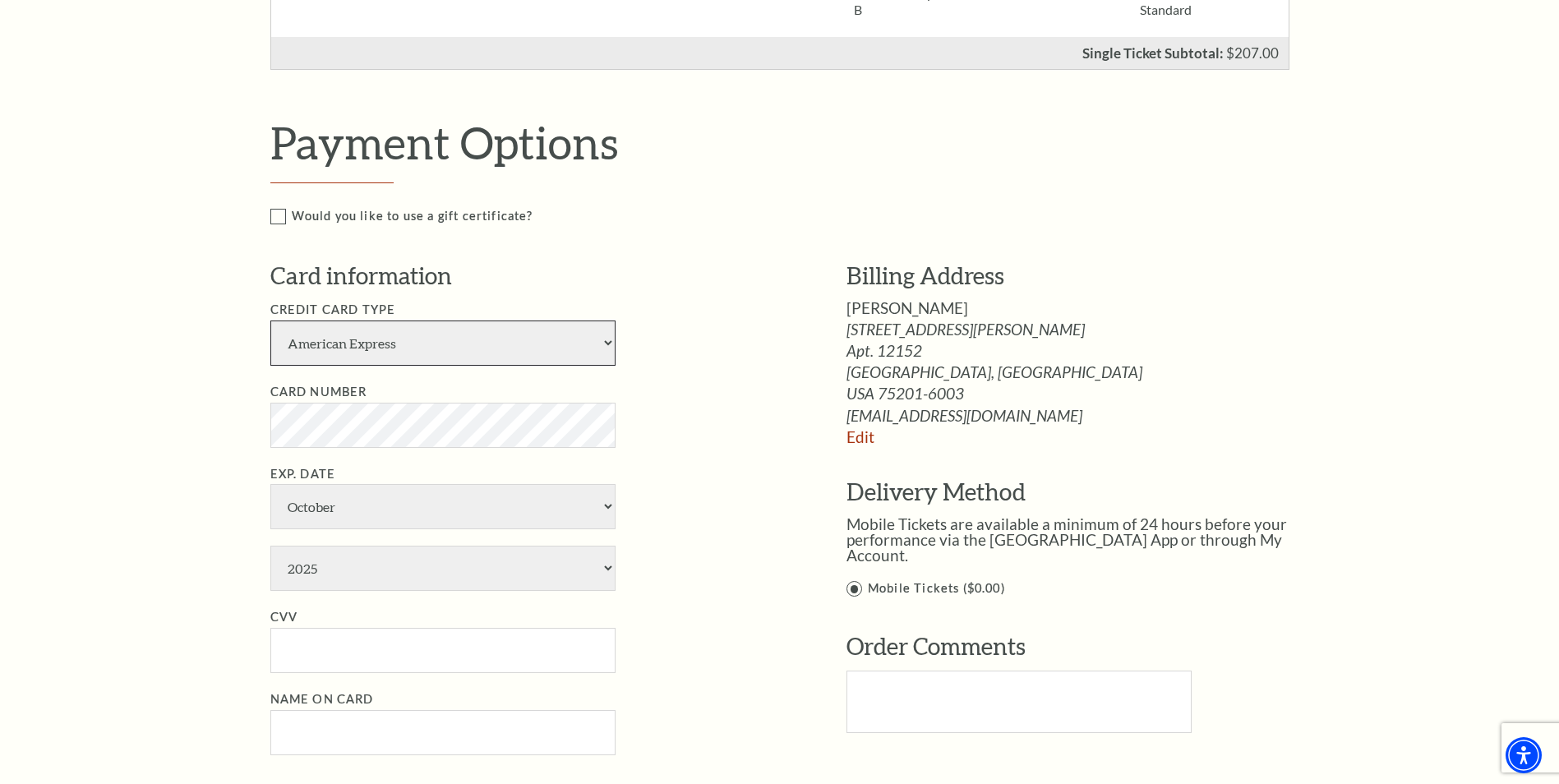
click at [373, 340] on select "American Express Visa Master Card Discover" at bounding box center [444, 343] width 346 height 45
select select "25"
click at [271, 321] on select "American Express Visa Master Card Discover" at bounding box center [444, 343] width 346 height 45
select select "1"
select select "2026"
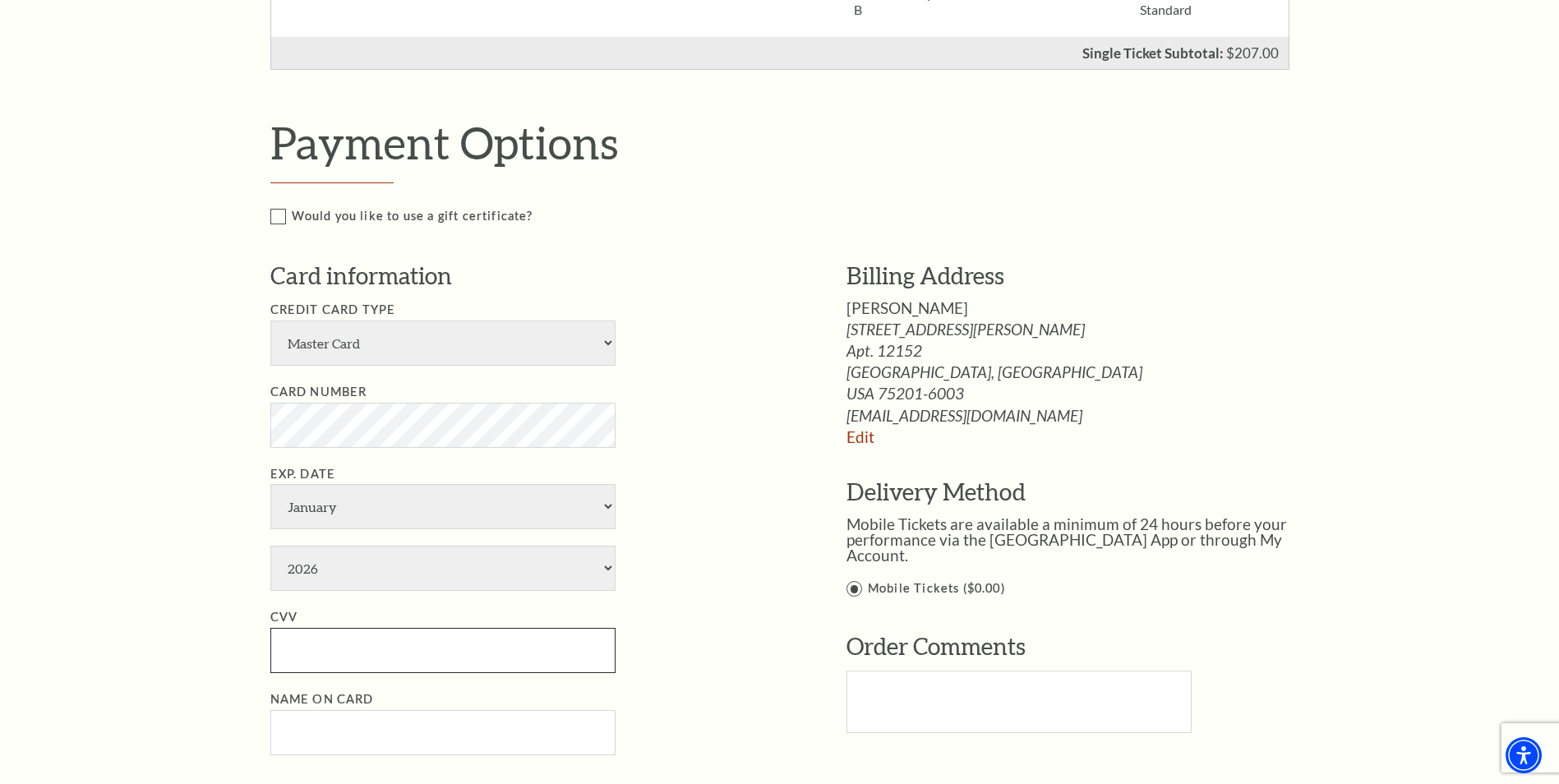
type input "740"
type input "Cassie Dixon"
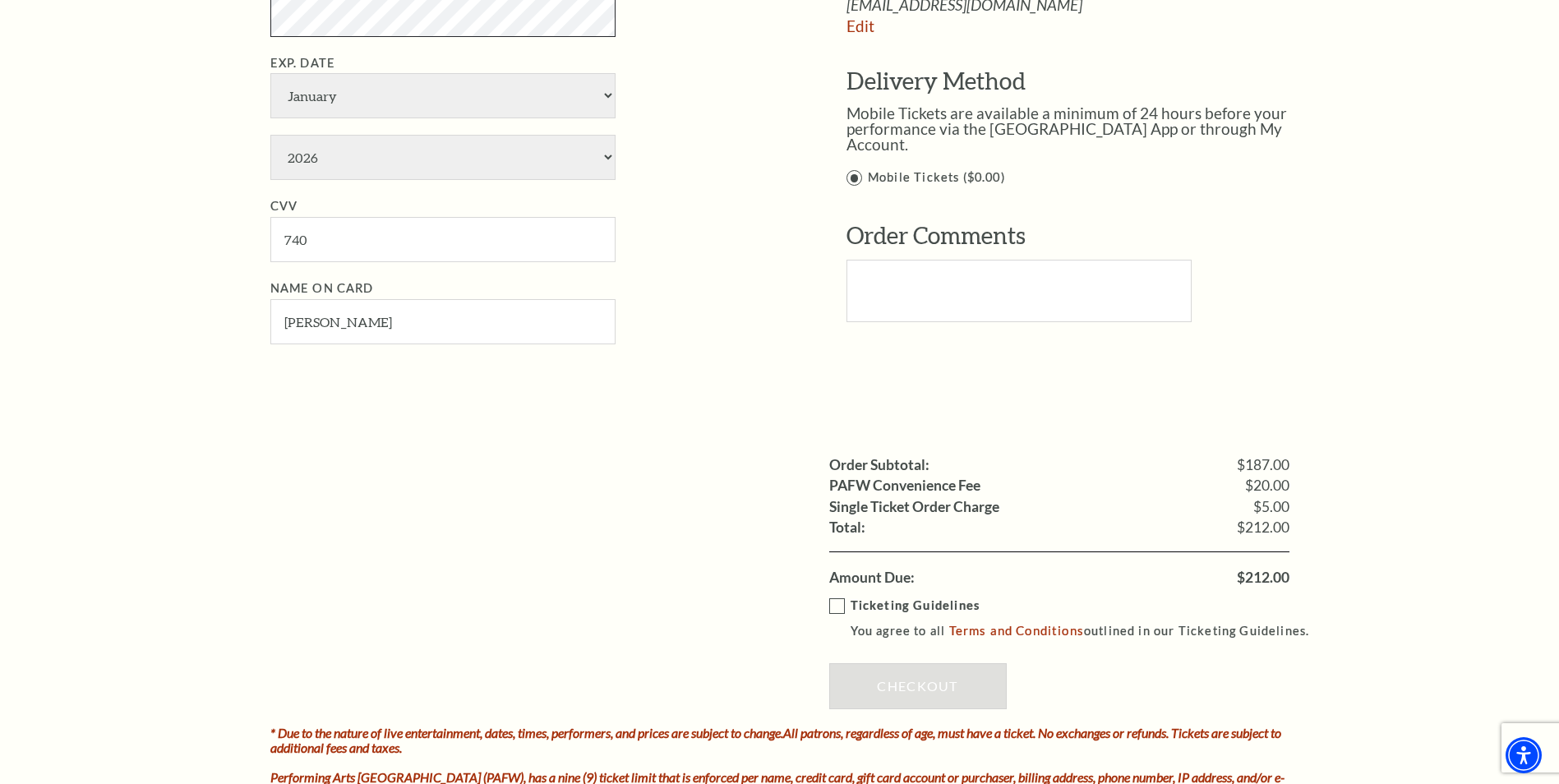
scroll to position [1151, 0]
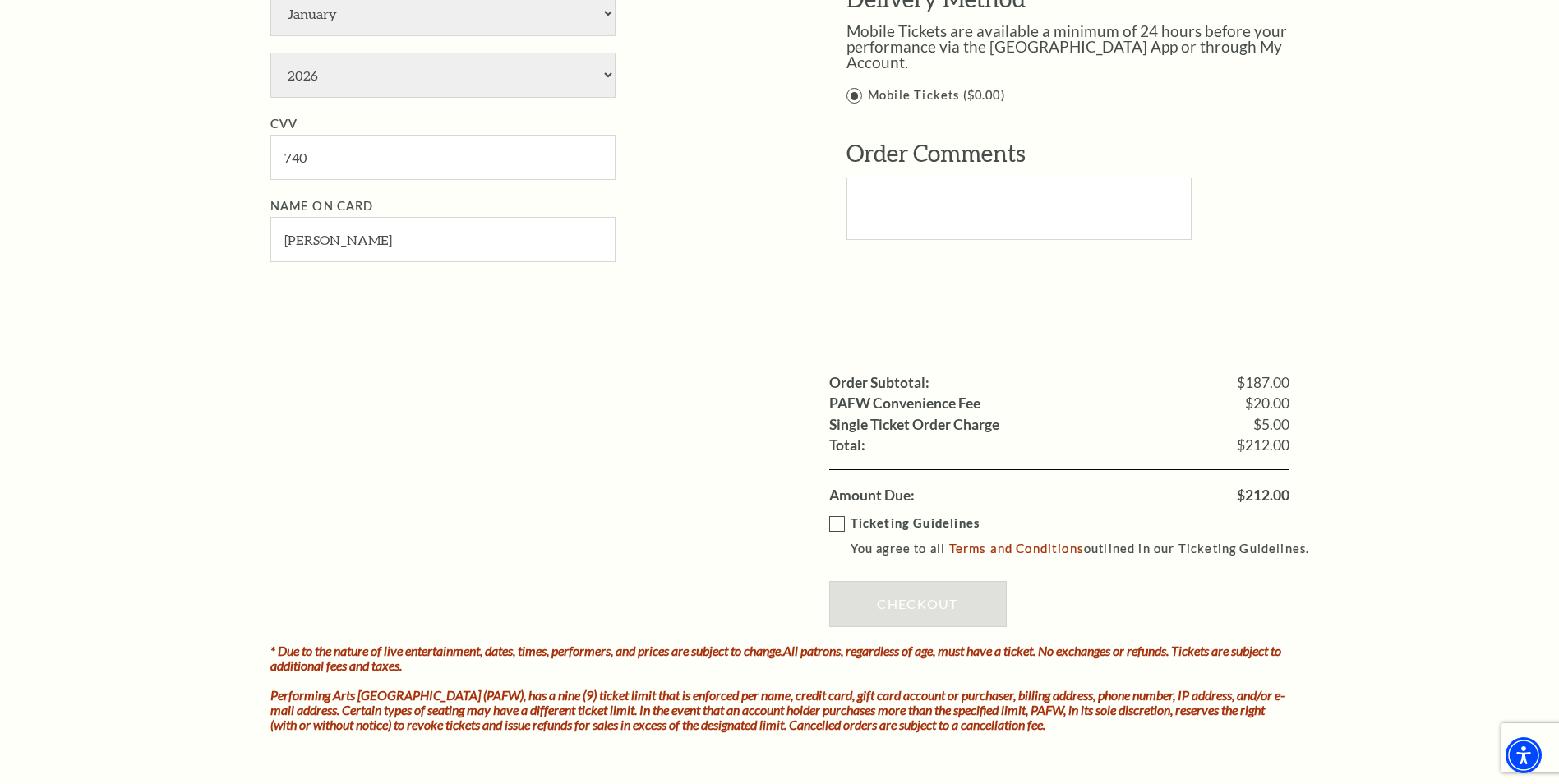
click at [831, 522] on label "Ticketing Guidelines You agree to all Terms and Conditions outlined in our Tick…" at bounding box center [1077, 535] width 495 height 45
click at [0, 0] on input "Ticketing Guidelines You agree to all Terms and Conditions outlined in our Tick…" at bounding box center [0, 0] width 0 height 0
click at [877, 607] on link "Checkout" at bounding box center [918, 604] width 178 height 46
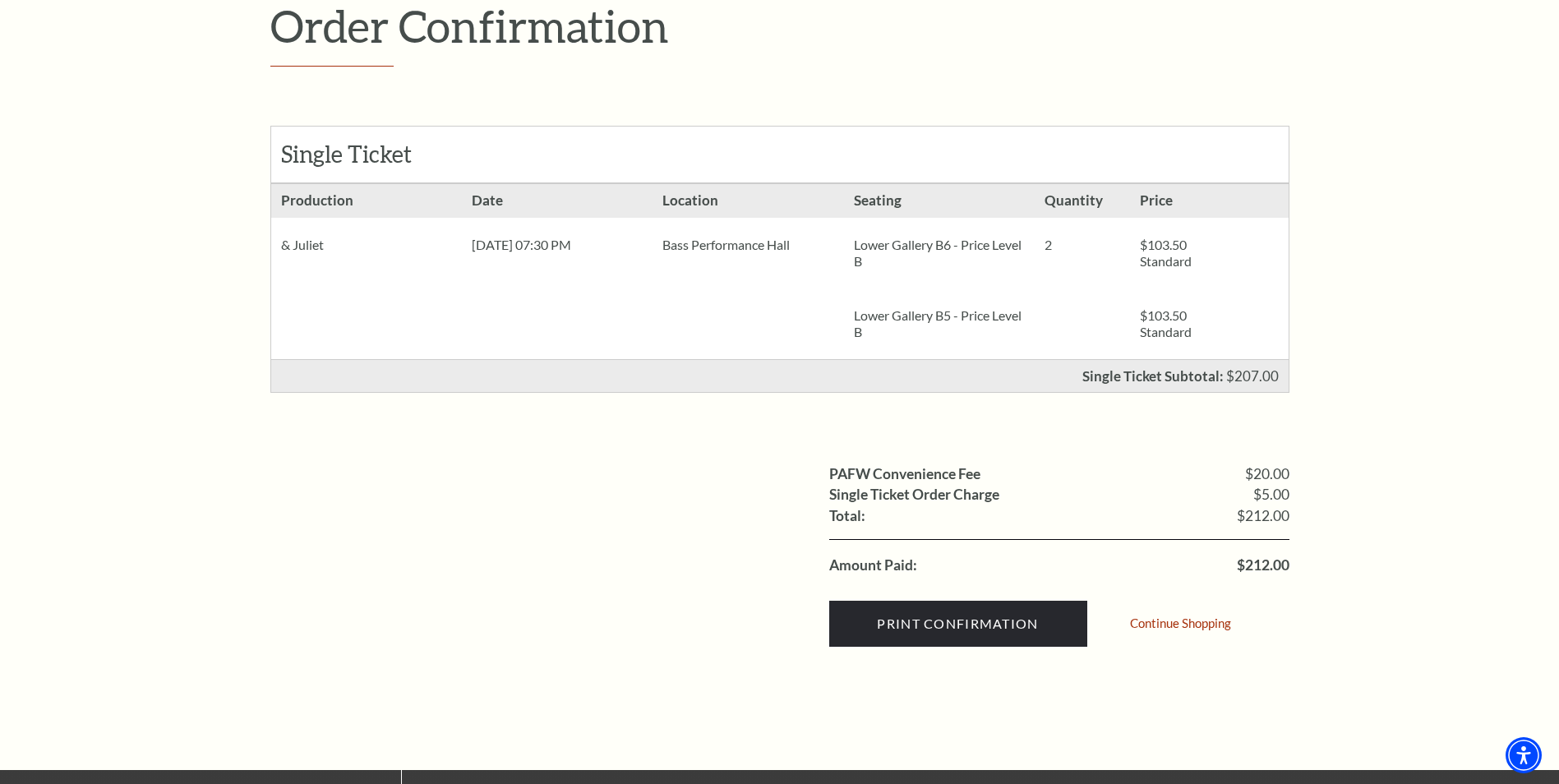
scroll to position [247, 0]
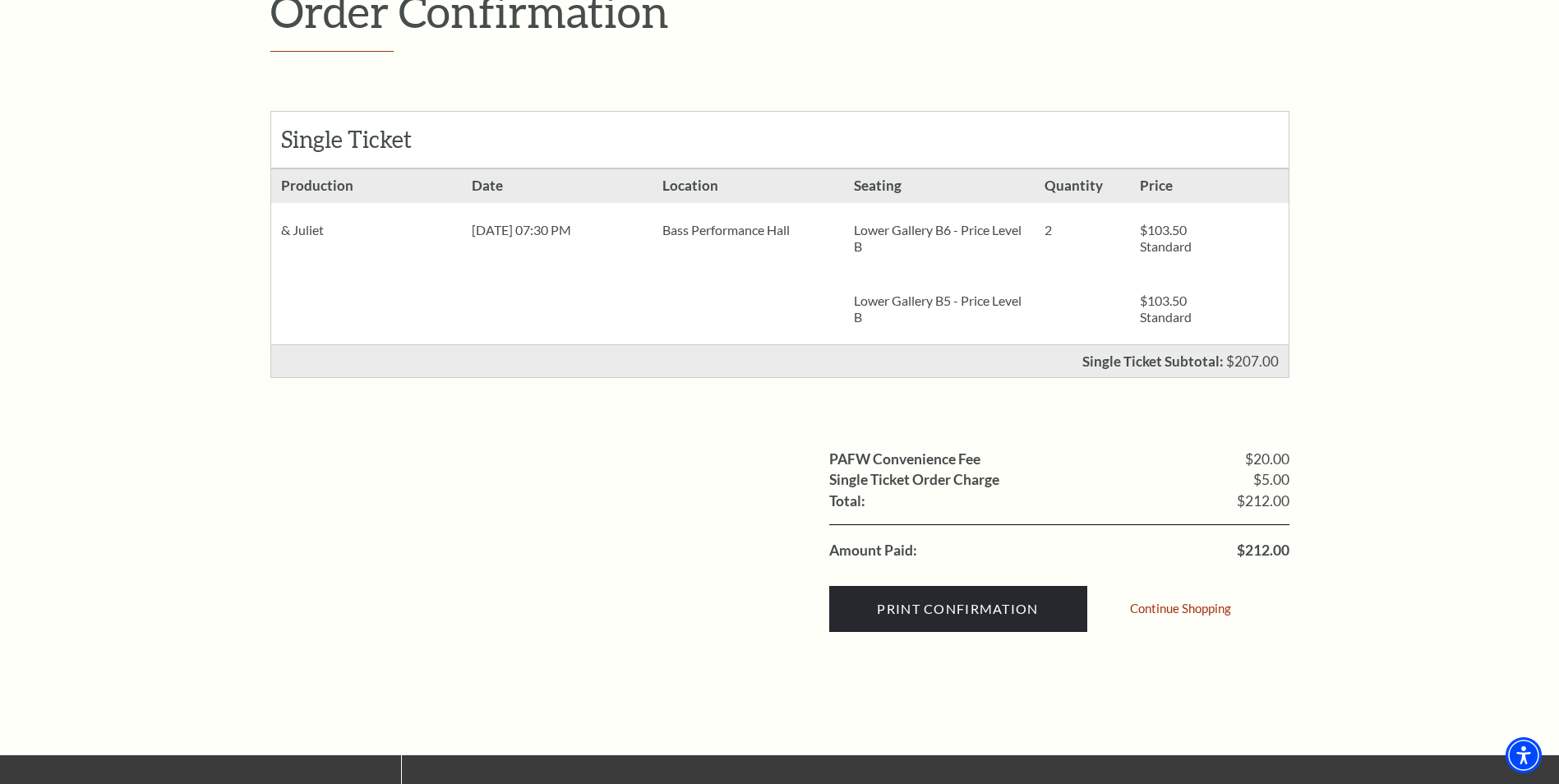
drag, startPoint x: 328, startPoint y: 233, endPoint x: 281, endPoint y: 230, distance: 47.1
click at [281, 230] on div "& Juliet" at bounding box center [367, 229] width 191 height 55
copy div "& Juliet"
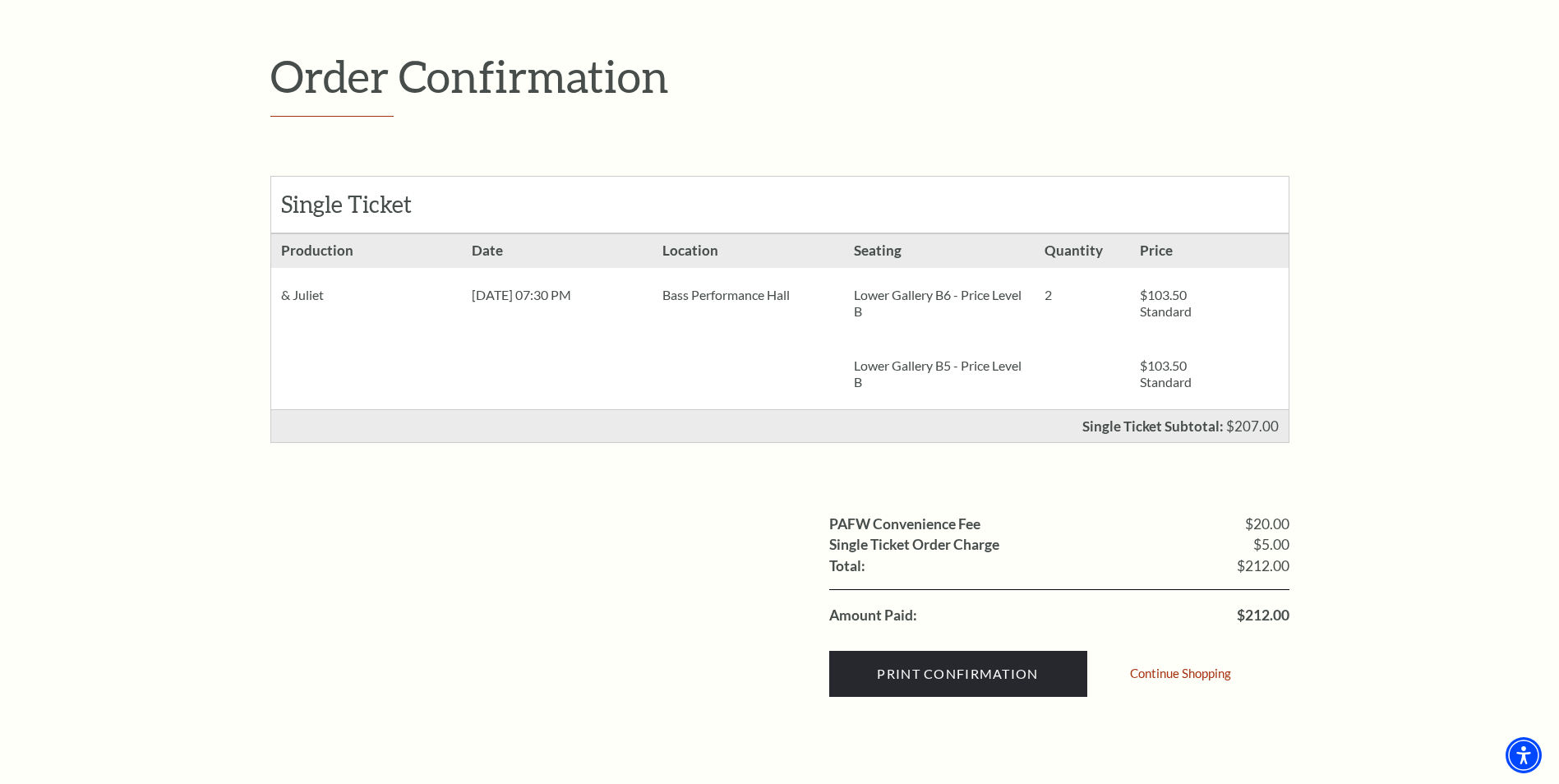
scroll to position [411, 0]
